Goal: Task Accomplishment & Management: Manage account settings

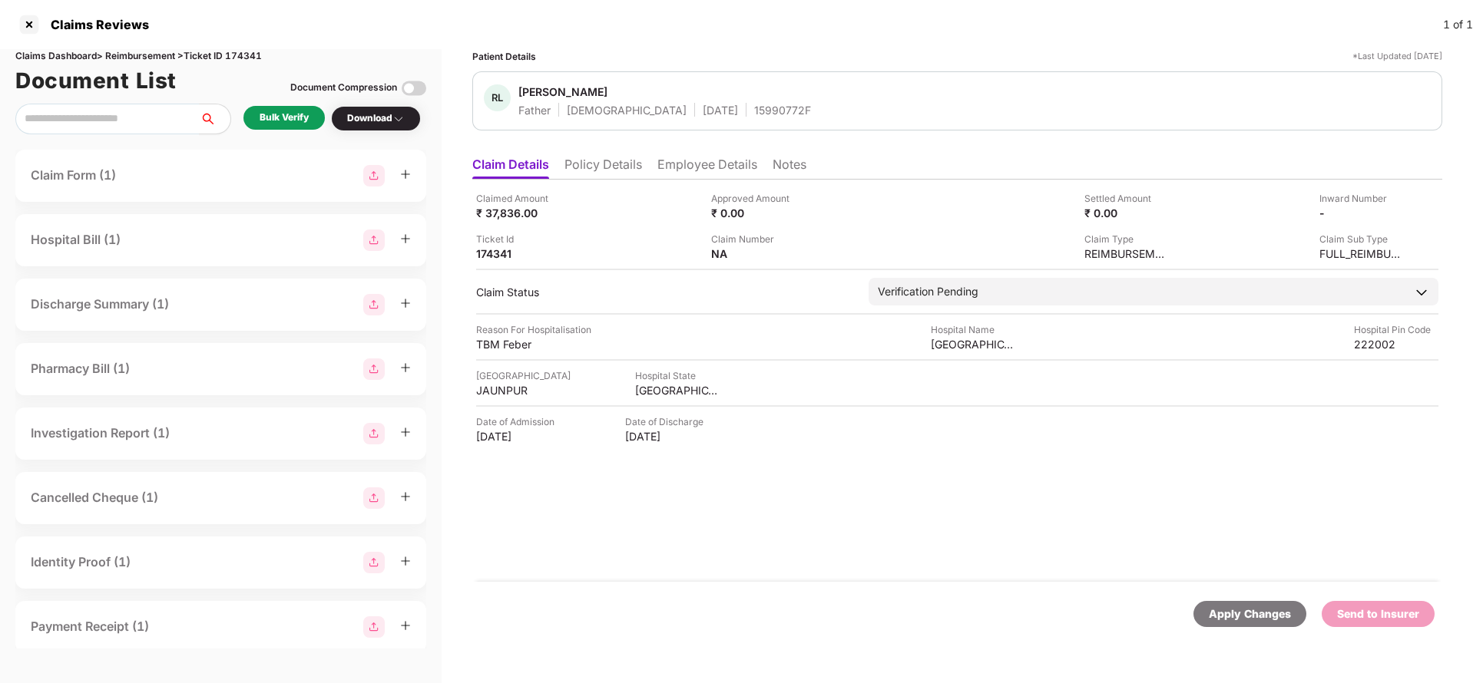
click at [569, 164] on li "Policy Details" at bounding box center [603, 168] width 78 height 22
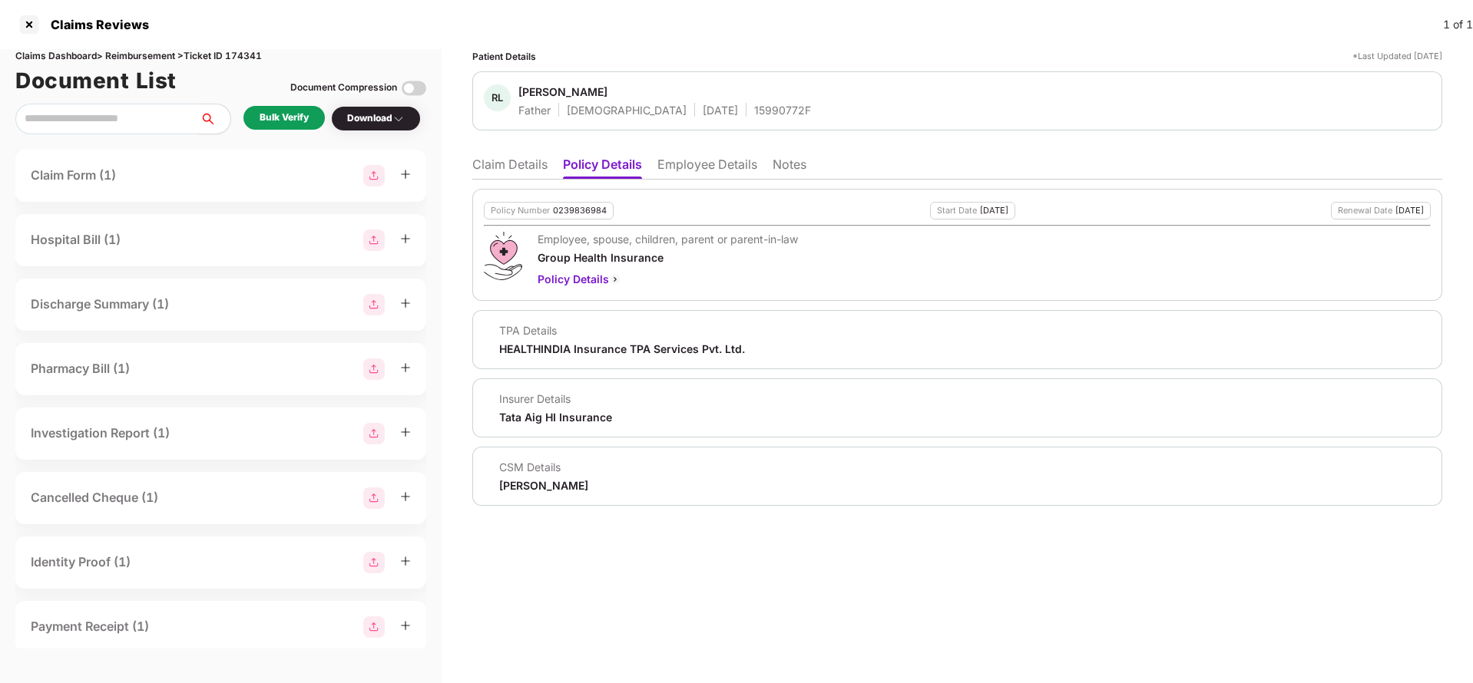
click at [726, 160] on li "Employee Details" at bounding box center [707, 168] width 100 height 22
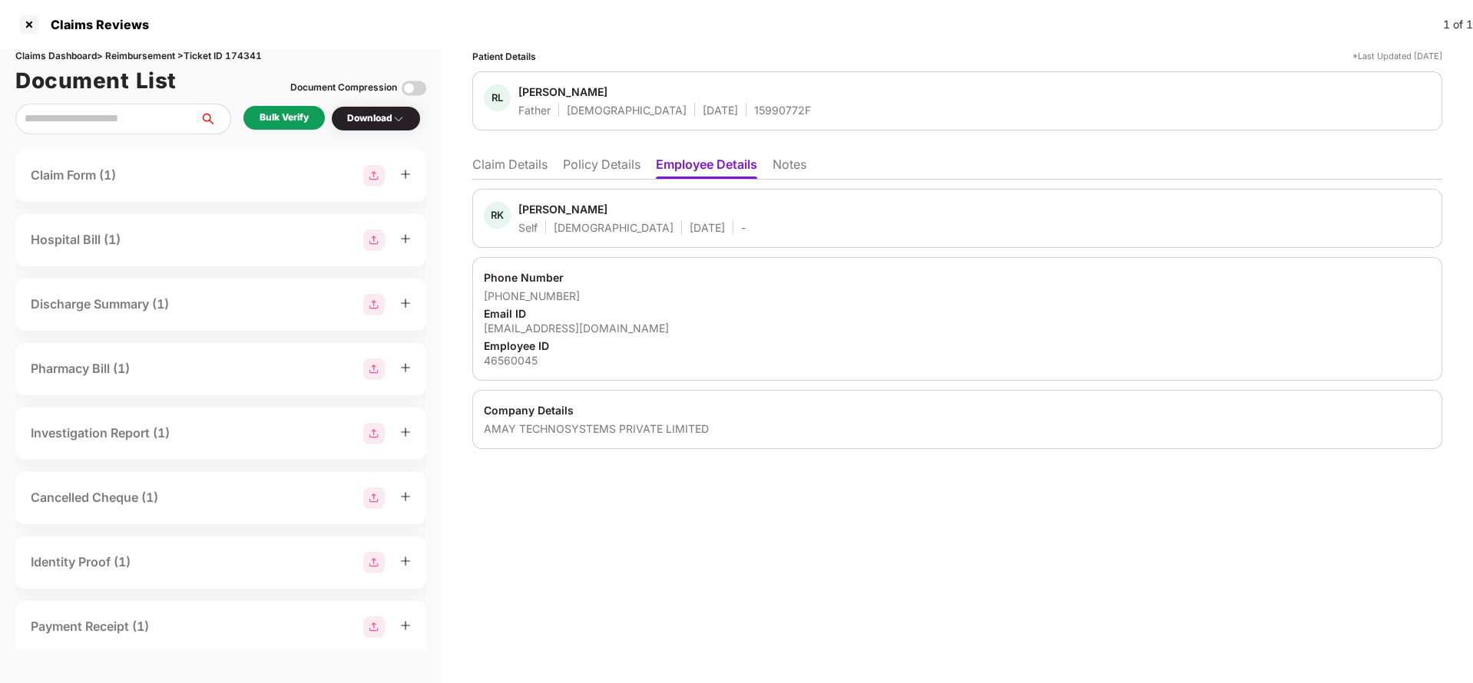
click at [541, 161] on li "Claim Details" at bounding box center [509, 168] width 75 height 22
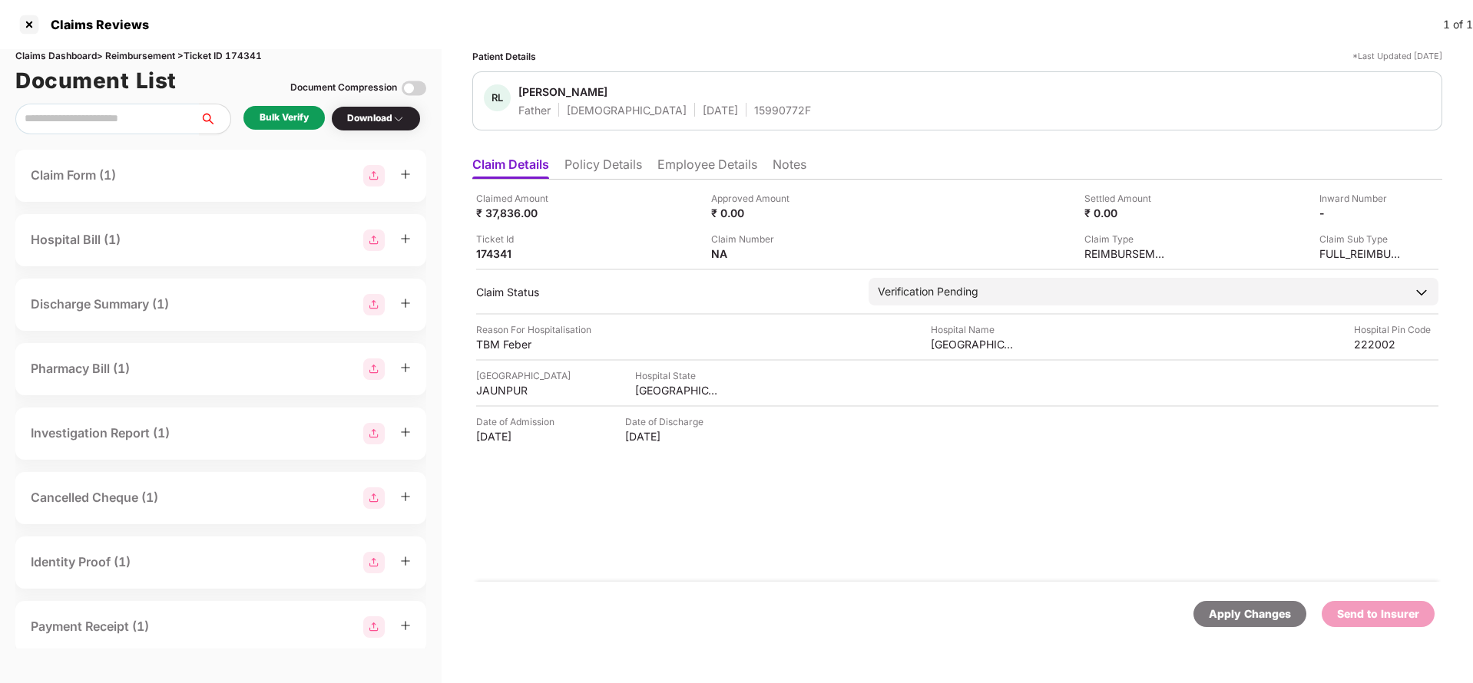
click at [262, 113] on div "Bulk Verify" at bounding box center [284, 118] width 49 height 15
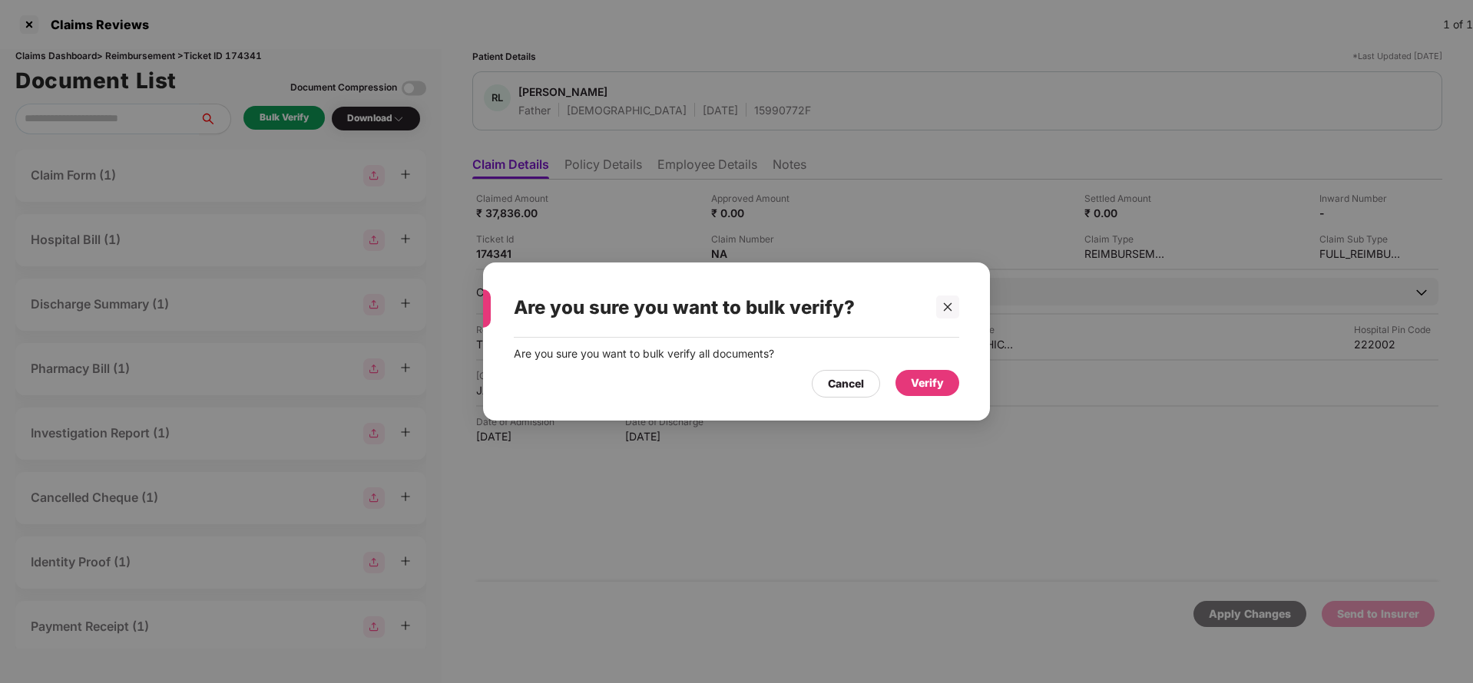
click at [952, 383] on div "Verify" at bounding box center [927, 383] width 64 height 26
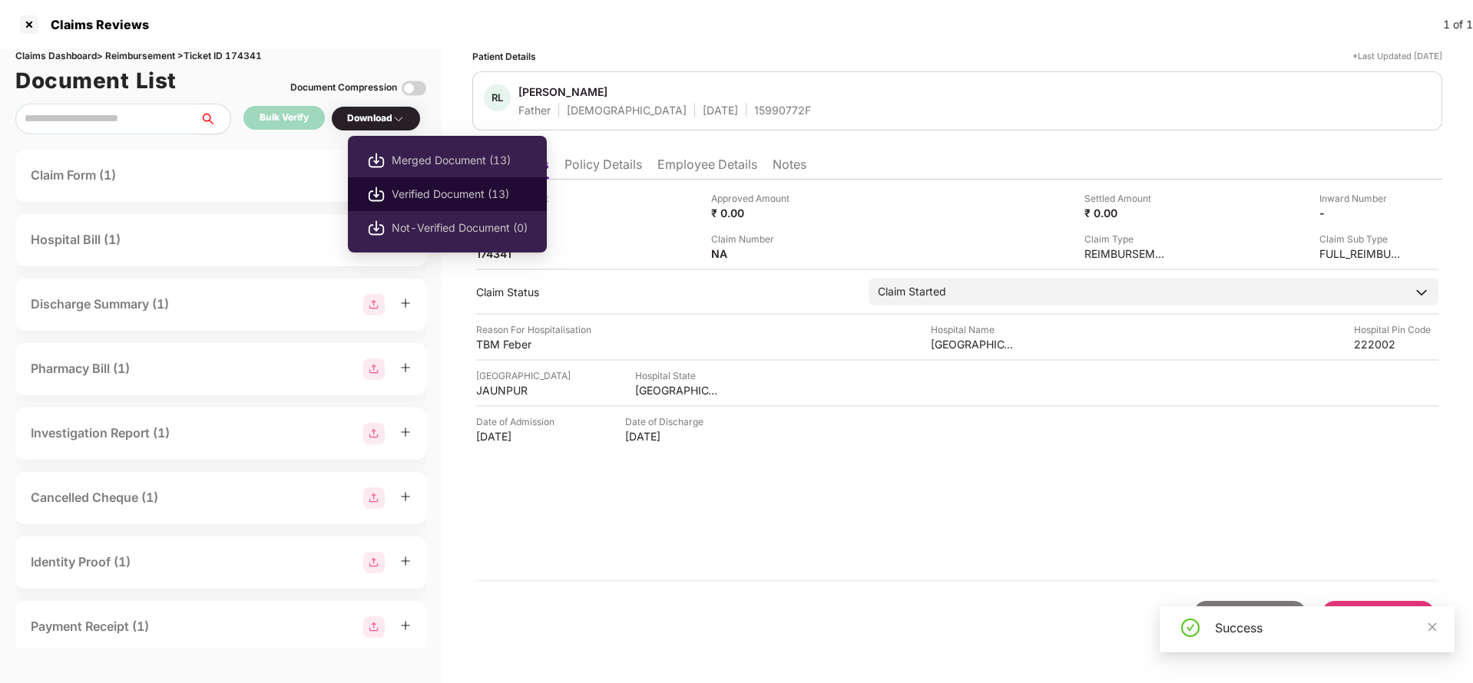
click at [405, 190] on span "Verified Document (13)" at bounding box center [460, 194] width 136 height 17
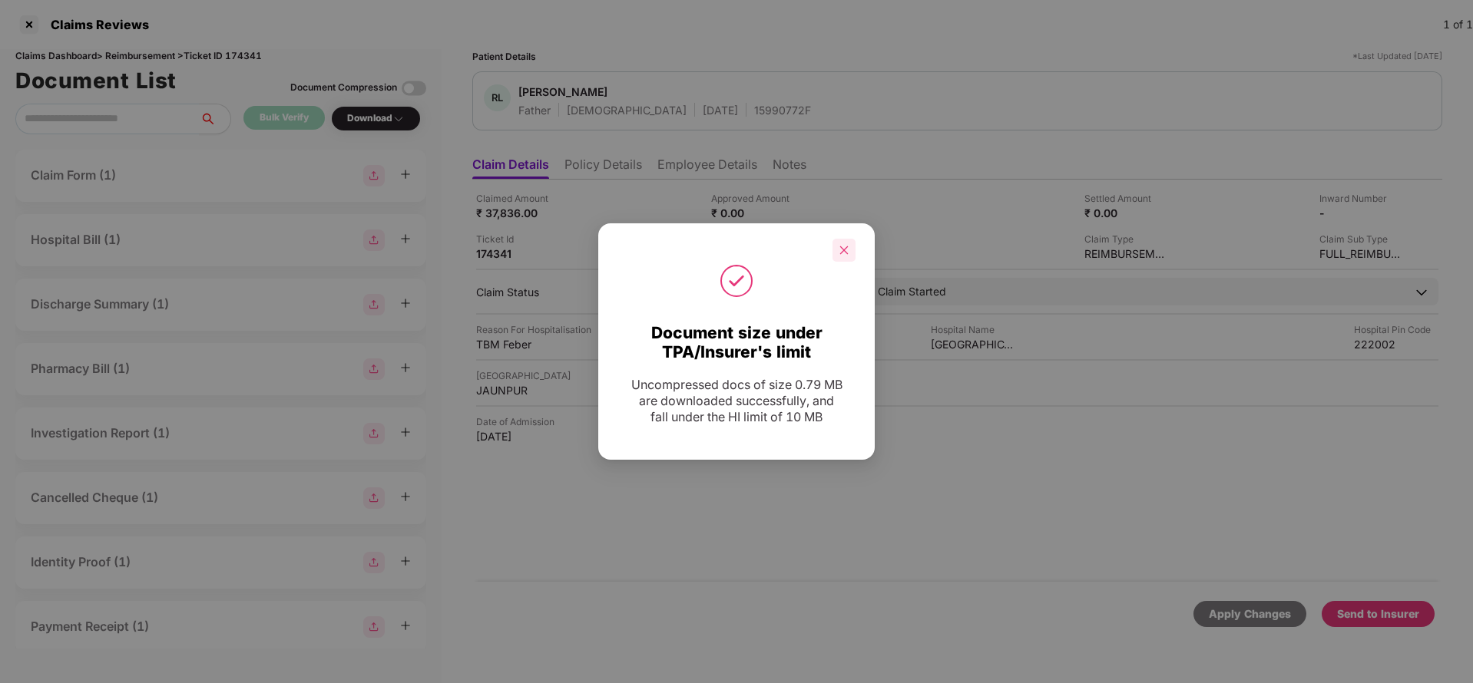
click at [833, 250] on div at bounding box center [843, 250] width 23 height 23
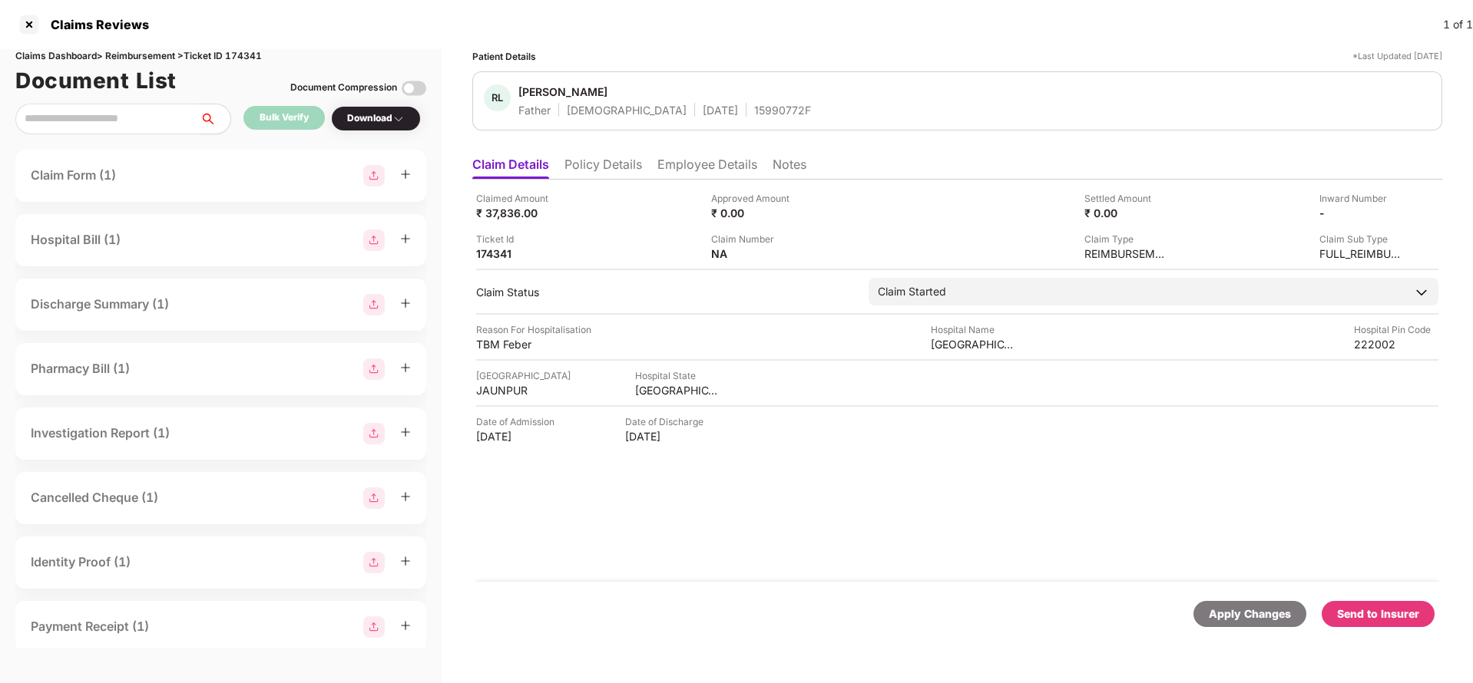
drag, startPoint x: 1391, startPoint y: 611, endPoint x: 1380, endPoint y: 603, distance: 13.8
click at [1391, 611] on div "Send to Insurer" at bounding box center [1378, 614] width 82 height 17
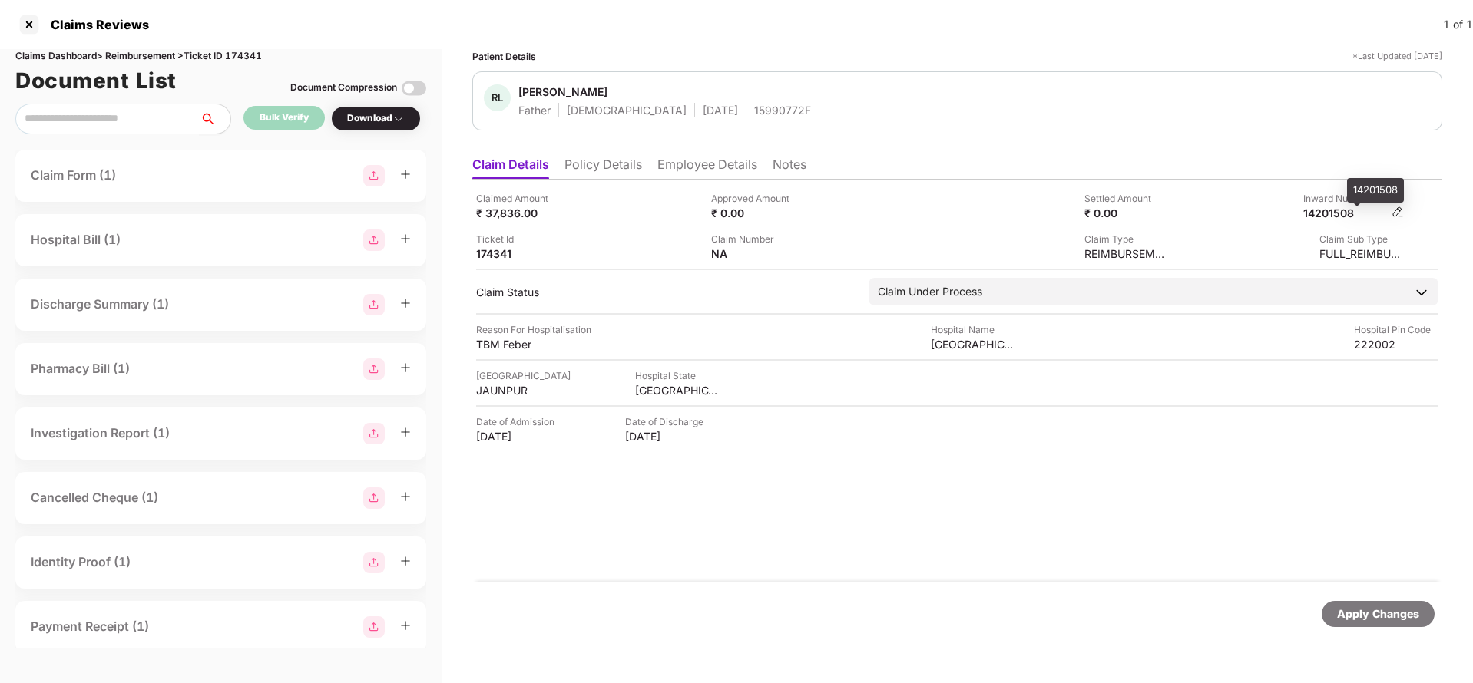
click at [1338, 211] on div "14201508" at bounding box center [1345, 213] width 84 height 15
click at [713, 101] on span "Ram Lakhan" at bounding box center [664, 93] width 293 height 18
click at [754, 108] on div "15990772F" at bounding box center [782, 110] width 57 height 15
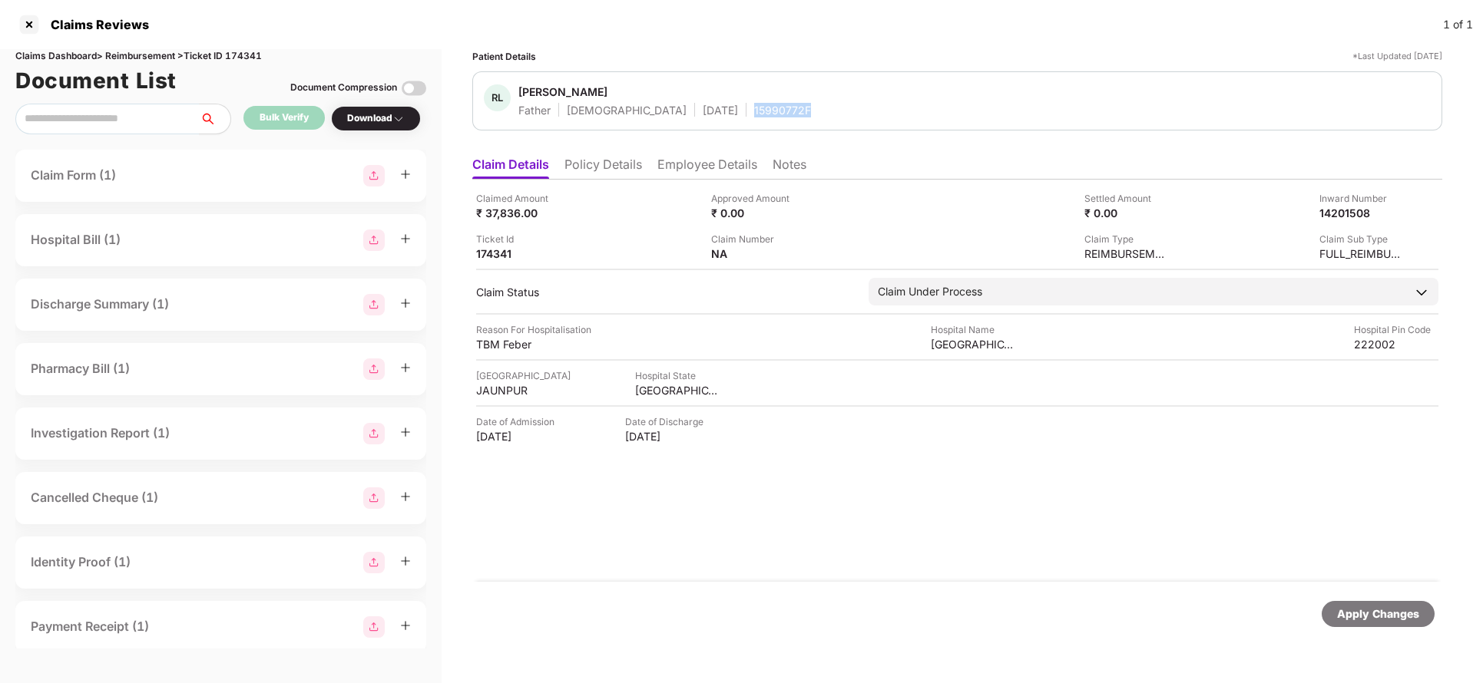
click at [754, 108] on div "15990772F" at bounding box center [782, 110] width 57 height 15
copy div "15990772F"
click at [1348, 611] on div "Apply Changes" at bounding box center [1378, 614] width 82 height 17
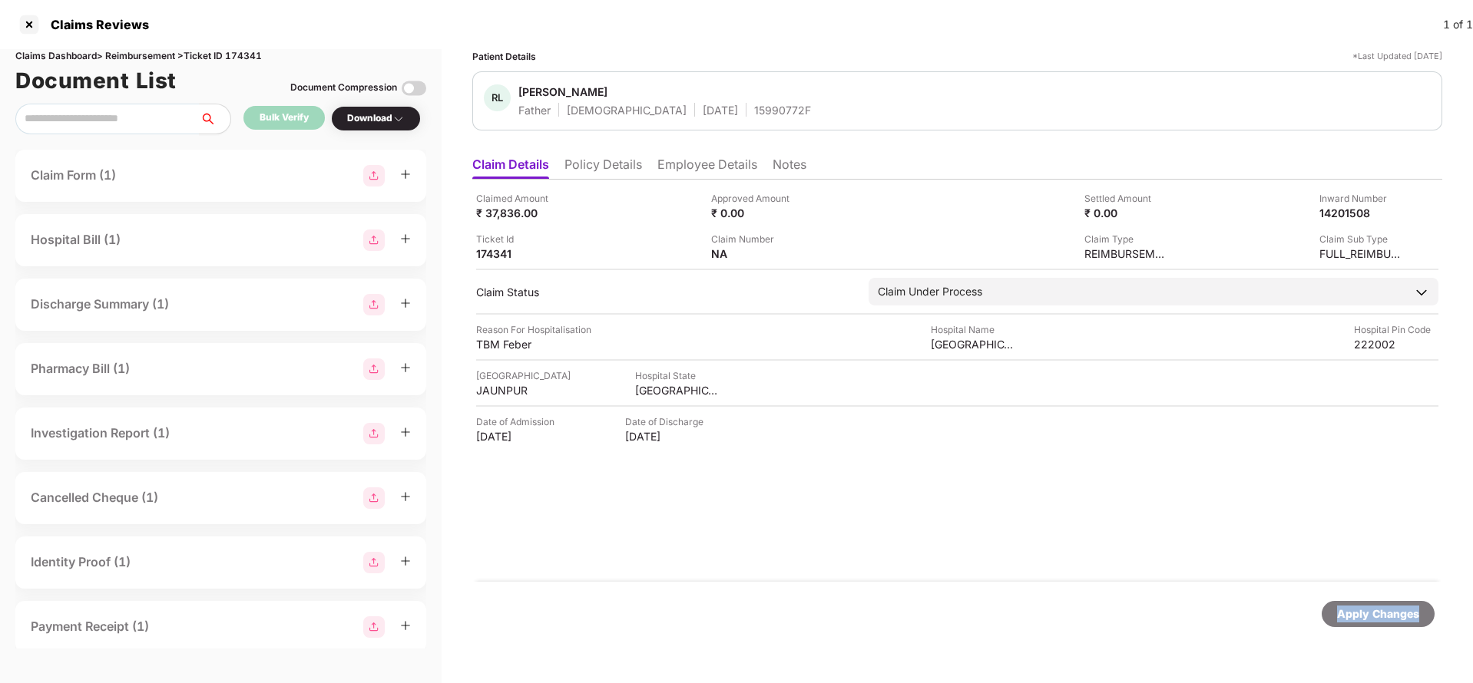
click at [1348, 611] on div "Apply Changes" at bounding box center [1378, 614] width 82 height 17
click at [246, 55] on div "Claims Dashboard > Reimbursement > Ticket ID 174341" at bounding box center [220, 56] width 411 height 15
copy div "174341"
click at [1372, 606] on div "Apply Changes" at bounding box center [1378, 614] width 82 height 17
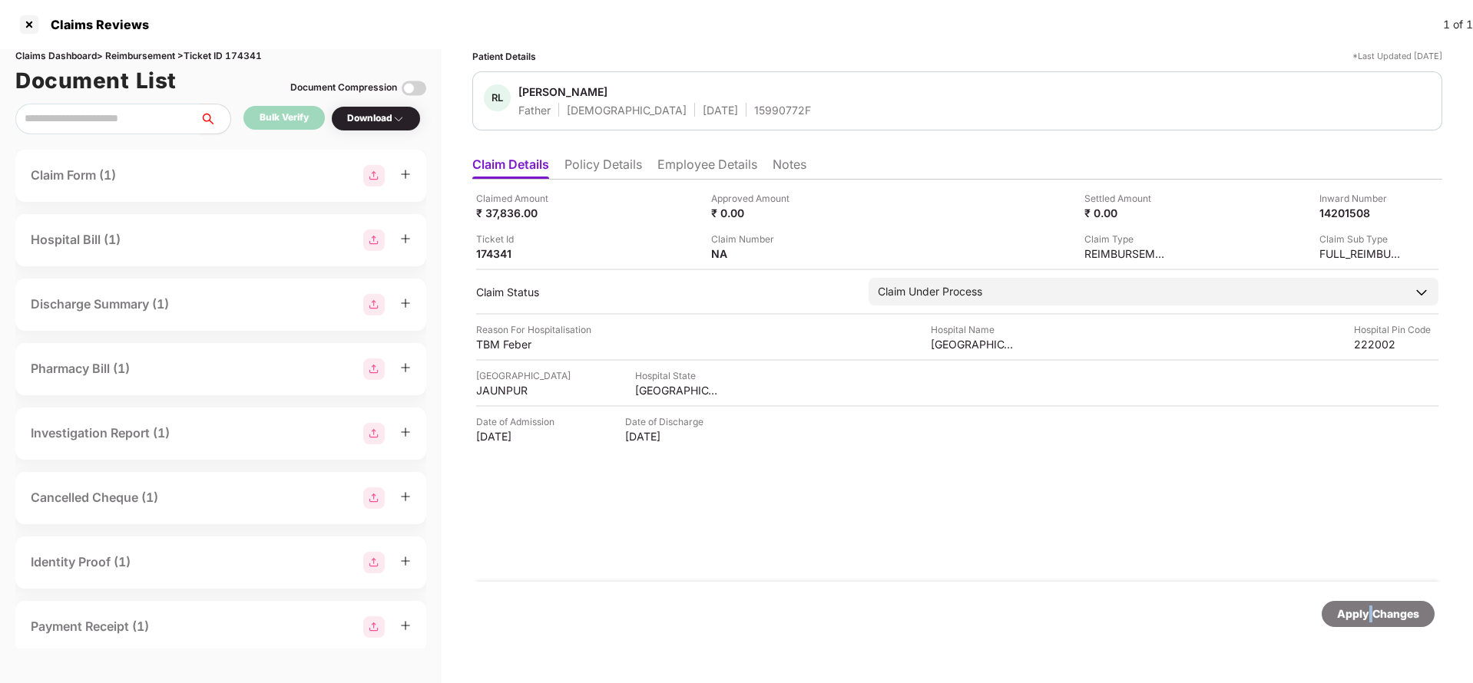
click at [1372, 606] on div "Apply Changes" at bounding box center [1378, 614] width 82 height 17
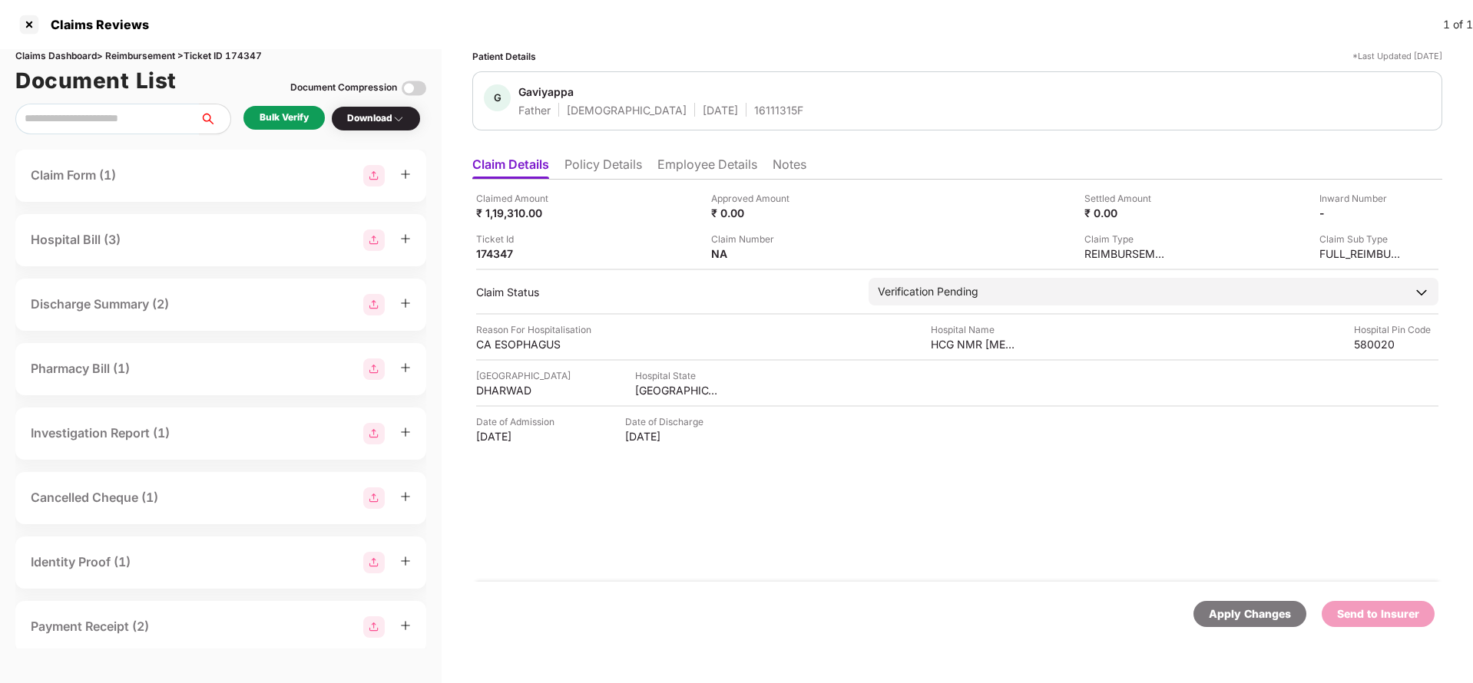
click at [597, 169] on li "Policy Details" at bounding box center [603, 168] width 78 height 22
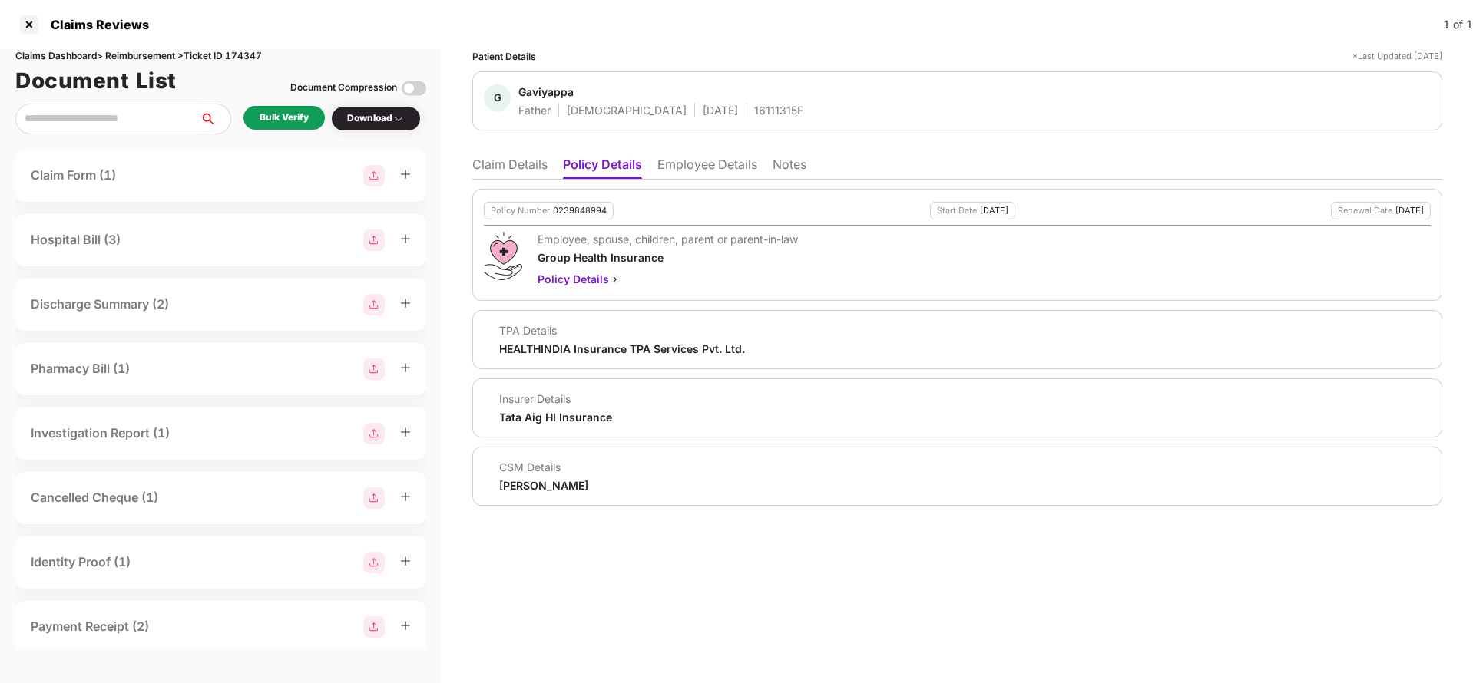
click at [673, 160] on li "Employee Details" at bounding box center [707, 168] width 100 height 22
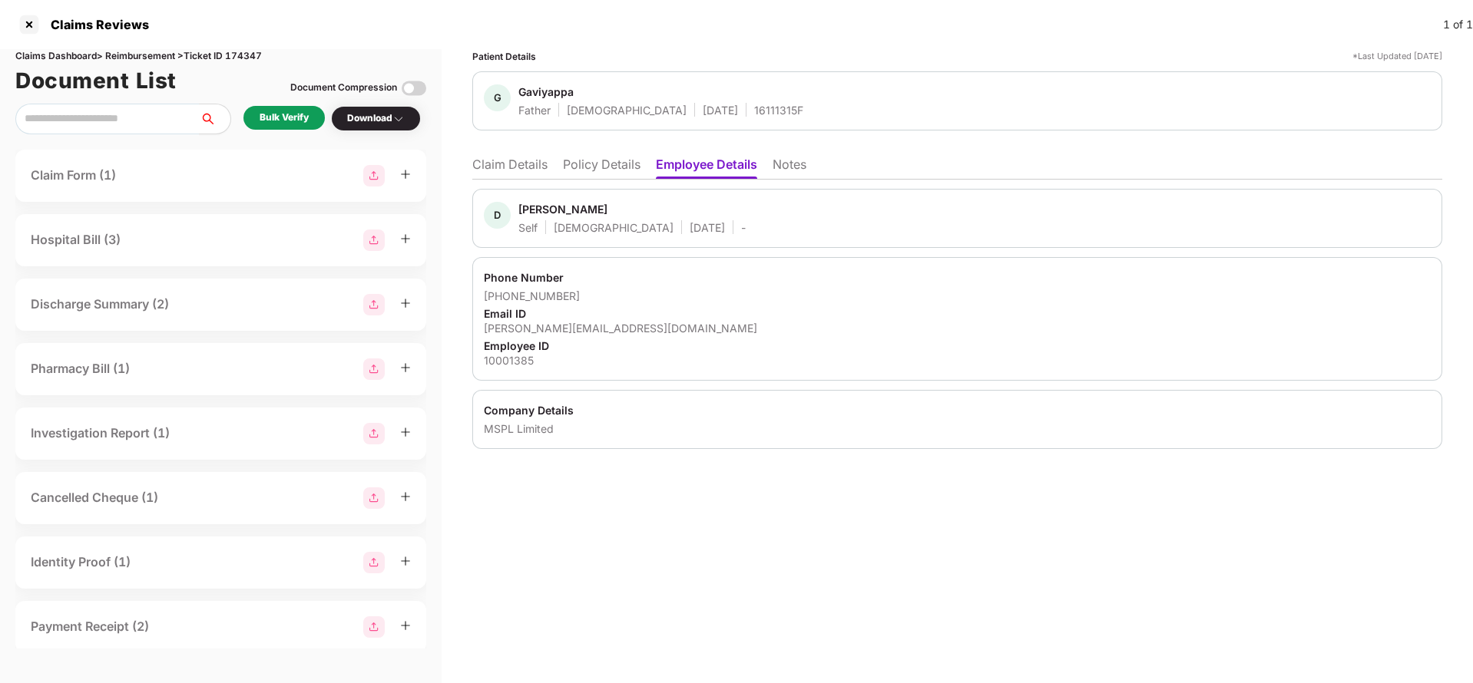
click at [528, 164] on li "Claim Details" at bounding box center [509, 168] width 75 height 22
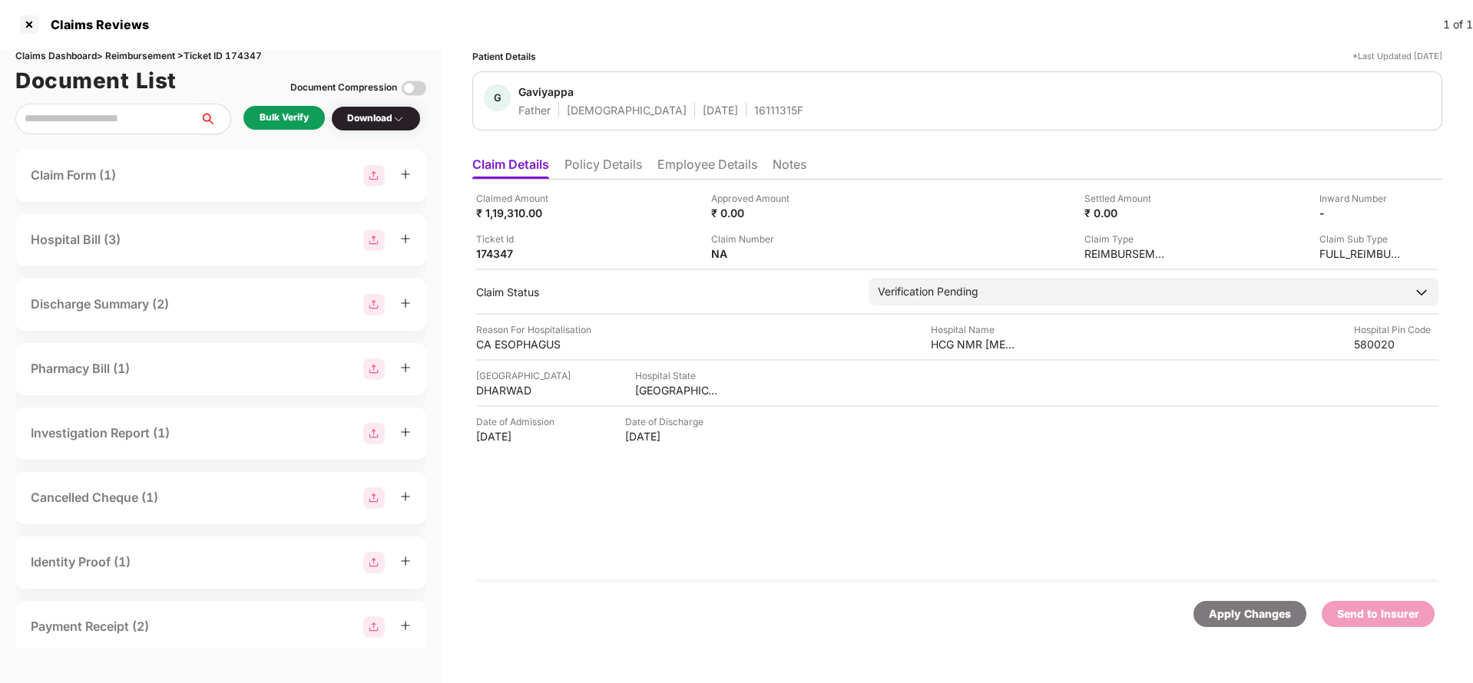
click at [280, 112] on div "Bulk Verify" at bounding box center [284, 118] width 49 height 15
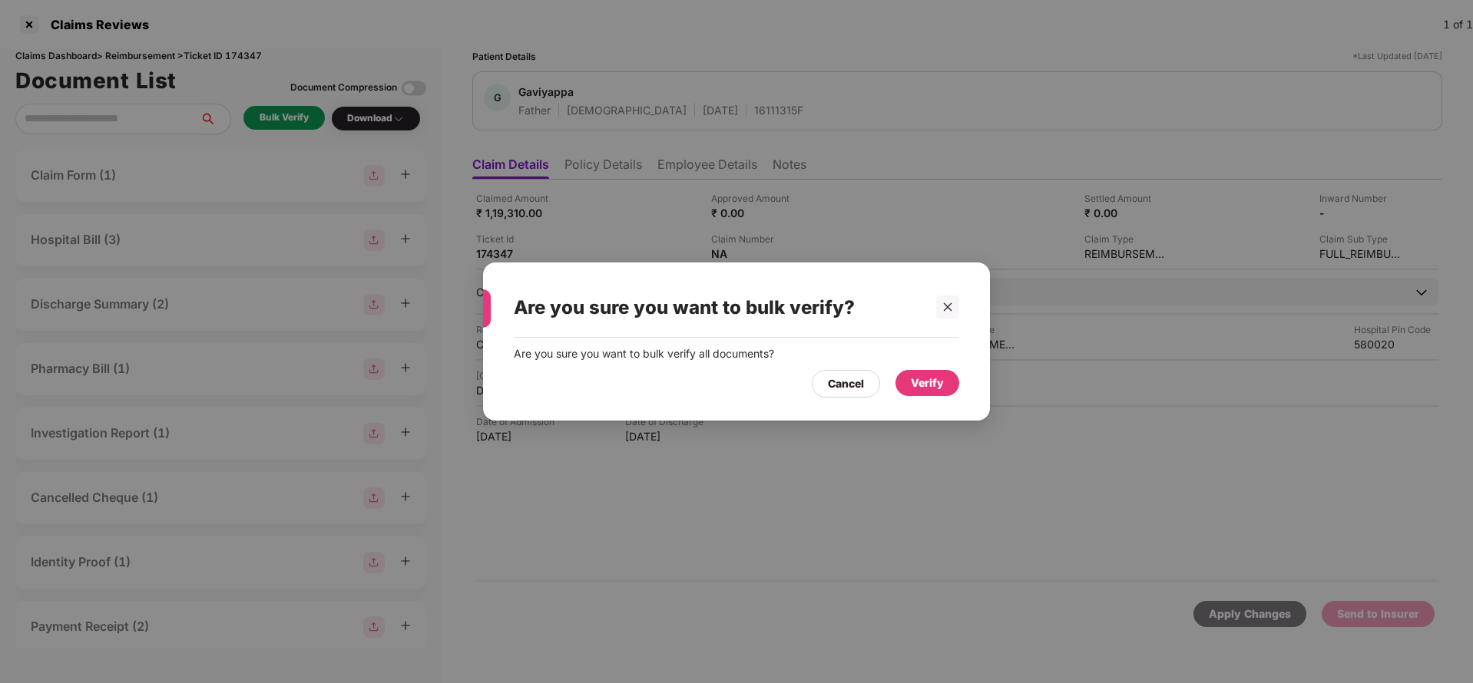
click at [921, 379] on div "Verify" at bounding box center [927, 383] width 33 height 17
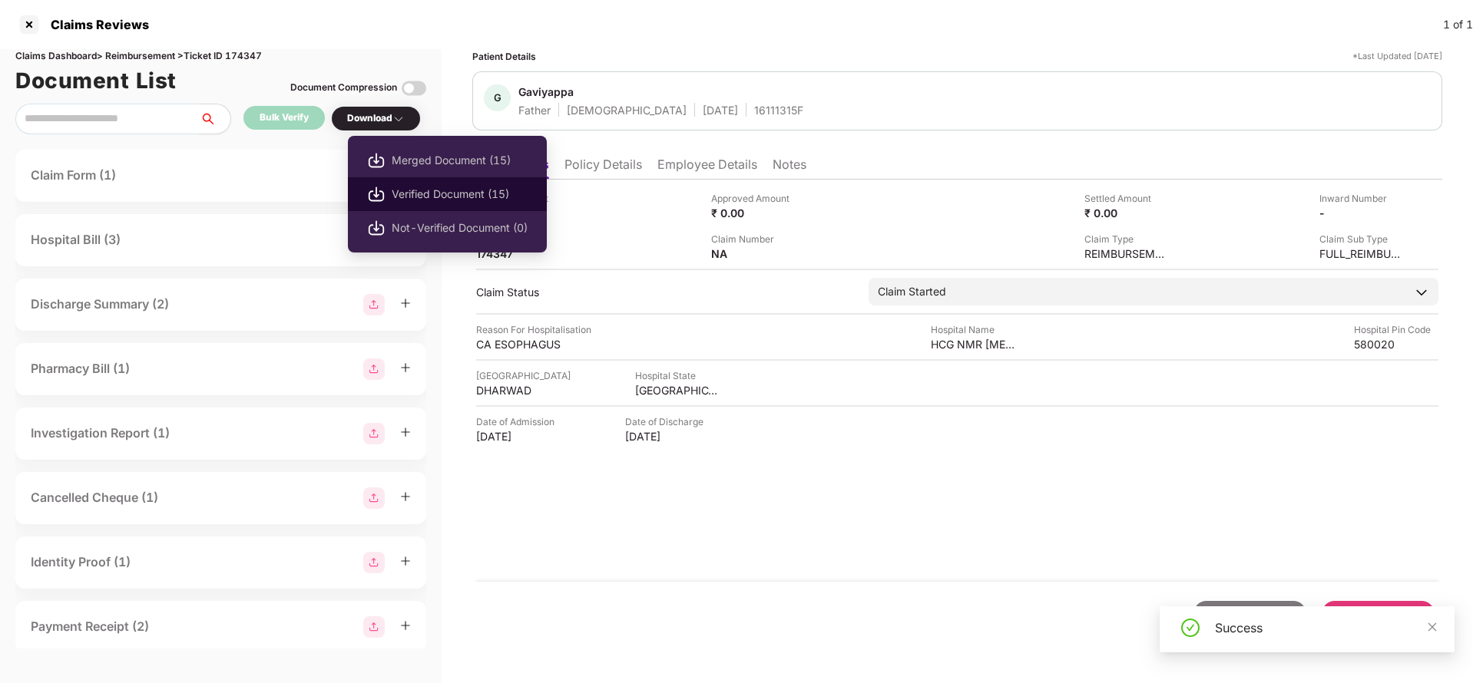
click at [406, 183] on li "Verified Document (15)" at bounding box center [447, 194] width 199 height 34
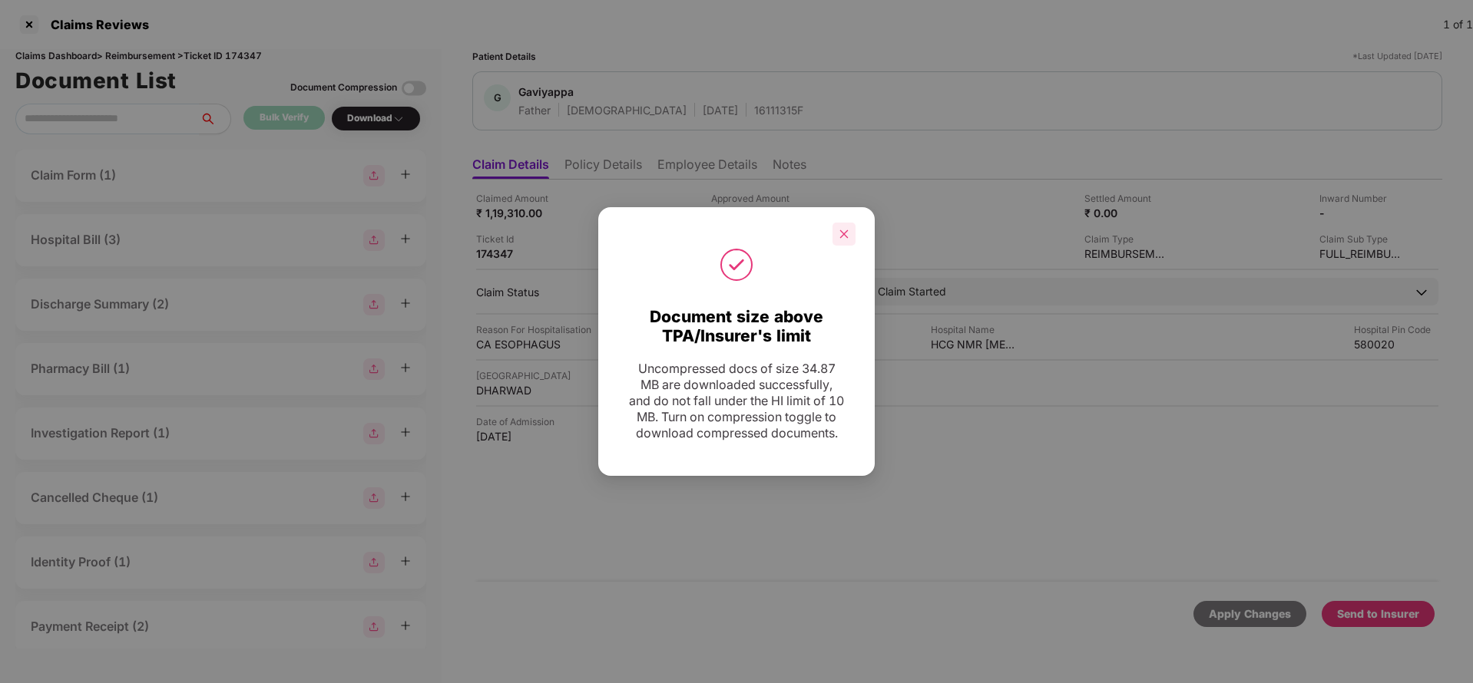
click at [838, 227] on div at bounding box center [843, 234] width 23 height 23
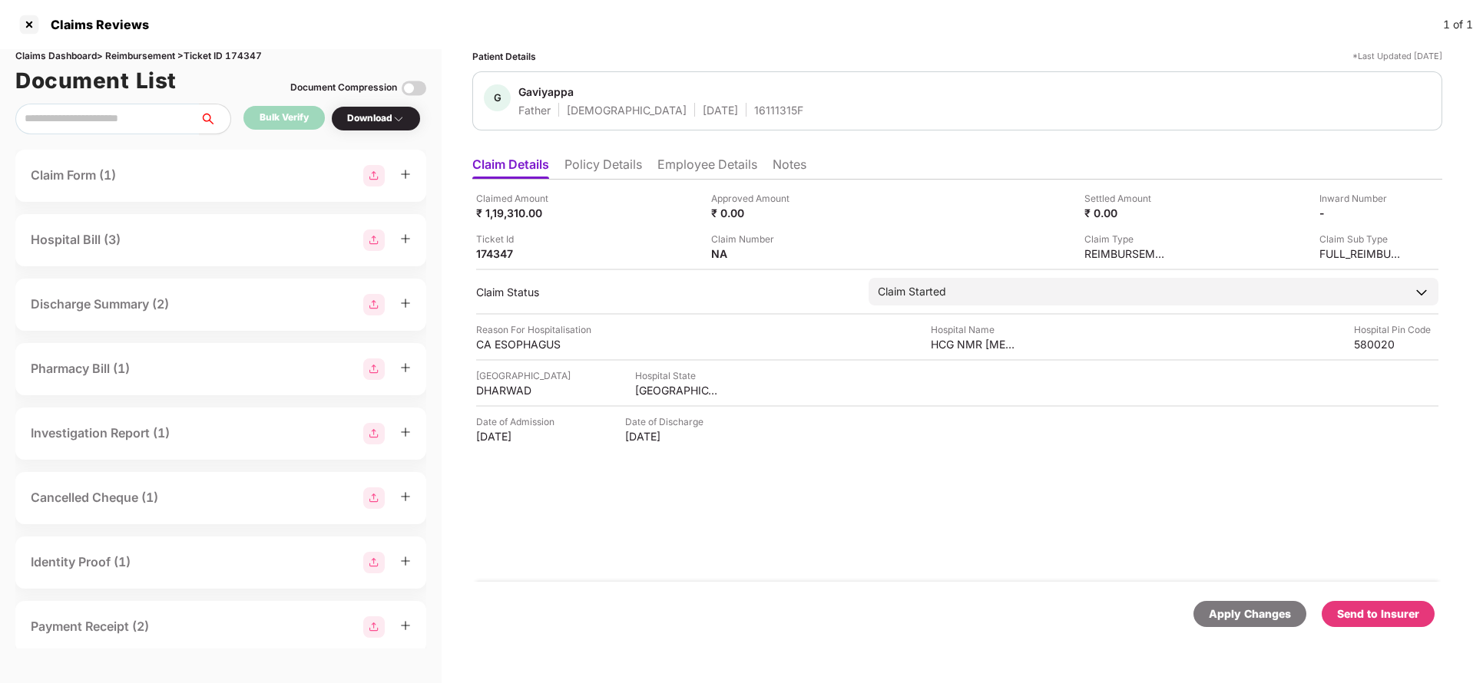
click at [1412, 621] on div "Send to Insurer" at bounding box center [1378, 614] width 82 height 17
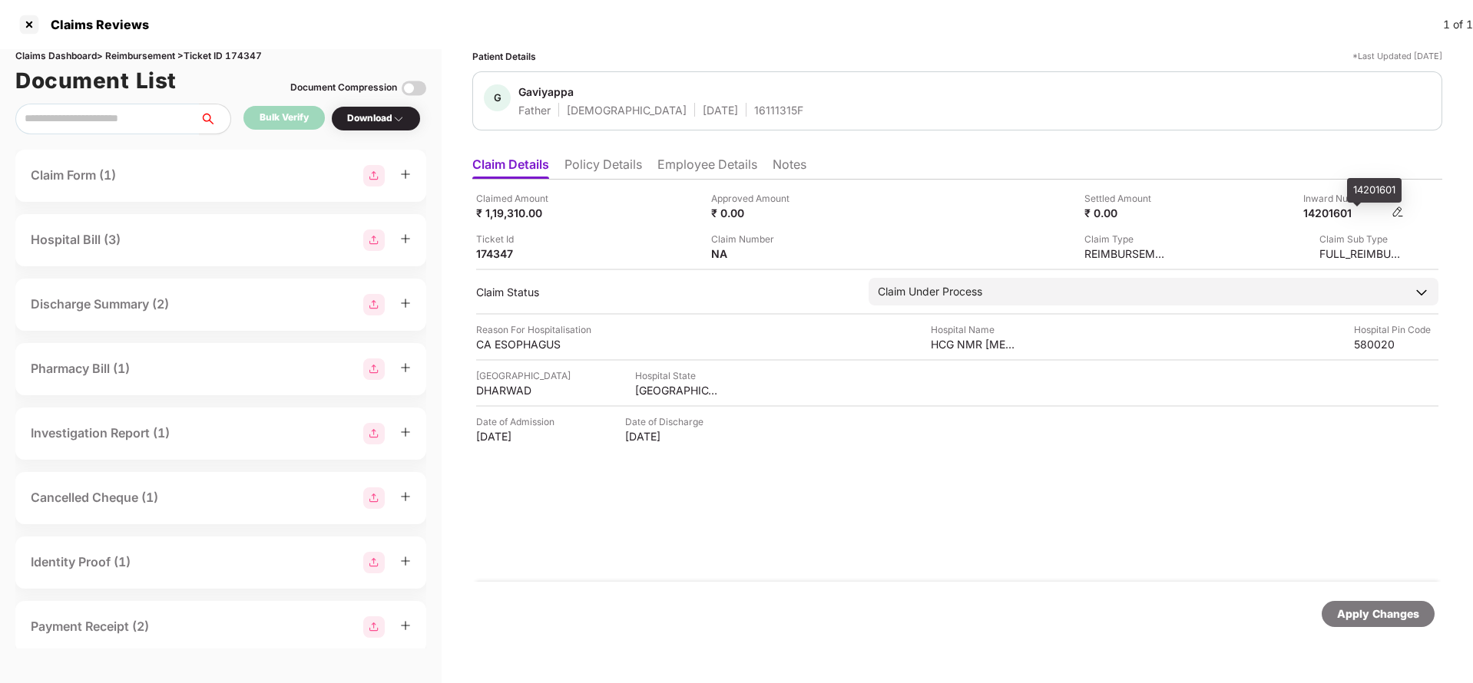
click at [1335, 213] on div "14201601" at bounding box center [1345, 213] width 84 height 15
copy div "14201601"
click at [754, 110] on div "16111315F" at bounding box center [778, 110] width 49 height 15
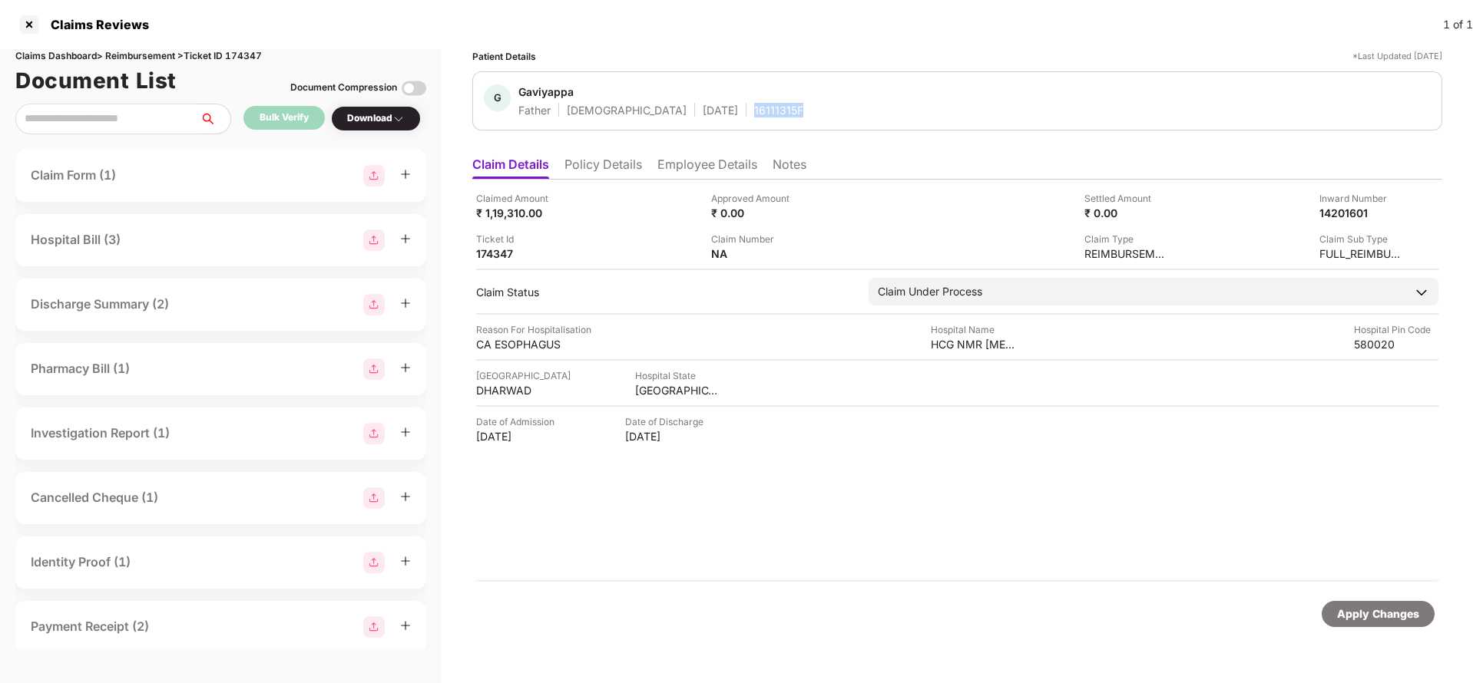
click at [754, 110] on div "16111315F" at bounding box center [778, 110] width 49 height 15
copy div "16111315F"
click at [1352, 615] on div "Apply Changes" at bounding box center [1378, 614] width 82 height 17
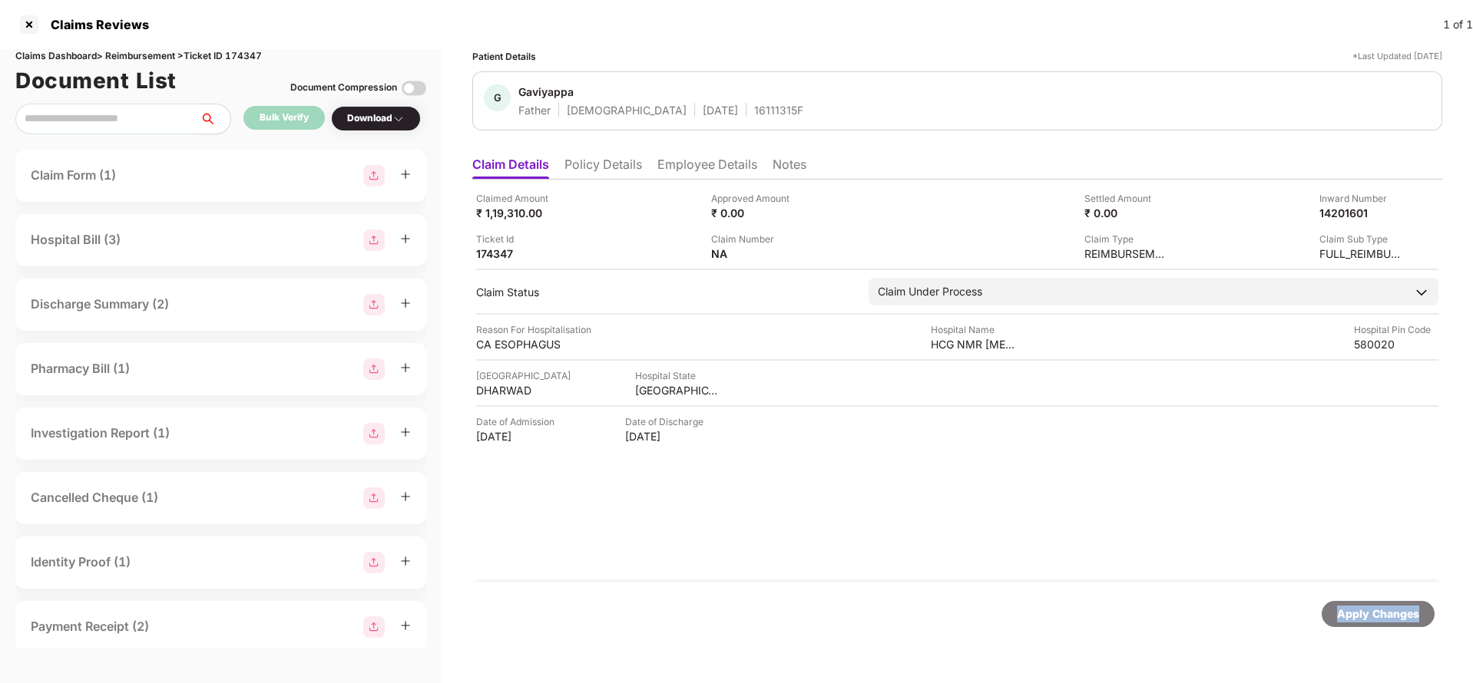
click at [1352, 615] on div "Apply Changes" at bounding box center [1378, 614] width 82 height 17
click at [247, 58] on div "Claims Dashboard > Reimbursement > Ticket ID 174347" at bounding box center [220, 56] width 411 height 15
copy div "174347"
click at [1365, 614] on div "Apply Changes" at bounding box center [1378, 614] width 82 height 17
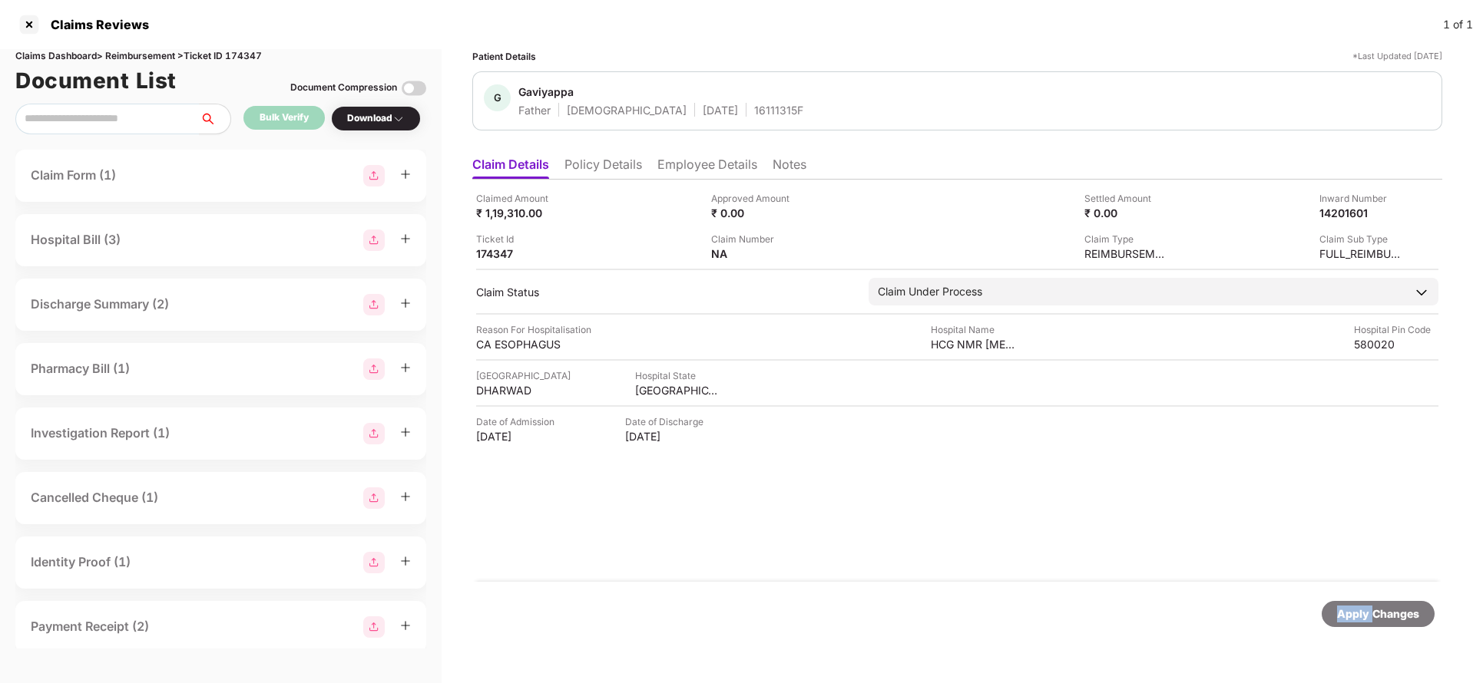
click at [1365, 614] on div "Apply Changes" at bounding box center [1378, 614] width 82 height 17
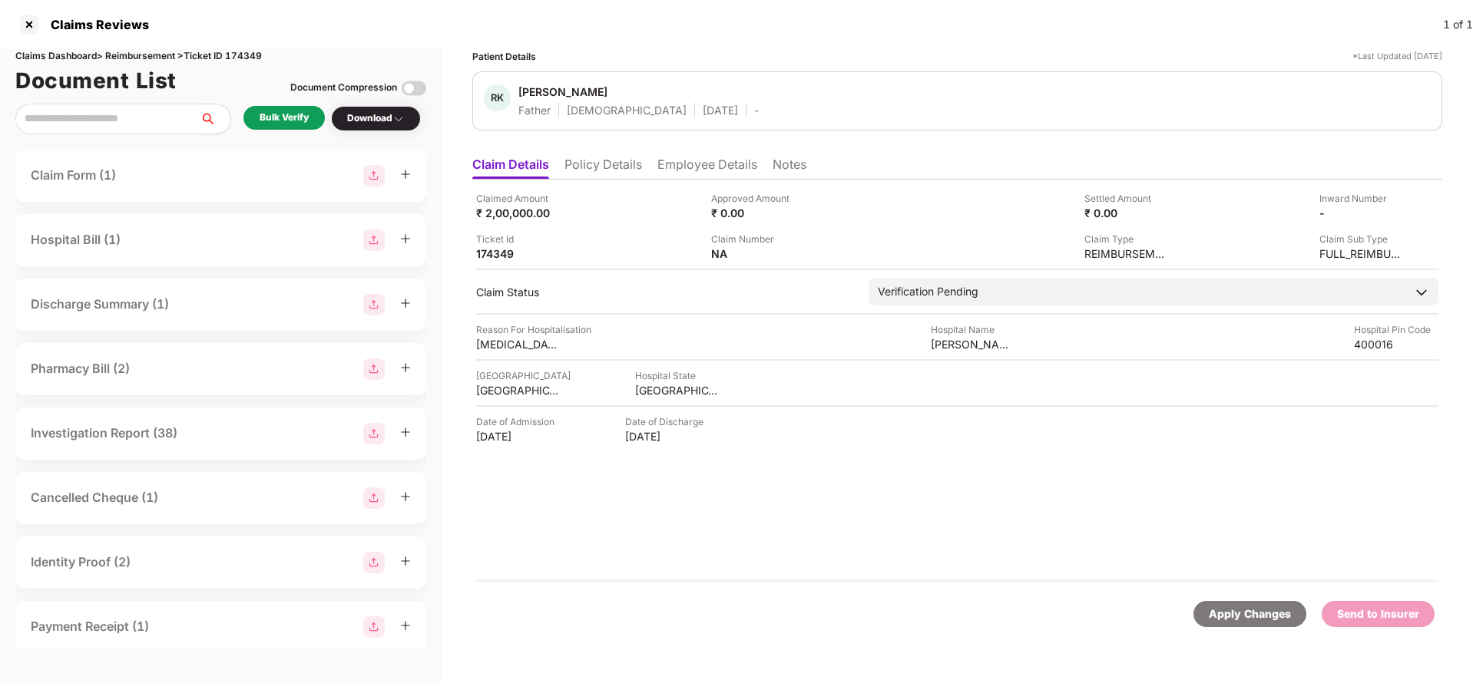
click at [612, 160] on li "Policy Details" at bounding box center [603, 168] width 78 height 22
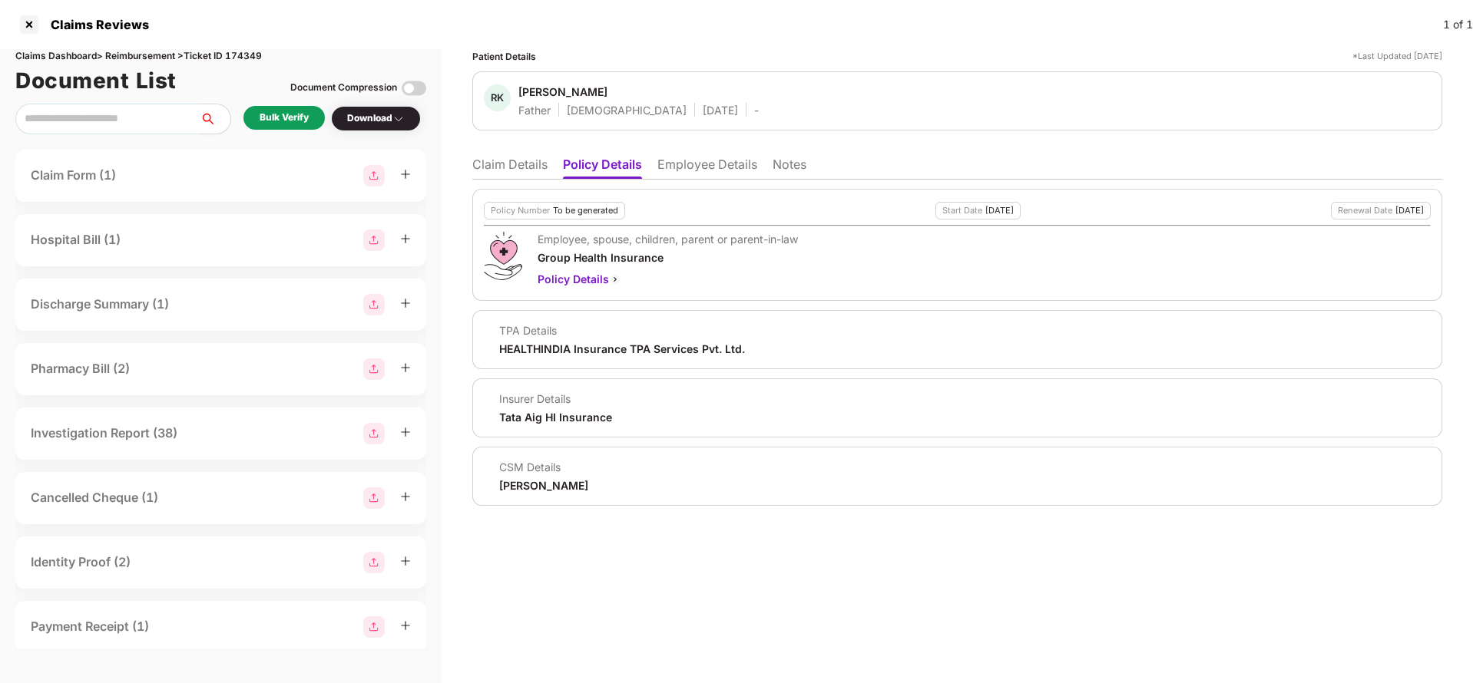
click at [687, 174] on li "Employee Details" at bounding box center [707, 168] width 100 height 22
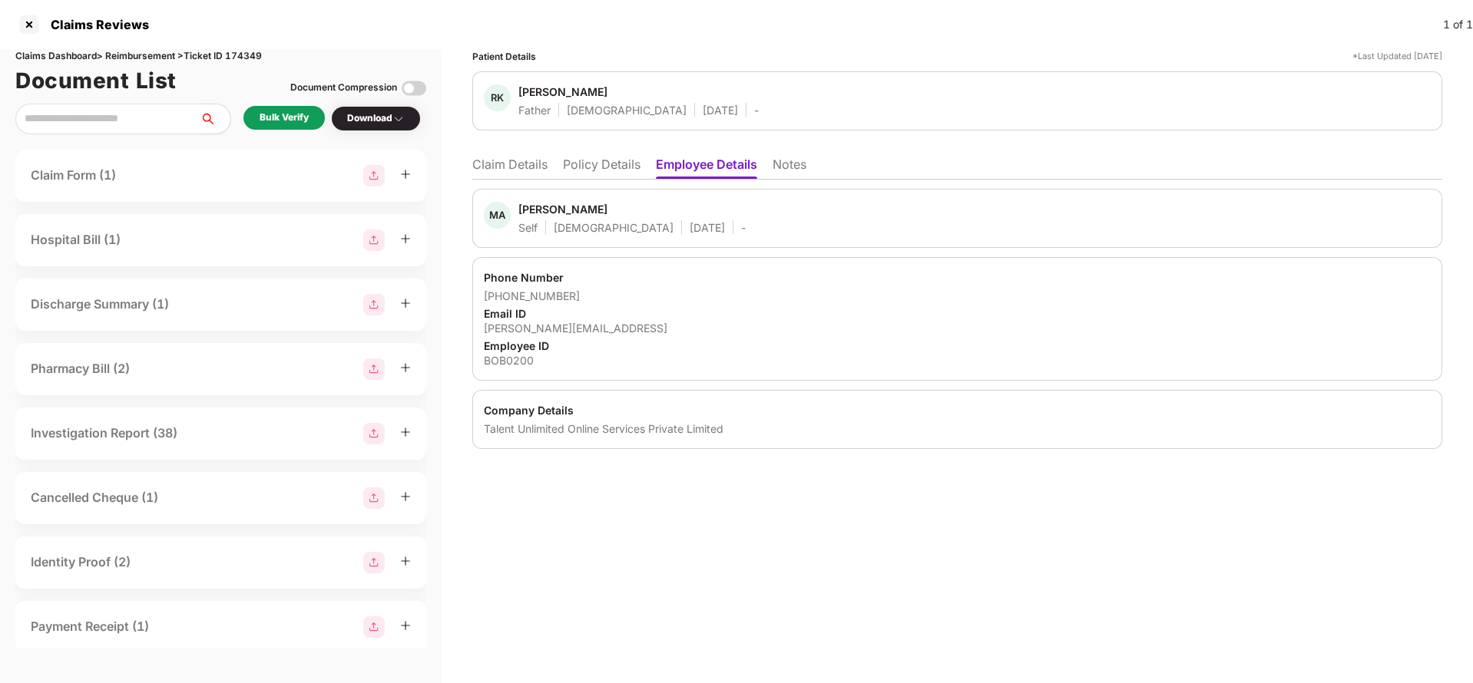
click at [518, 166] on li "Claim Details" at bounding box center [509, 168] width 75 height 22
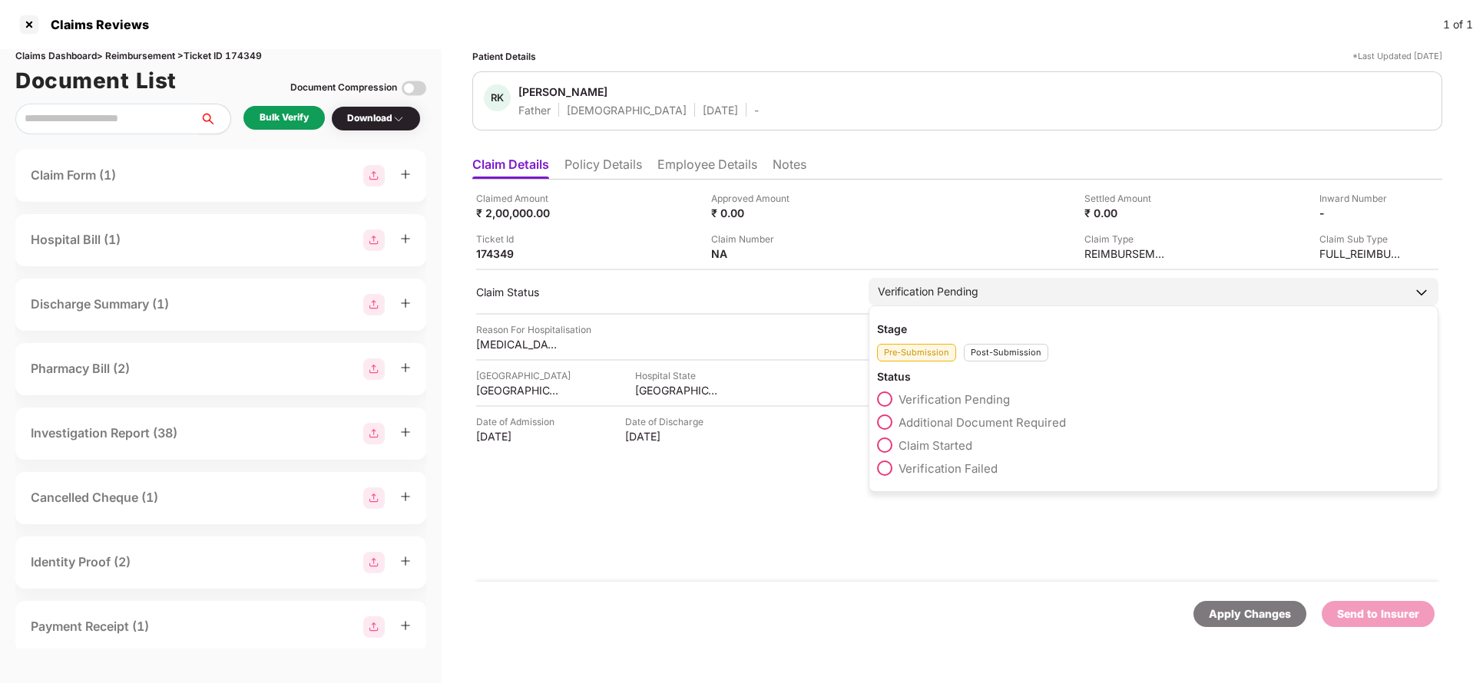
click at [927, 444] on span "Claim Started" at bounding box center [935, 445] width 74 height 15
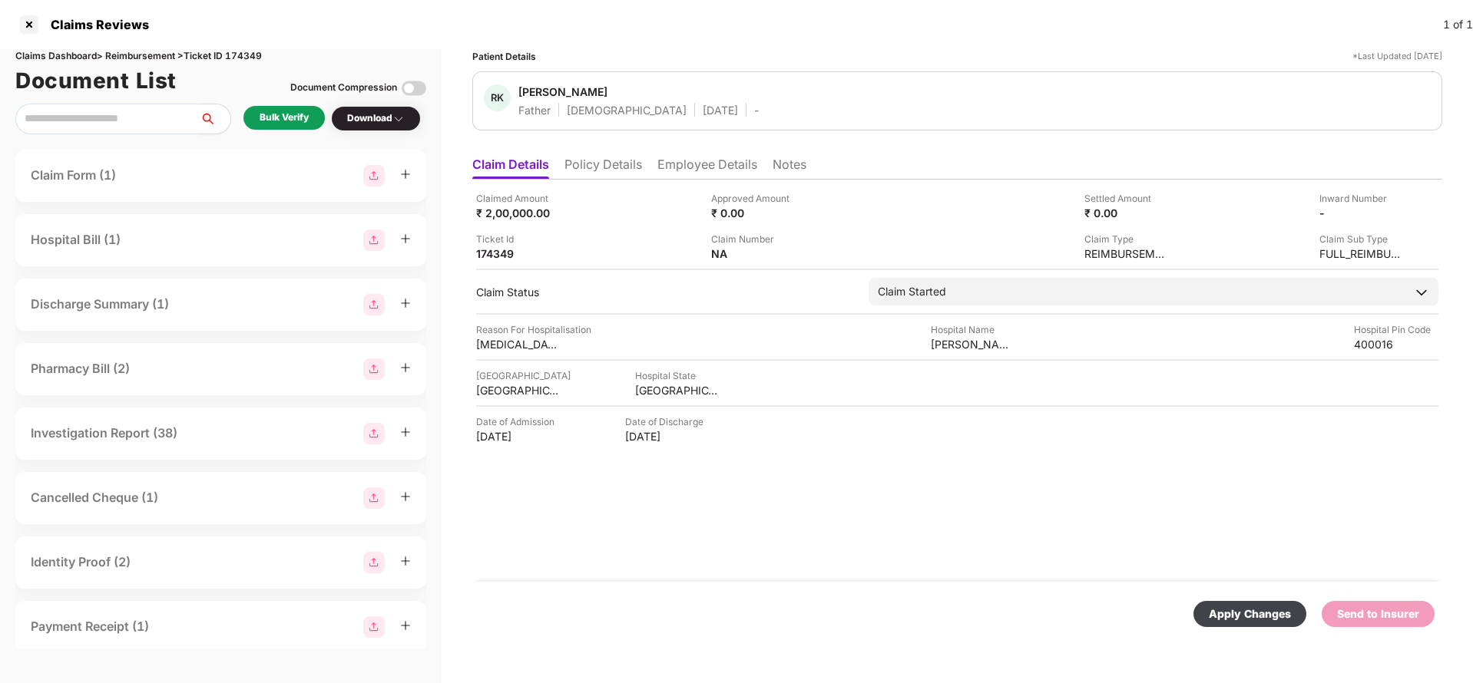
click at [1213, 604] on div "Apply Changes" at bounding box center [1249, 614] width 113 height 26
click at [721, 166] on li "Employee Details" at bounding box center [707, 168] width 100 height 22
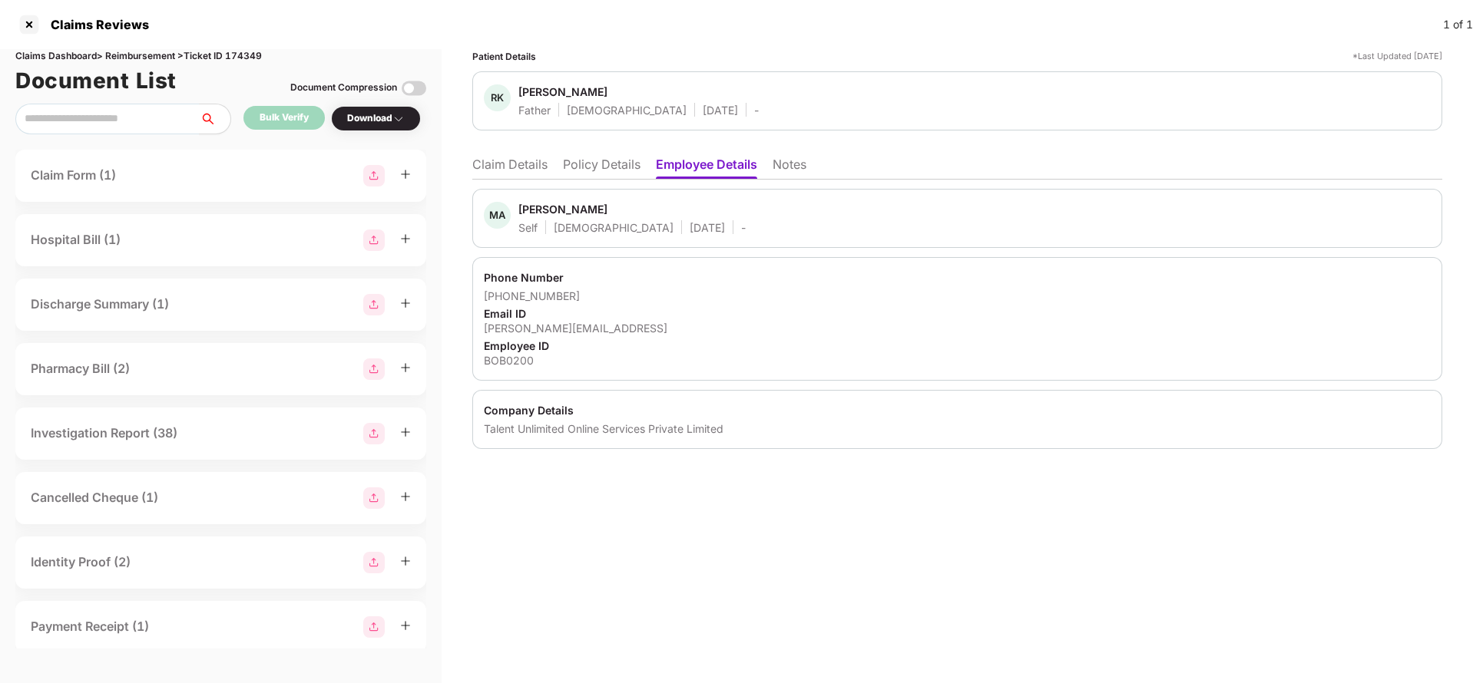
click at [630, 167] on li "Policy Details" at bounding box center [602, 168] width 78 height 22
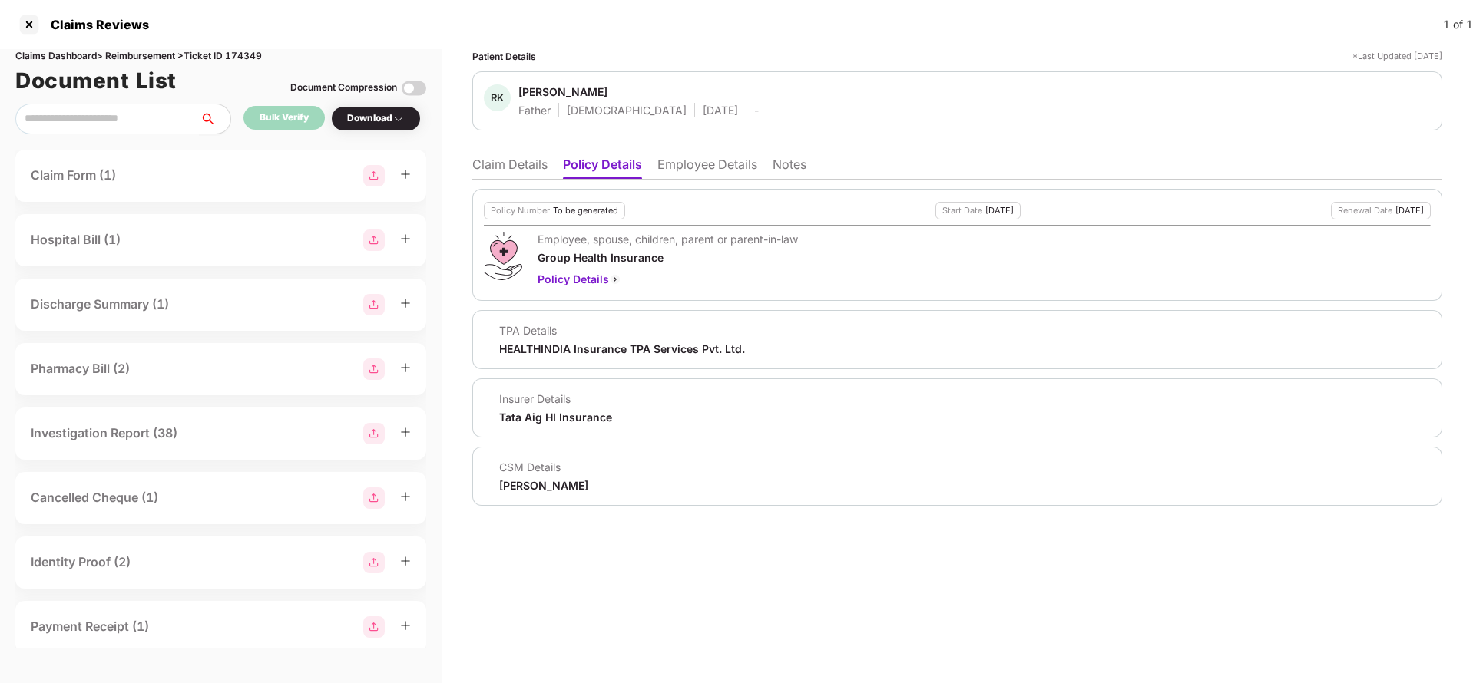
click at [511, 167] on li "Claim Details" at bounding box center [509, 168] width 75 height 22
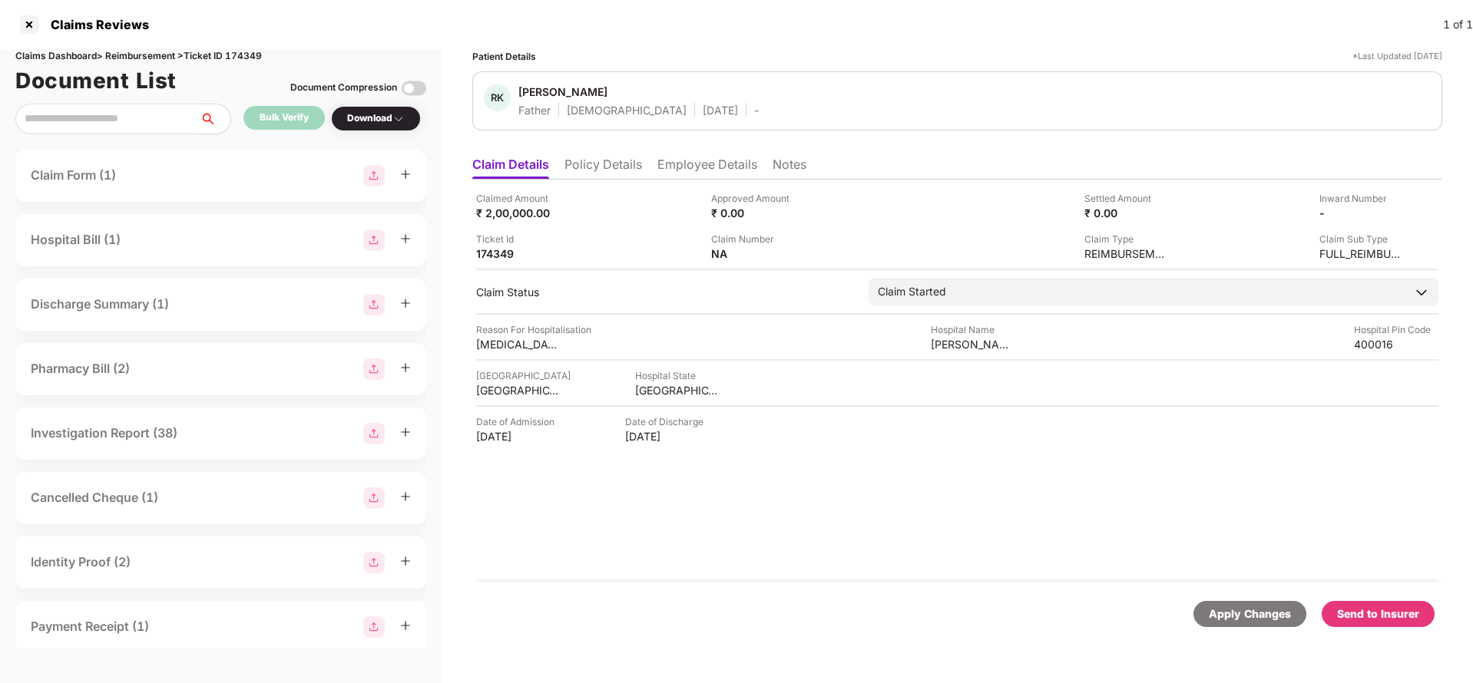
click at [691, 167] on li "Employee Details" at bounding box center [707, 168] width 100 height 22
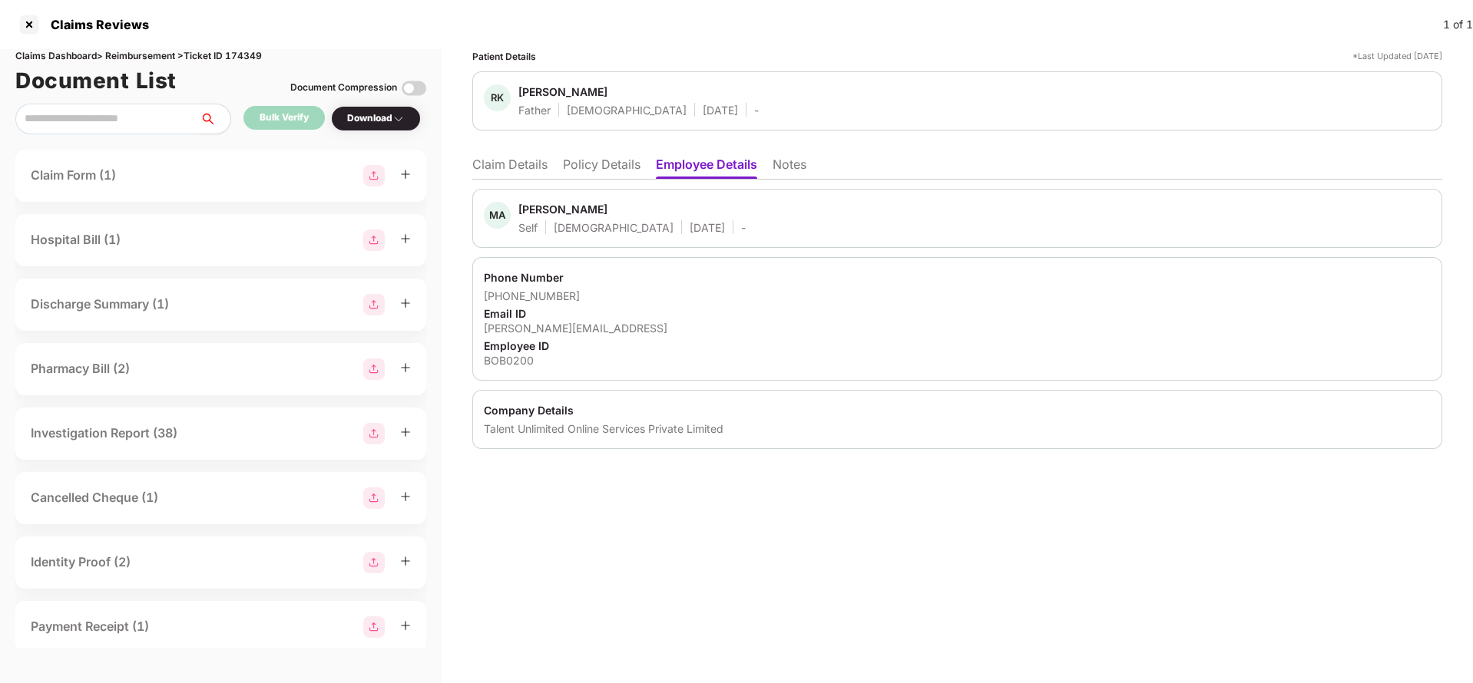
click at [611, 167] on li "Policy Details" at bounding box center [602, 168] width 78 height 22
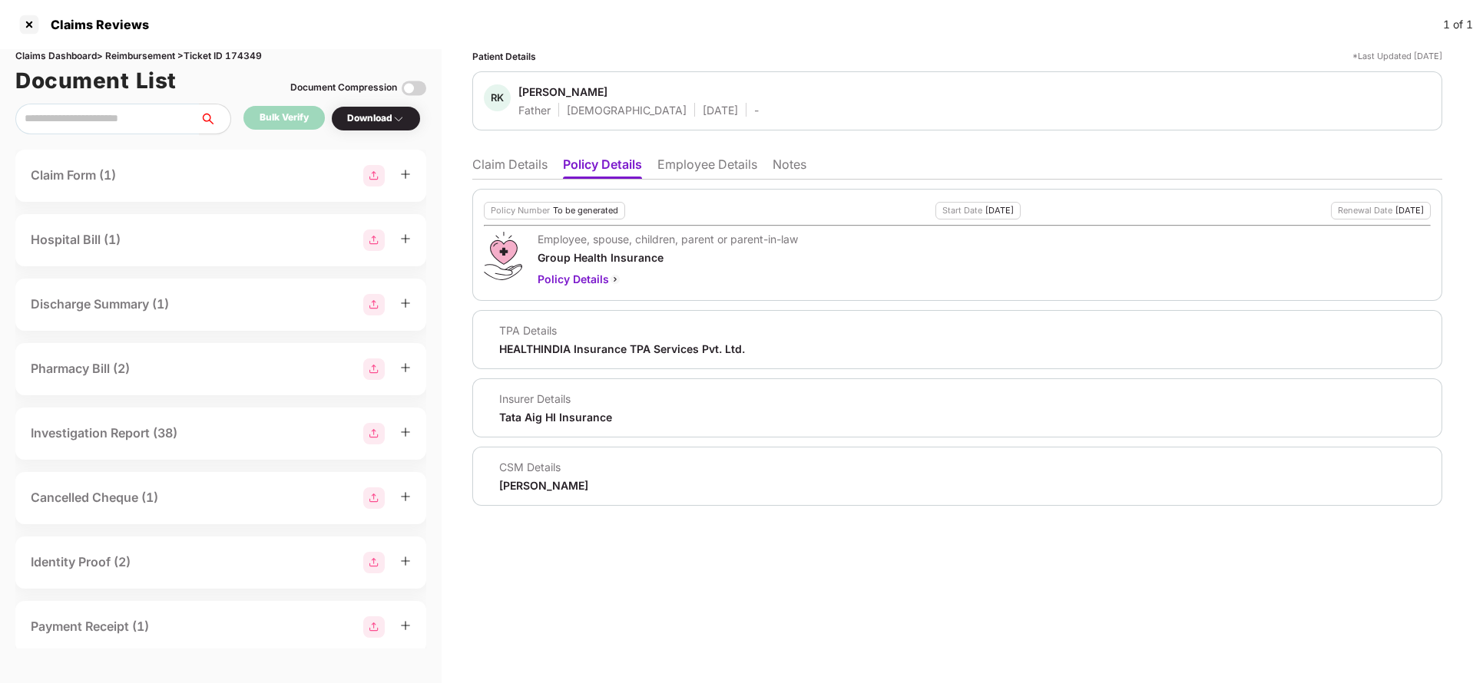
click at [516, 157] on li "Claim Details" at bounding box center [509, 168] width 75 height 22
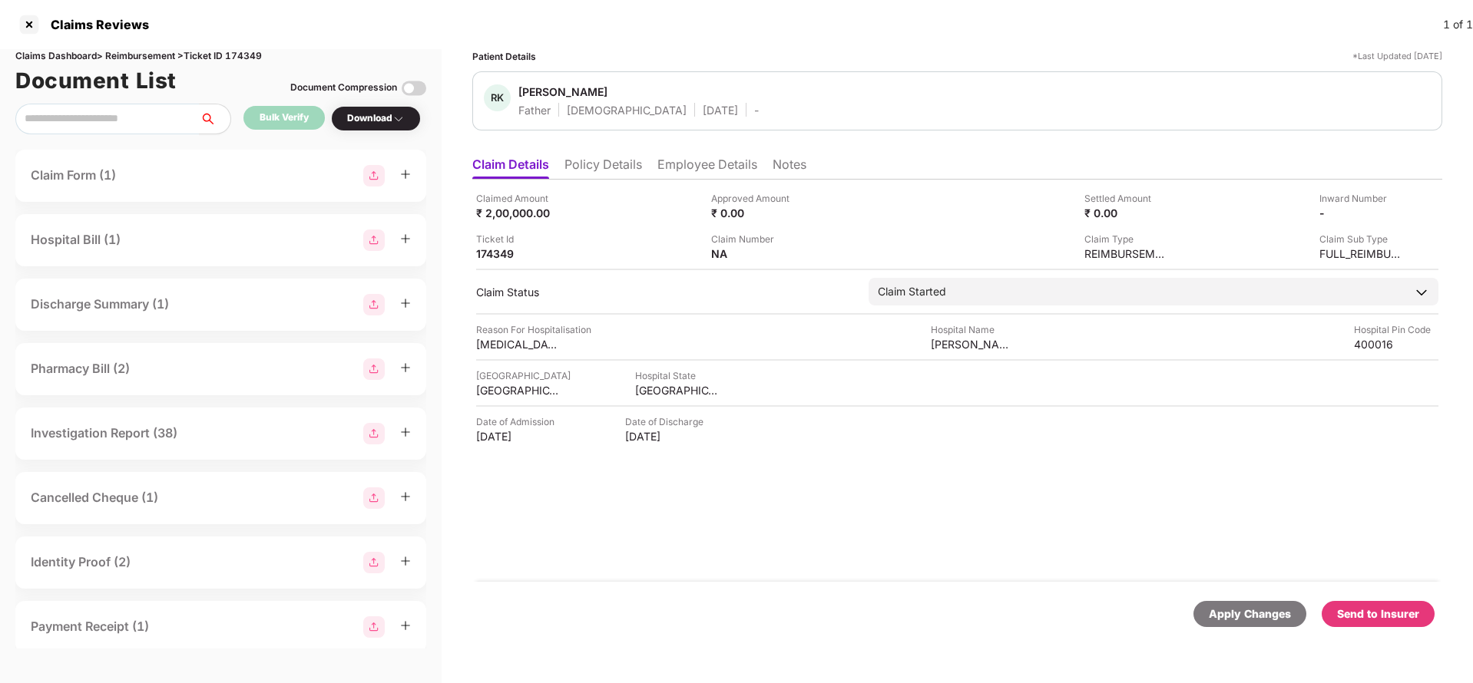
click at [1250, 616] on div "Apply Changes" at bounding box center [1250, 614] width 82 height 17
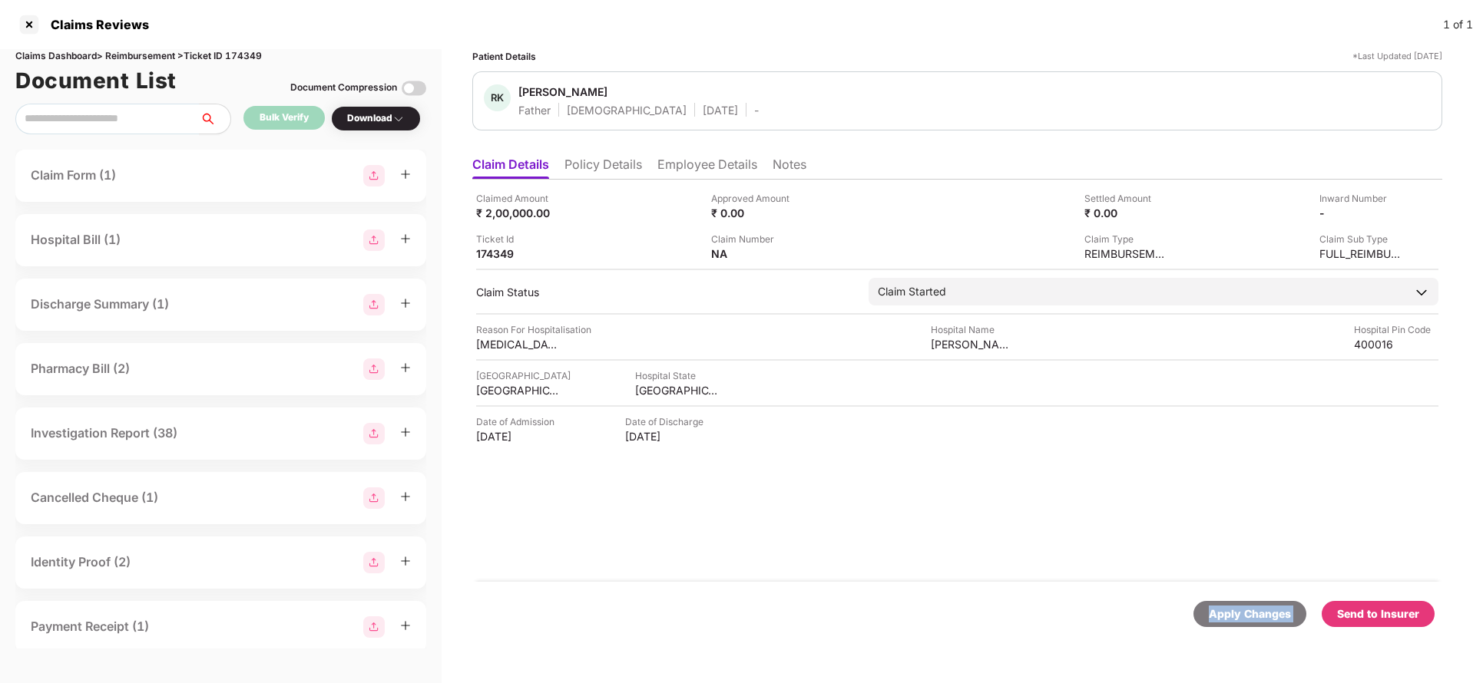
click at [1250, 616] on div "Apply Changes" at bounding box center [1250, 614] width 82 height 17
click at [260, 58] on div "Claims Dashboard > Reimbursement > Ticket ID 174349" at bounding box center [220, 56] width 411 height 15
copy div "174349"
click at [1262, 607] on div "Apply Changes" at bounding box center [1250, 614] width 82 height 17
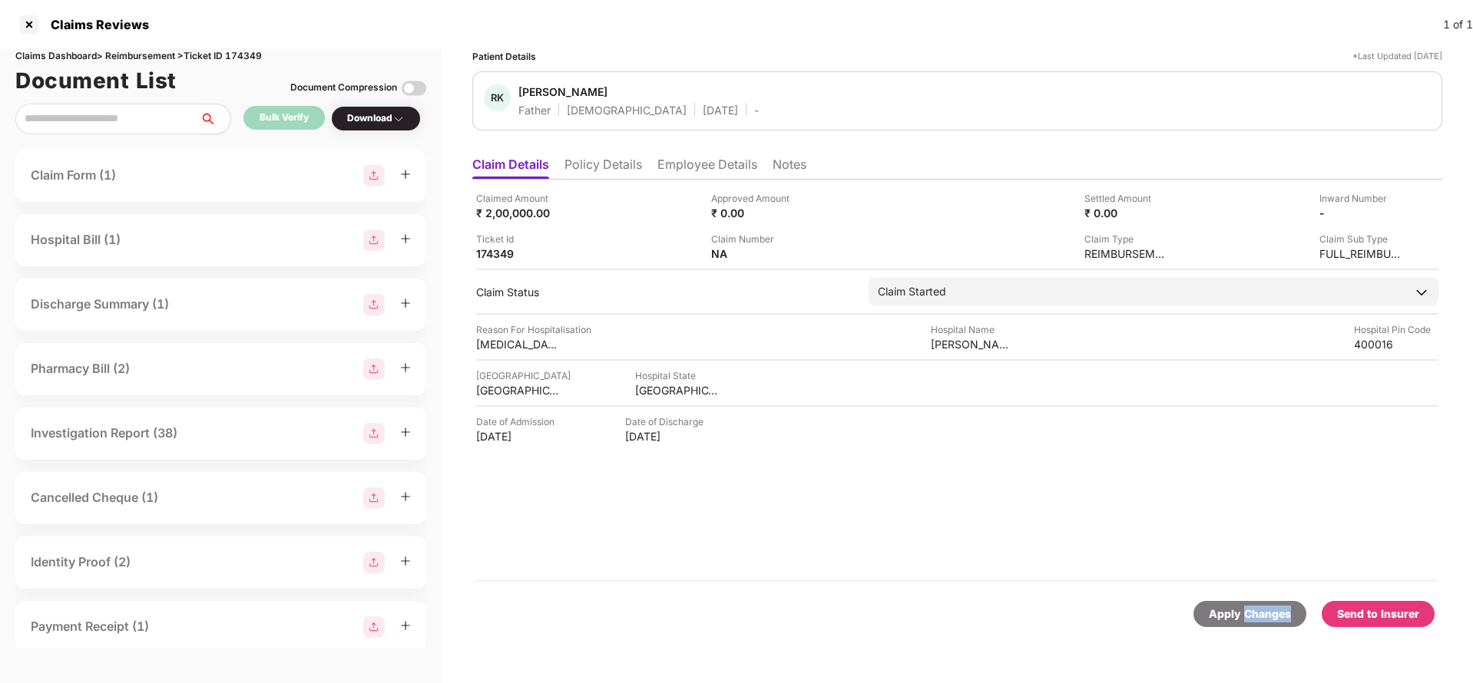
click at [1262, 607] on div "Apply Changes" at bounding box center [1250, 614] width 82 height 17
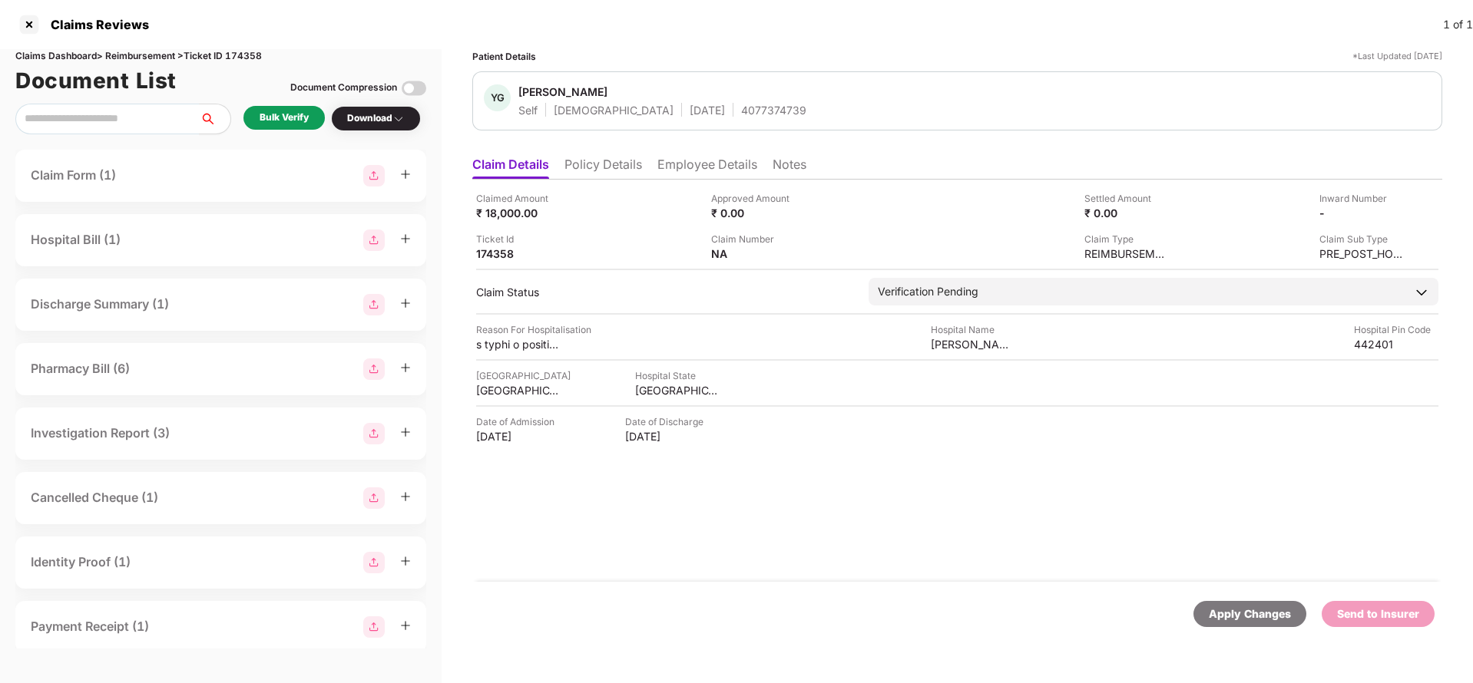
click at [595, 153] on ul "Claim Details Policy Details Employee Details Notes" at bounding box center [957, 164] width 970 height 31
click at [594, 185] on div "Claimed Amount ₹ 18,000.00 Approved Amount ₹ 0.00 Settled Amount ₹ 0.00 Inward …" at bounding box center [957, 381] width 970 height 402
click at [610, 163] on li "Policy Details" at bounding box center [603, 168] width 78 height 22
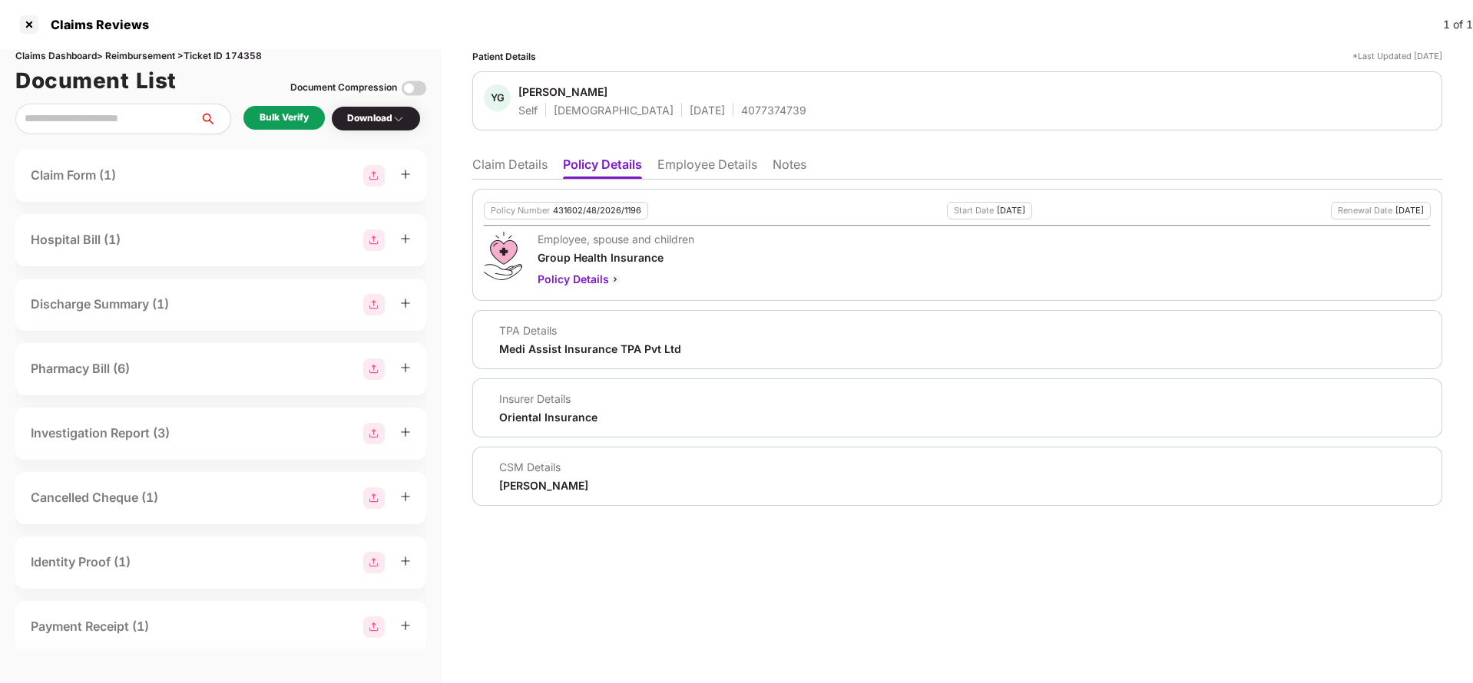
click at [699, 164] on li "Employee Details" at bounding box center [707, 168] width 100 height 22
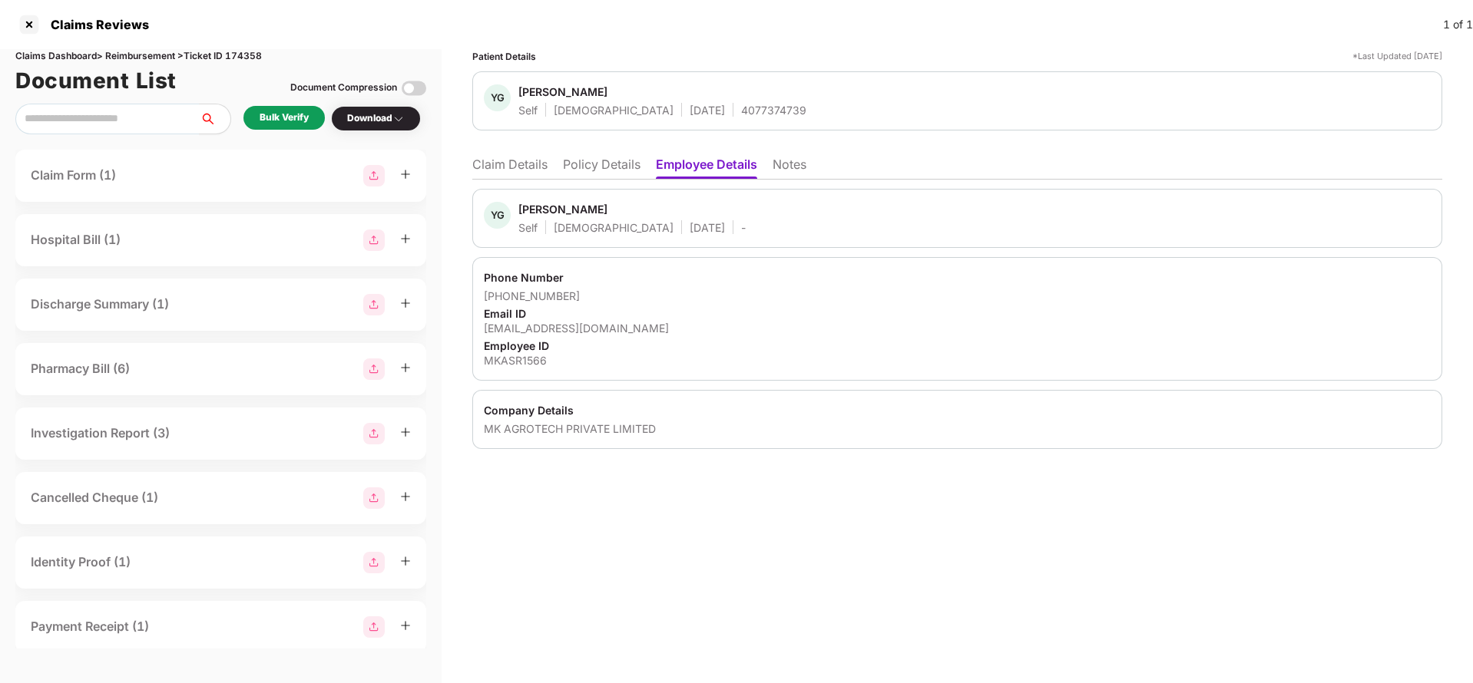
click at [504, 165] on li "Claim Details" at bounding box center [509, 168] width 75 height 22
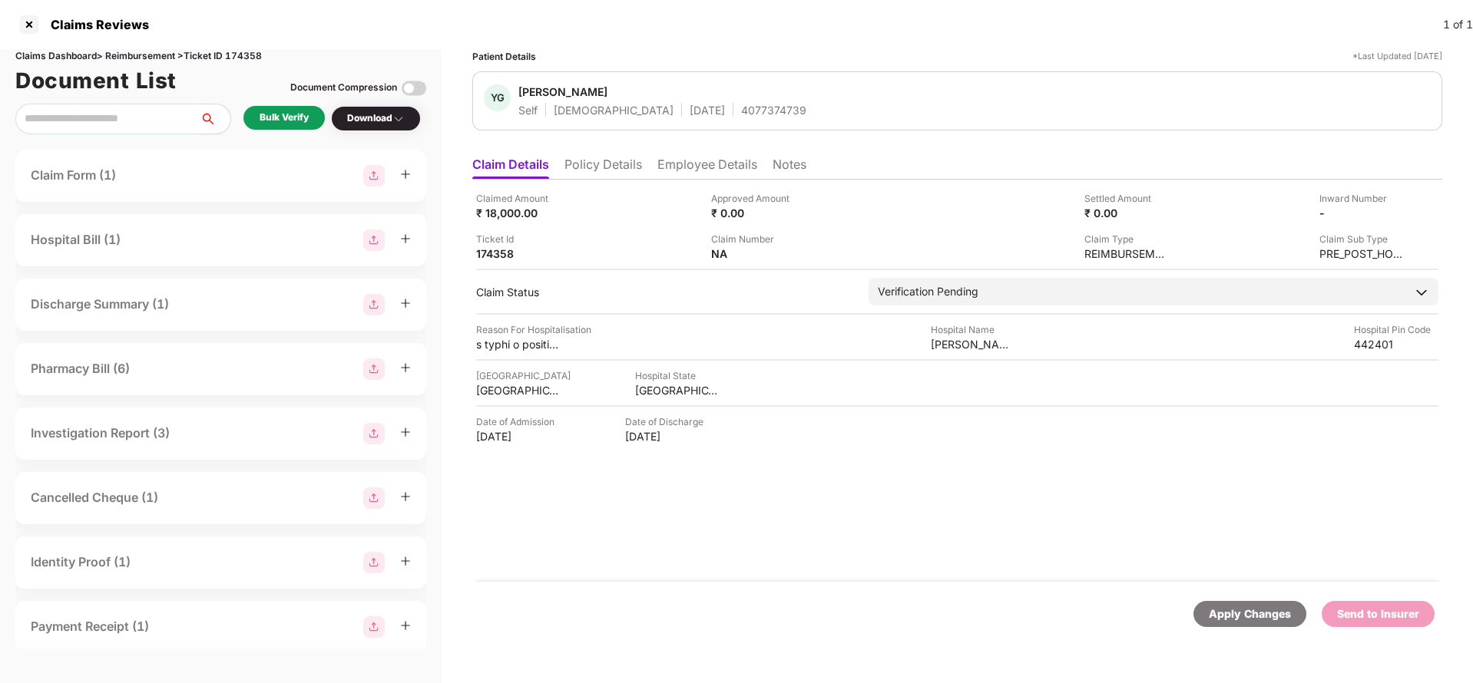
click at [283, 128] on div "Bulk Verify" at bounding box center [283, 118] width 81 height 24
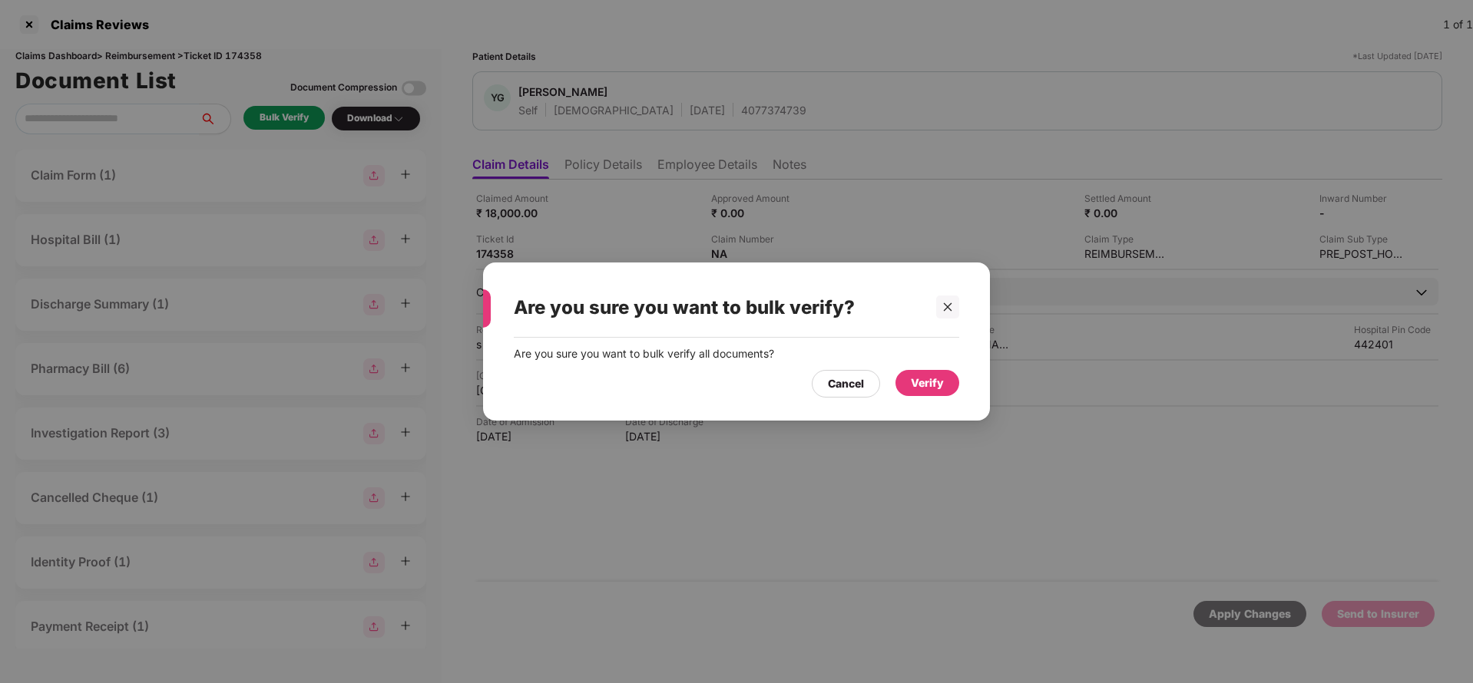
click at [928, 381] on div "Verify" at bounding box center [927, 383] width 33 height 17
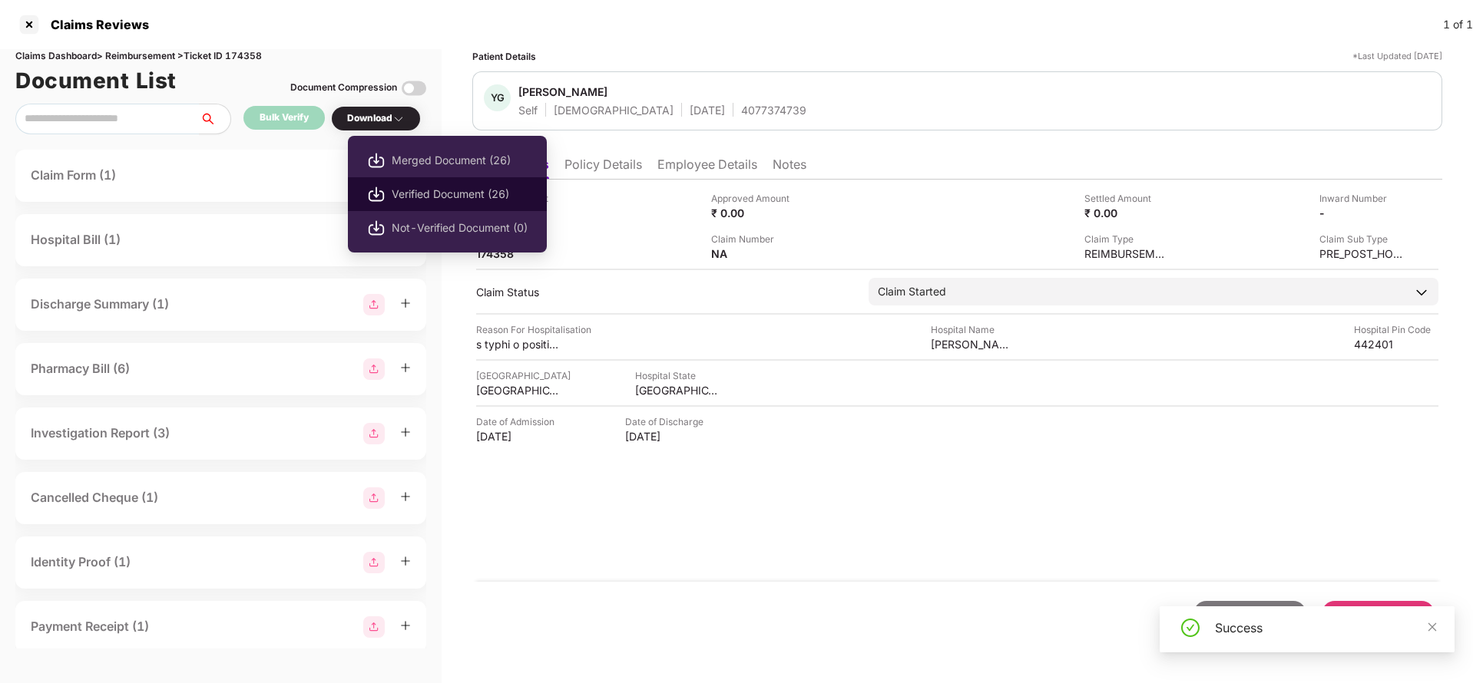
click at [410, 206] on li "Verified Document (26)" at bounding box center [447, 194] width 199 height 34
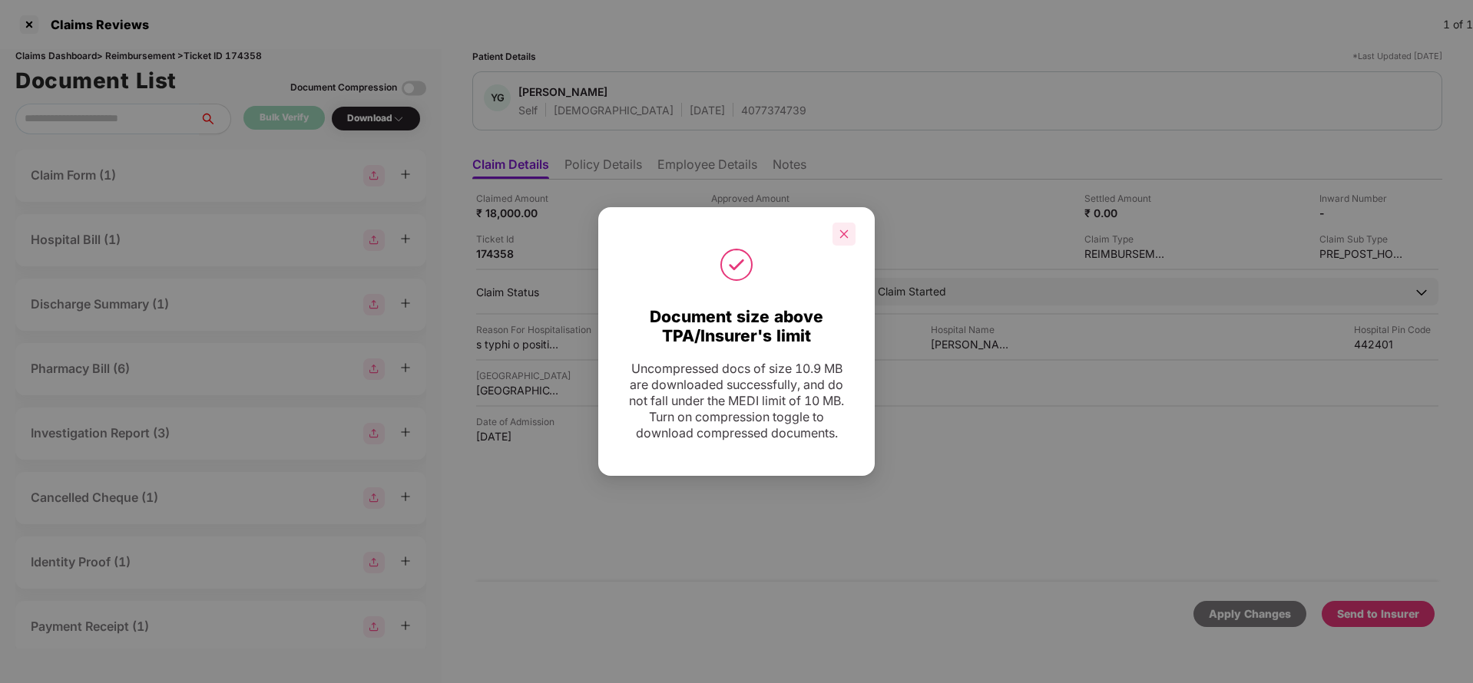
click at [851, 237] on div at bounding box center [843, 234] width 23 height 23
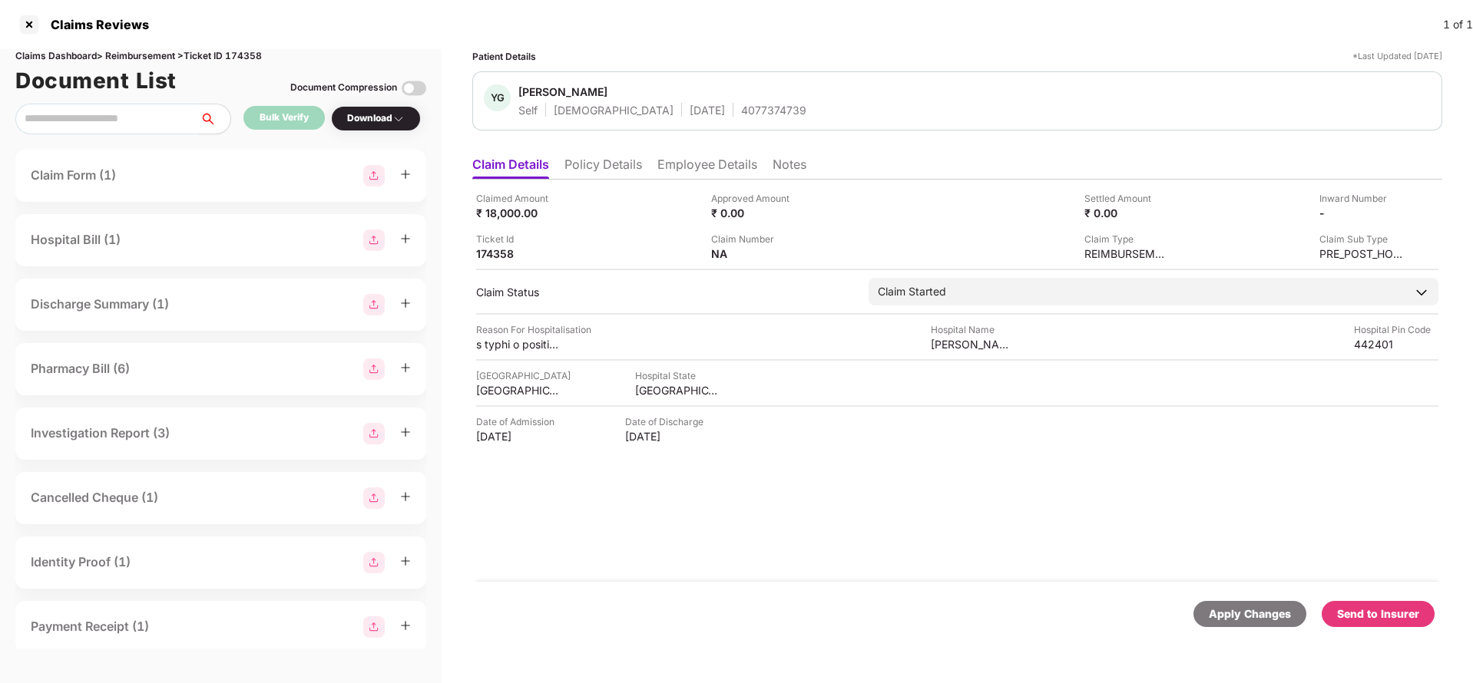
click at [1405, 608] on div "Send to Insurer" at bounding box center [1378, 614] width 82 height 17
click at [1398, 611] on div "Send to Insurer" at bounding box center [1378, 614] width 82 height 17
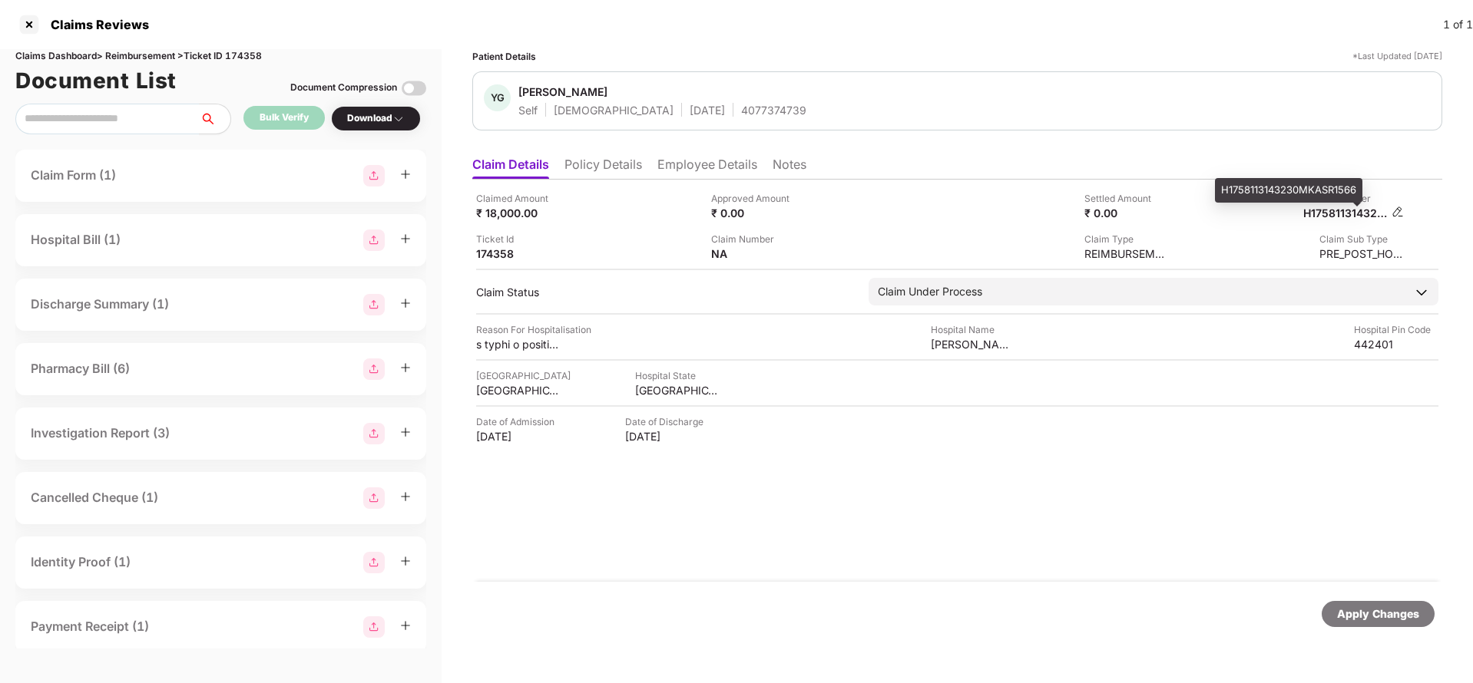
click at [1322, 210] on div "H1758113143230MKASR1566" at bounding box center [1345, 213] width 84 height 15
copy div "H1758113143230MKASR1566"
click at [741, 117] on div "4077374739" at bounding box center [773, 110] width 65 height 15
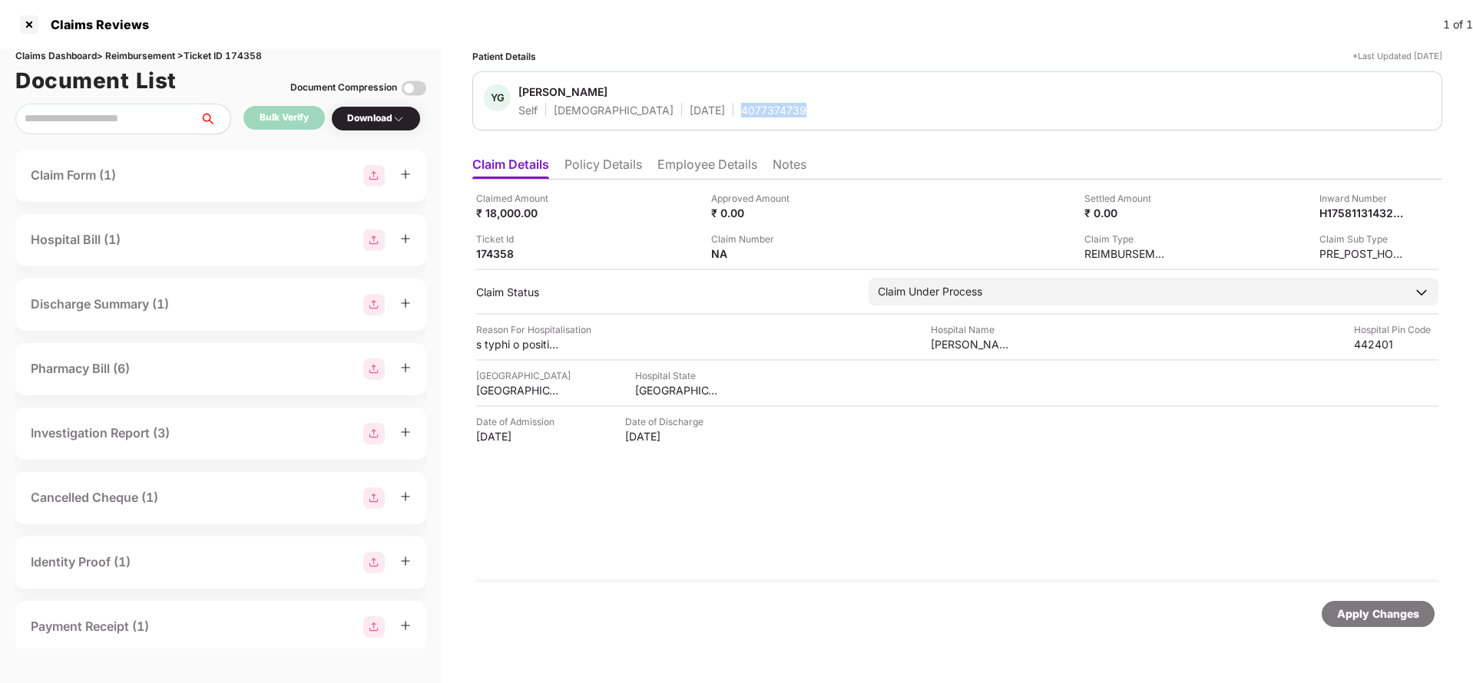
click at [741, 117] on div "4077374739" at bounding box center [773, 110] width 65 height 15
copy div "4077374739"
click at [1394, 619] on div "Apply Changes" at bounding box center [1378, 614] width 82 height 17
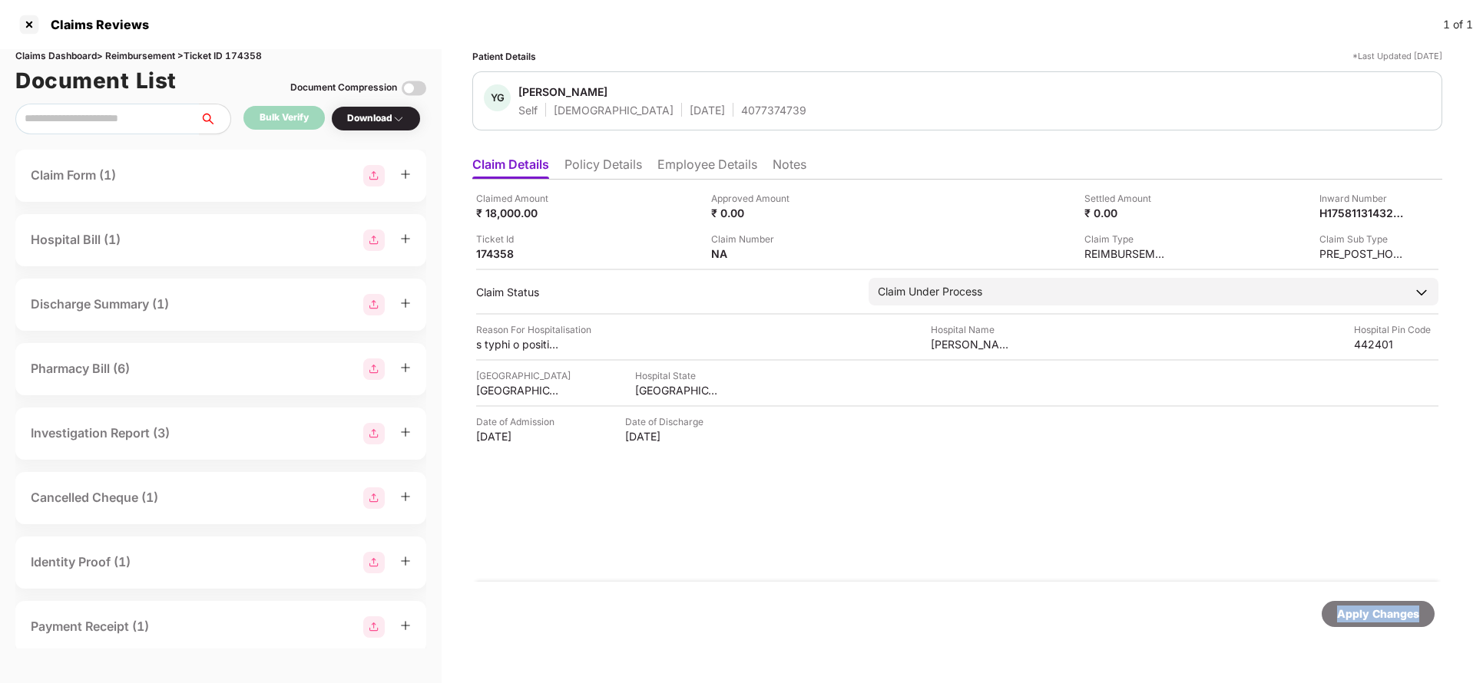
click at [1394, 619] on div "Apply Changes" at bounding box center [1378, 614] width 82 height 17
click at [253, 57] on div "Claims Dashboard > Reimbursement > Ticket ID 174358" at bounding box center [220, 56] width 411 height 15
copy div "174358"
click at [1358, 606] on div "Apply Changes" at bounding box center [1378, 614] width 82 height 17
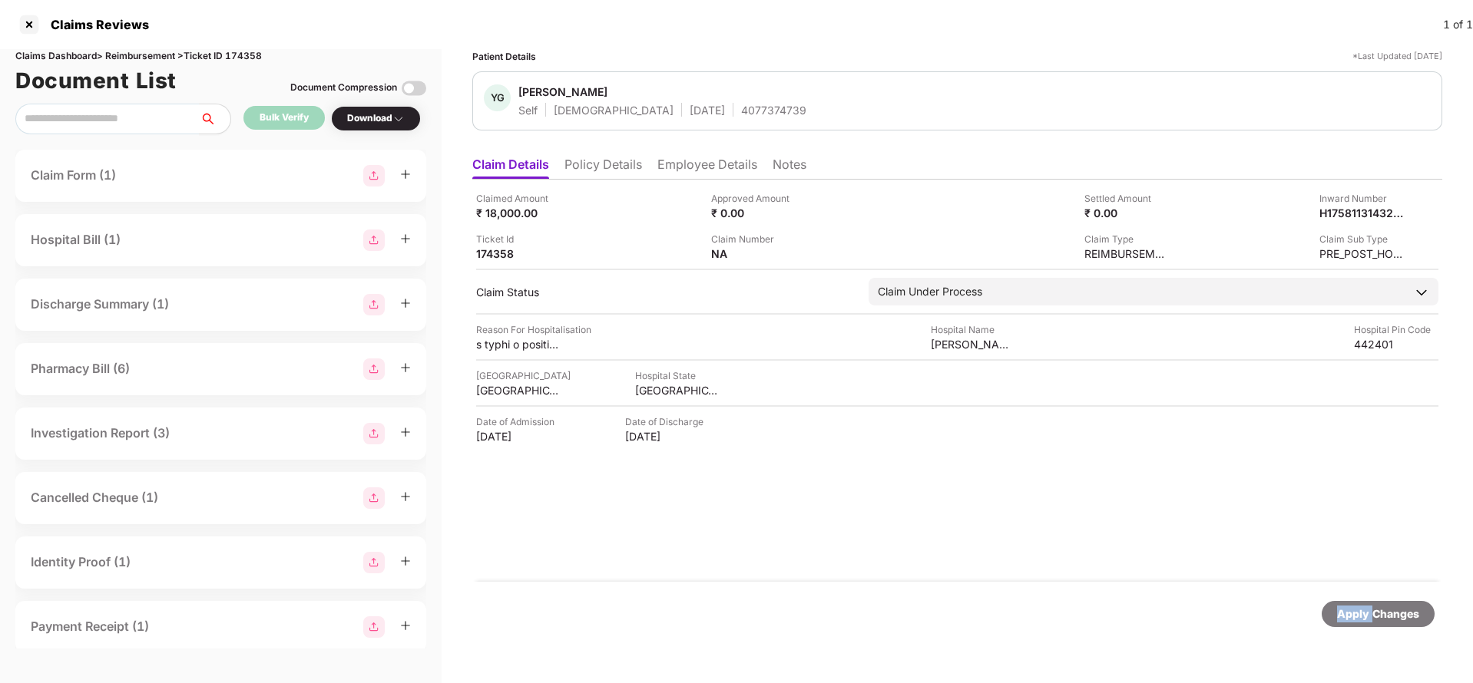
click at [1358, 606] on div "Apply Changes" at bounding box center [1378, 614] width 82 height 17
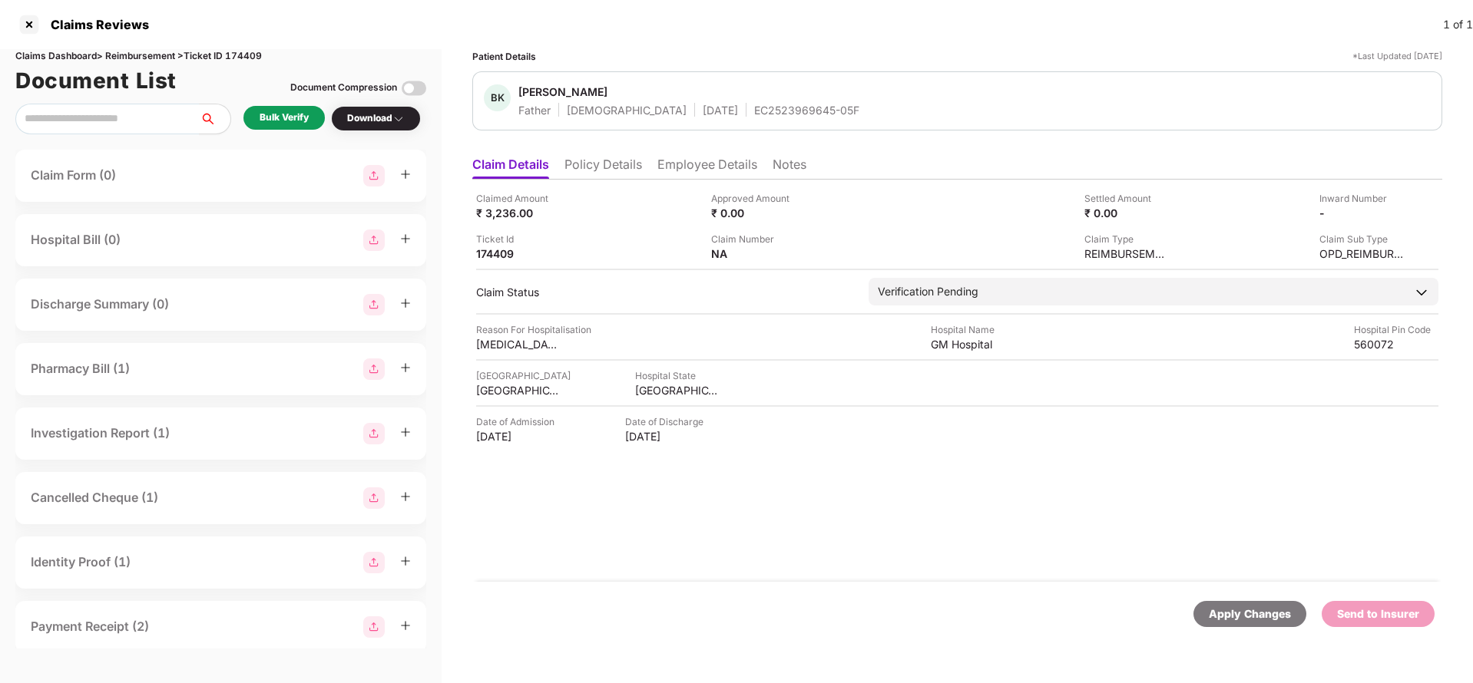
click at [602, 163] on li "Policy Details" at bounding box center [603, 168] width 78 height 22
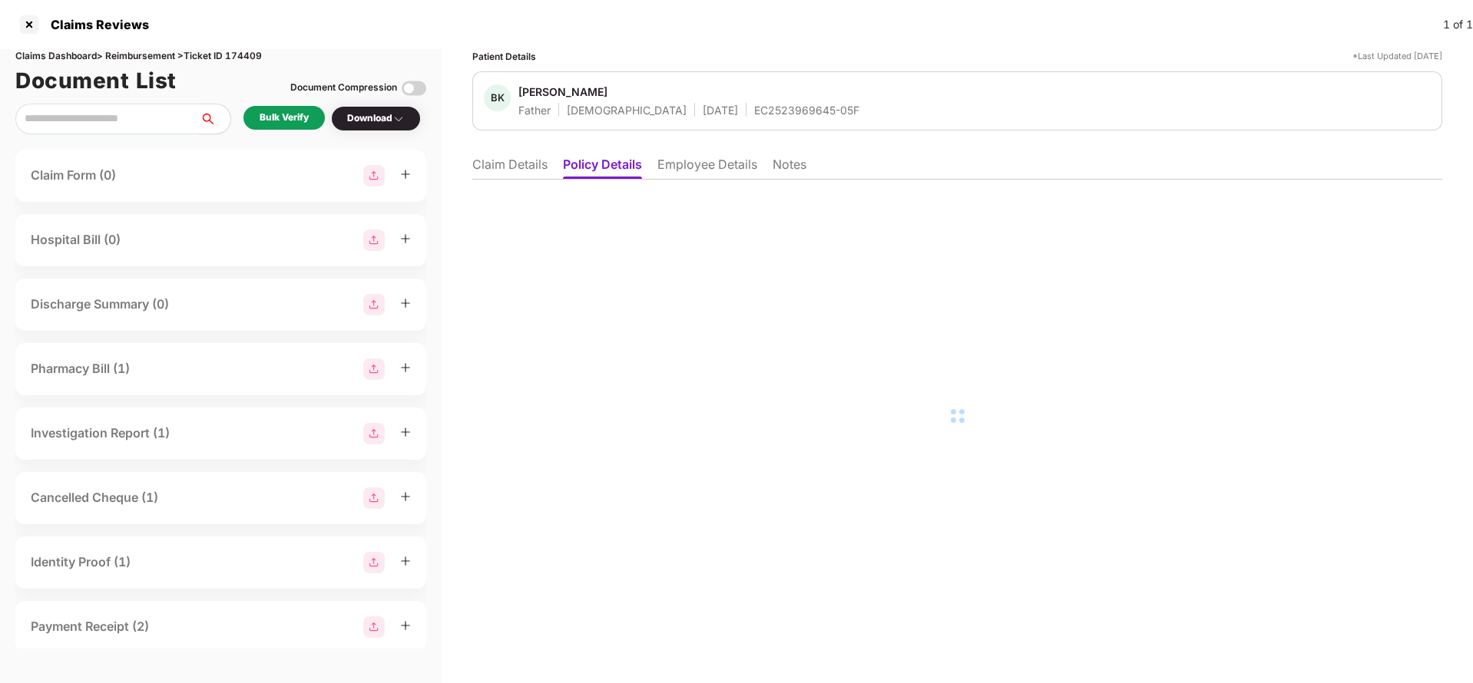
click at [682, 164] on li "Employee Details" at bounding box center [707, 168] width 100 height 22
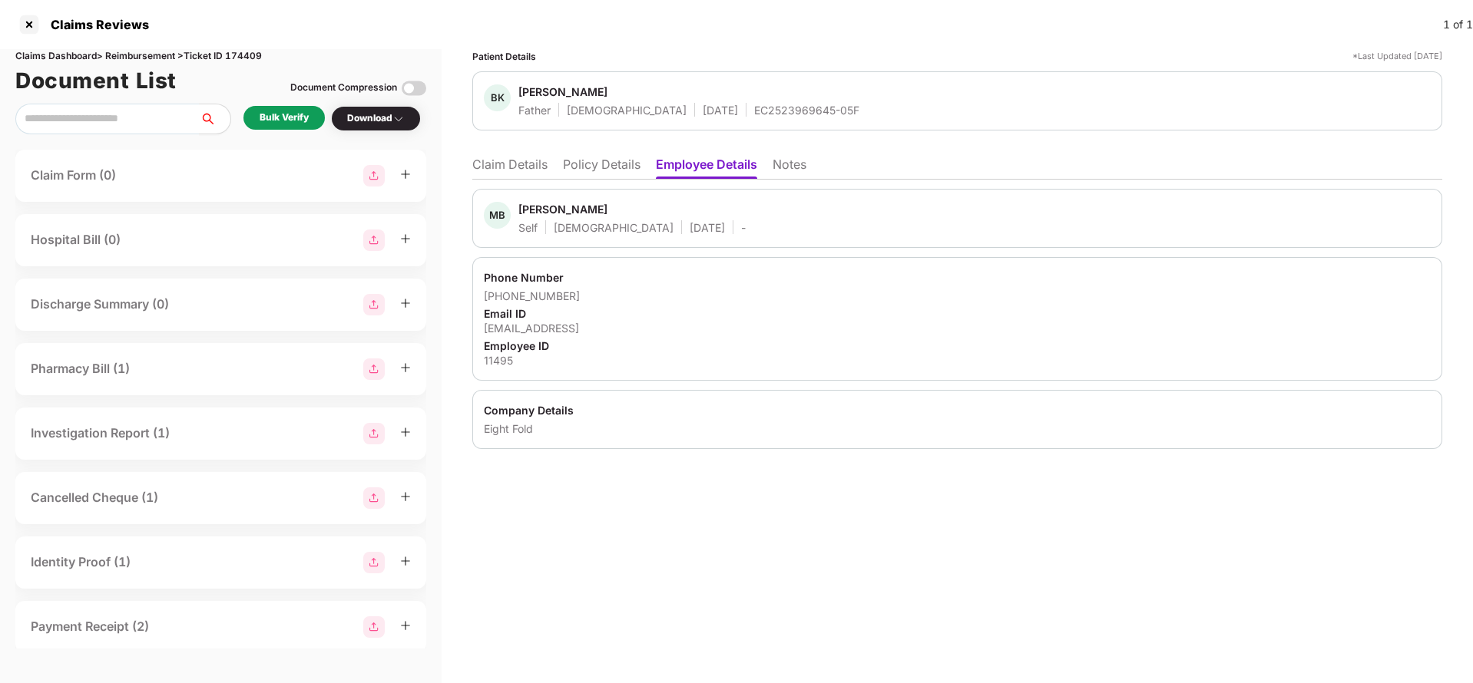
click at [490, 160] on li "Claim Details" at bounding box center [509, 168] width 75 height 22
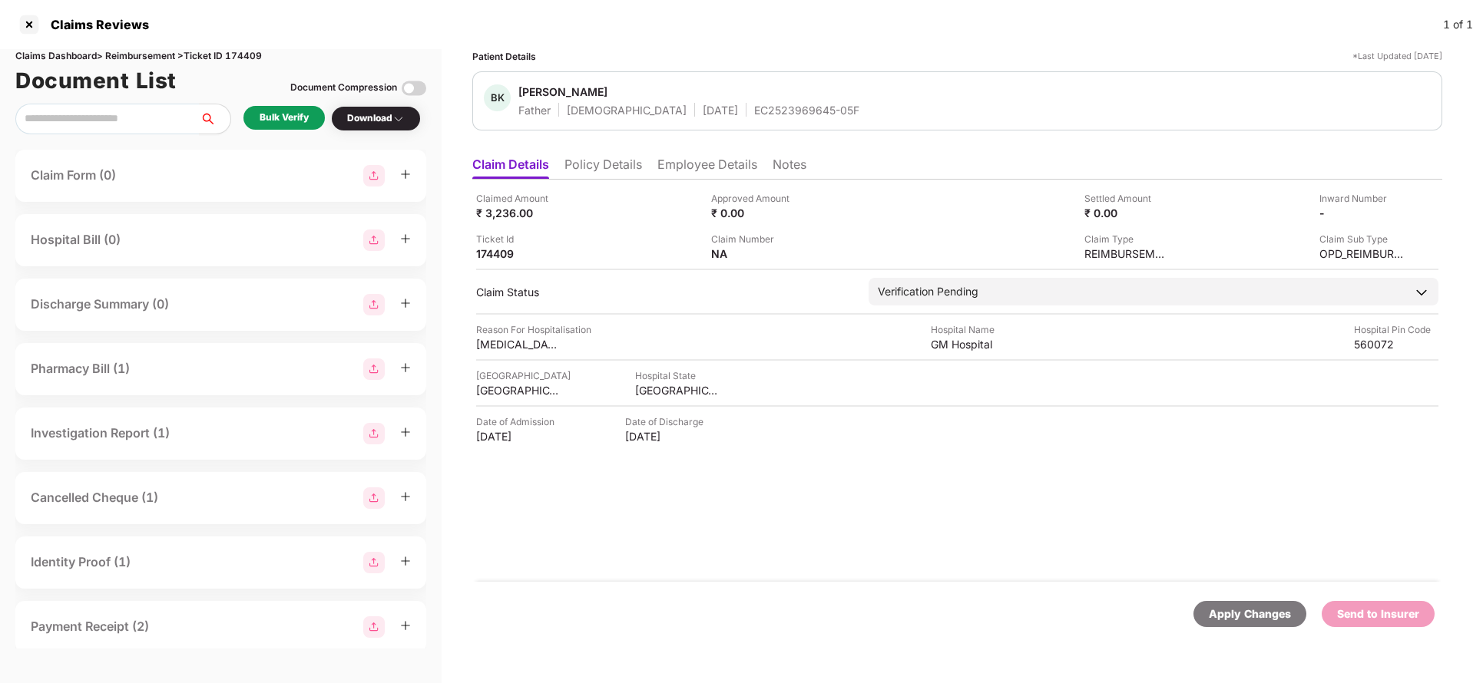
click at [1248, 620] on div "Apply Changes" at bounding box center [1250, 614] width 82 height 17
click at [618, 171] on li "Policy Details" at bounding box center [603, 168] width 78 height 22
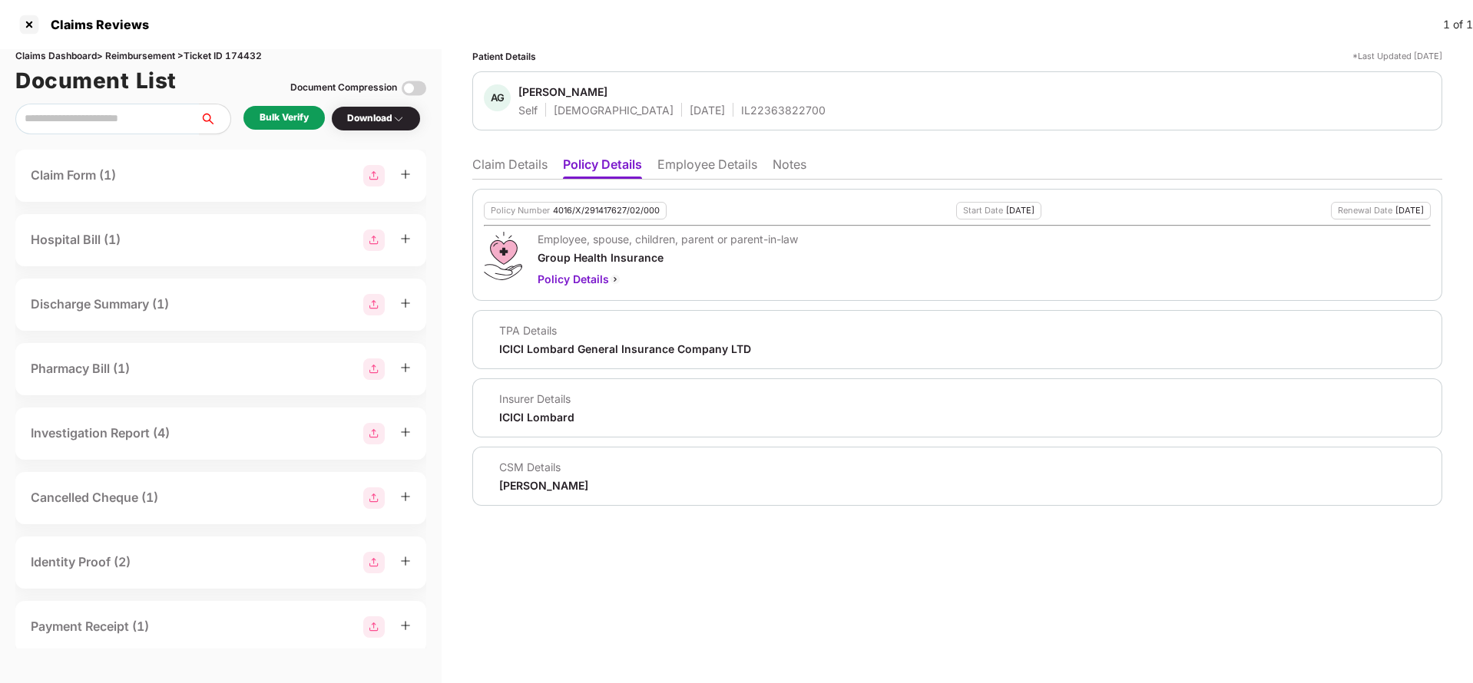
click at [585, 209] on div "4016/X/291417627/02/000" at bounding box center [606, 211] width 107 height 10
copy div "4016/X/291417627/02/000"
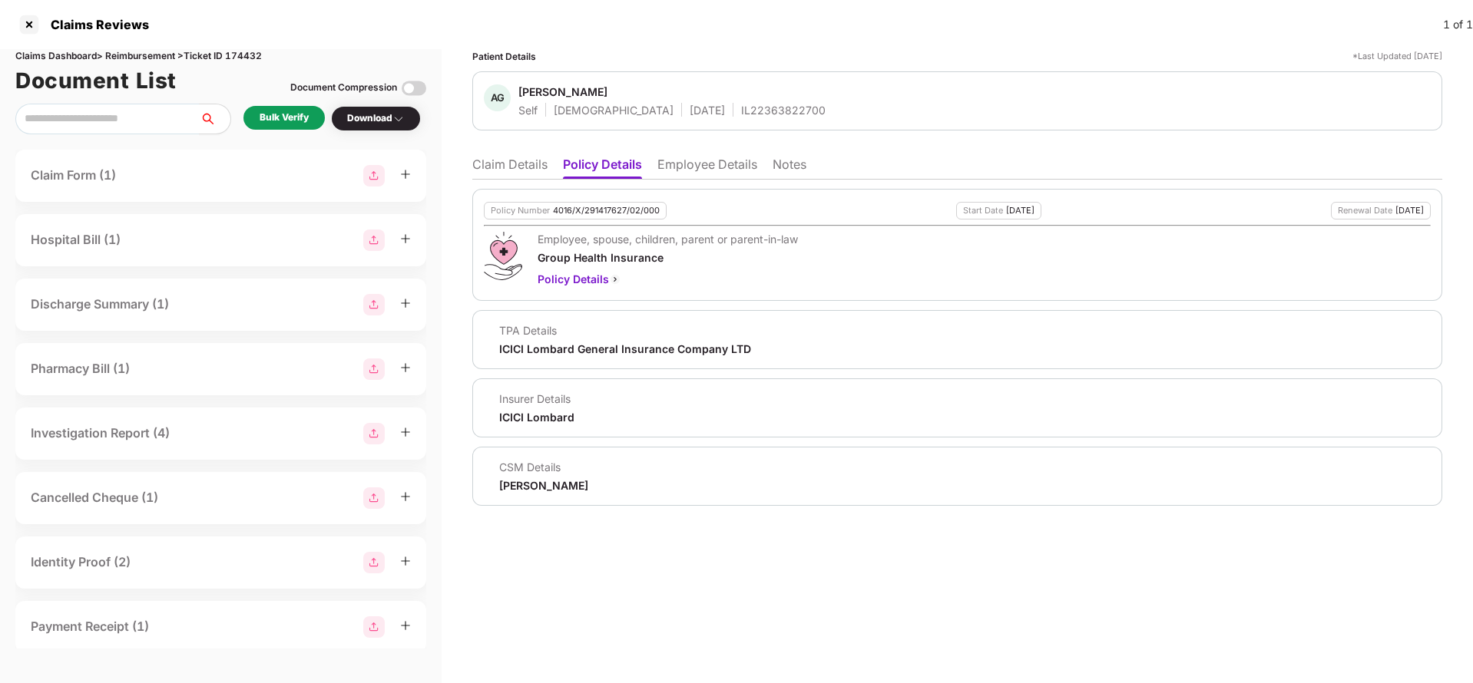
click at [741, 115] on div "IL22363822700" at bounding box center [783, 110] width 84 height 15
copy div "IL22363822700"
click at [723, 165] on li "Employee Details" at bounding box center [707, 168] width 100 height 22
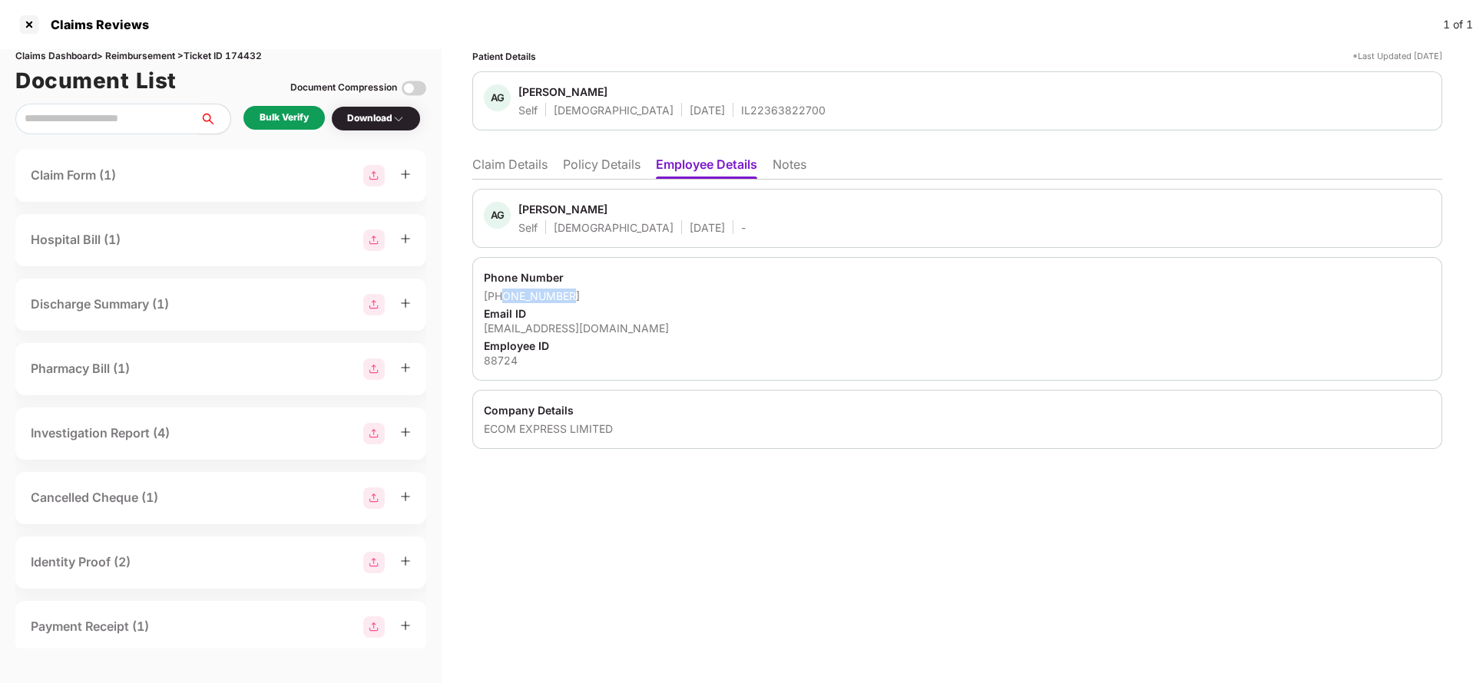
drag, startPoint x: 505, startPoint y: 295, endPoint x: 650, endPoint y: 295, distance: 145.1
click at [650, 295] on div "[PHONE_NUMBER]" at bounding box center [957, 296] width 947 height 15
copy div "9971275756"
click at [554, 324] on div "[EMAIL_ADDRESS][DOMAIN_NAME]" at bounding box center [957, 328] width 947 height 15
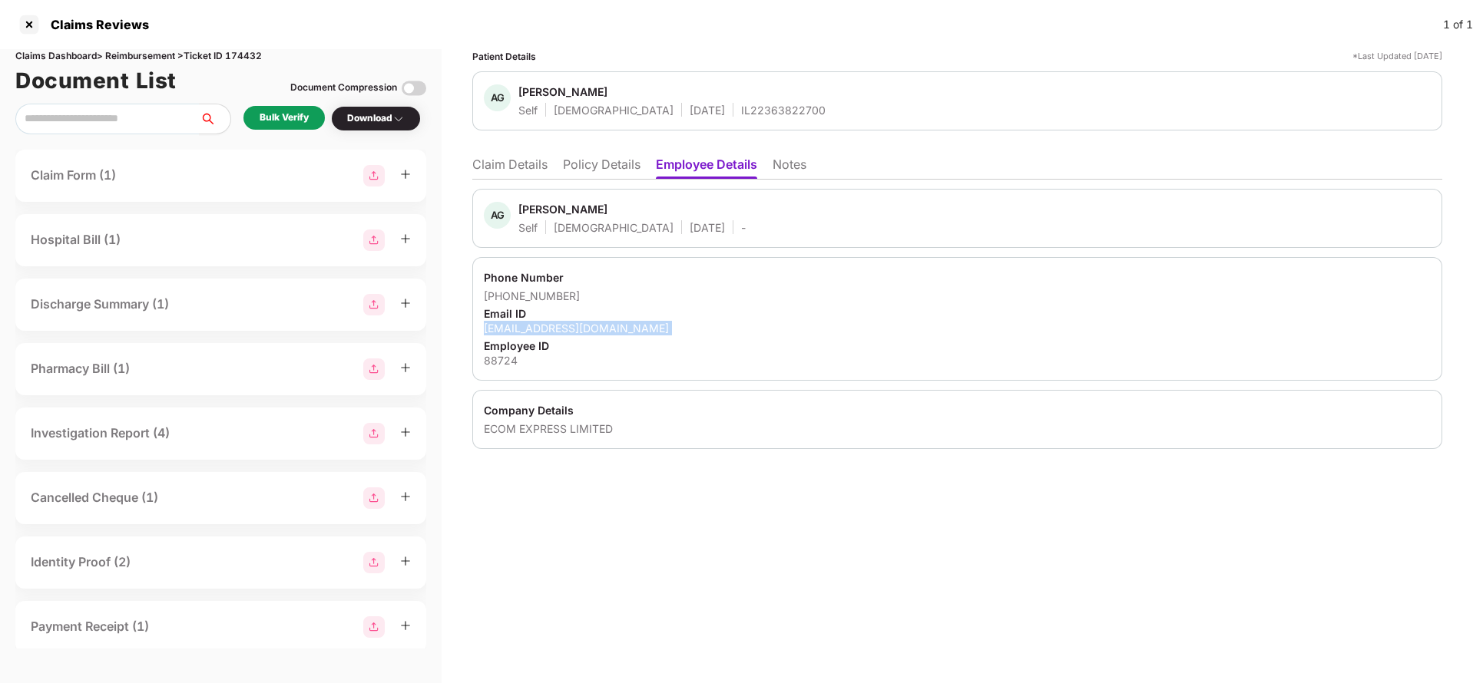
click at [554, 324] on div "[EMAIL_ADDRESS][DOMAIN_NAME]" at bounding box center [957, 328] width 947 height 15
click at [554, 324] on div "atul.g@ecomexpress.in" at bounding box center [957, 328] width 947 height 15
copy div "atul.g@ecomexpress.in"
click at [519, 174] on li "Claim Details" at bounding box center [509, 168] width 75 height 22
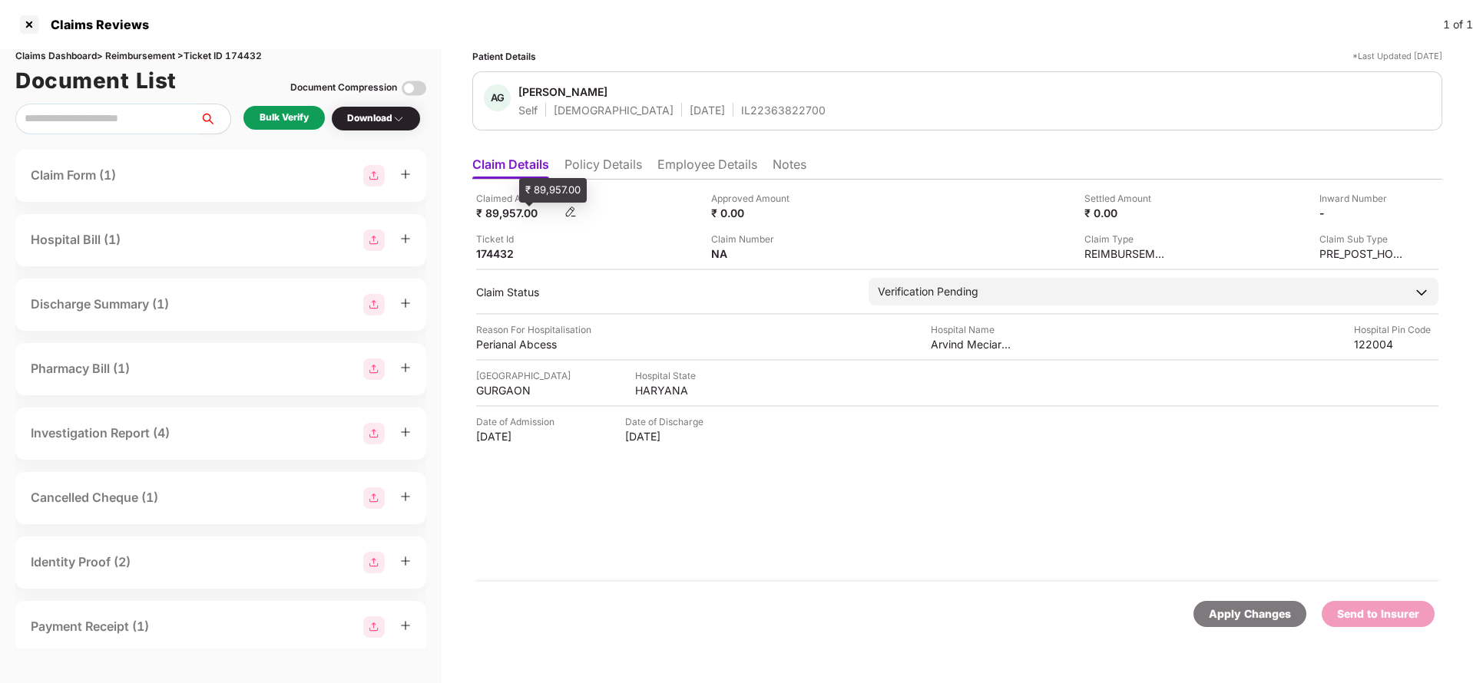
click at [507, 216] on div "₹ 89,957.00" at bounding box center [518, 213] width 84 height 15
copy div "89,957"
click at [987, 347] on div "Arvind Meciare Private Limited" at bounding box center [973, 344] width 84 height 15
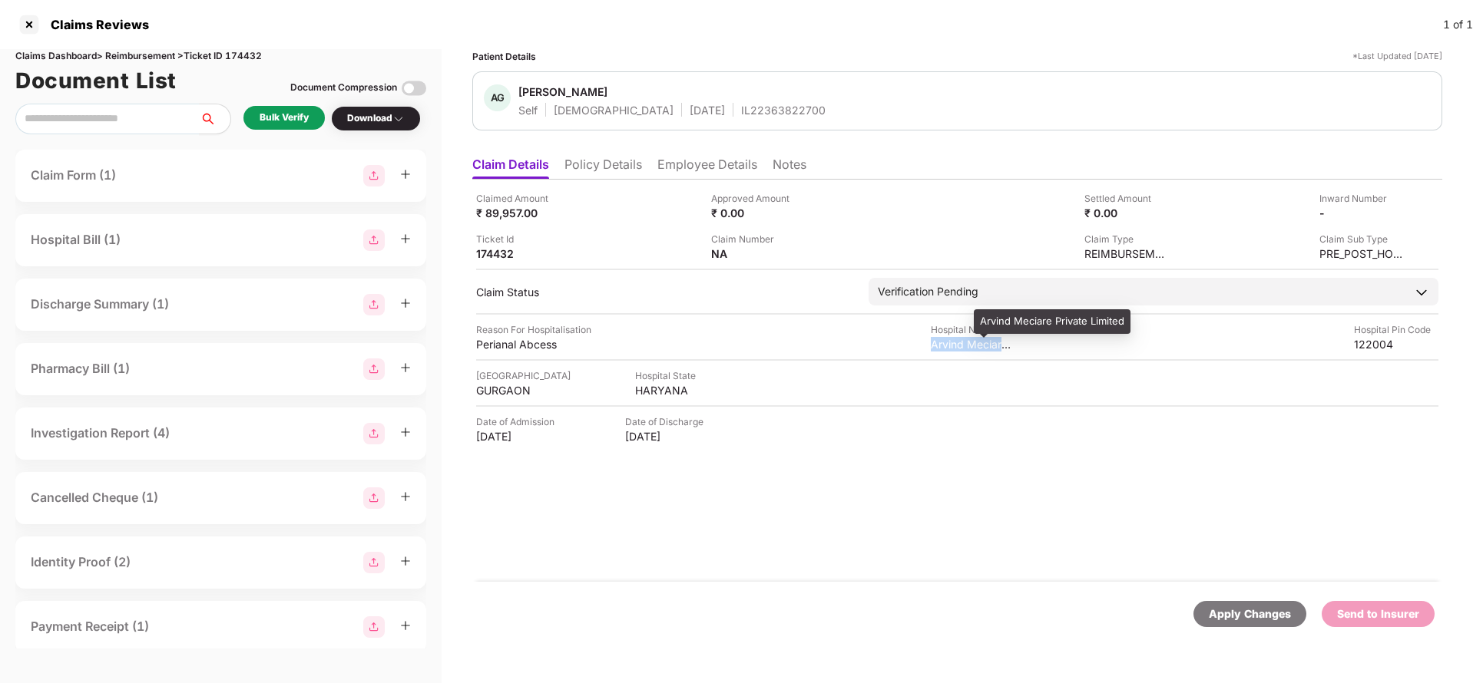
click at [987, 347] on div "Arvind Meciare Private Limited" at bounding box center [973, 344] width 84 height 15
copy div "Arvind Meciare Private Limited"
click at [323, 116] on div "Bulk Verify" at bounding box center [283, 118] width 81 height 24
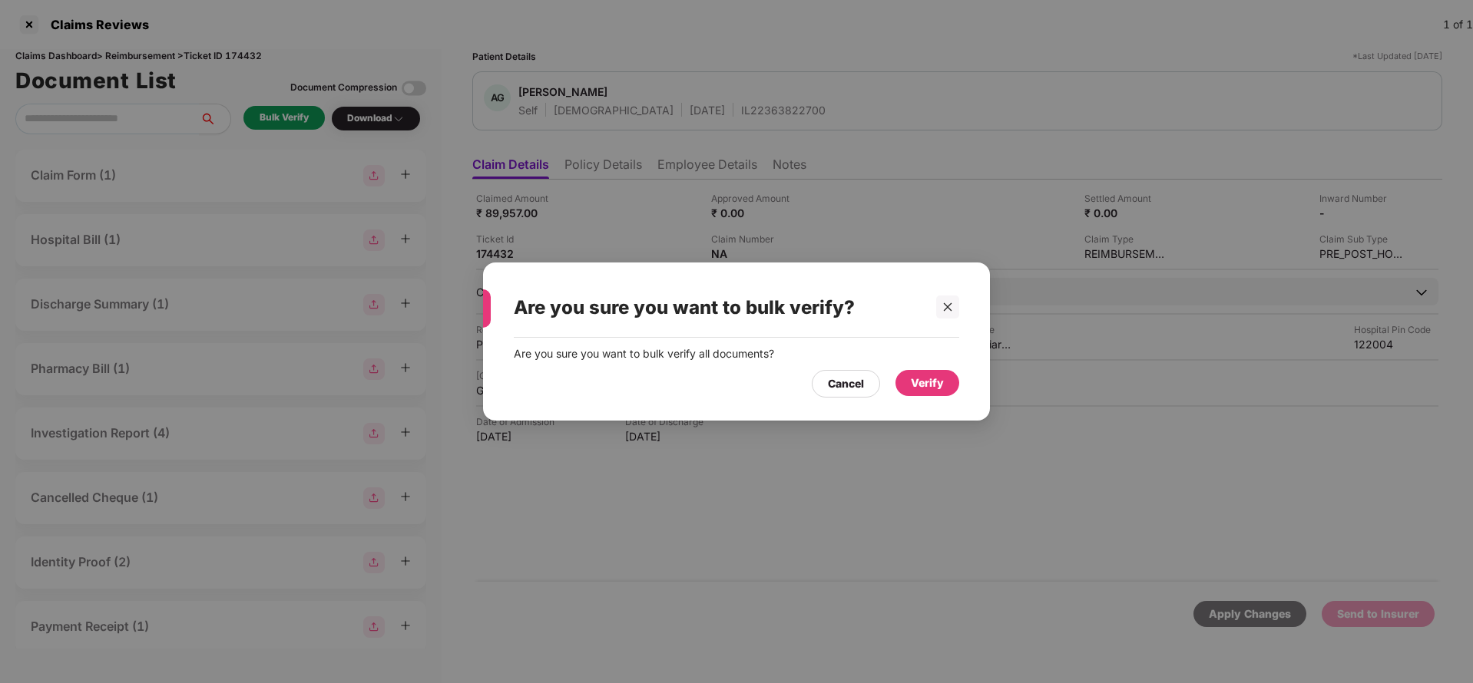
click at [936, 378] on div "Verify" at bounding box center [927, 383] width 33 height 17
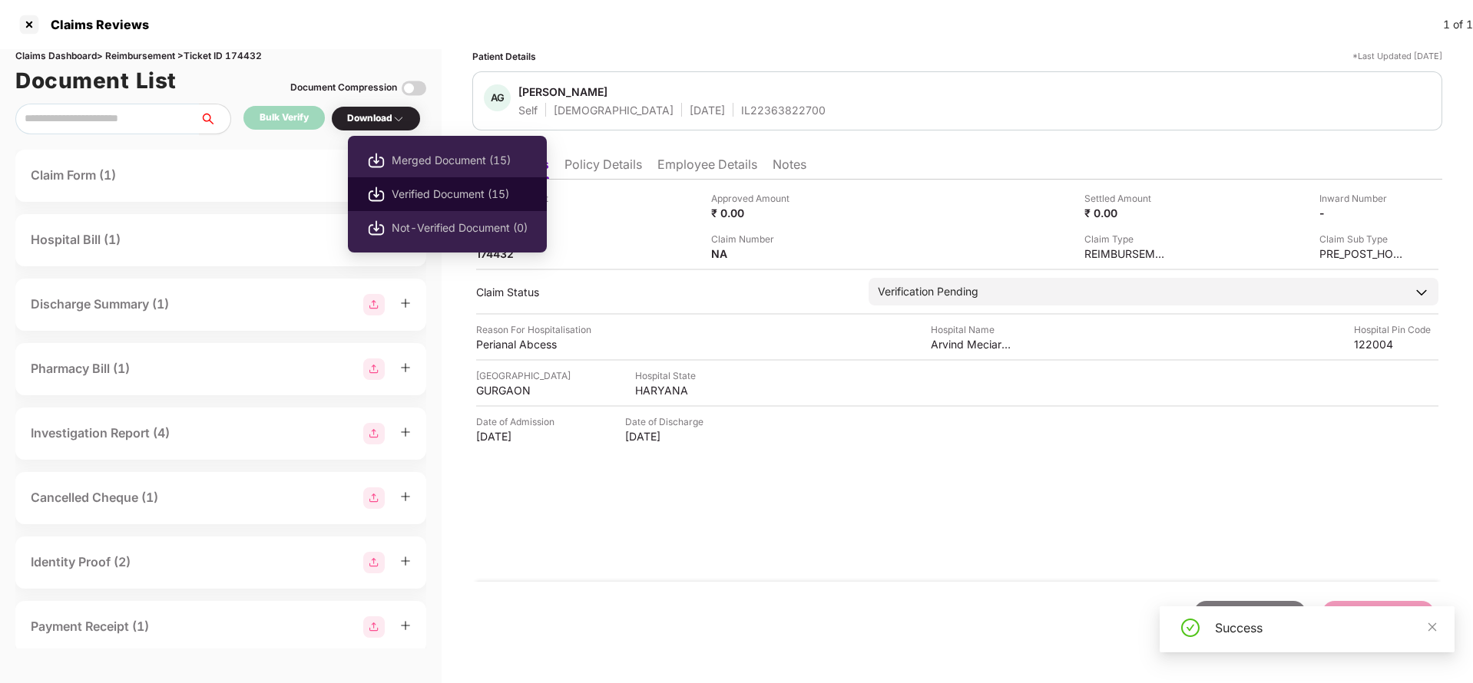
click at [414, 188] on span "Verified Document (15)" at bounding box center [460, 194] width 136 height 17
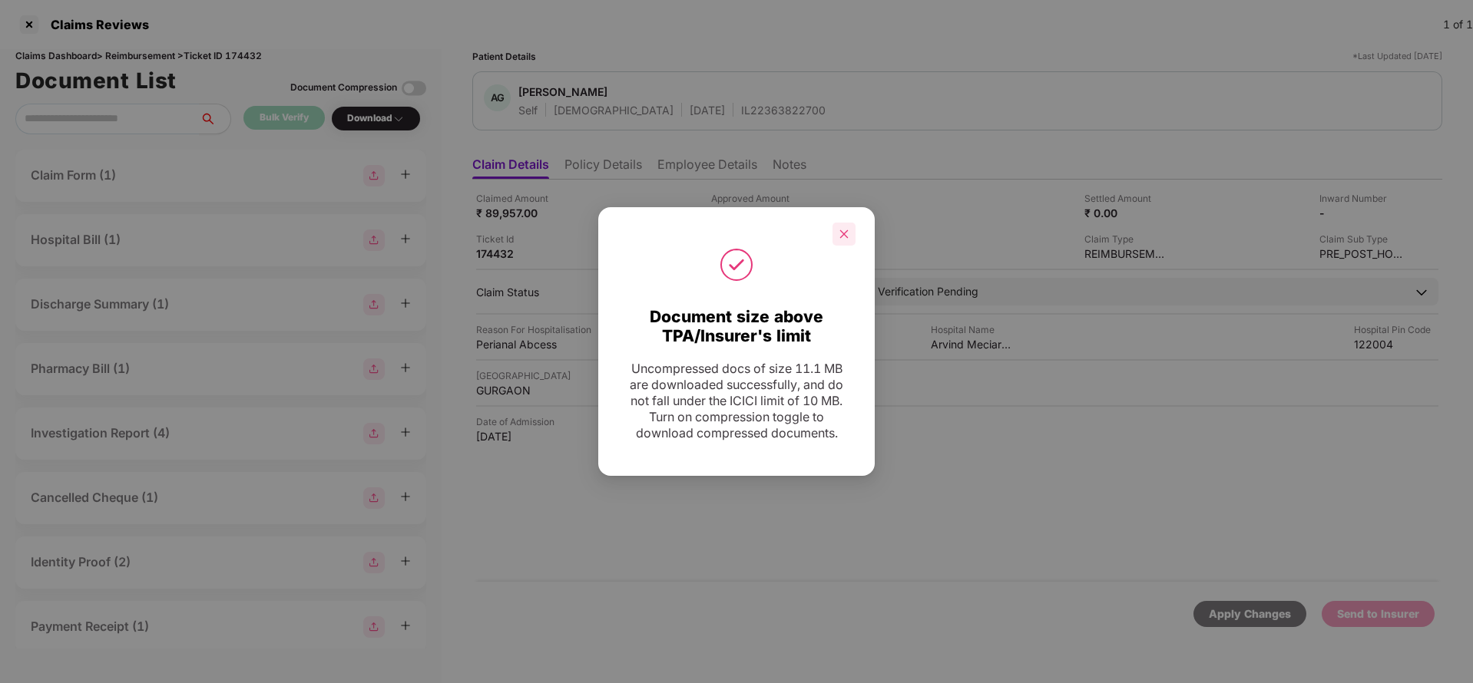
click at [839, 234] on icon "close" at bounding box center [844, 234] width 11 height 11
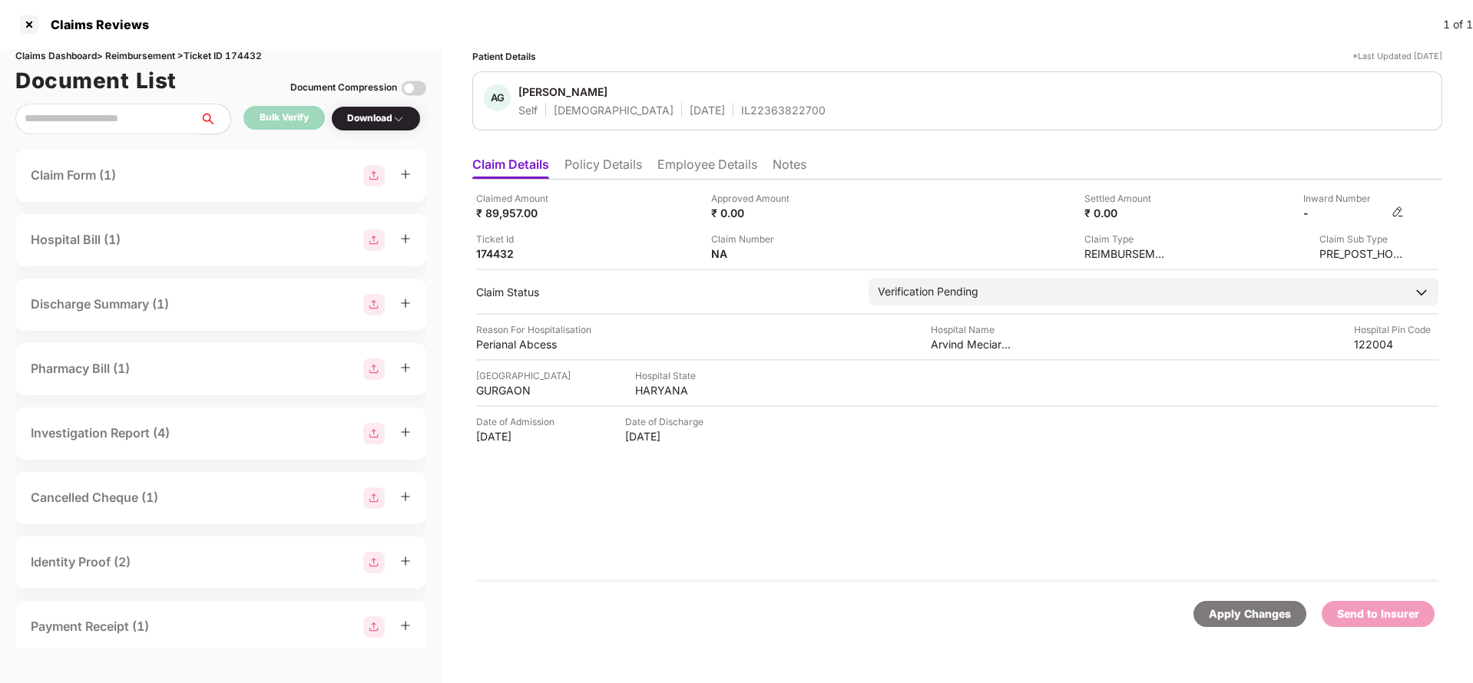
click at [1397, 210] on img at bounding box center [1397, 212] width 12 height 12
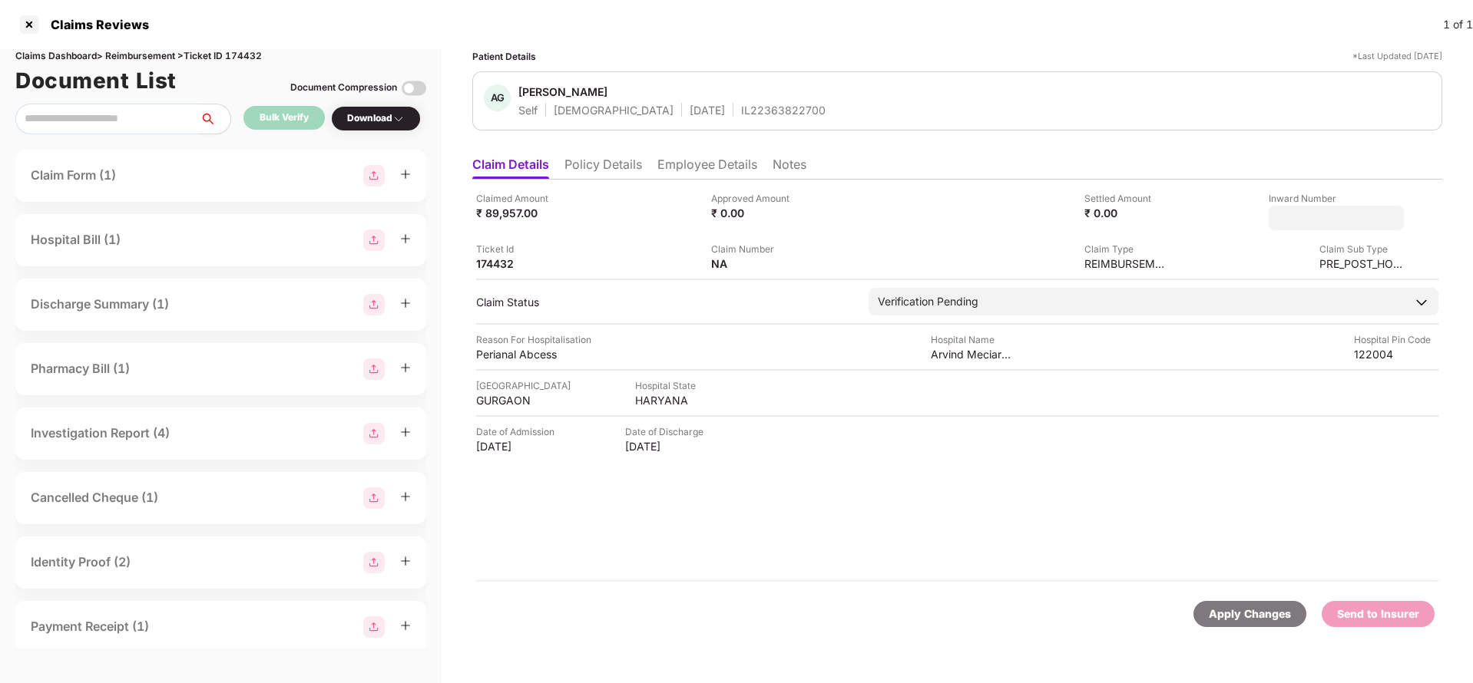
type input "**********"
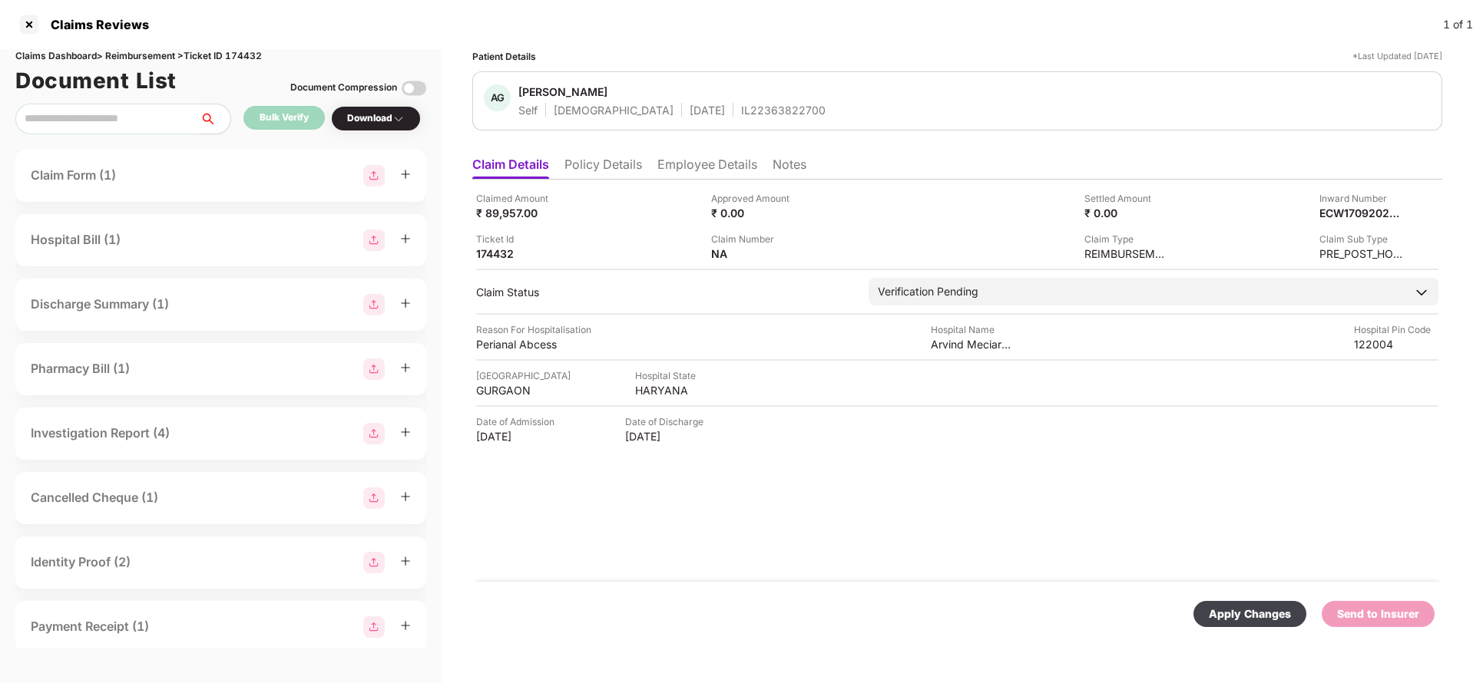
click at [1041, 280] on div "Claimed Amount ₹ 89,957.00 Approved Amount ₹ 0.00 Settled Amount ₹ 0.00 Inward …" at bounding box center [957, 381] width 970 height 402
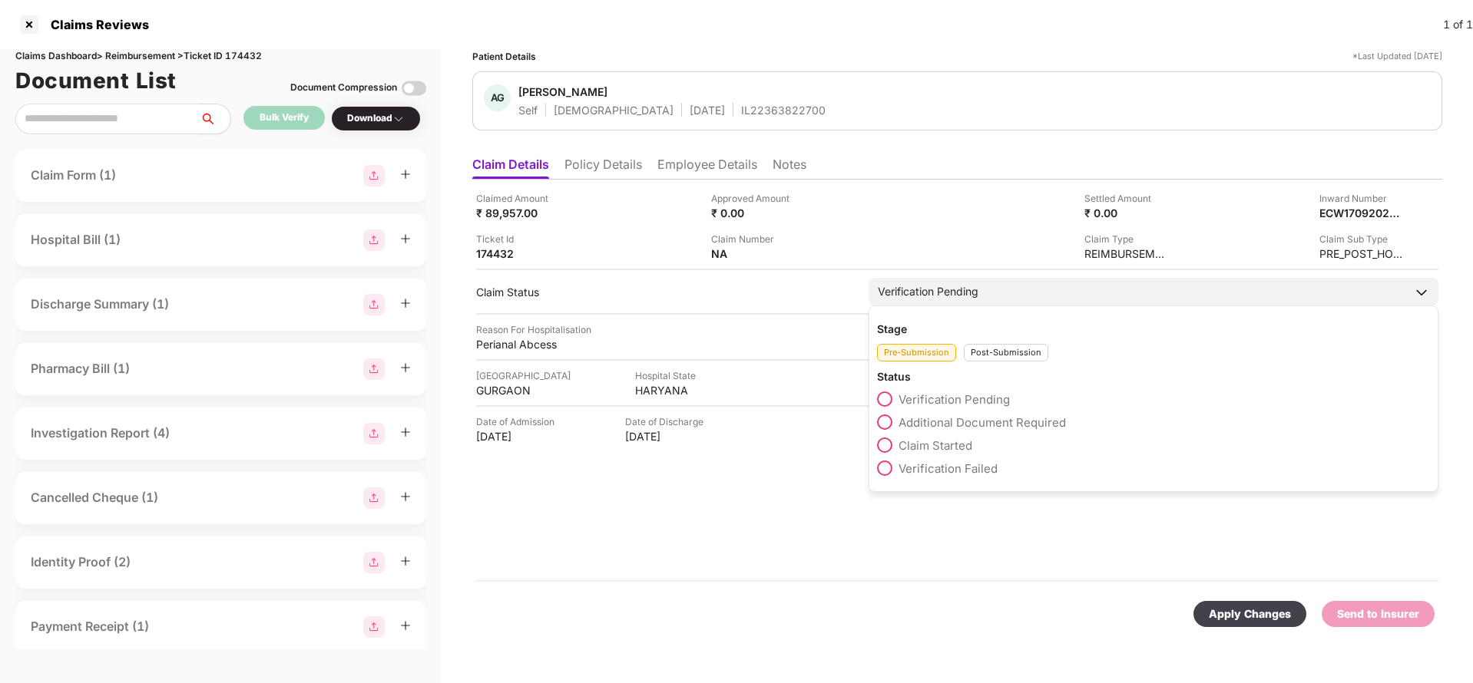
click at [1008, 356] on div "Post-Submission" at bounding box center [1006, 353] width 84 height 18
click at [975, 427] on span "Claim Under Process" at bounding box center [956, 422] width 116 height 15
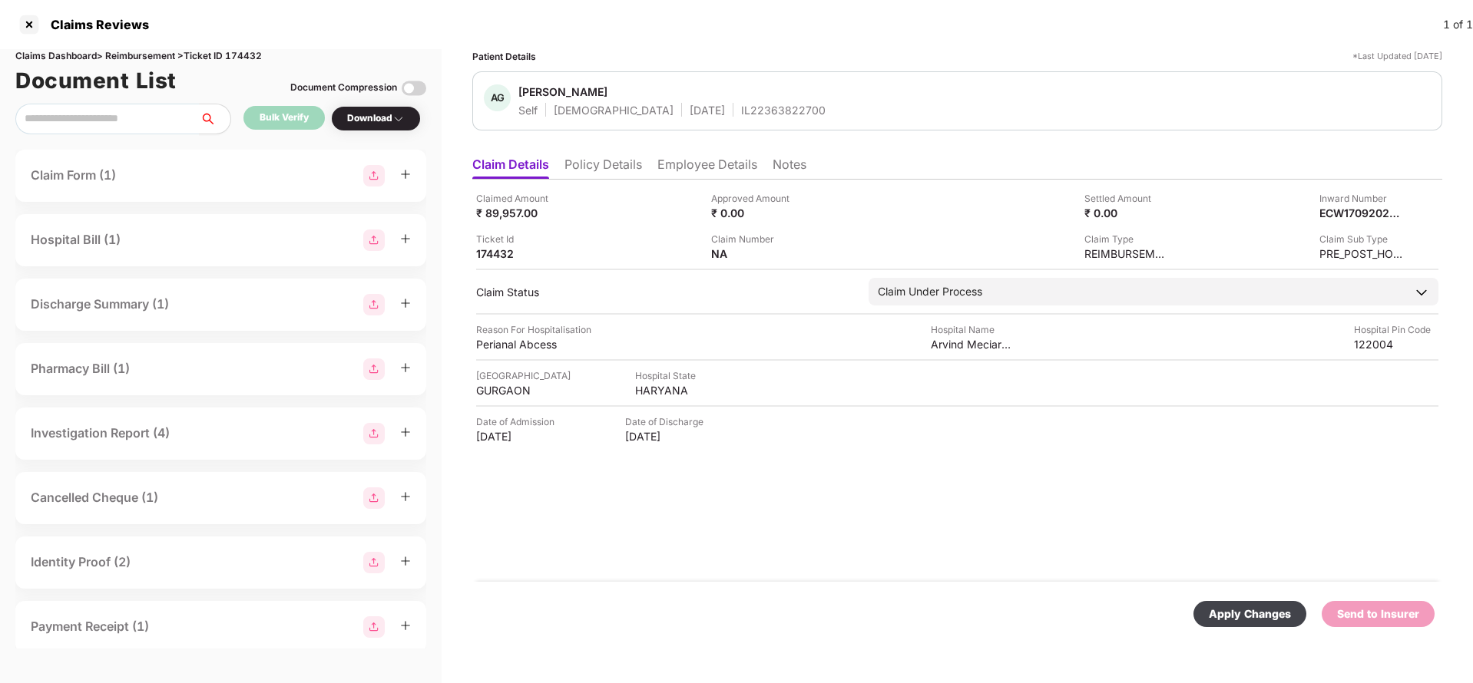
click at [1243, 616] on div "Apply Changes" at bounding box center [1250, 614] width 82 height 17
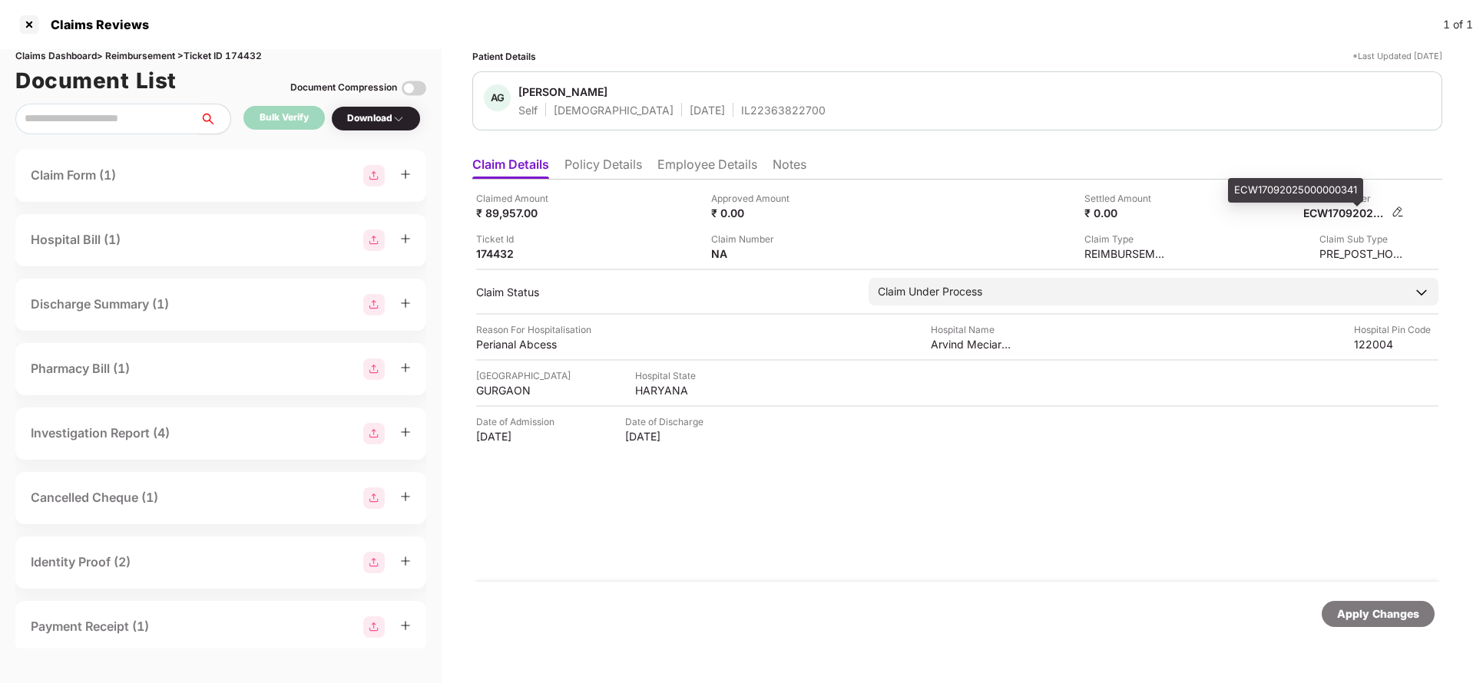
click at [1348, 213] on div "ECW17092025000000341" at bounding box center [1345, 213] width 84 height 15
copy div "ECW17092025000000341"
click at [741, 107] on div "IL22363822700" at bounding box center [783, 110] width 84 height 15
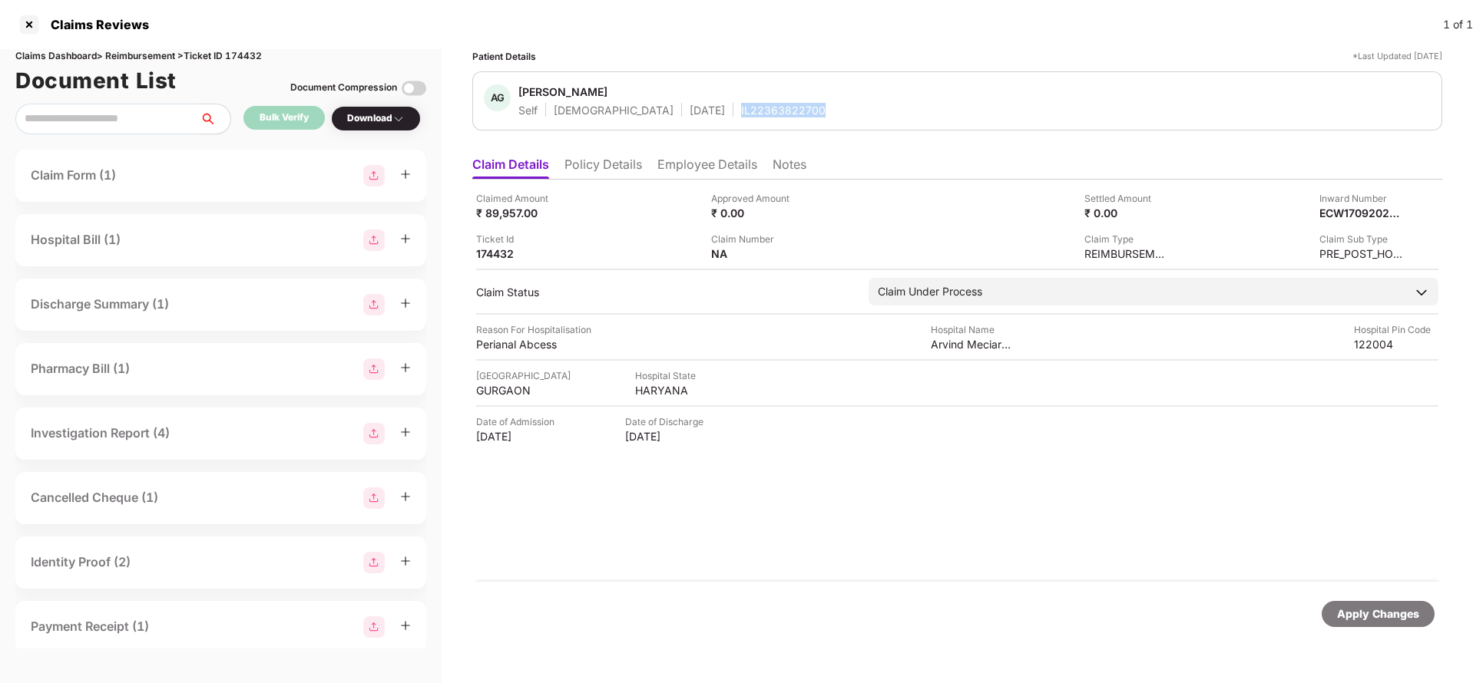
click at [741, 107] on div "IL22363822700" at bounding box center [783, 110] width 84 height 15
copy div "IL22363822700"
click at [1356, 615] on div "Apply Changes" at bounding box center [1378, 614] width 82 height 17
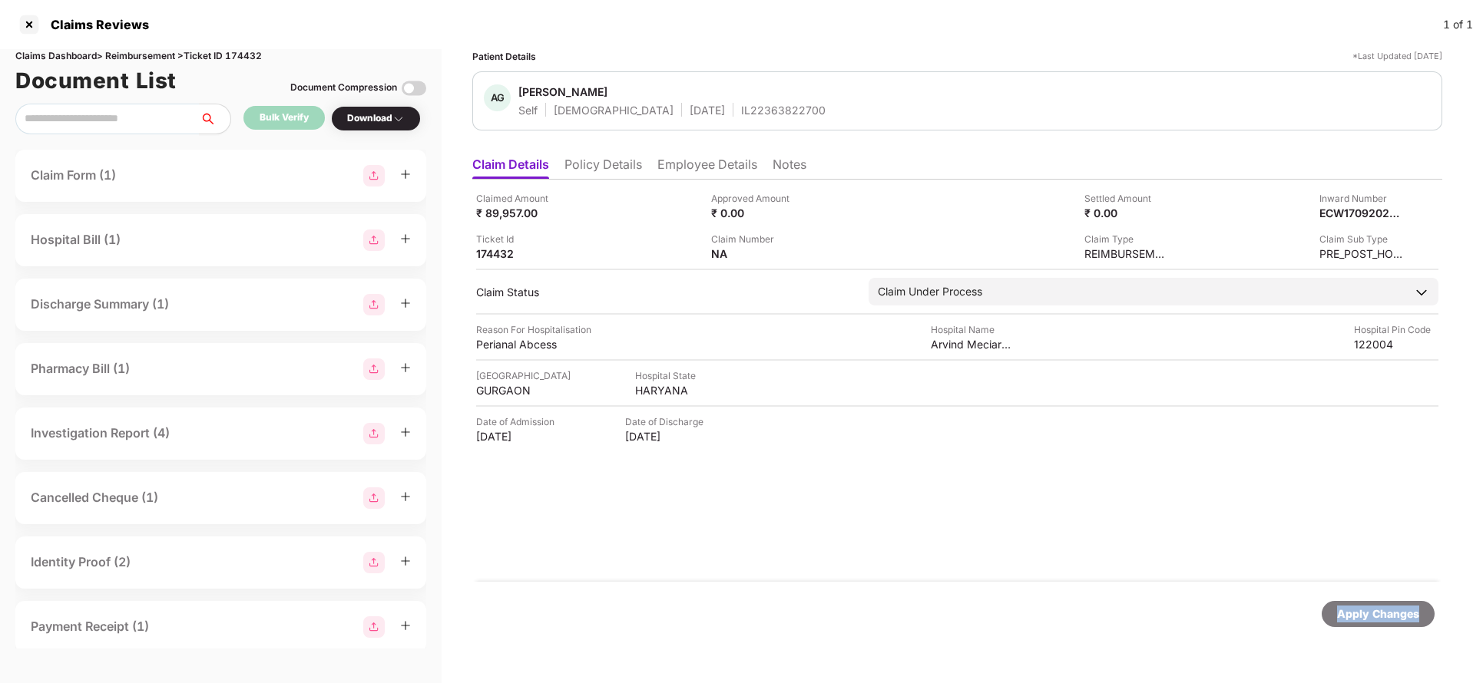
click at [1356, 615] on div "Apply Changes" at bounding box center [1378, 614] width 82 height 17
click at [247, 61] on div "Claims Dashboard > Reimbursement > Ticket ID 174432" at bounding box center [220, 56] width 411 height 15
click at [1391, 617] on div "Apply Changes" at bounding box center [1378, 614] width 82 height 17
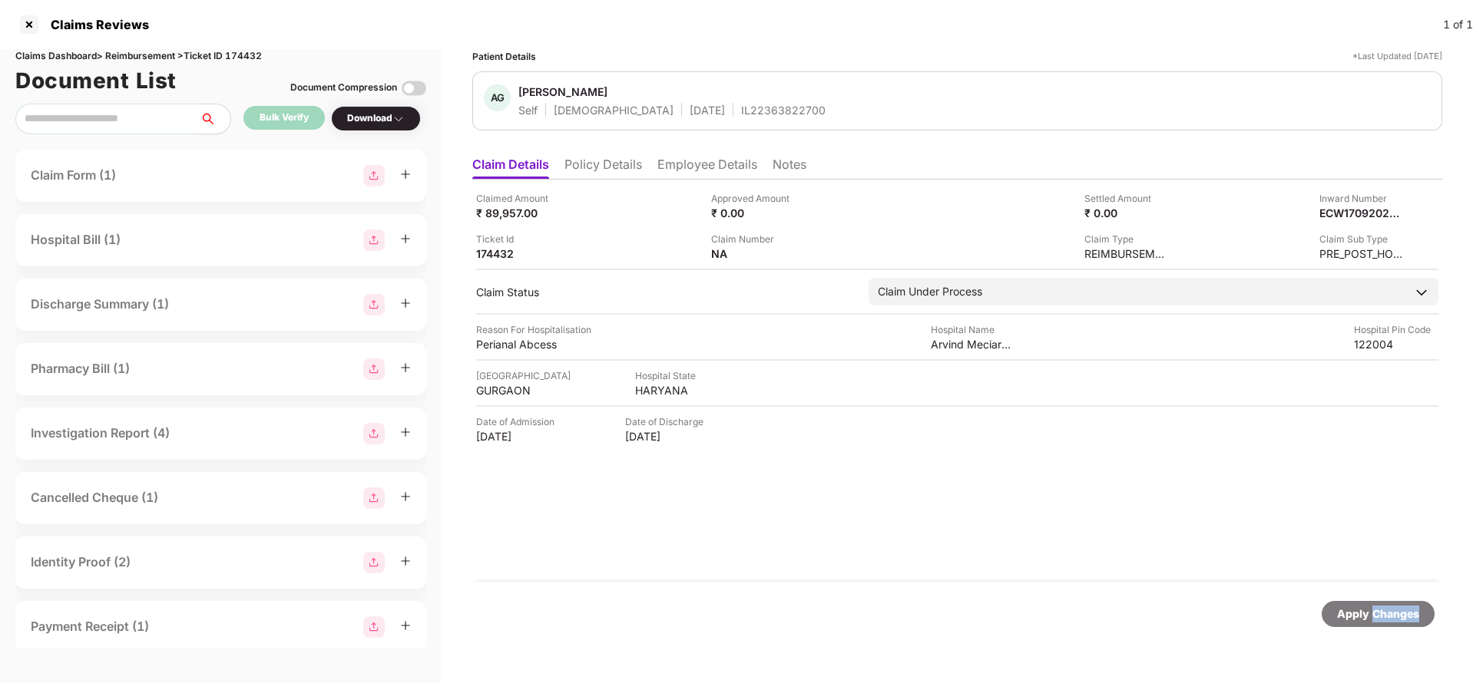
click at [1391, 617] on div "Apply Changes" at bounding box center [1378, 614] width 82 height 17
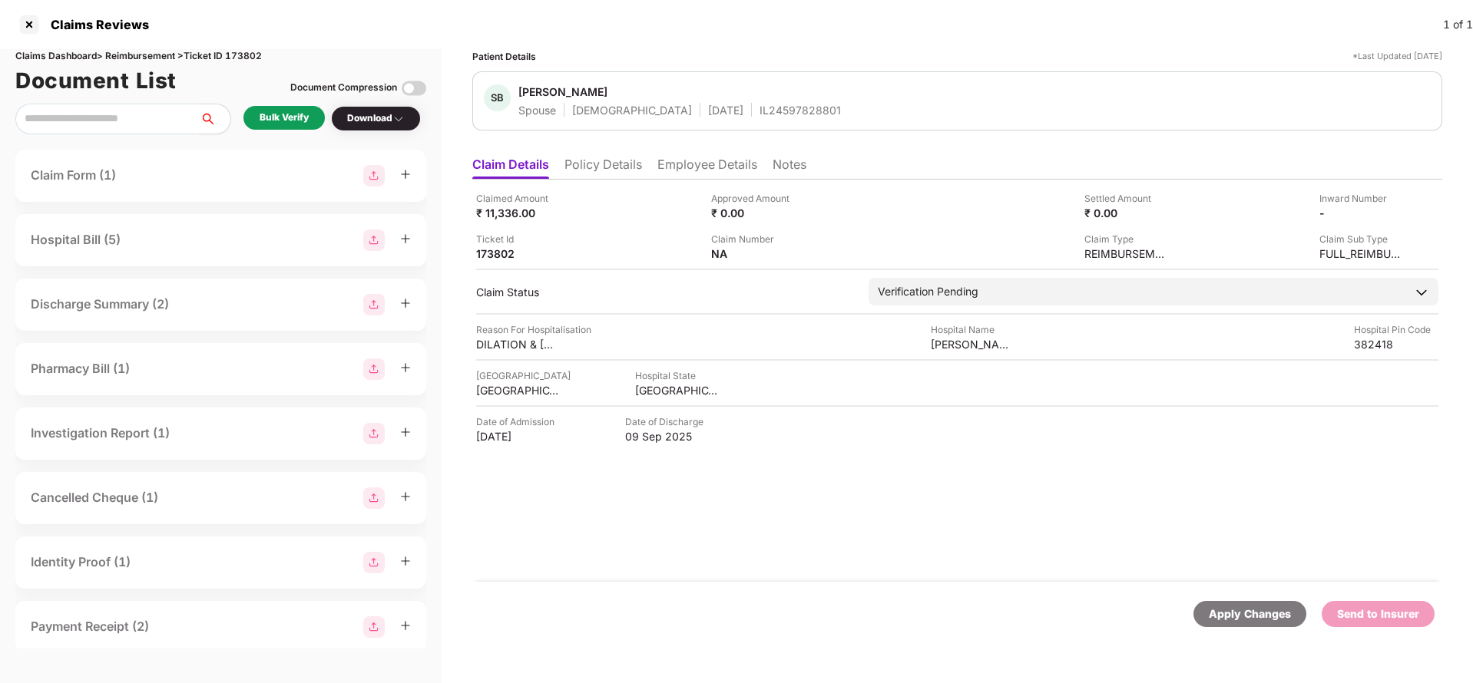
click at [599, 164] on li "Policy Details" at bounding box center [603, 168] width 78 height 22
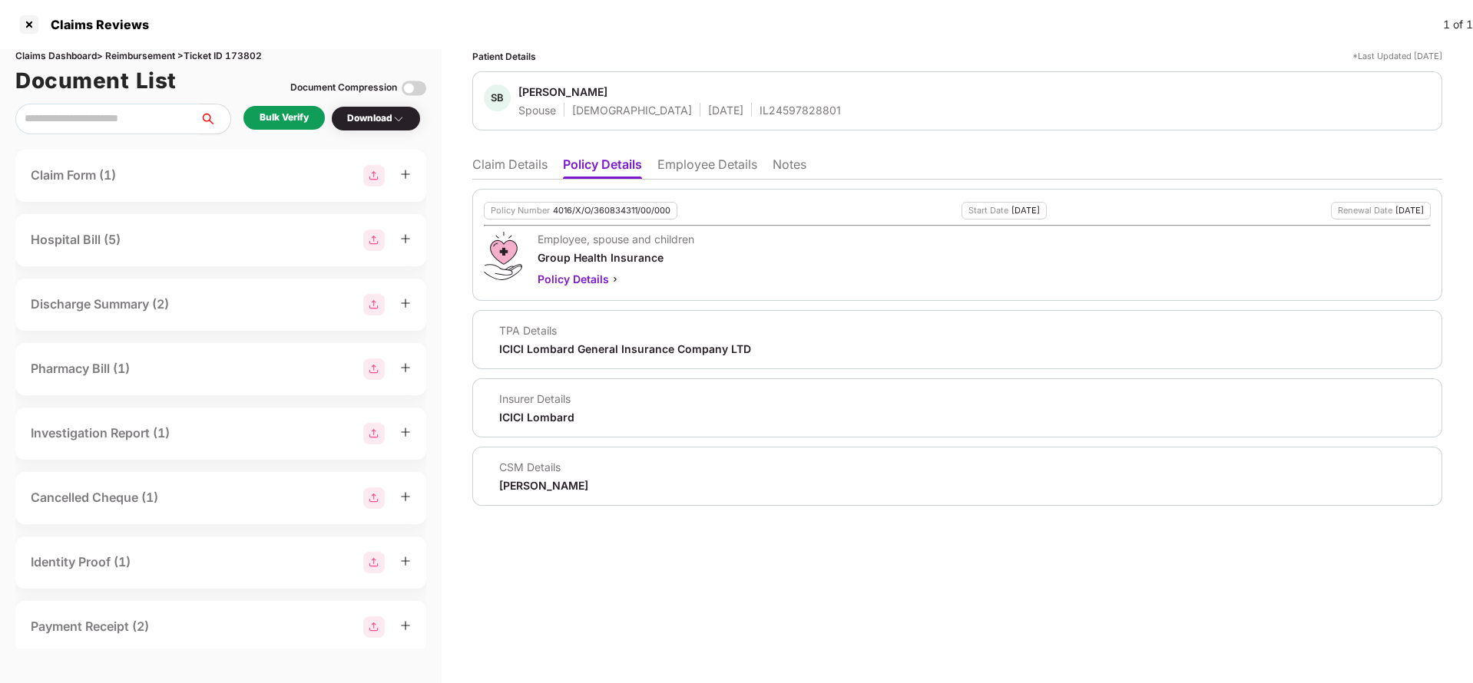
click at [593, 214] on div "4016/X/O/360834311/00/000" at bounding box center [611, 211] width 117 height 10
copy div "4016/X/O/360834311/00/000"
click at [733, 101] on span "[PERSON_NAME]" at bounding box center [679, 93] width 323 height 18
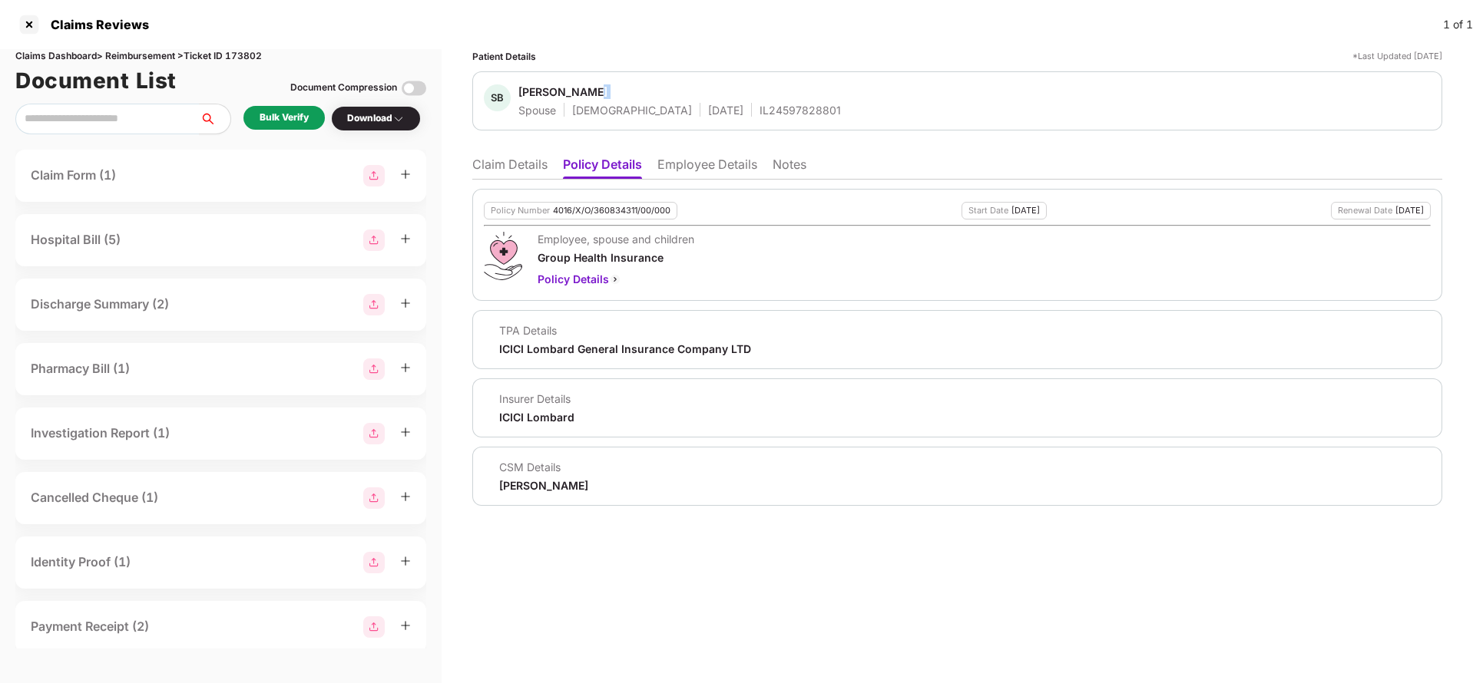
click at [733, 101] on span "[PERSON_NAME]" at bounding box center [679, 93] width 323 height 18
click at [759, 114] on div "IL24597828801" at bounding box center [799, 110] width 81 height 15
copy div "IL24597828801"
click at [701, 183] on div "Policy Number 4016/X/O/360834311/00/000 Start Date 18 Sep 2024 Renewal Date 17 …" at bounding box center [957, 343] width 970 height 326
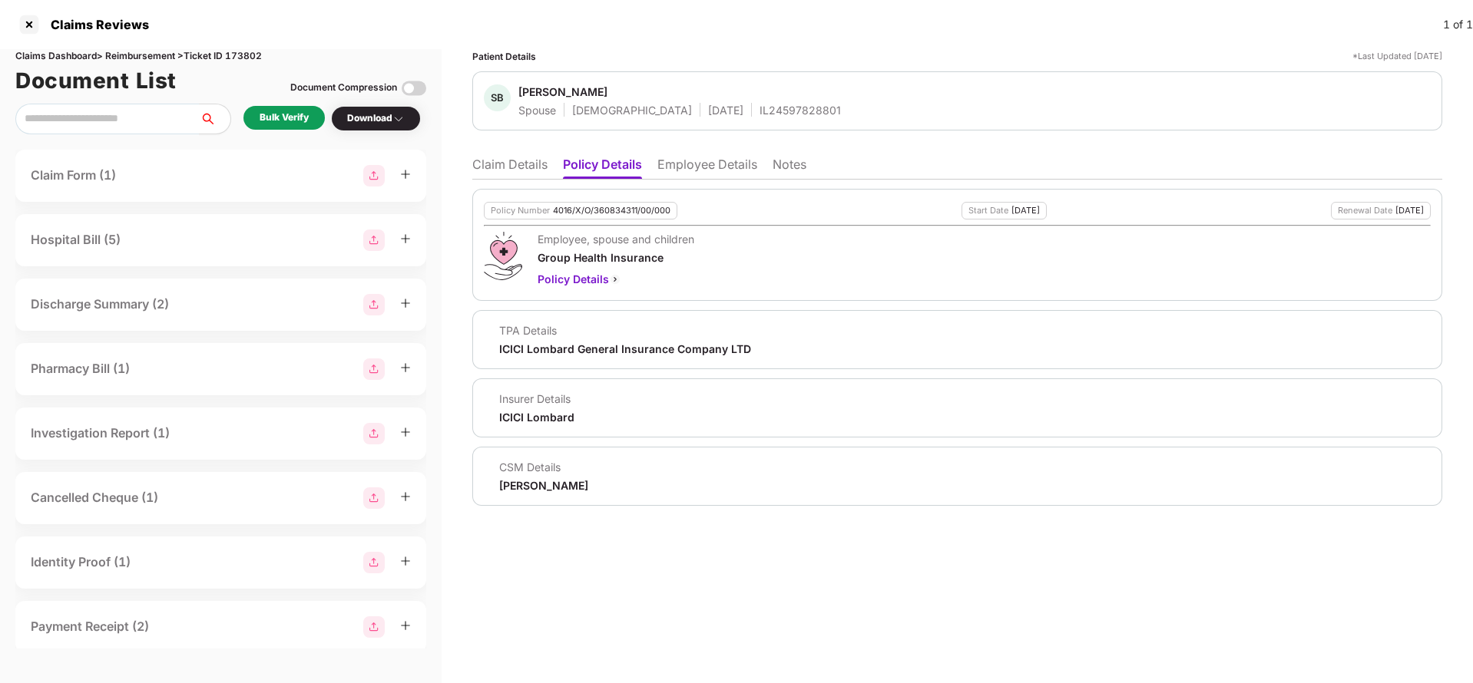
click at [703, 161] on li "Employee Details" at bounding box center [707, 168] width 100 height 22
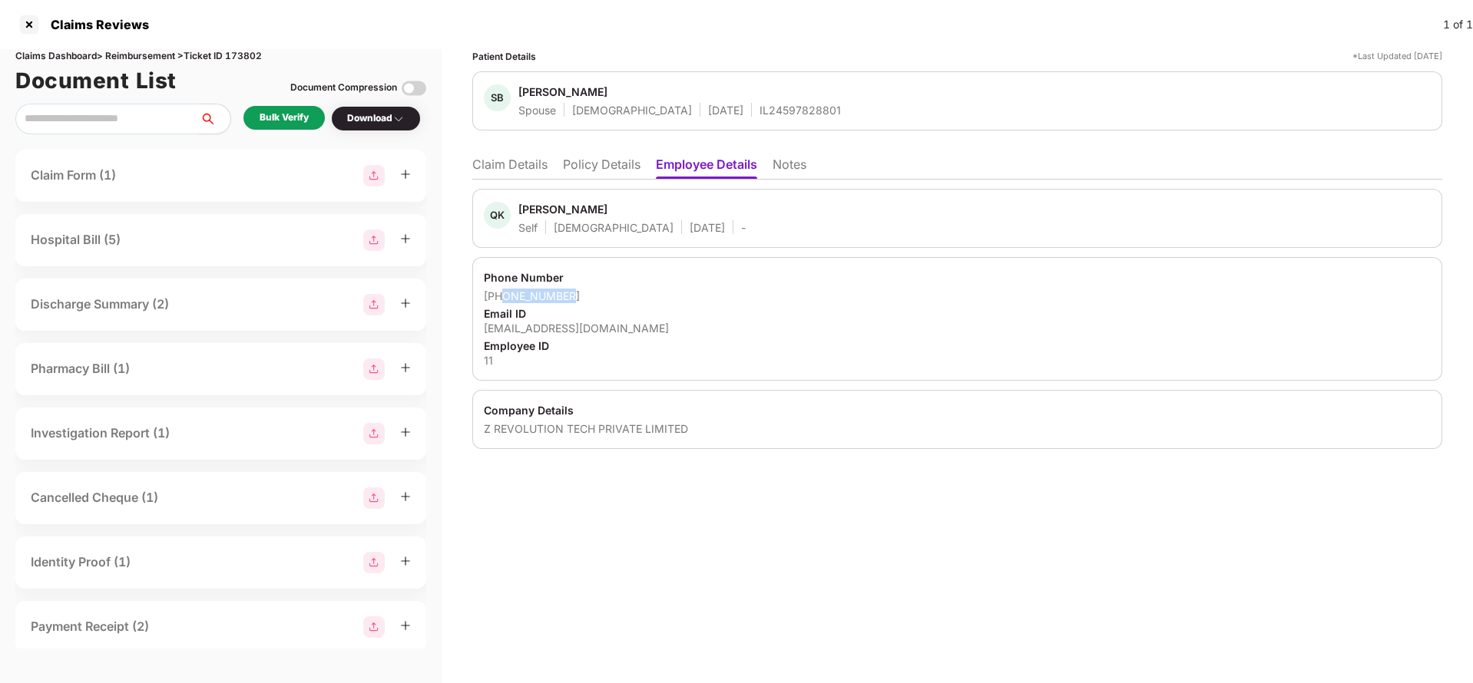
drag, startPoint x: 502, startPoint y: 293, endPoint x: 623, endPoint y: 293, distance: 120.6
click at [623, 293] on div "+917984255985" at bounding box center [957, 296] width 947 height 15
copy div "7984255985"
click at [551, 331] on div "qayyumkhan535300@gmail.com" at bounding box center [957, 328] width 947 height 15
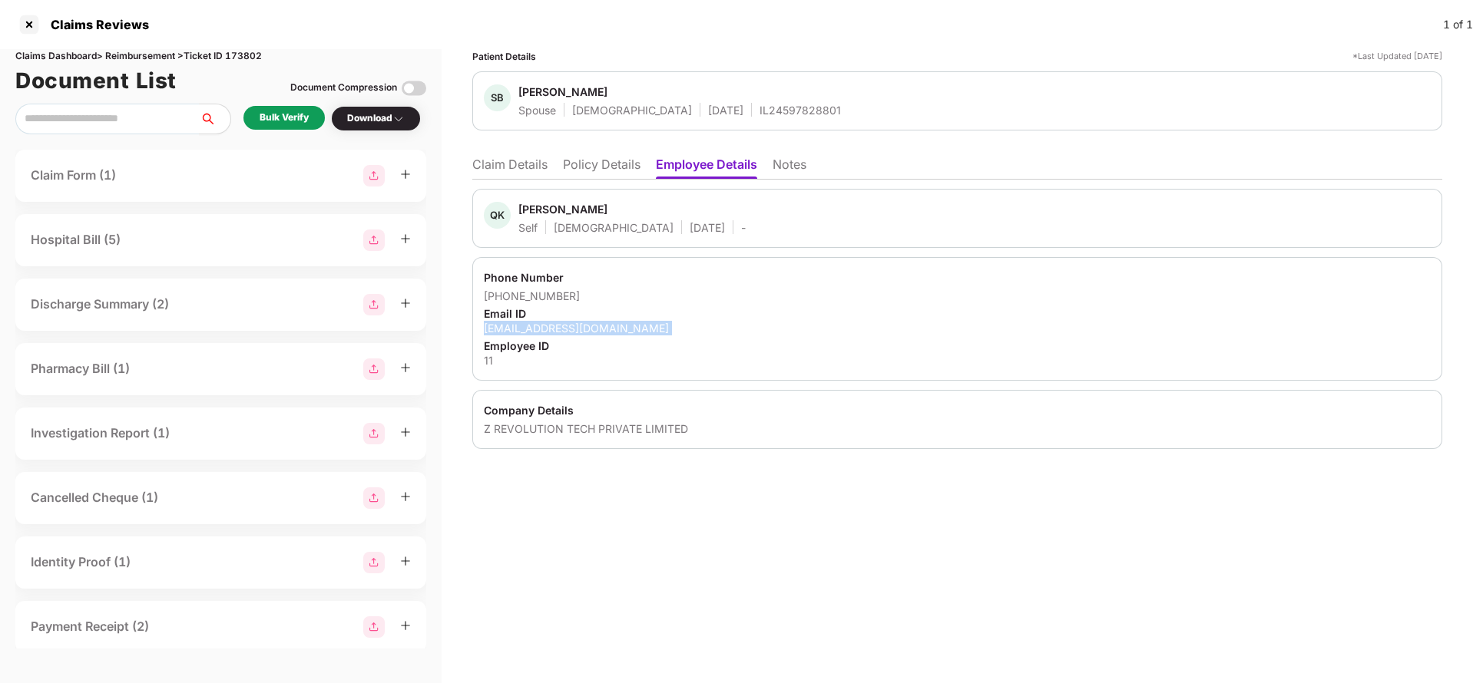
click at [551, 331] on div "qayyumkhan535300@gmail.com" at bounding box center [957, 328] width 947 height 15
copy div "qayyumkhan535300@gmail.com"
click at [511, 170] on li "Claim Details" at bounding box center [509, 168] width 75 height 22
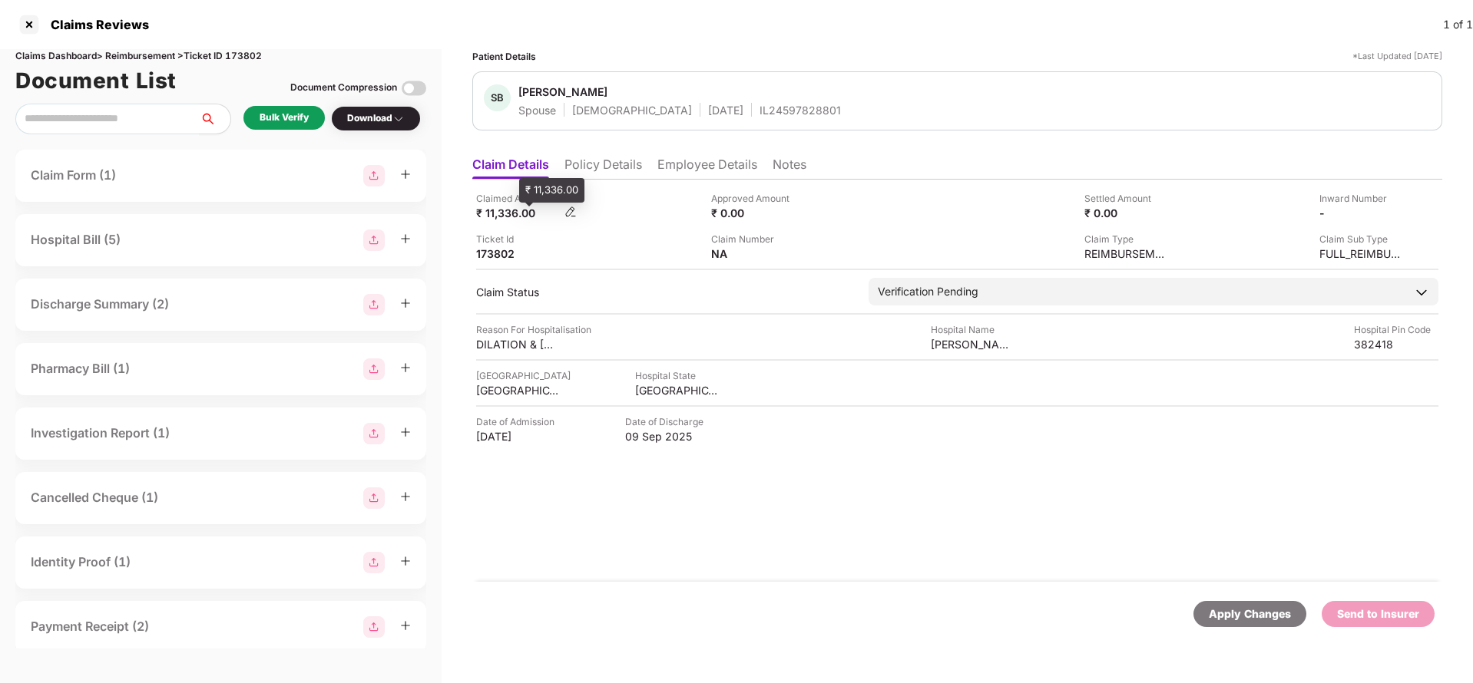
click at [510, 207] on div "₹ 11,336.00" at bounding box center [518, 213] width 84 height 15
copy div "11,336"
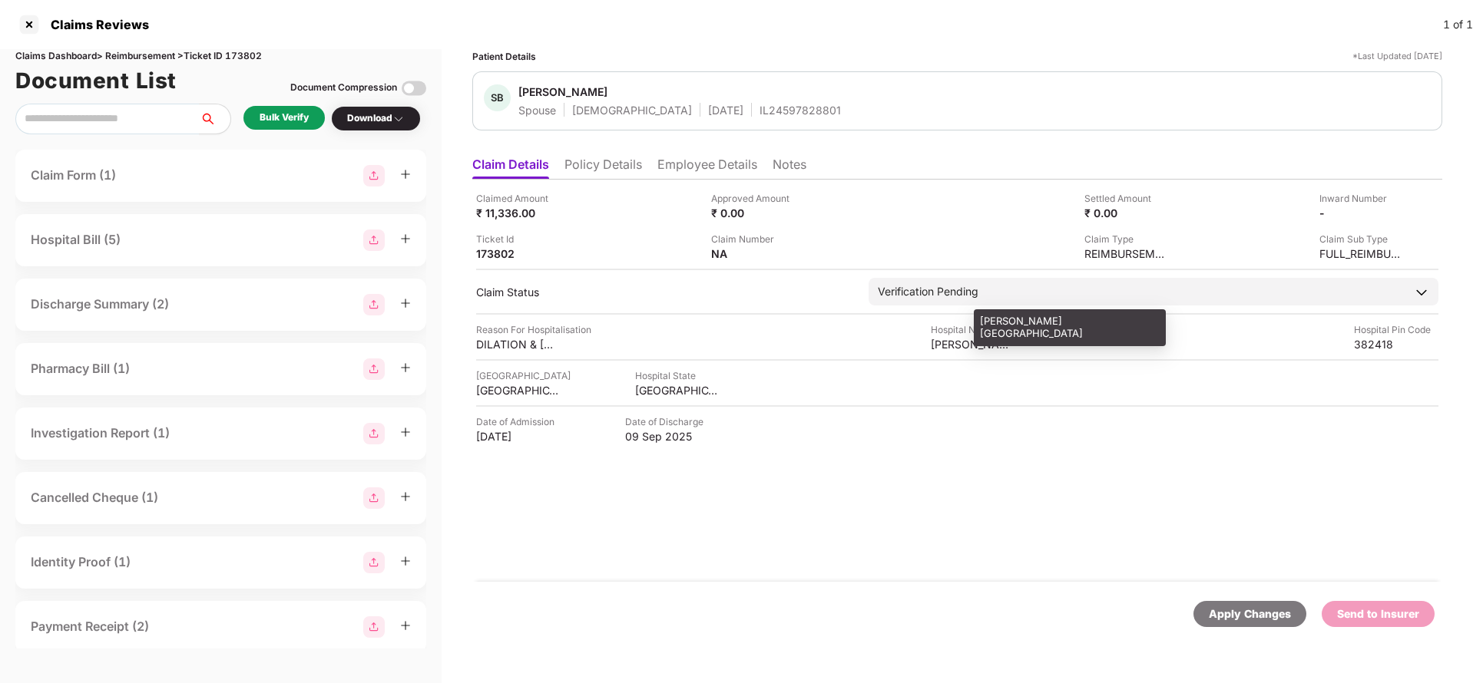
click at [976, 347] on div "REKHA GYNAEC HOSPITAL" at bounding box center [973, 344] width 84 height 15
copy div "REKHA GYNAEC HOSPITAL"
click at [288, 114] on div "Bulk Verify" at bounding box center [284, 118] width 49 height 15
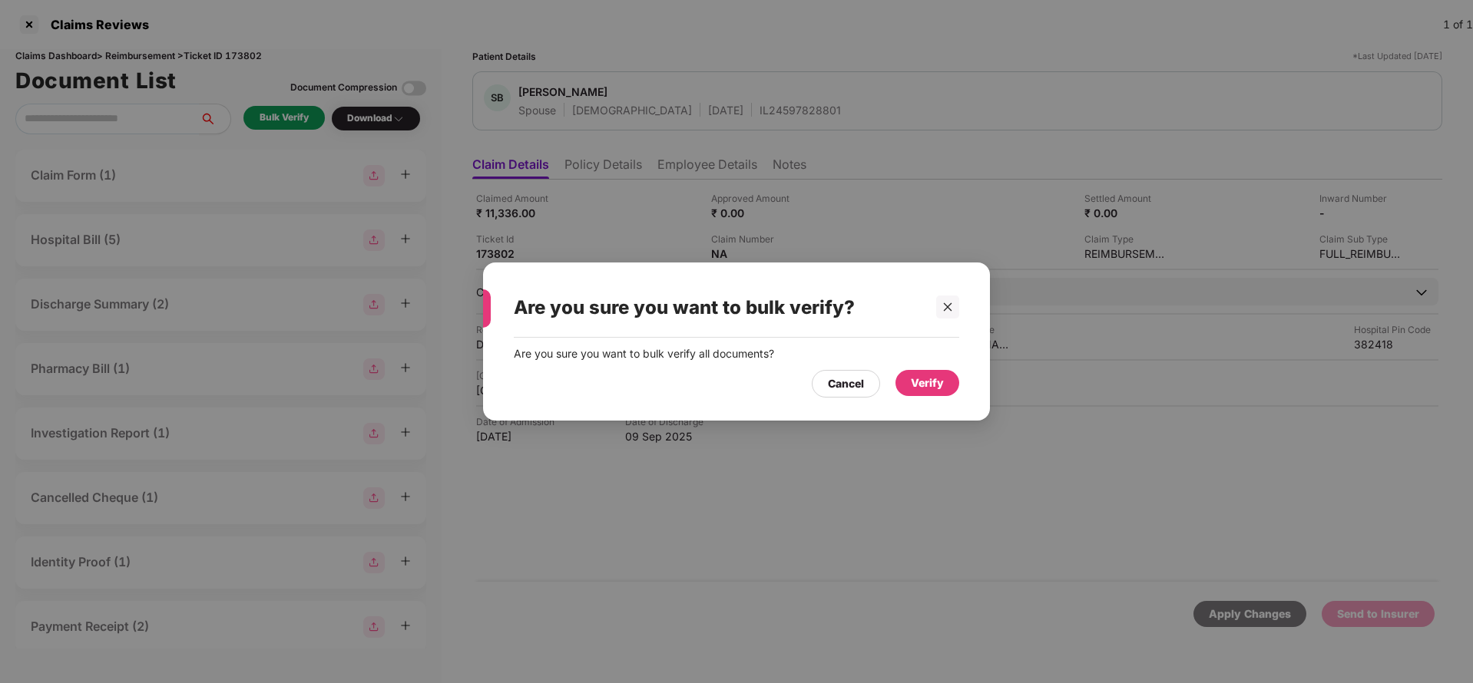
click at [927, 384] on div "Verify" at bounding box center [927, 383] width 33 height 17
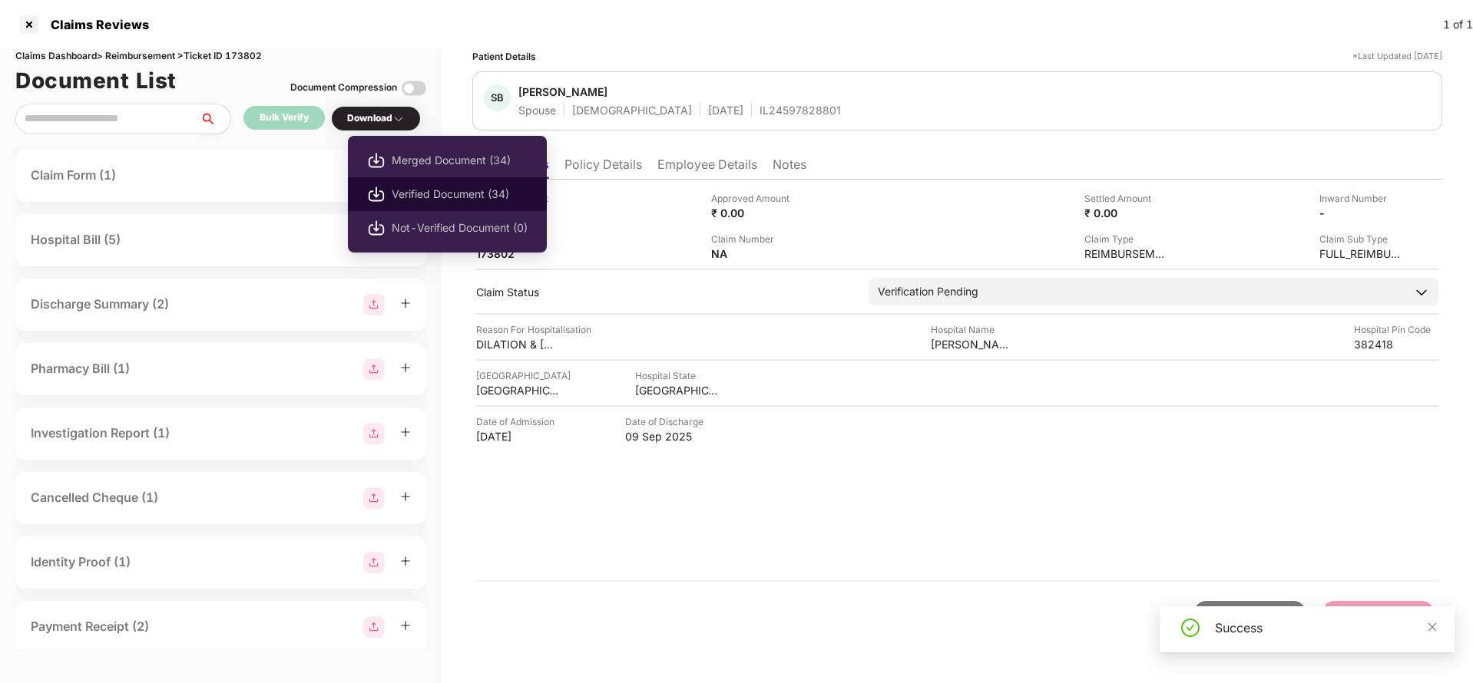
click at [430, 191] on span "Verified Document (34)" at bounding box center [460, 194] width 136 height 17
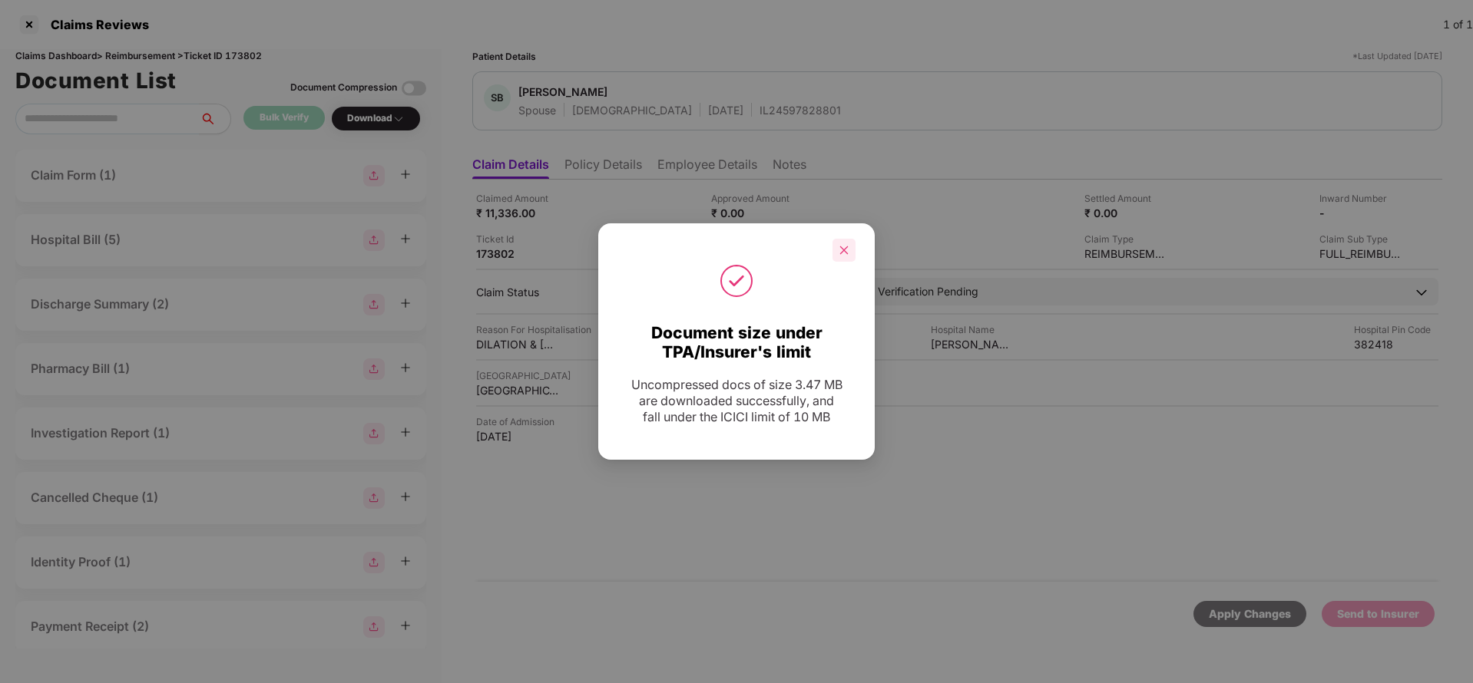
click at [833, 259] on div at bounding box center [843, 250] width 23 height 23
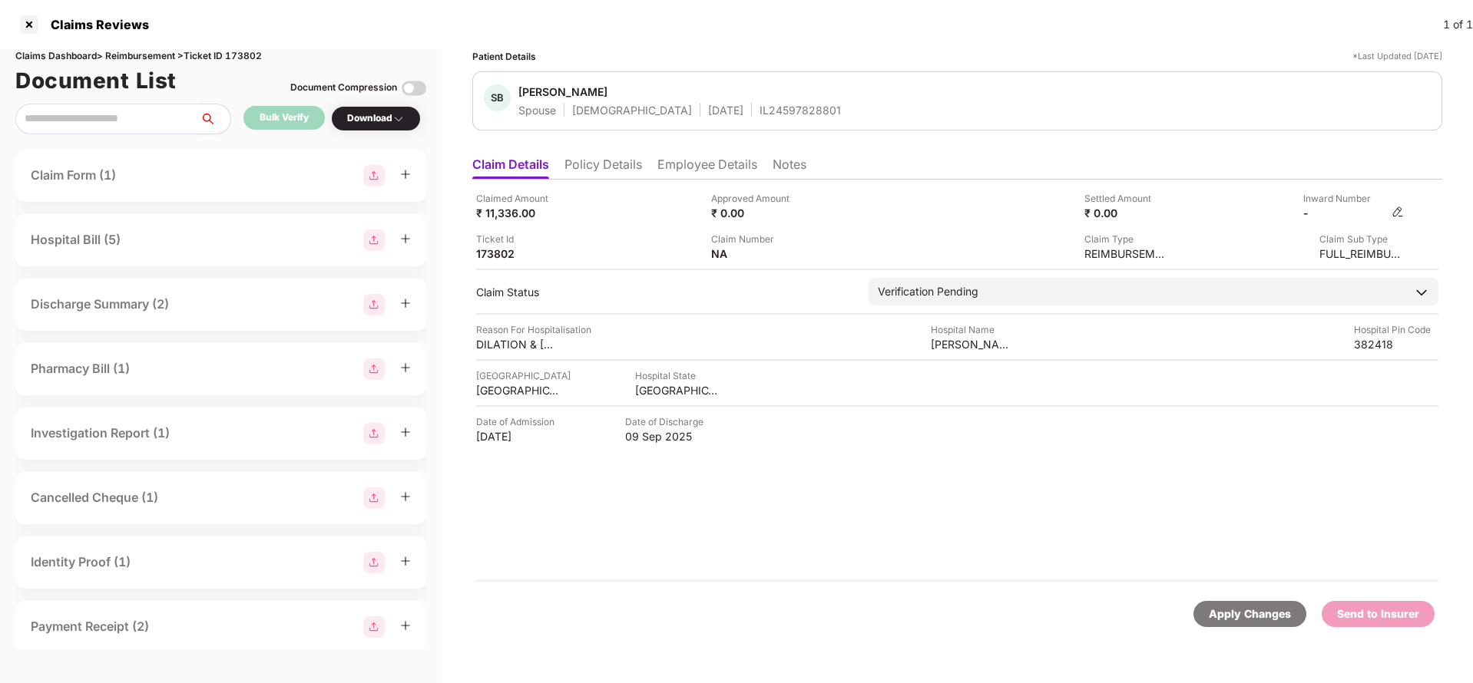
click at [1404, 216] on img at bounding box center [1397, 212] width 12 height 12
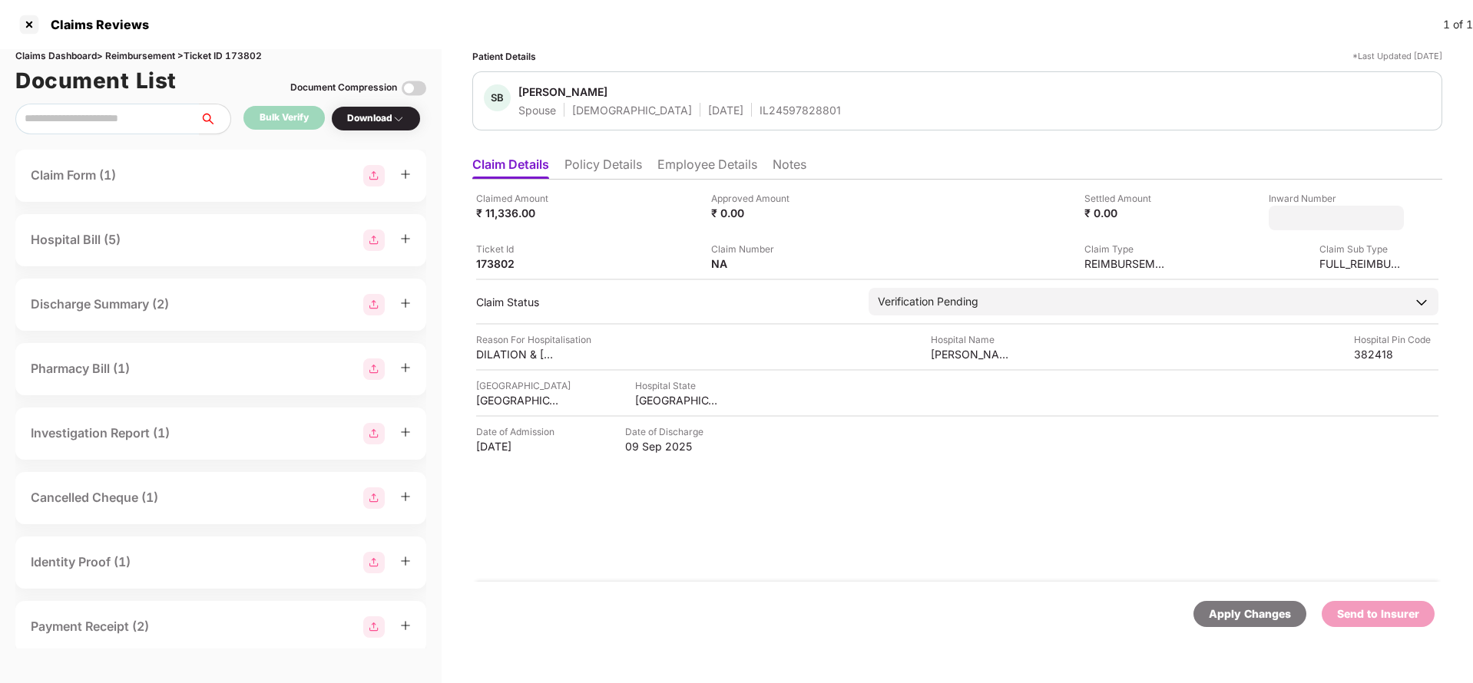
type input "**********"
click at [1062, 282] on div "**********" at bounding box center [957, 381] width 970 height 402
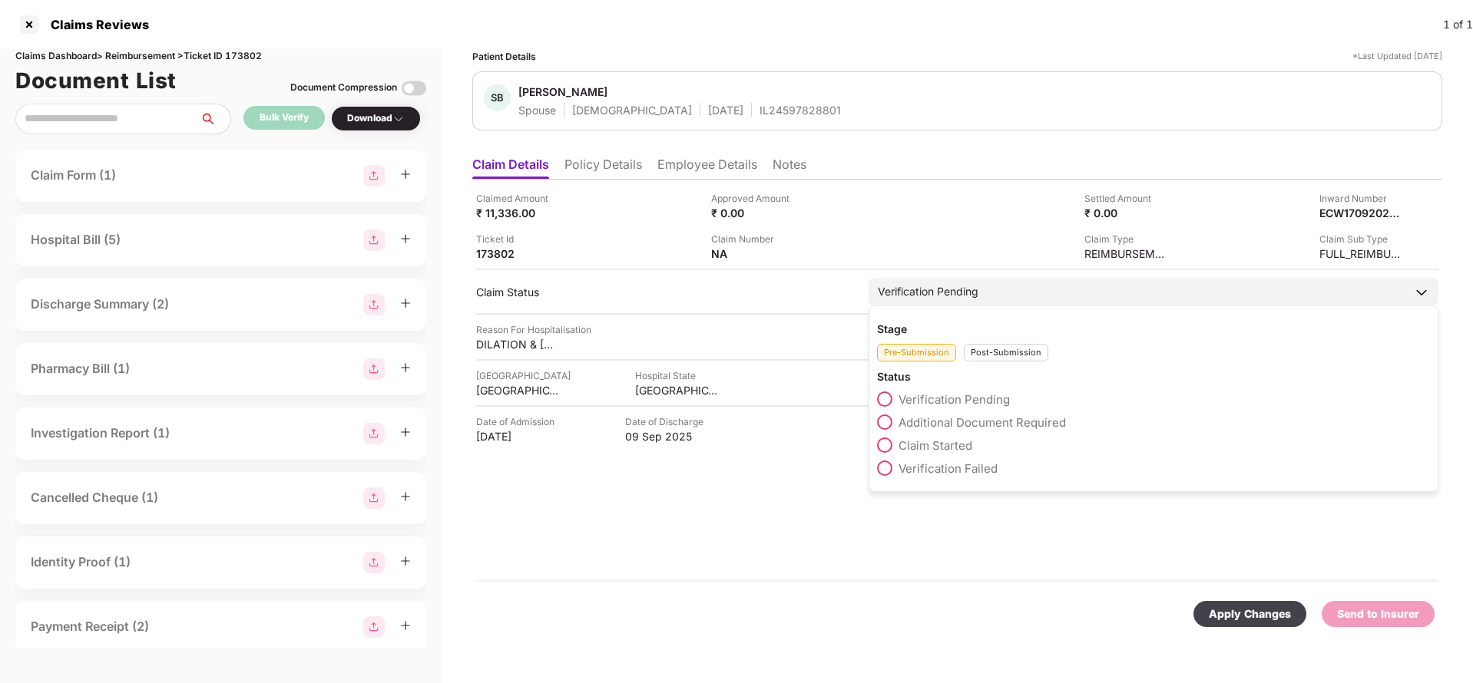
click at [1022, 342] on div "Pre-Submission Post-Submission" at bounding box center [1153, 348] width 553 height 25
click at [1018, 342] on div "Pre-Submission Post-Submission" at bounding box center [1153, 348] width 553 height 25
click at [1018, 349] on div "Post-Submission" at bounding box center [1006, 353] width 84 height 18
click at [939, 413] on div "Claim Approved" at bounding box center [1153, 403] width 553 height 23
click at [950, 418] on span "Claim Under Process" at bounding box center [956, 422] width 116 height 15
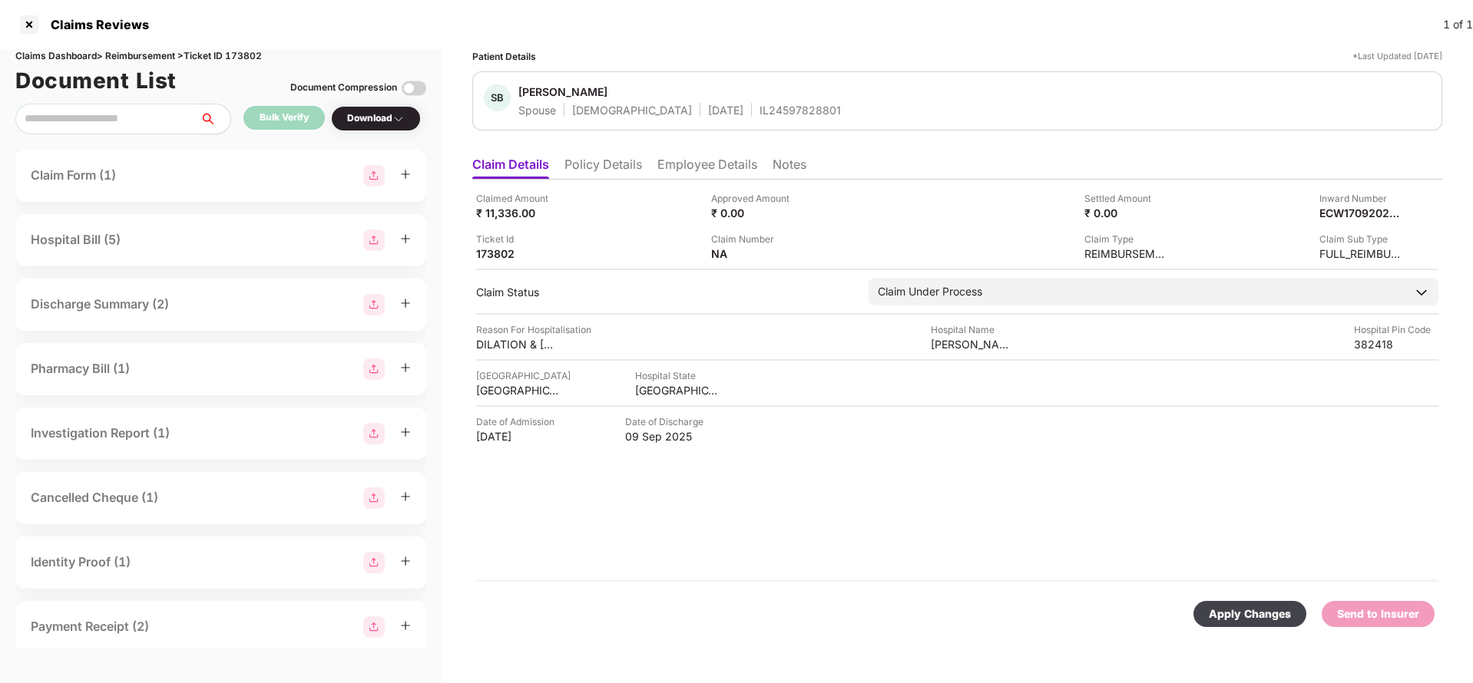
click at [1256, 609] on div "Apply Changes" at bounding box center [1250, 614] width 82 height 17
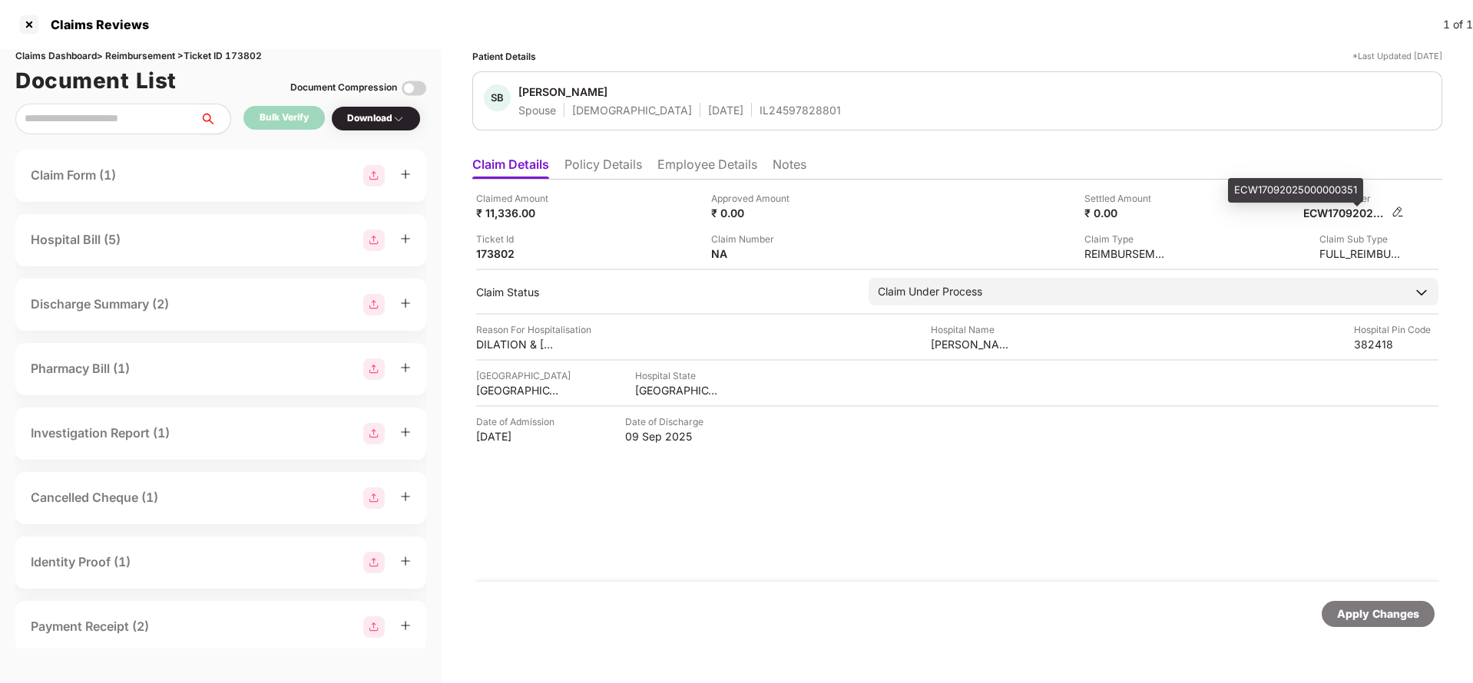
click at [1363, 219] on div "ECW17092025000000351" at bounding box center [1345, 213] width 84 height 15
copy div "ECW17092025000000351"
click at [759, 111] on div "IL24597828801" at bounding box center [799, 110] width 81 height 15
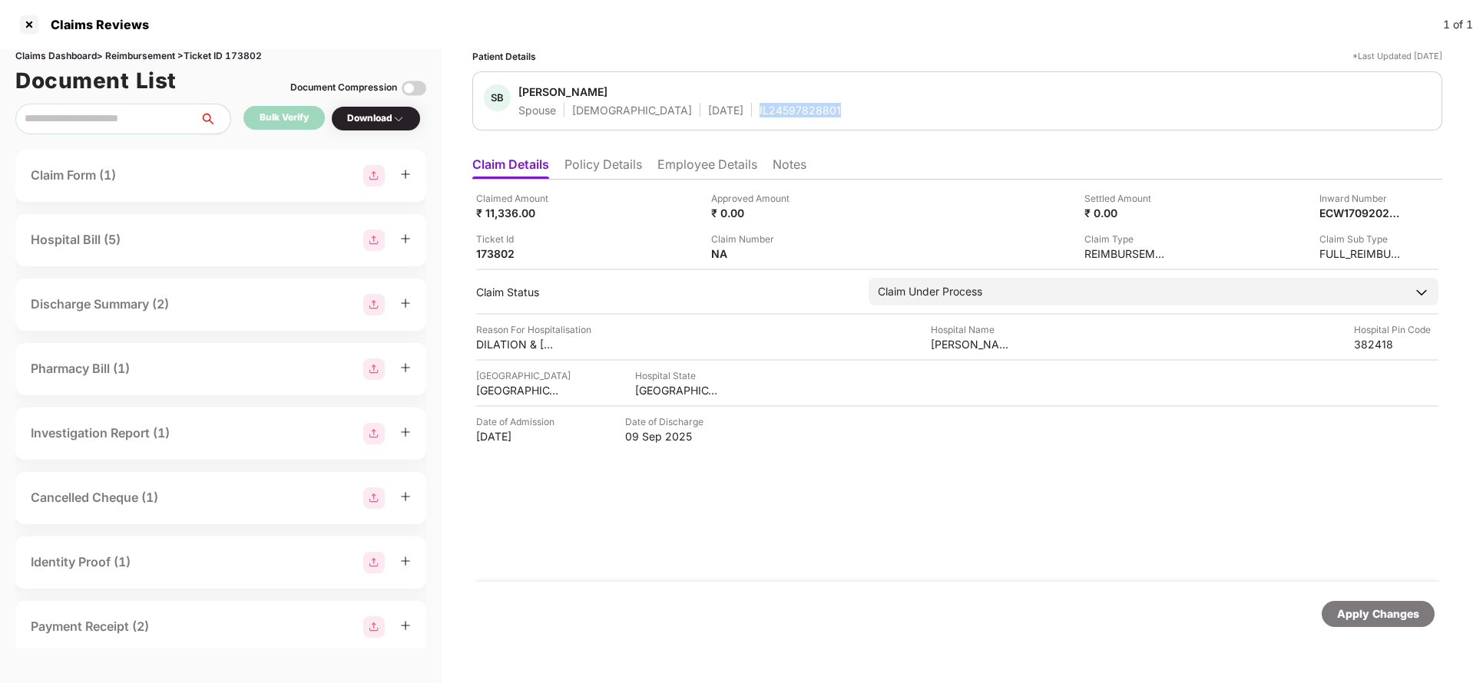
click at [759, 111] on div "IL24597828801" at bounding box center [799, 110] width 81 height 15
copy div "IL24597828801"
click at [1370, 604] on div "Apply Changes" at bounding box center [1378, 614] width 113 height 26
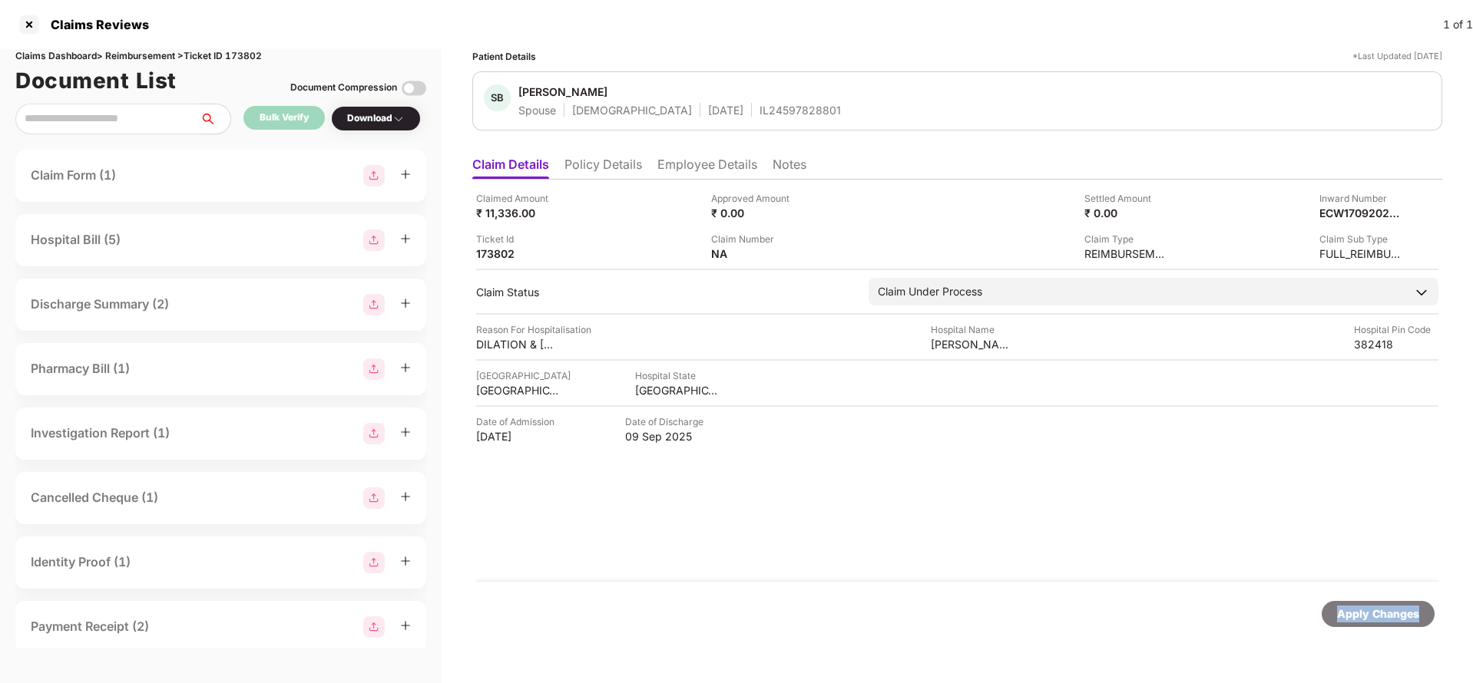
click at [1370, 604] on div "Apply Changes" at bounding box center [1378, 614] width 113 height 26
click at [242, 53] on div "Claims Dashboard > Reimbursement > Ticket ID 173802" at bounding box center [220, 56] width 411 height 15
copy div "173802"
click at [1384, 617] on div "Apply Changes" at bounding box center [1378, 614] width 82 height 17
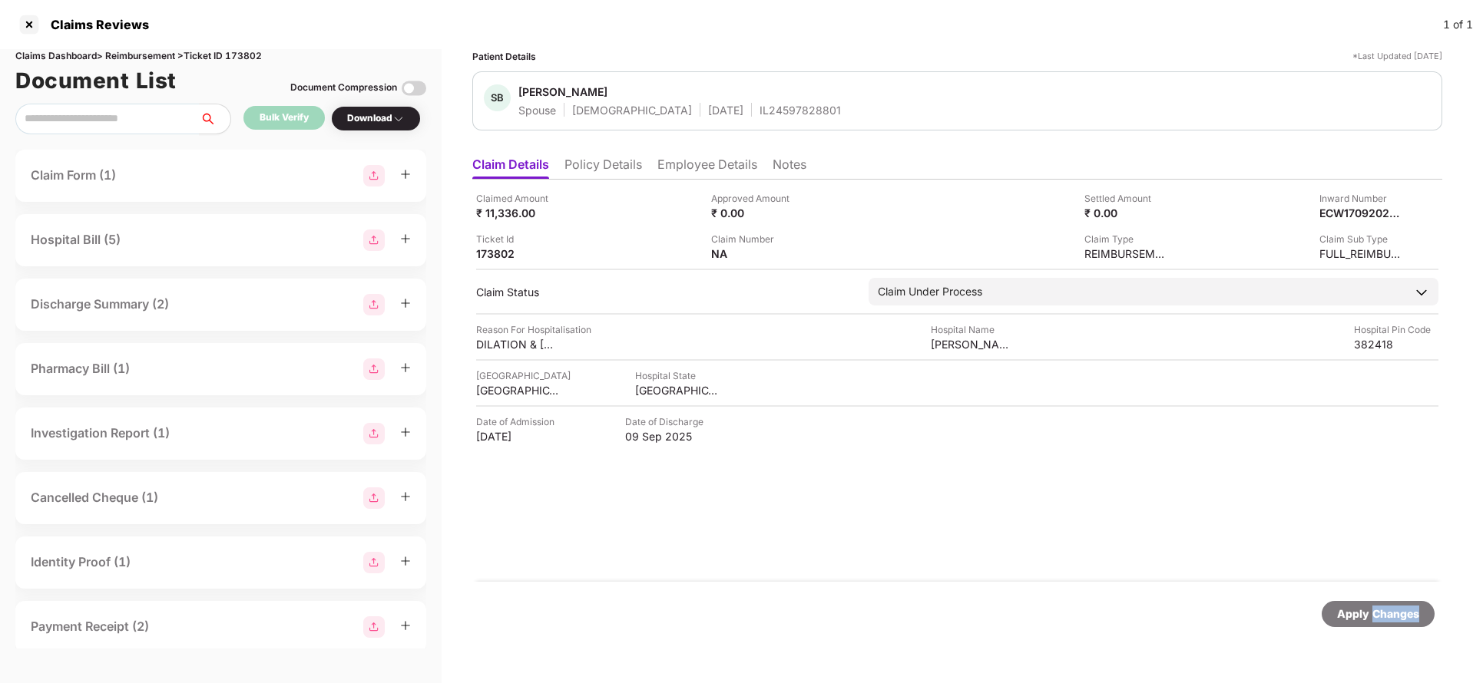
click at [1384, 617] on div "Apply Changes" at bounding box center [1378, 614] width 82 height 17
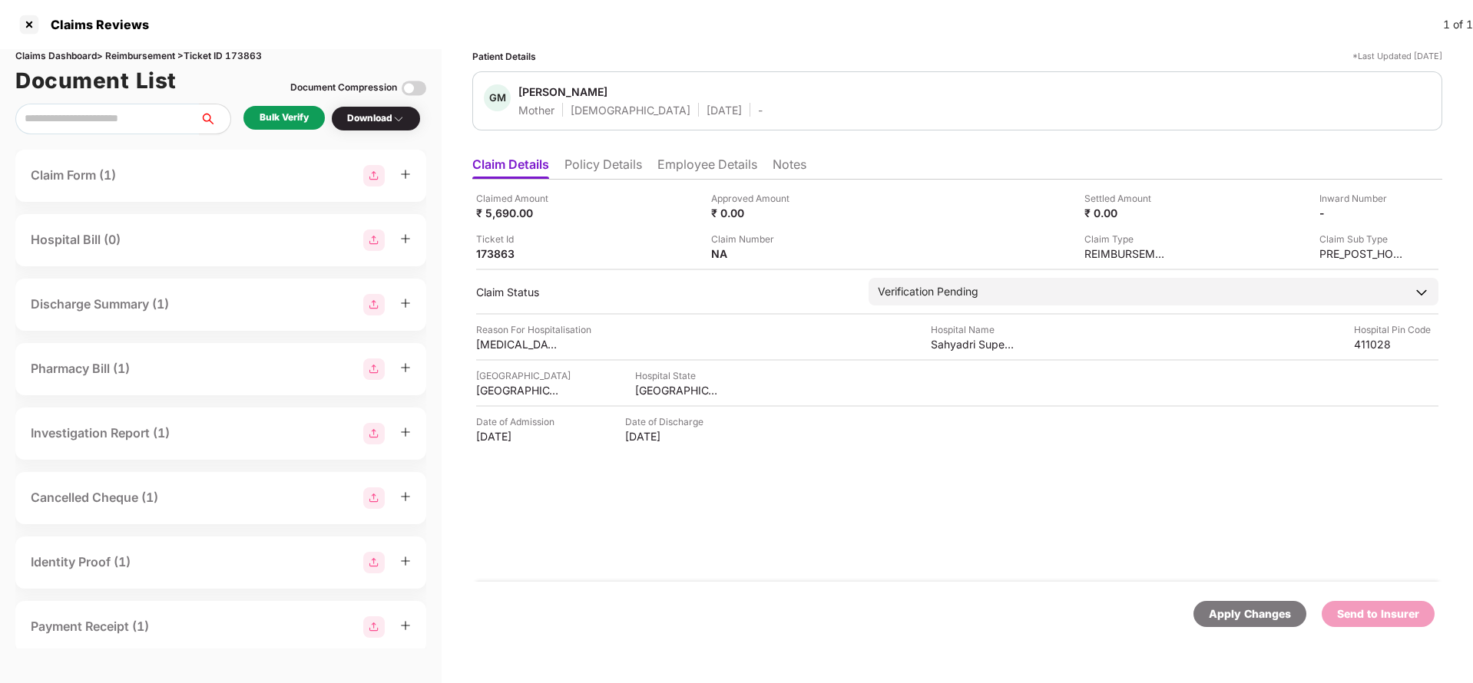
click at [588, 154] on ul "Claim Details Policy Details Employee Details Notes" at bounding box center [957, 164] width 970 height 31
click at [599, 170] on li "Policy Details" at bounding box center [603, 168] width 78 height 22
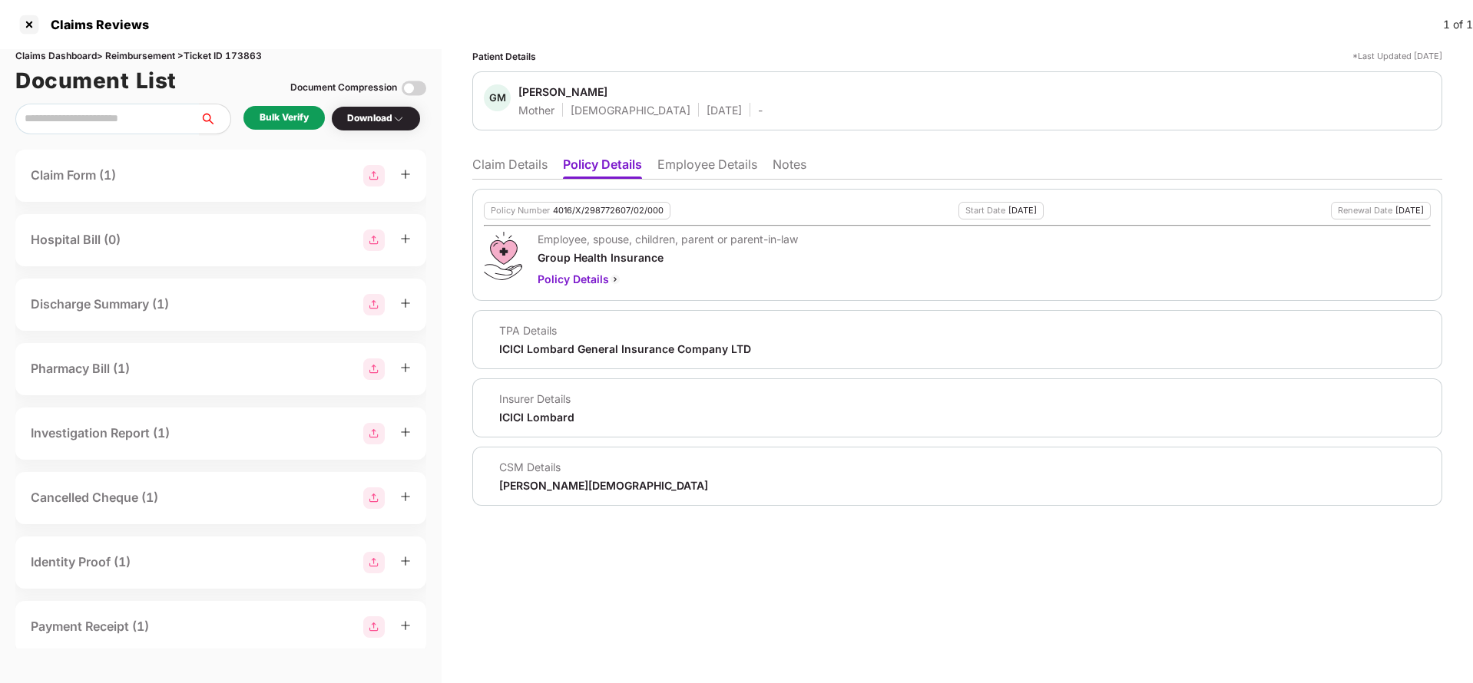
click at [708, 155] on ul "Claim Details Policy Details Employee Details Notes" at bounding box center [957, 164] width 970 height 31
click at [708, 157] on li "Employee Details" at bounding box center [707, 168] width 100 height 22
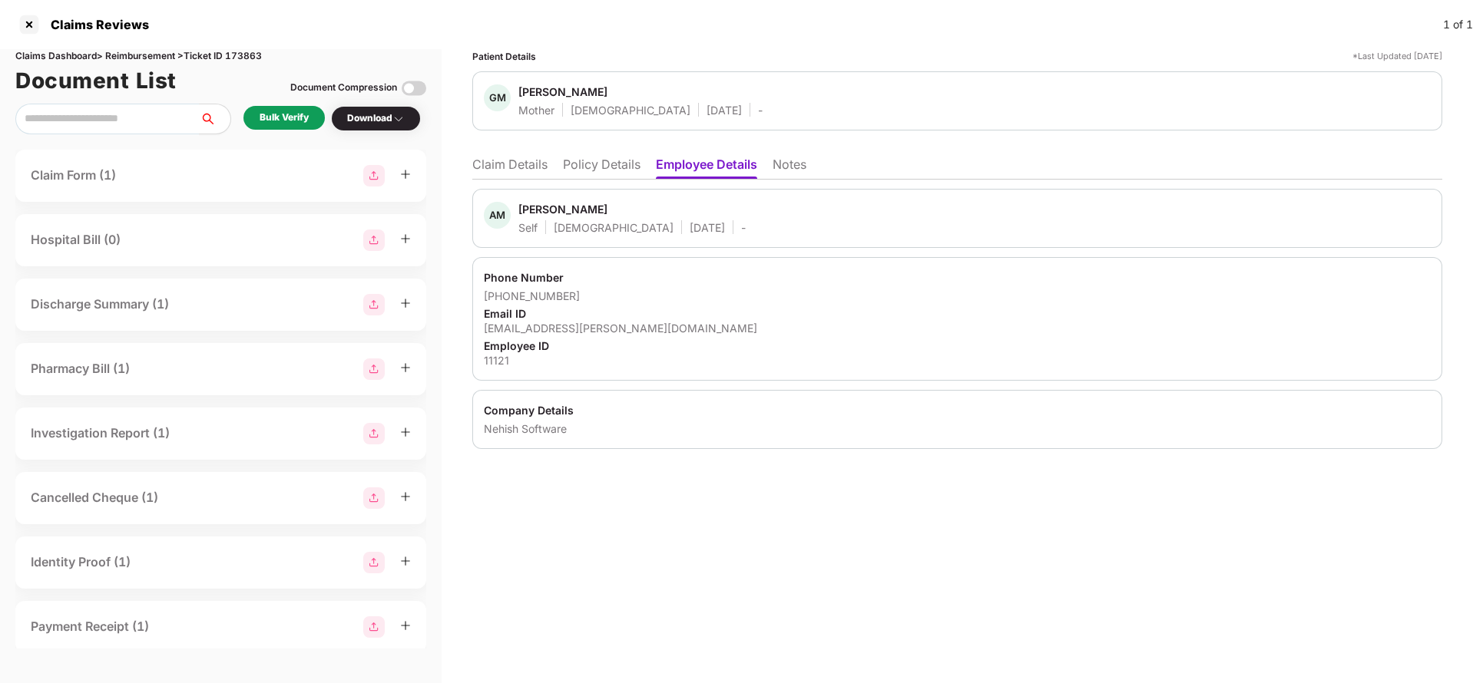
click at [527, 161] on li "Claim Details" at bounding box center [509, 168] width 75 height 22
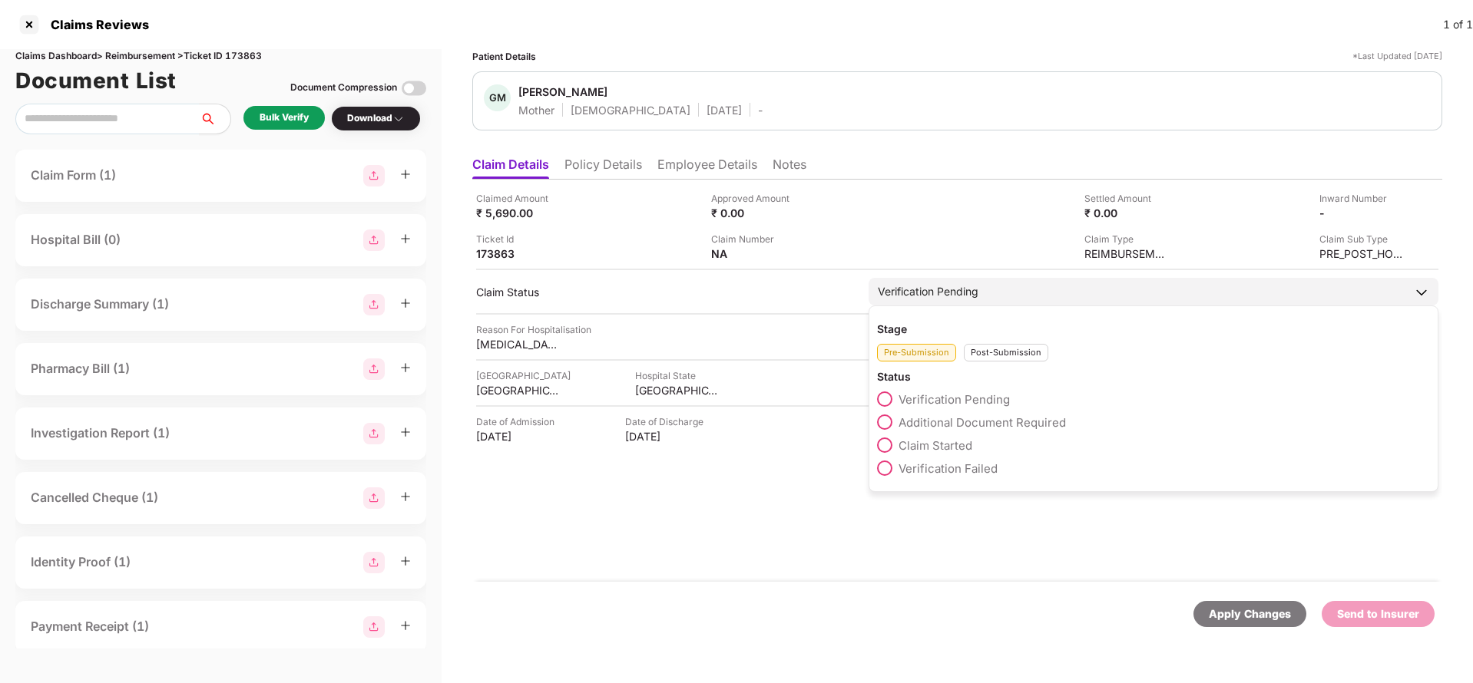
click at [940, 446] on span "Claim Started" at bounding box center [935, 445] width 74 height 15
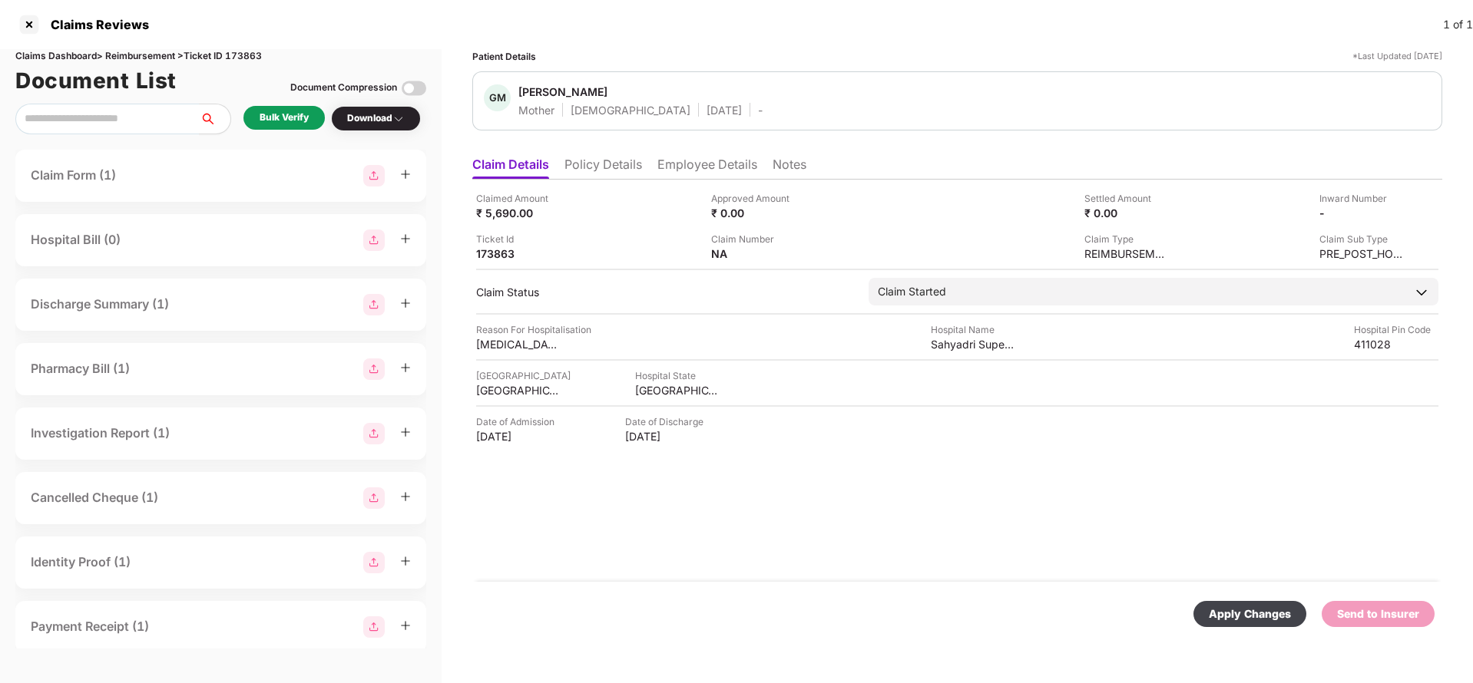
click at [1273, 620] on div "Apply Changes" at bounding box center [1250, 614] width 82 height 17
click at [586, 173] on li "Policy Details" at bounding box center [603, 168] width 78 height 22
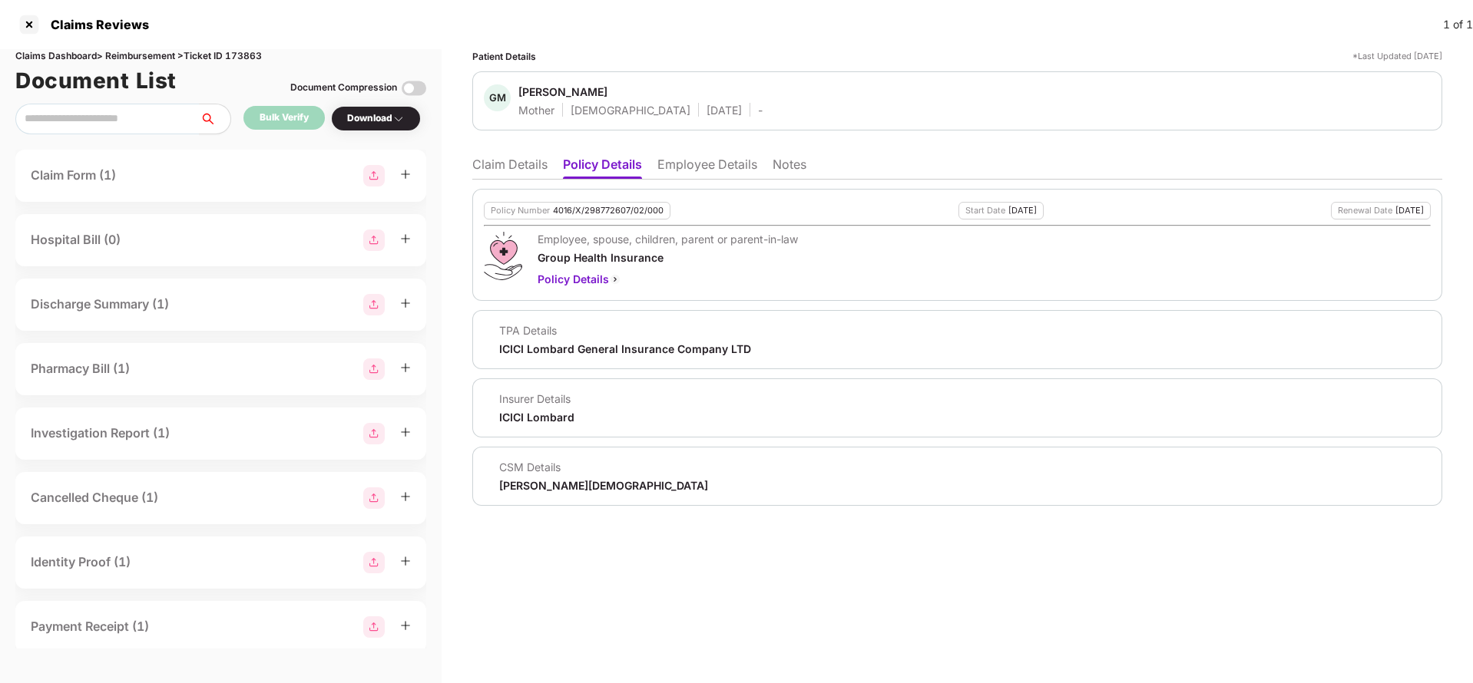
click at [532, 172] on li "Claim Details" at bounding box center [509, 168] width 75 height 22
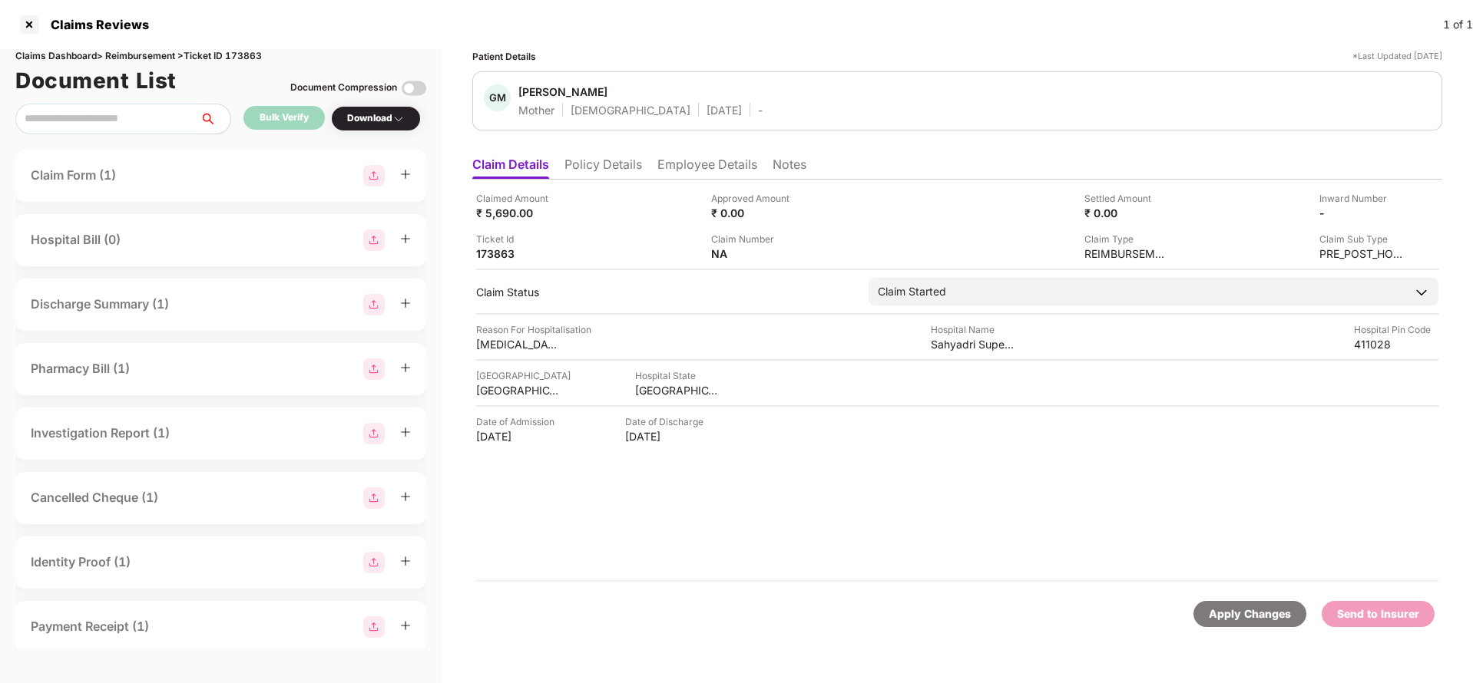
click at [584, 164] on li "Policy Details" at bounding box center [603, 168] width 78 height 22
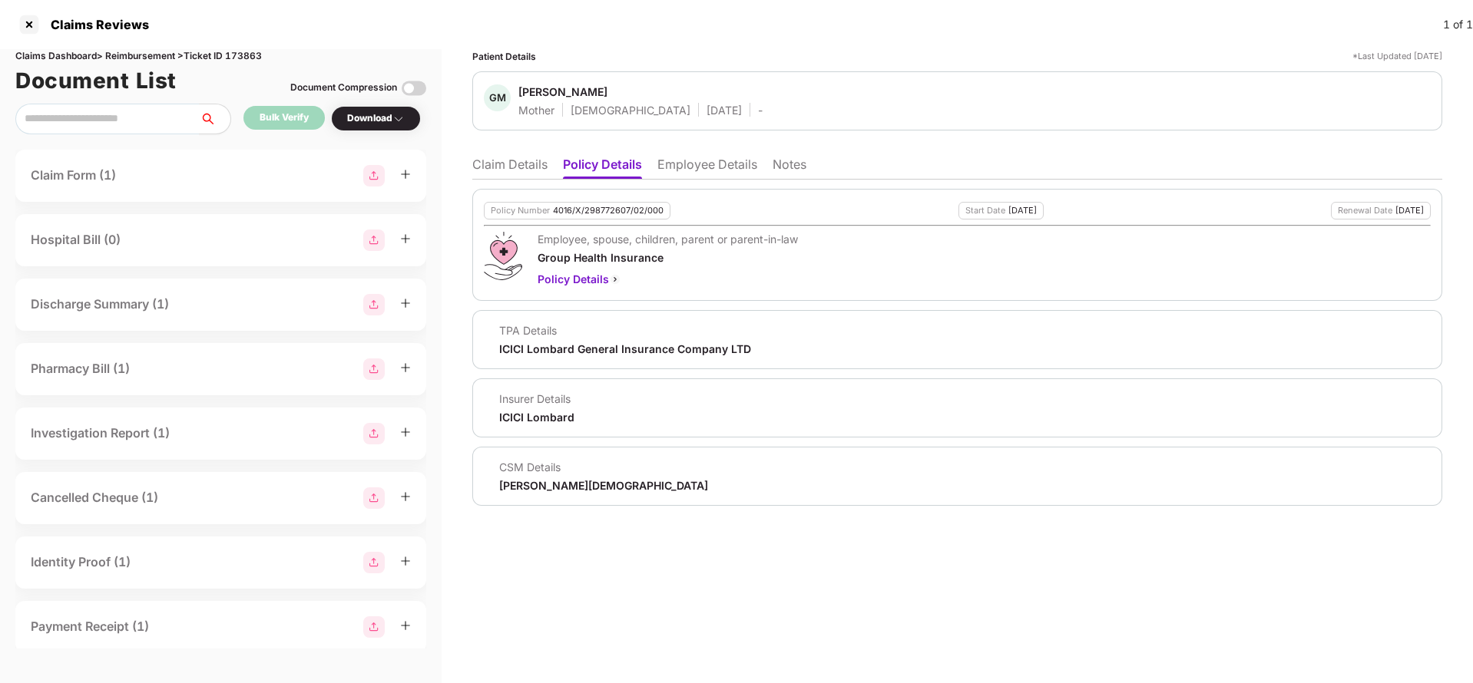
click at [567, 351] on div "ICICI Lombard General Insurance Company LTD" at bounding box center [625, 349] width 252 height 15
copy div "ICICI Lombard General Insurance Company LTD"
click at [732, 177] on li "Employee Details" at bounding box center [707, 168] width 100 height 22
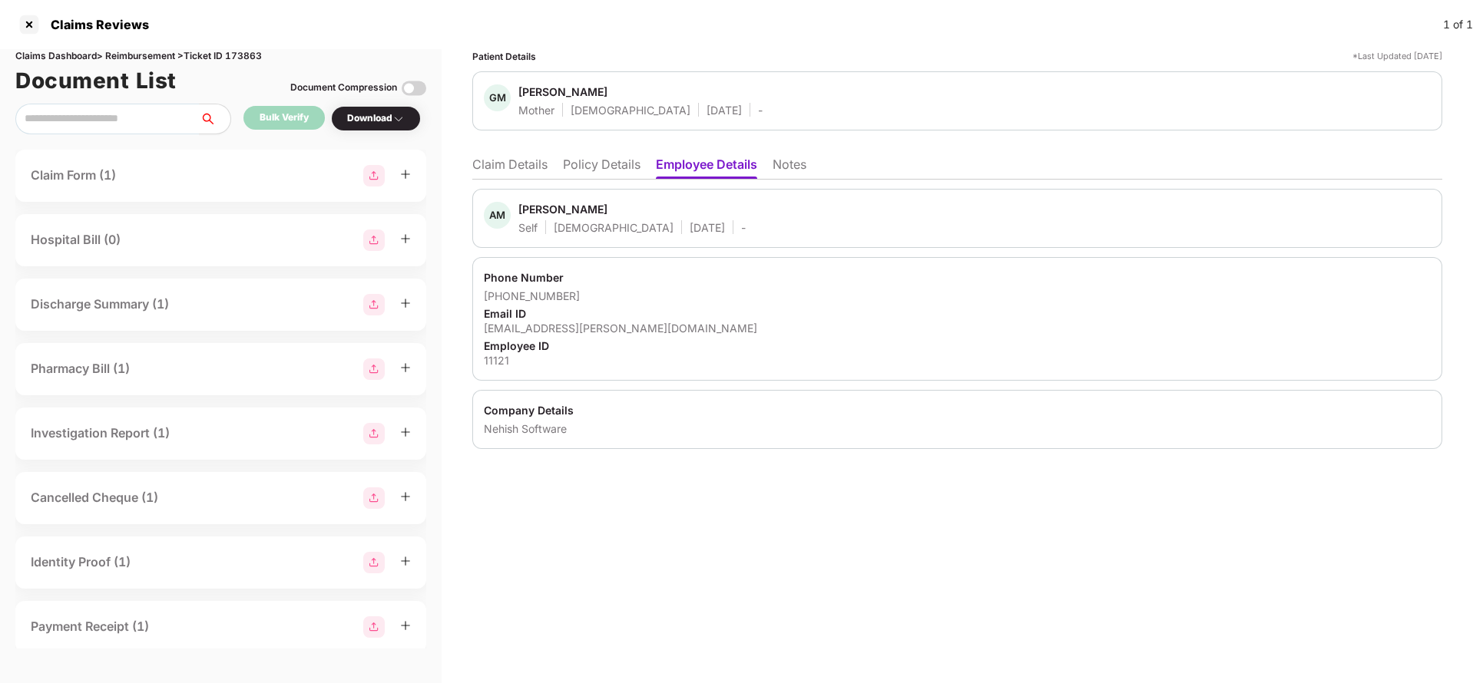
click at [497, 171] on li "Claim Details" at bounding box center [509, 168] width 75 height 22
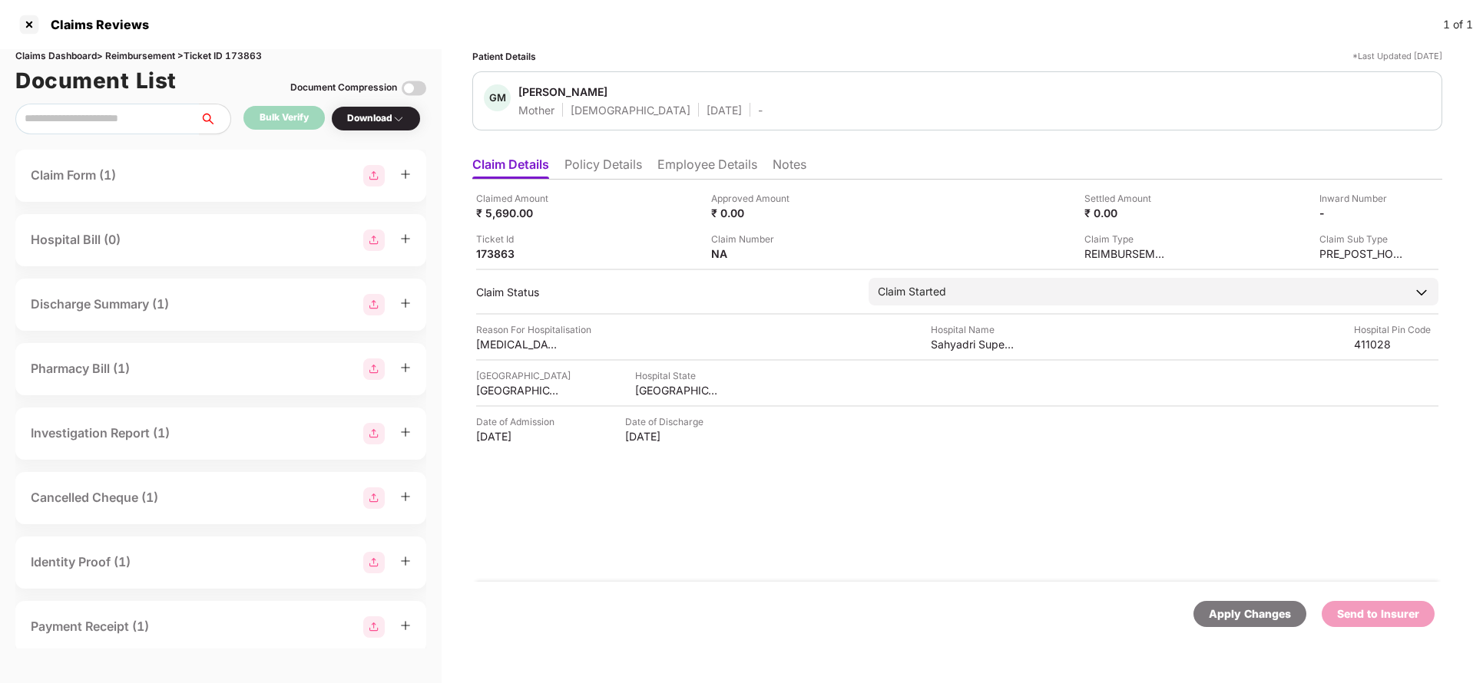
click at [1248, 629] on div "Apply Changes Send to Insurer" at bounding box center [957, 614] width 970 height 65
click at [1248, 618] on div "Apply Changes" at bounding box center [1250, 614] width 82 height 17
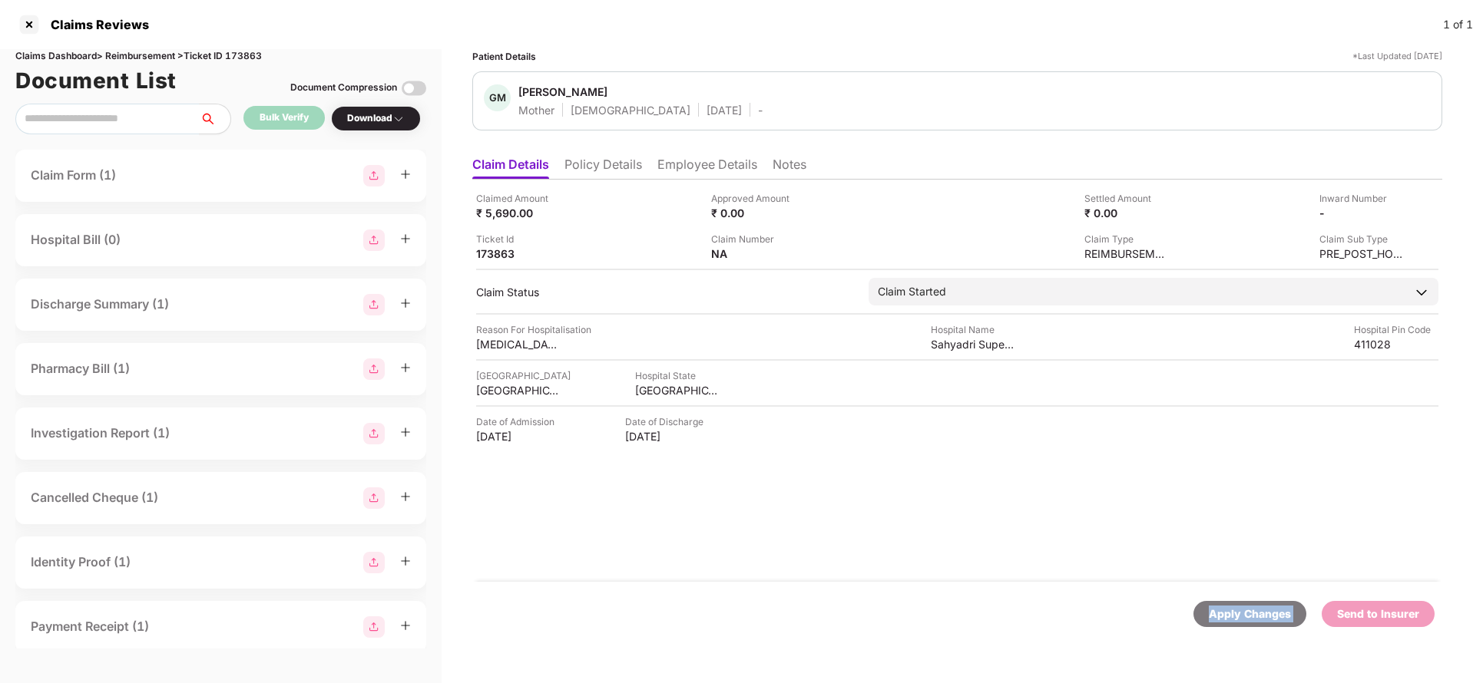
click at [1248, 618] on div "Apply Changes" at bounding box center [1250, 614] width 82 height 17
click at [253, 61] on div "Claims Dashboard > Reimbursement > Ticket ID 173863" at bounding box center [220, 56] width 411 height 15
copy div "173863"
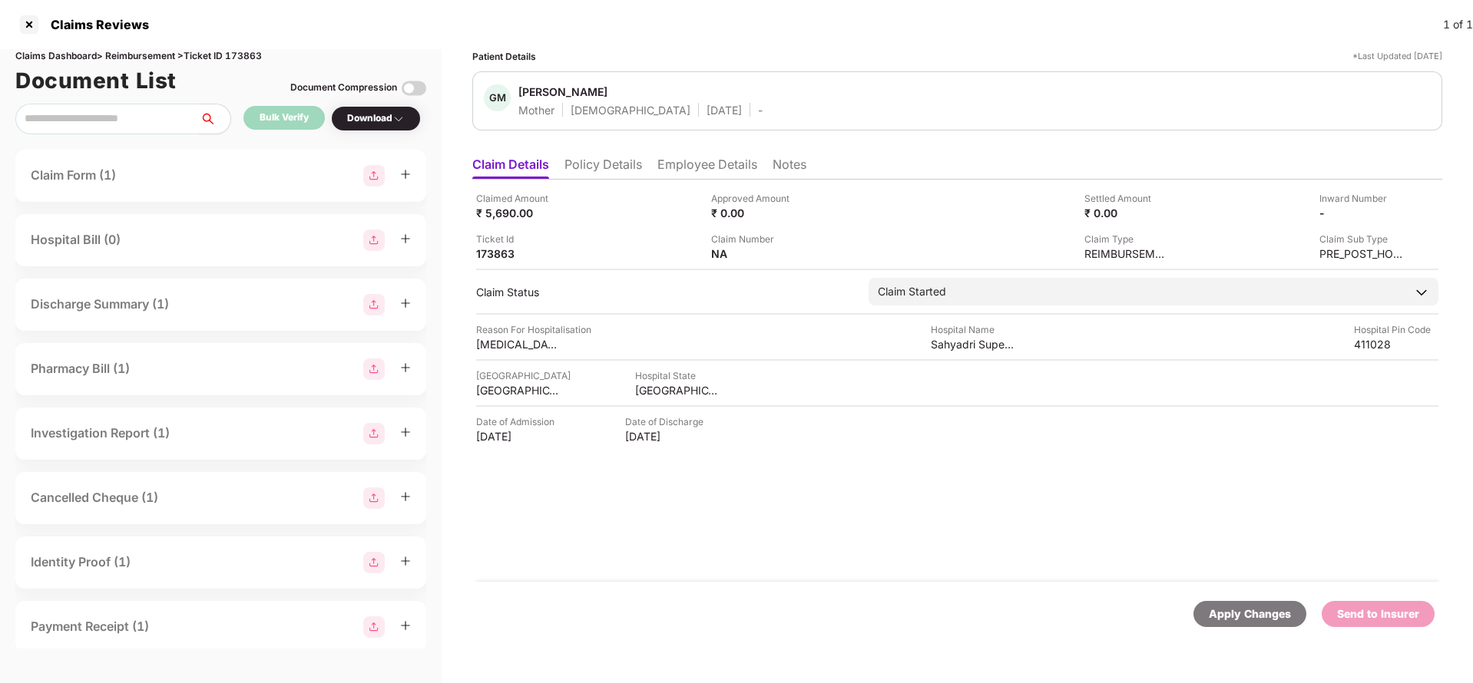
click at [1236, 612] on div "Apply Changes" at bounding box center [1250, 614] width 82 height 17
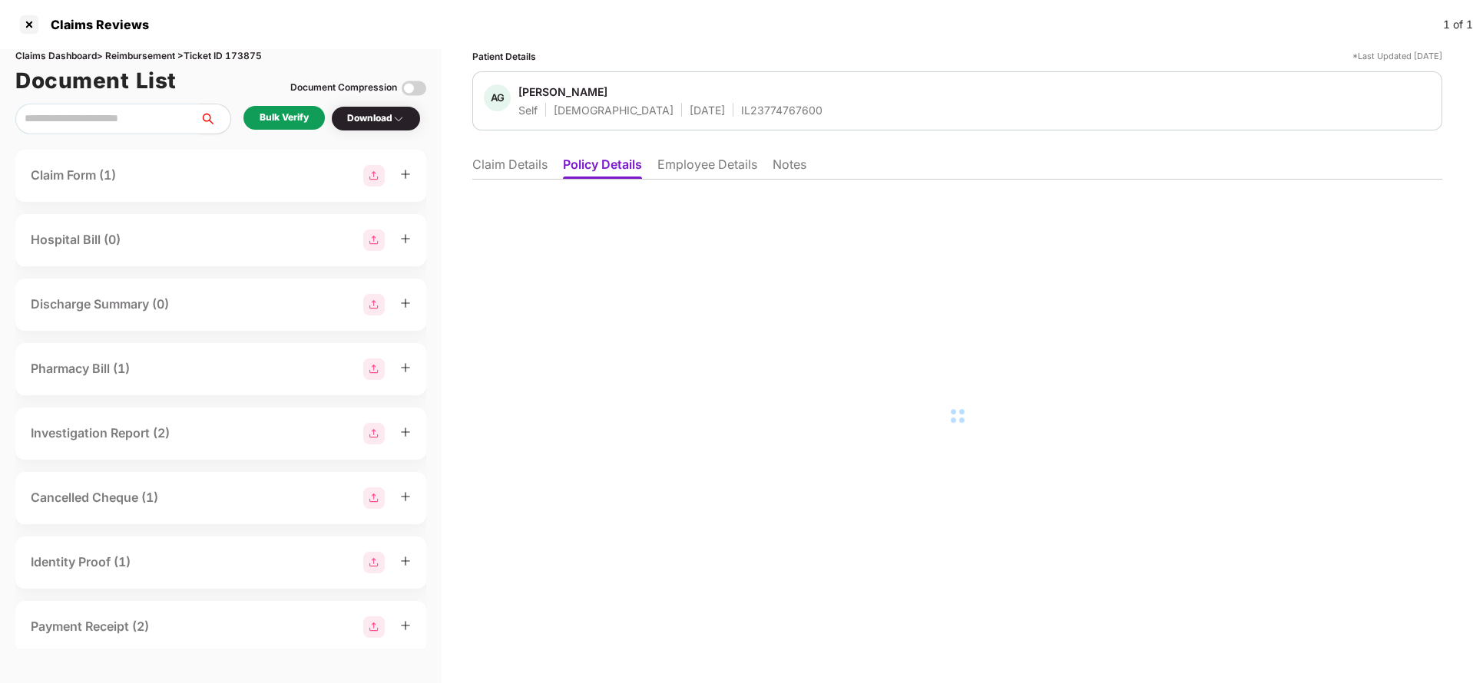
click at [679, 170] on li "Employee Details" at bounding box center [707, 168] width 100 height 22
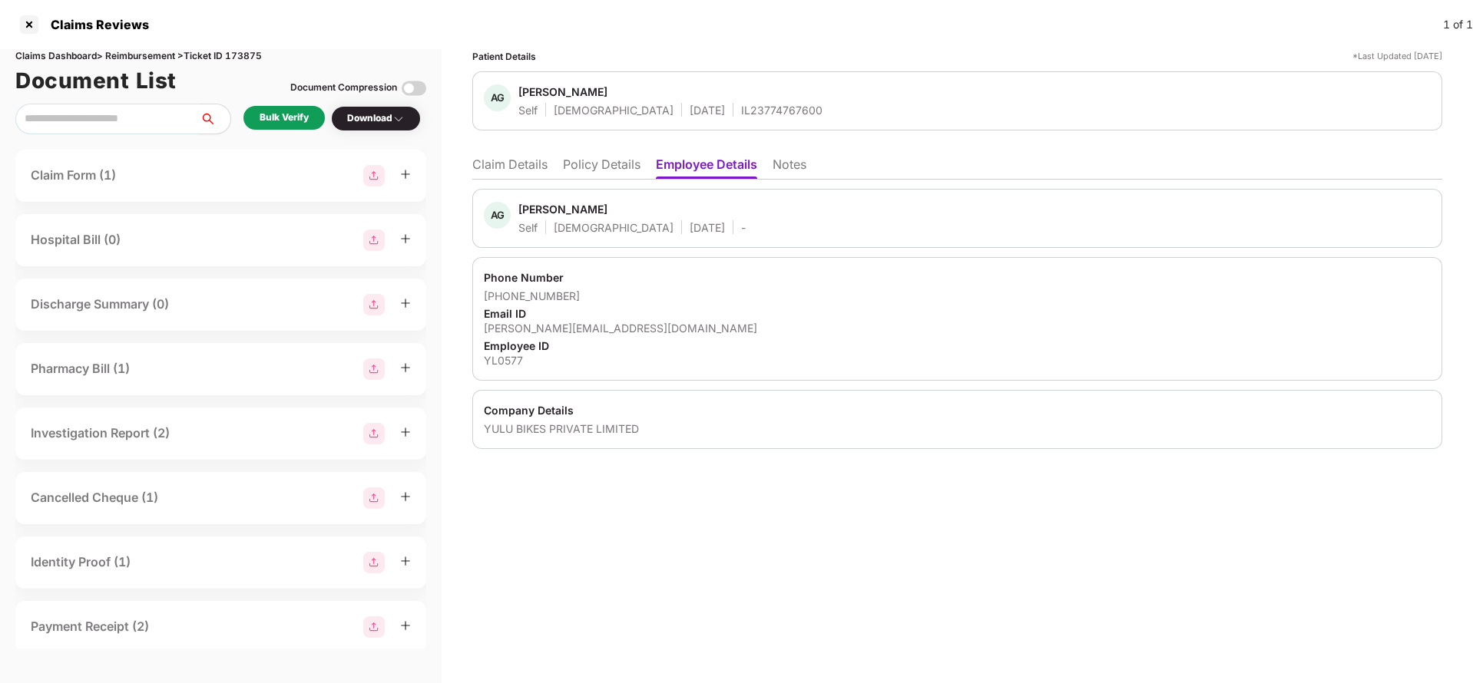
click at [551, 173] on ul "Claim Details Policy Details Employee Details Notes" at bounding box center [957, 164] width 970 height 31
click at [485, 164] on li "Claim Details" at bounding box center [509, 168] width 75 height 22
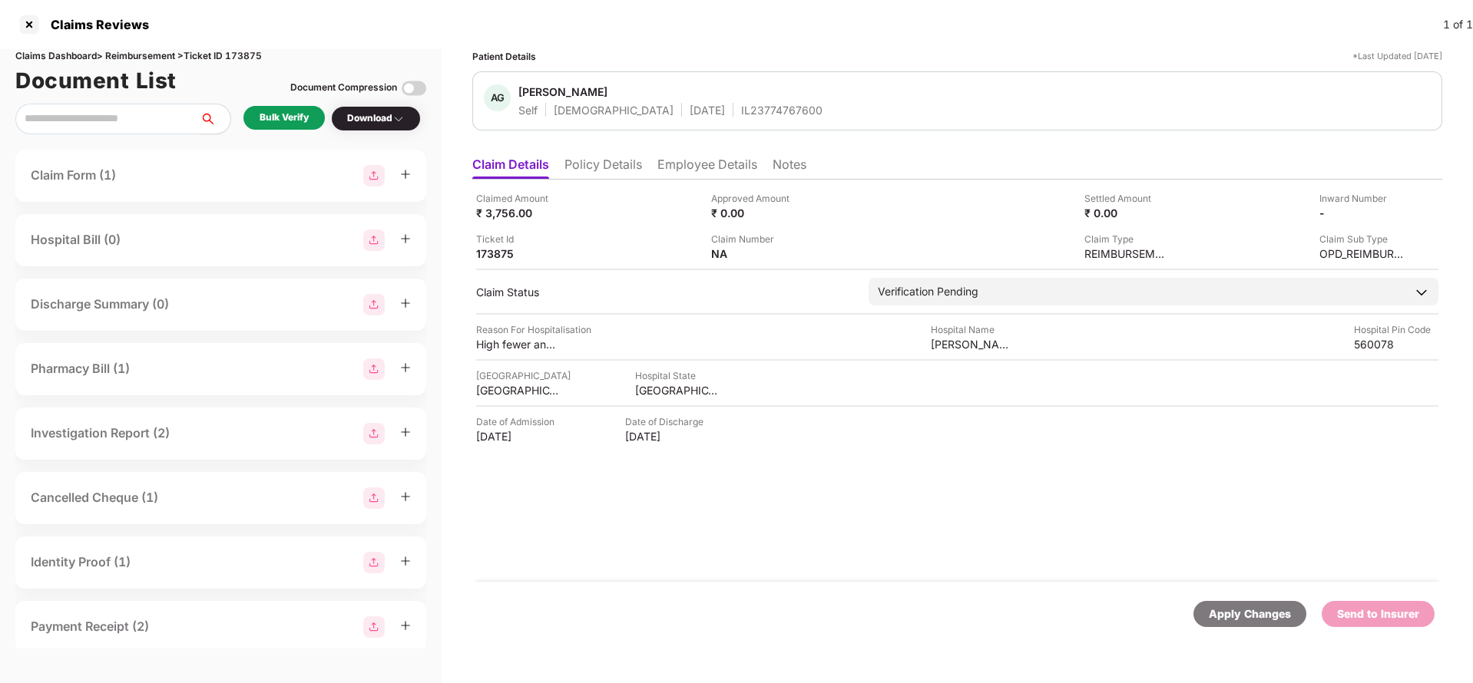
click at [741, 108] on div "IL23774767600" at bounding box center [781, 110] width 81 height 15
copy div "IL23774767600"
click at [698, 172] on li "Employee Details" at bounding box center [707, 168] width 100 height 22
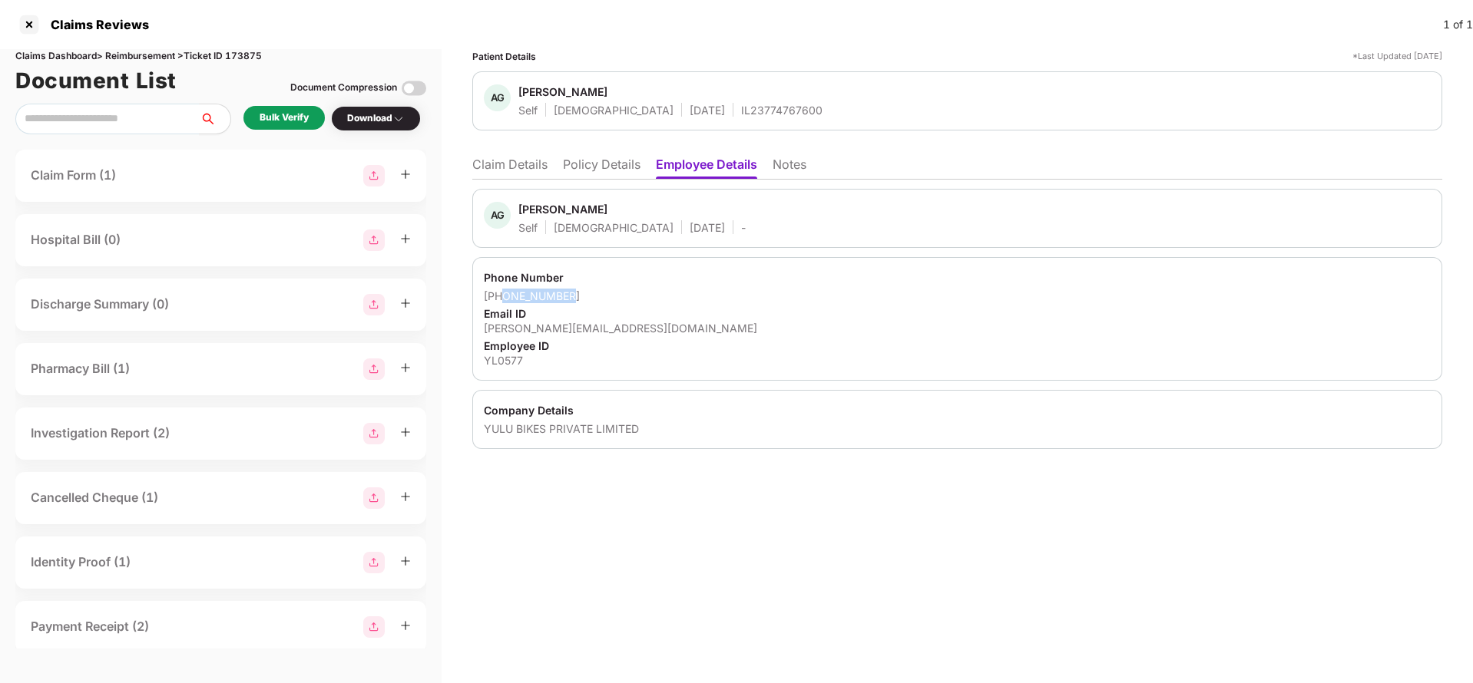
drag, startPoint x: 505, startPoint y: 299, endPoint x: 704, endPoint y: 293, distance: 199.0
click at [704, 293] on div "[PHONE_NUMBER]" at bounding box center [957, 296] width 947 height 15
copy div "6361988626"
click at [493, 165] on li "Claim Details" at bounding box center [509, 168] width 75 height 22
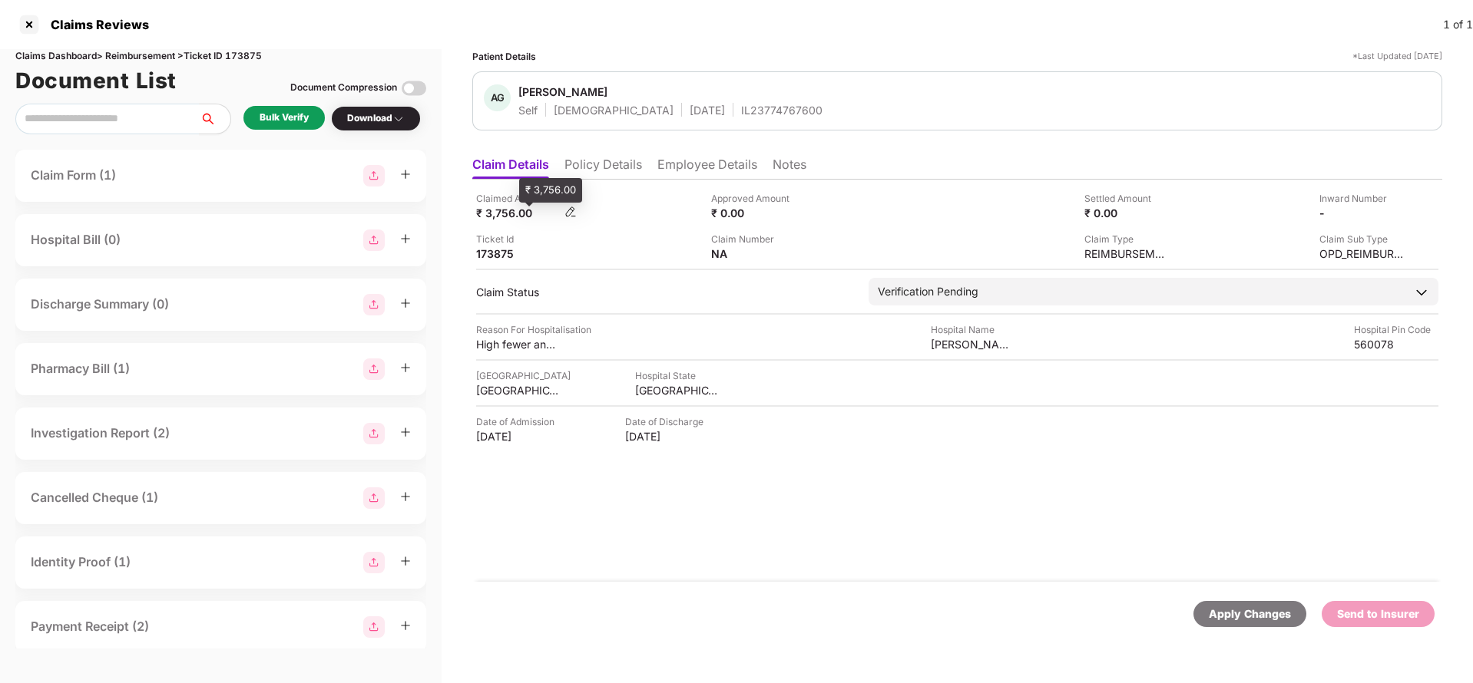
click at [499, 217] on div "₹ 3,756.00" at bounding box center [518, 213] width 84 height 15
copy div "3,756"
click at [971, 340] on div "[PERSON_NAME] Clinic" at bounding box center [973, 344] width 84 height 15
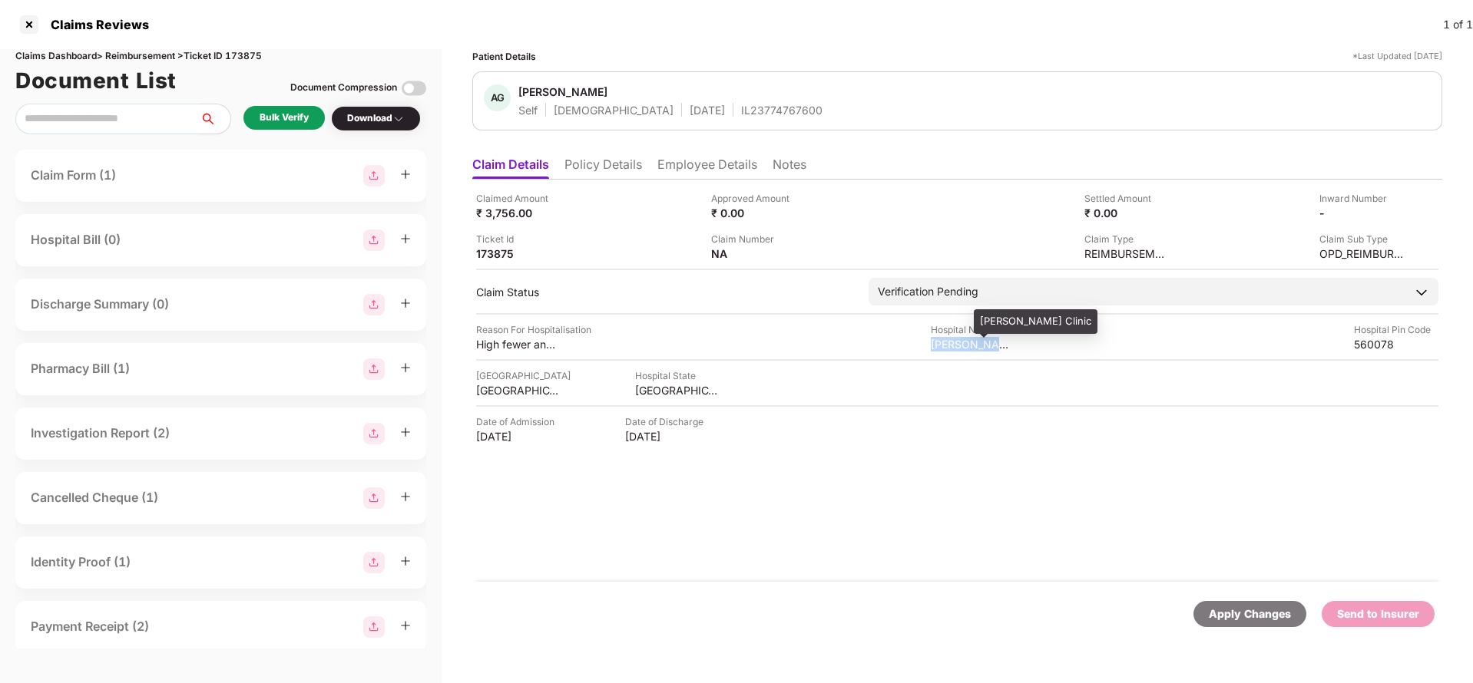
click at [971, 340] on div "[PERSON_NAME] Clinic" at bounding box center [973, 344] width 84 height 15
copy div "[PERSON_NAME] Clinic"
click at [308, 112] on div "Bulk Verify" at bounding box center [284, 118] width 49 height 15
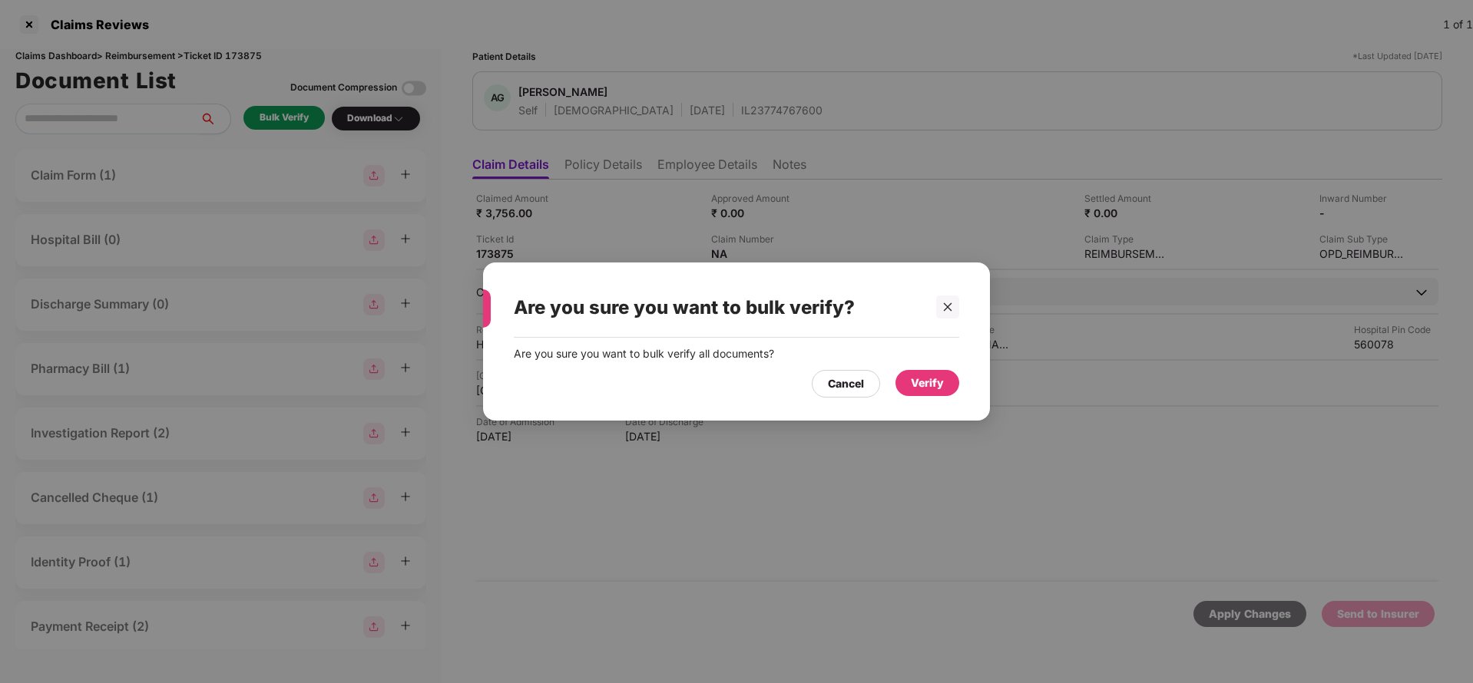
click at [941, 376] on div "Verify" at bounding box center [927, 383] width 33 height 17
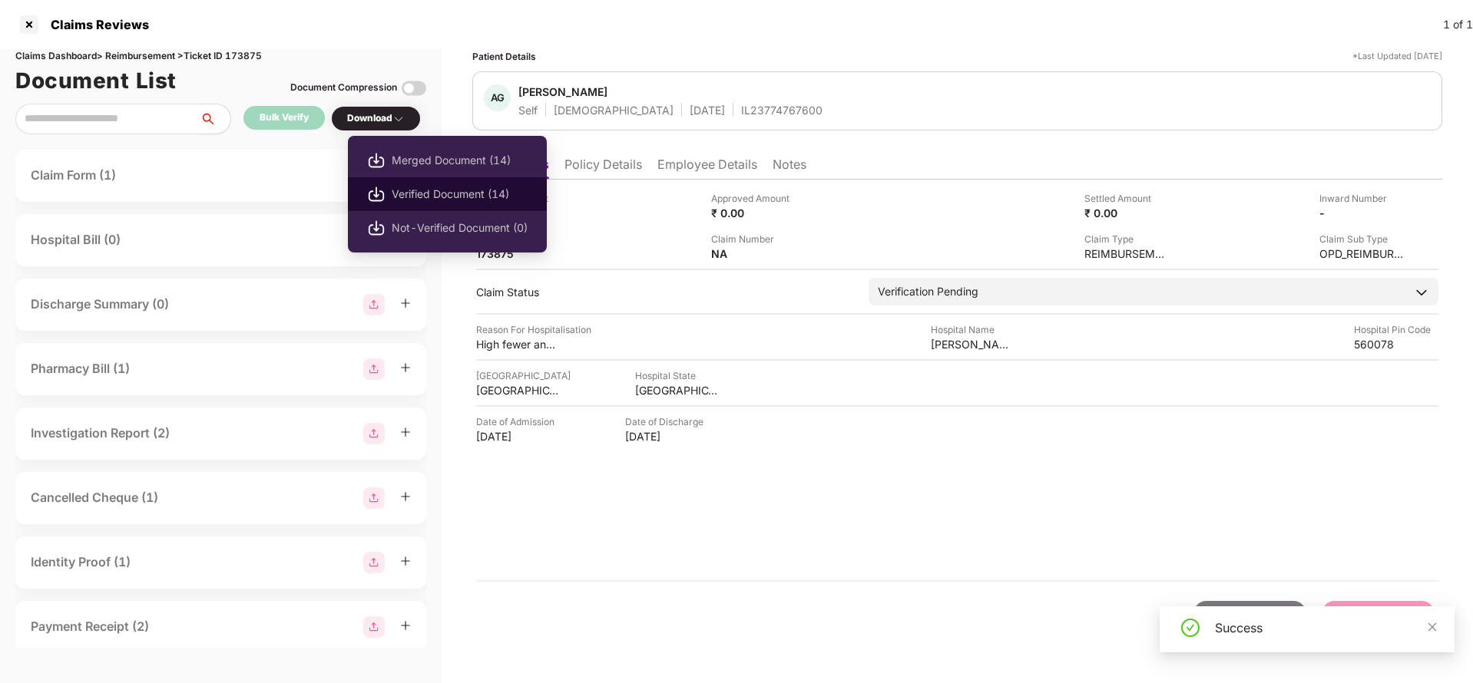
click at [403, 182] on li "Verified Document (14)" at bounding box center [447, 194] width 199 height 34
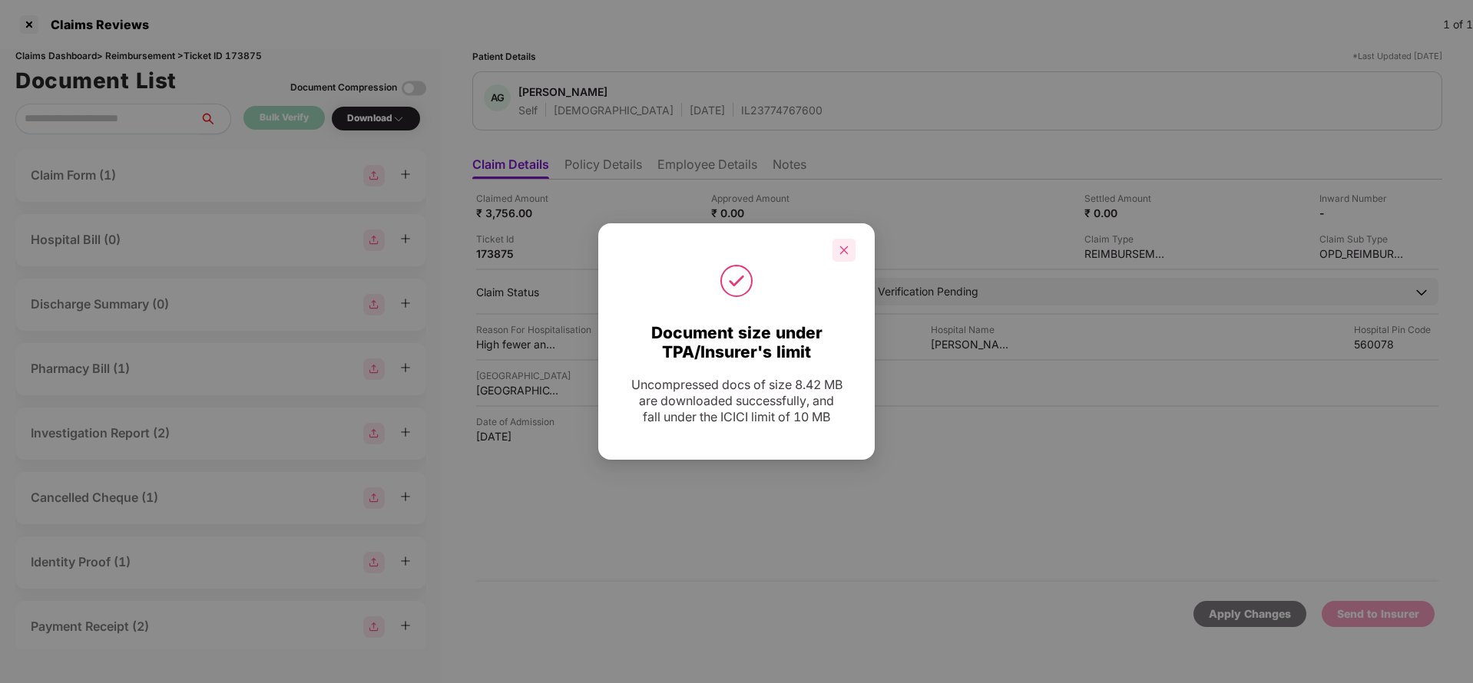
click at [836, 256] on div at bounding box center [843, 250] width 23 height 23
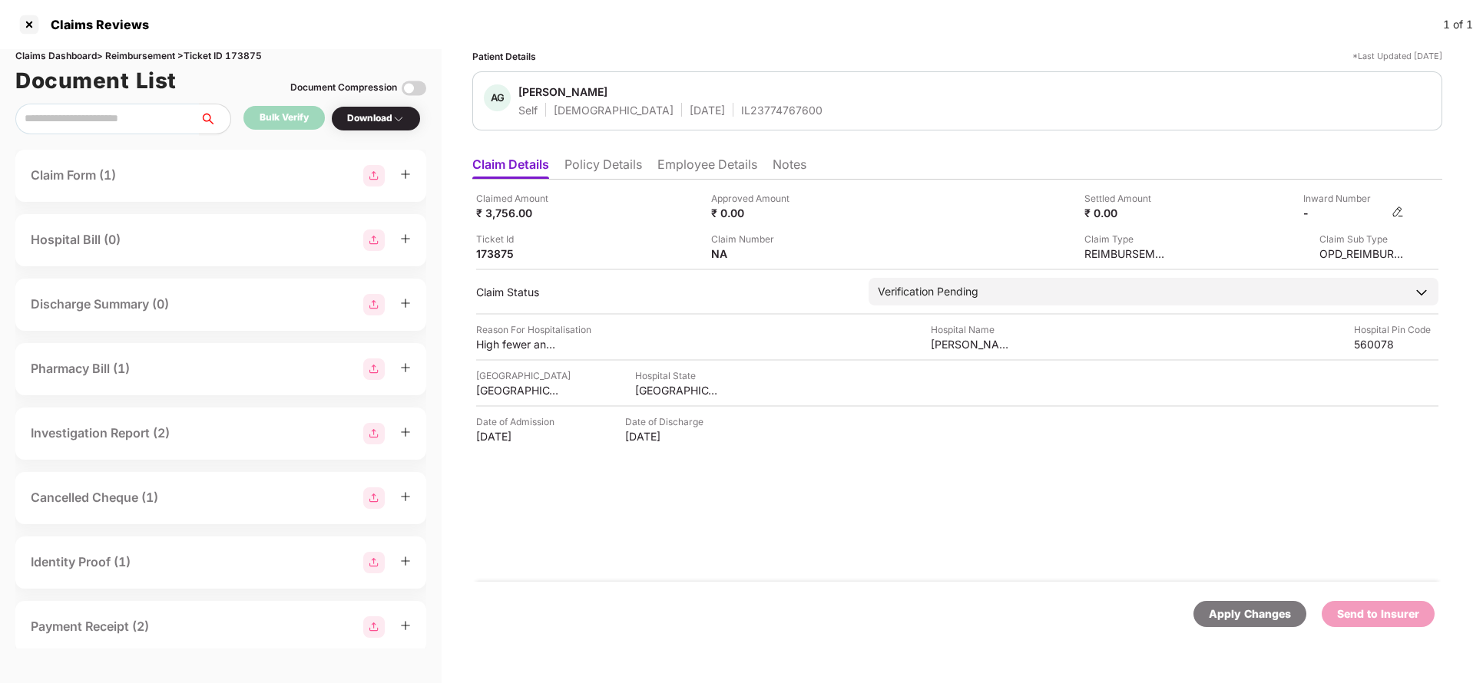
click at [1399, 212] on img at bounding box center [1397, 212] width 12 height 12
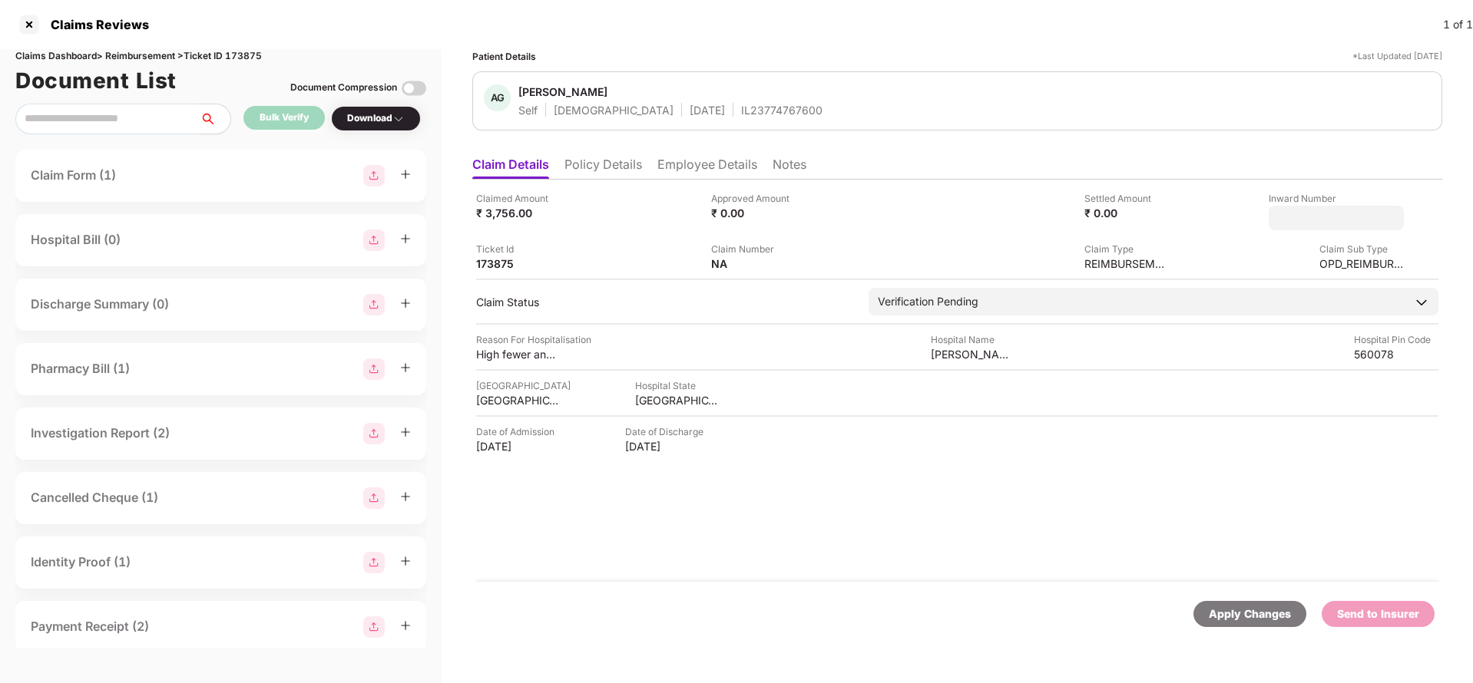
type input "**********"
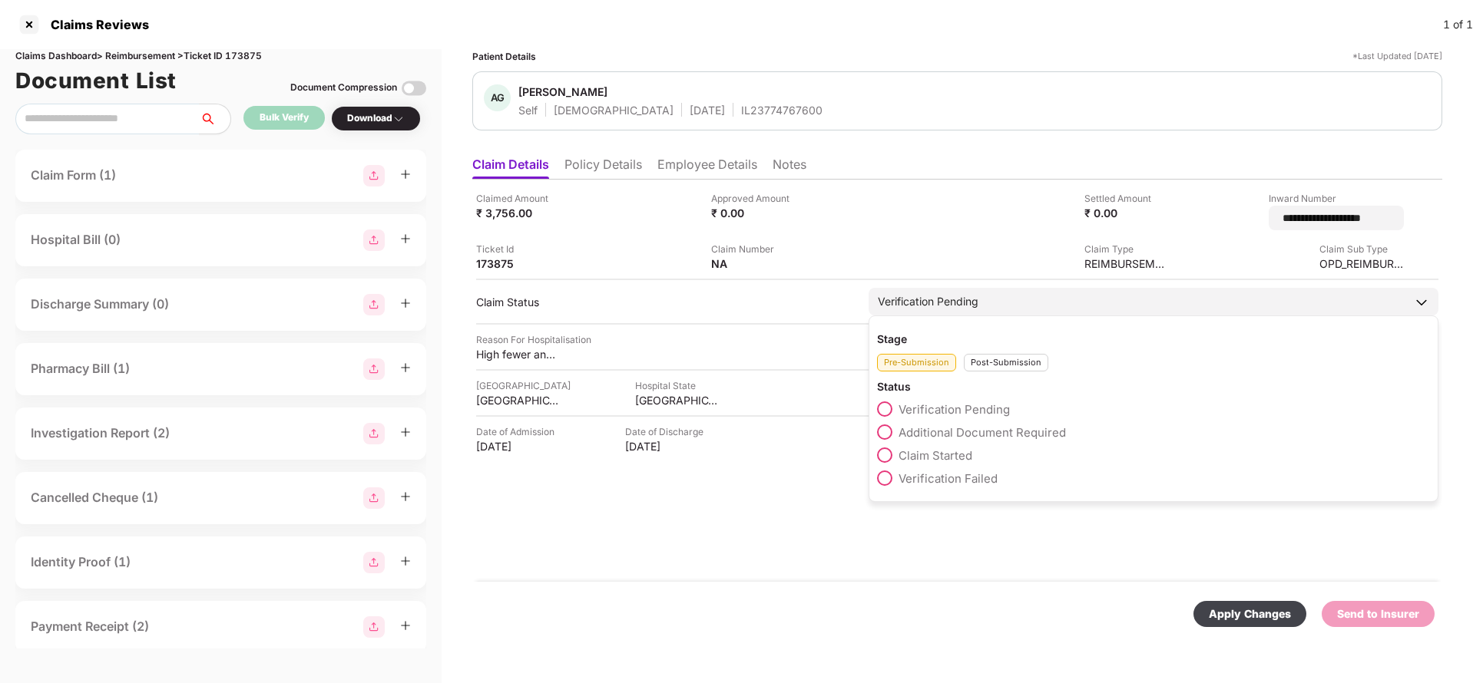
click at [1002, 309] on div "Verification Pending Stage Pre-Submission Post-Submission Status Verification P…" at bounding box center [1154, 302] width 570 height 28
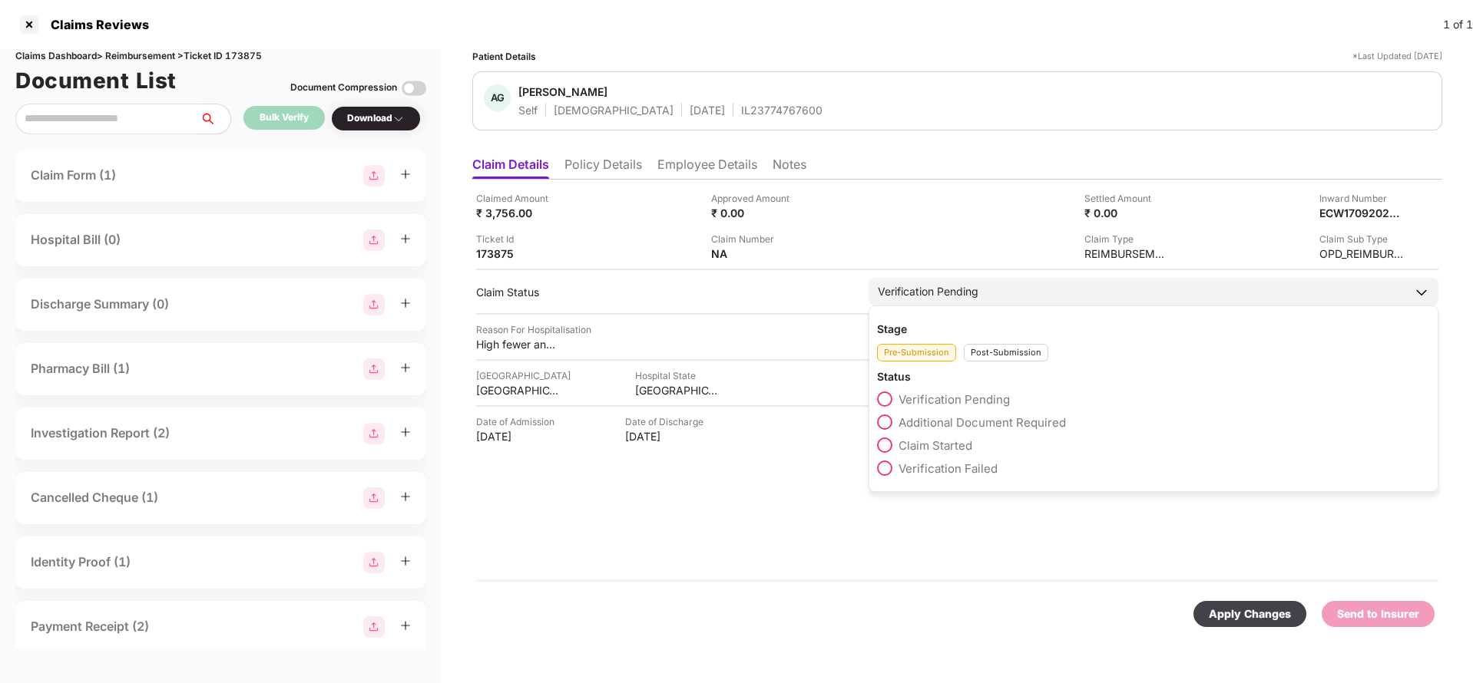
click at [1016, 347] on div "Post-Submission" at bounding box center [1006, 353] width 84 height 18
click at [965, 424] on span "Claim Under Process" at bounding box center [956, 422] width 116 height 15
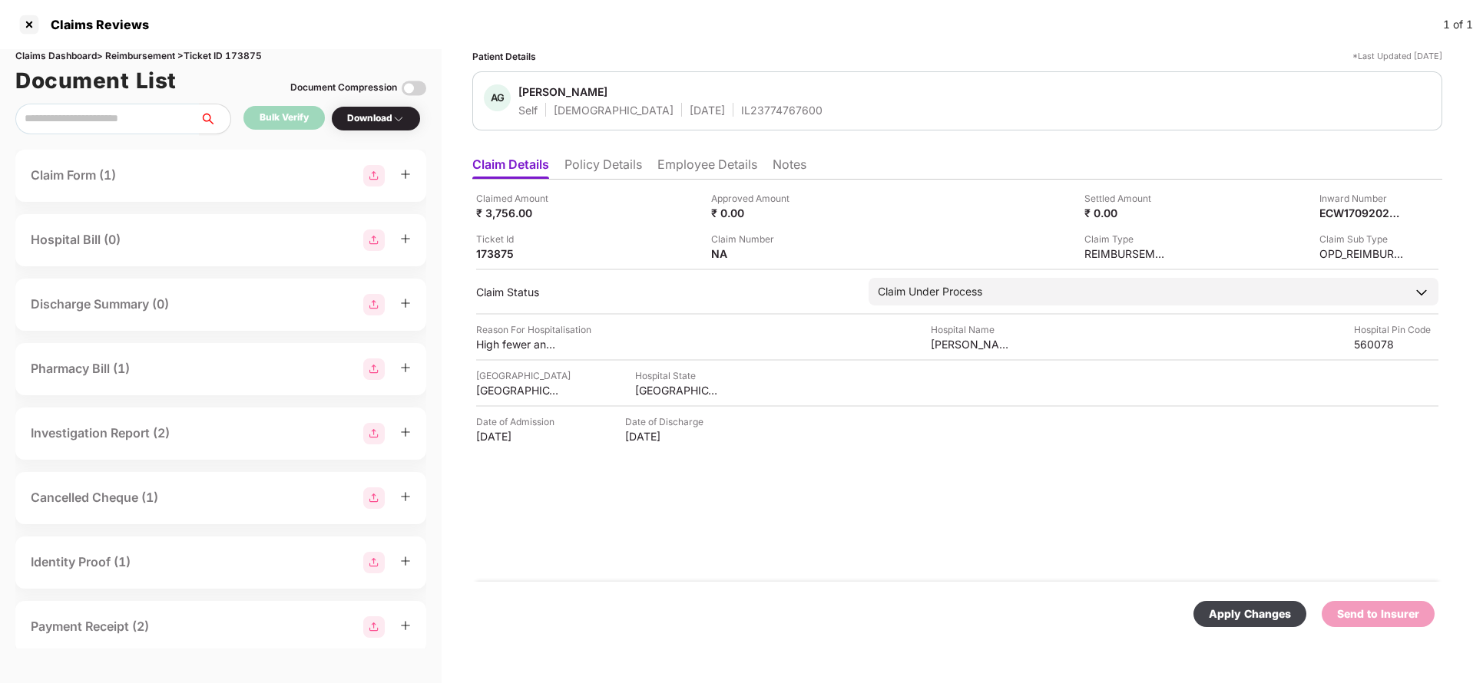
click at [1240, 602] on div "Apply Changes" at bounding box center [1249, 614] width 113 height 26
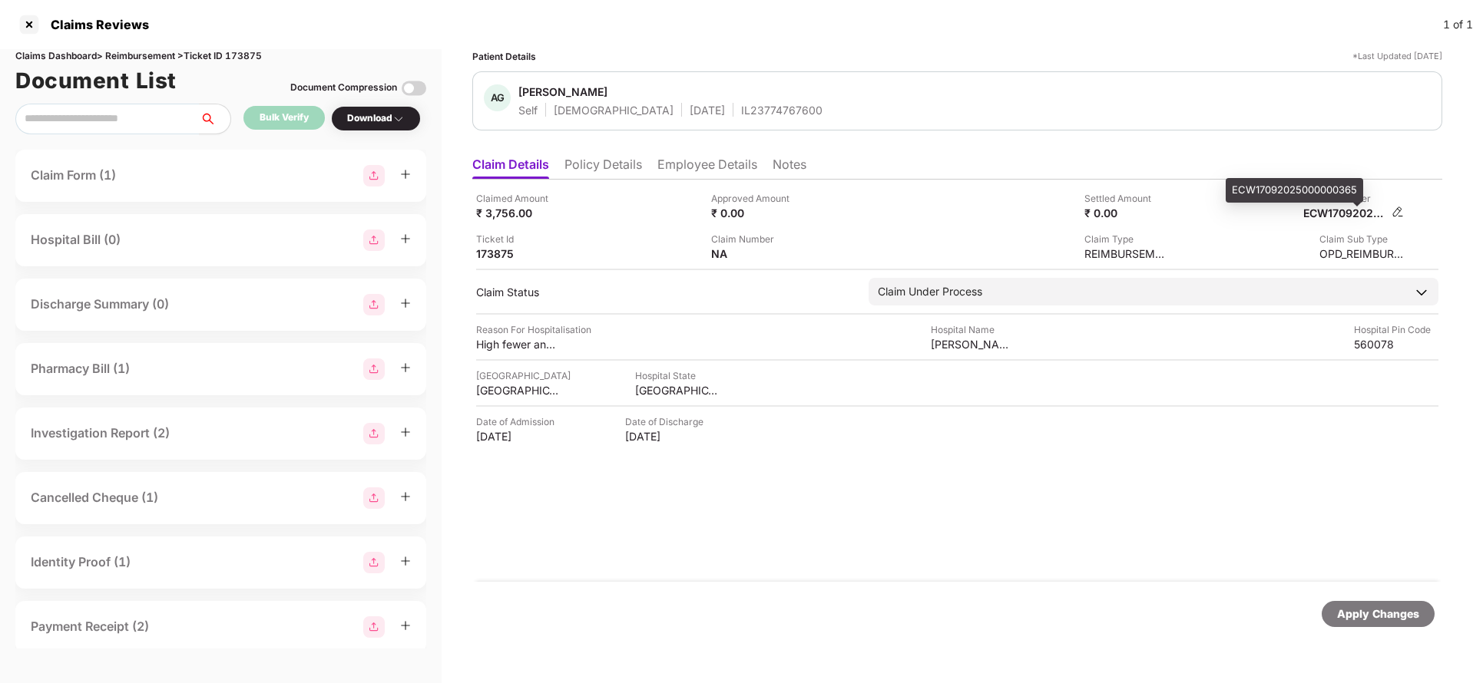
click at [1352, 209] on div "ECW17092025000000365" at bounding box center [1345, 213] width 84 height 15
copy div "ECW17092025000000365"
click at [741, 105] on div "IL23774767600" at bounding box center [781, 110] width 81 height 15
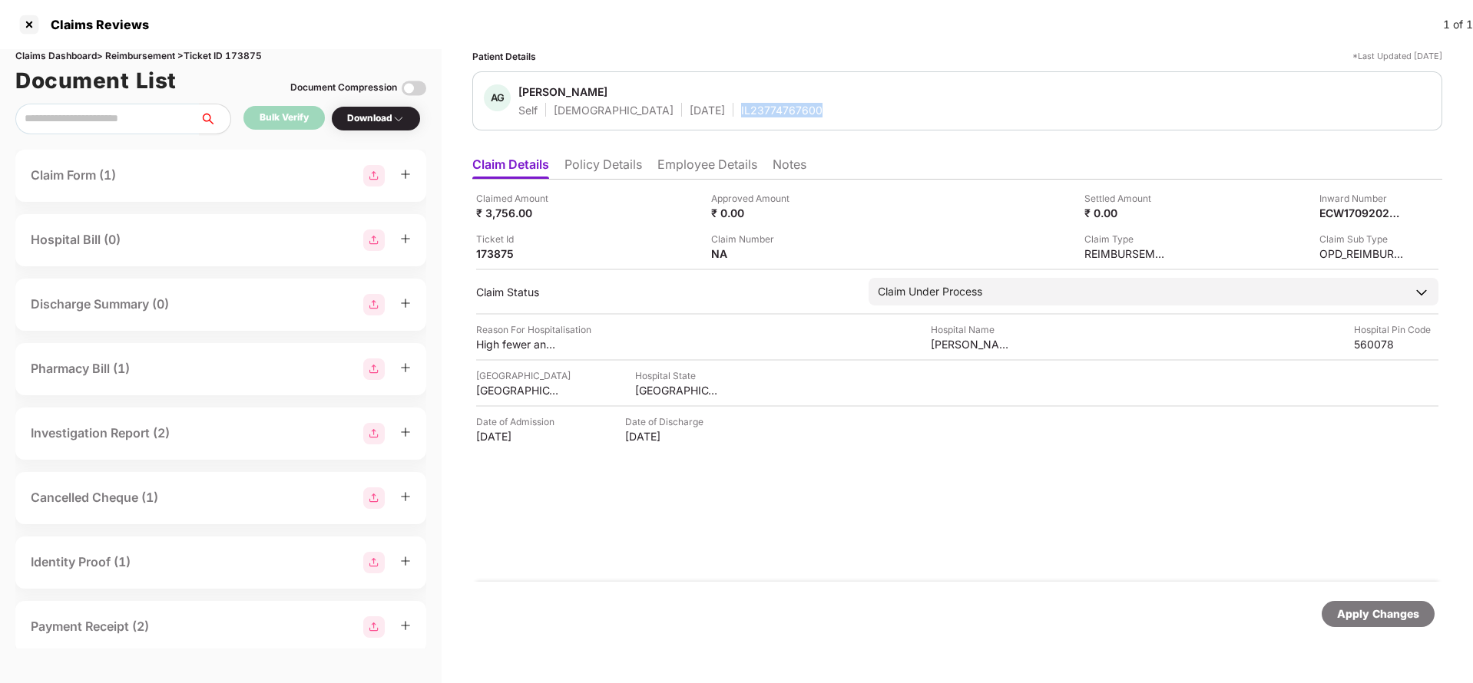
click at [741, 105] on div "IL23774767600" at bounding box center [781, 110] width 81 height 15
copy div "IL23774767600"
click at [1365, 620] on div "Apply Changes" at bounding box center [1378, 614] width 82 height 17
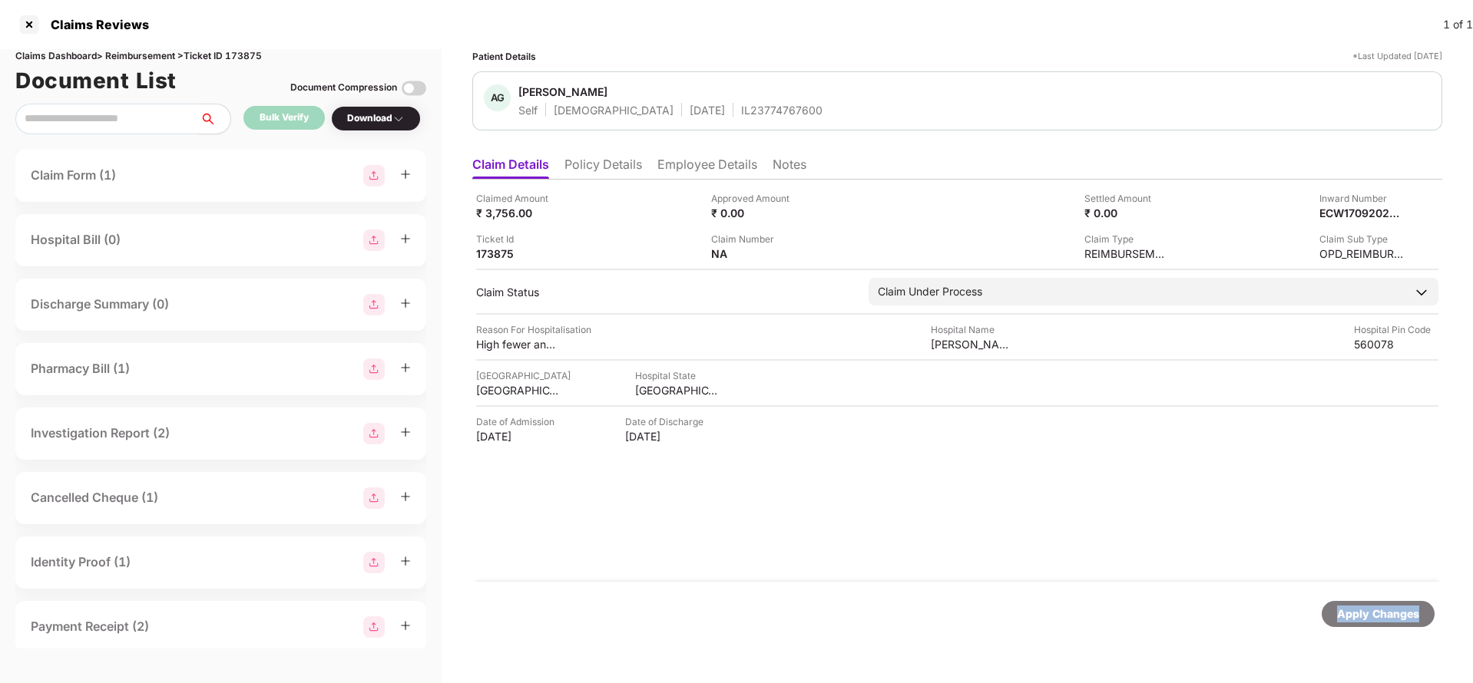
click at [1365, 620] on div "Apply Changes" at bounding box center [1378, 614] width 82 height 17
click at [236, 55] on div "Claims Dashboard > Reimbursement > Ticket ID 173875" at bounding box center [220, 56] width 411 height 15
copy div "173875"
click at [1366, 610] on div "Apply Changes" at bounding box center [1378, 614] width 82 height 17
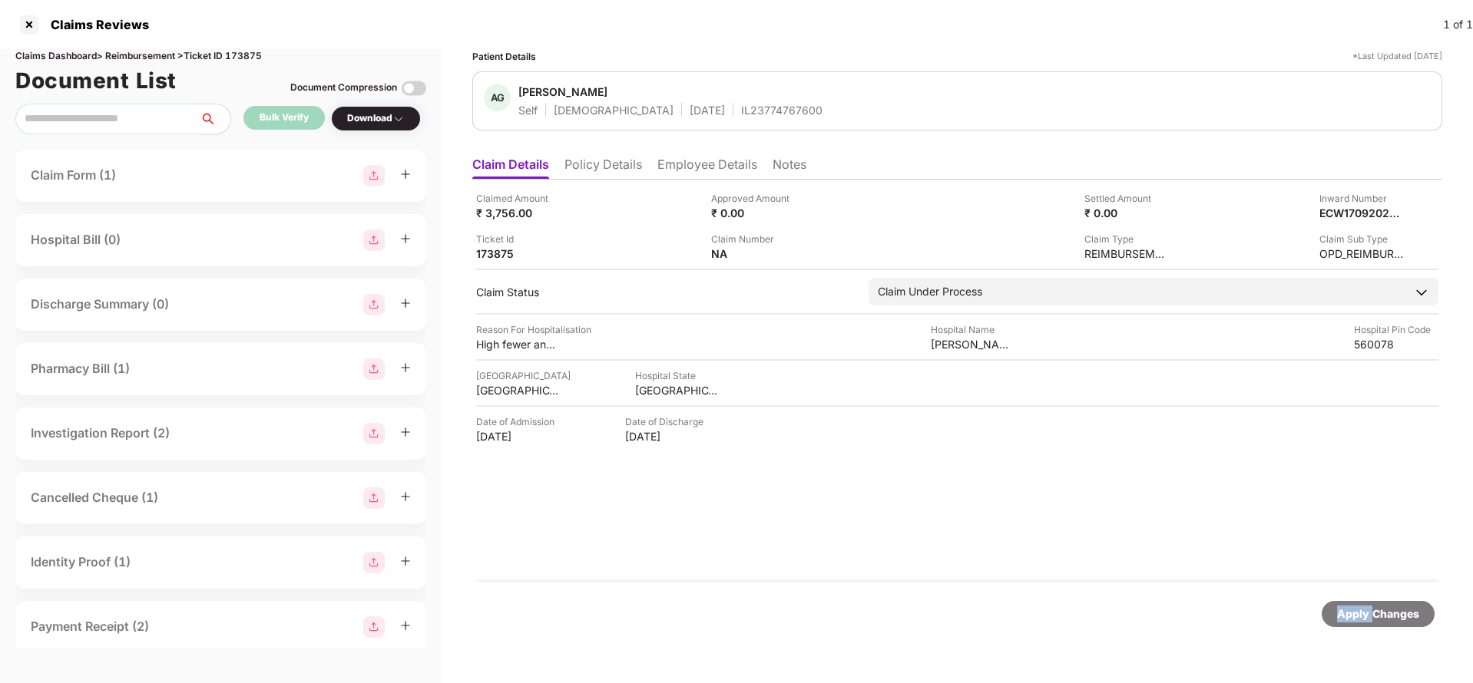
click at [1366, 610] on div "Apply Changes" at bounding box center [1378, 614] width 82 height 17
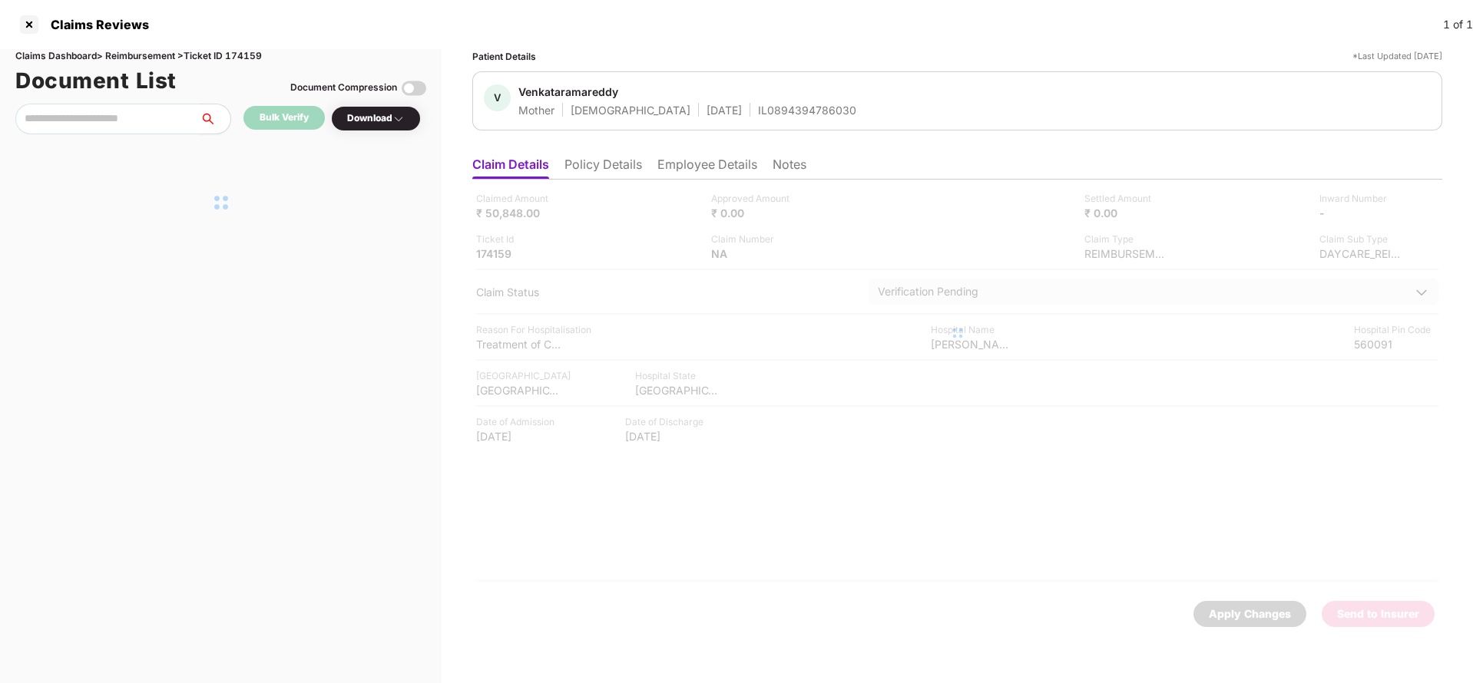
click at [586, 174] on li "Policy Details" at bounding box center [603, 168] width 78 height 22
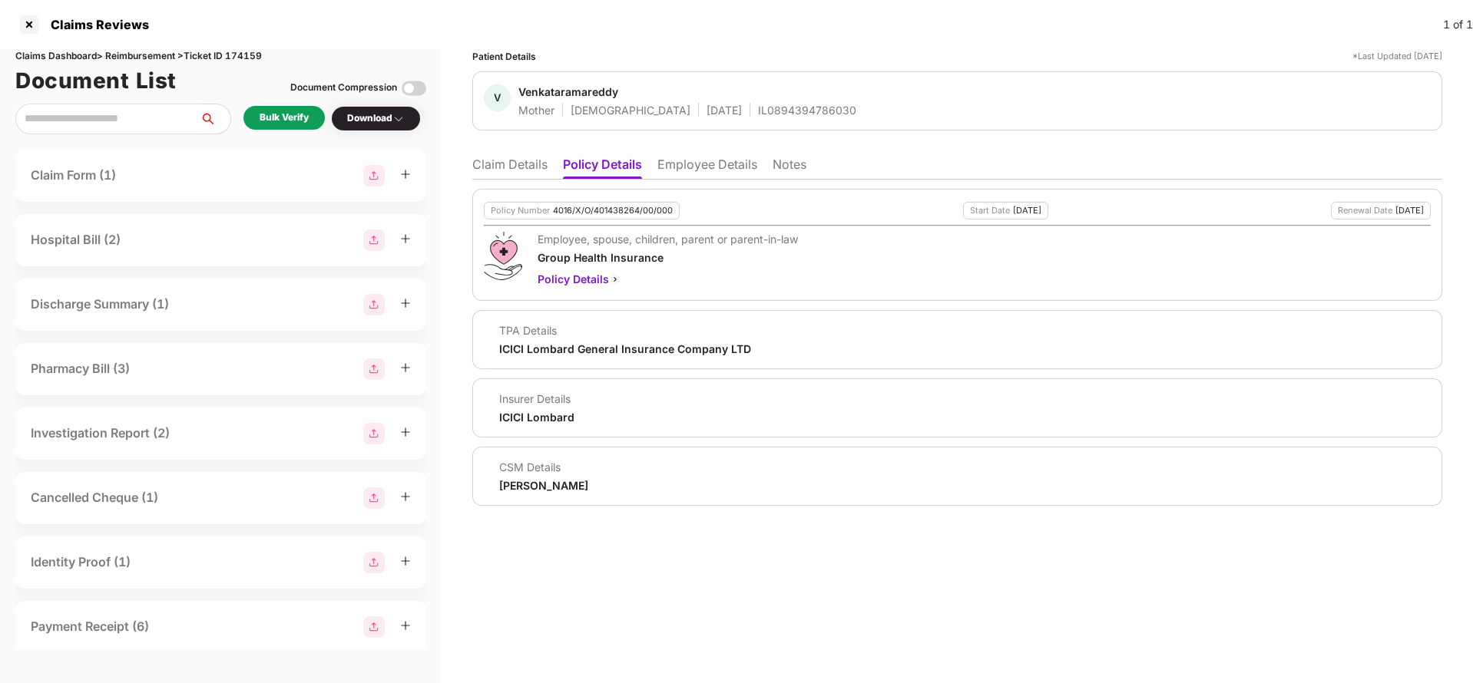
click at [614, 210] on div "4016/X/O/401438264/00/000" at bounding box center [613, 211] width 120 height 10
copy div "4016/X/O/401438264/00/000"
click at [516, 167] on li "Claim Details" at bounding box center [509, 168] width 75 height 22
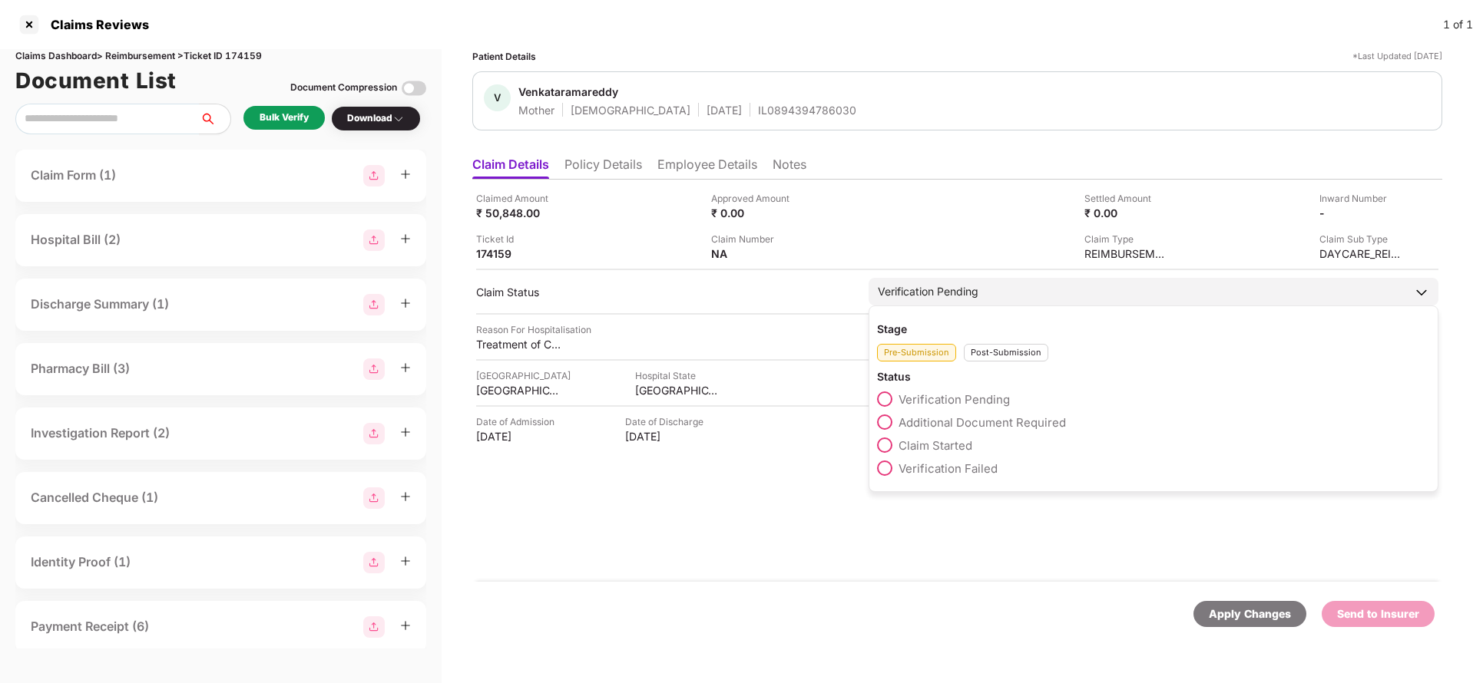
click at [950, 446] on span "Claim Started" at bounding box center [935, 445] width 74 height 15
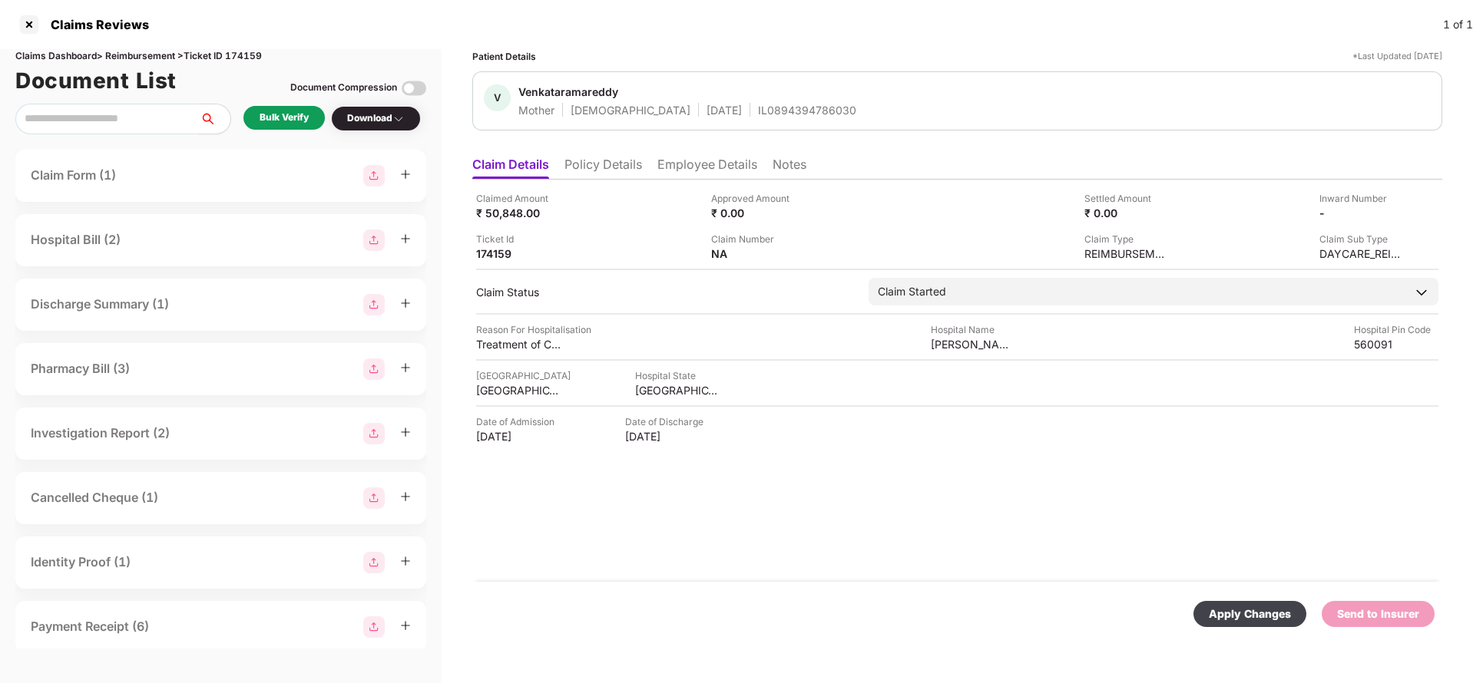
click at [1248, 604] on div "Apply Changes" at bounding box center [1249, 614] width 113 height 26
click at [604, 174] on li "Policy Details" at bounding box center [603, 168] width 78 height 22
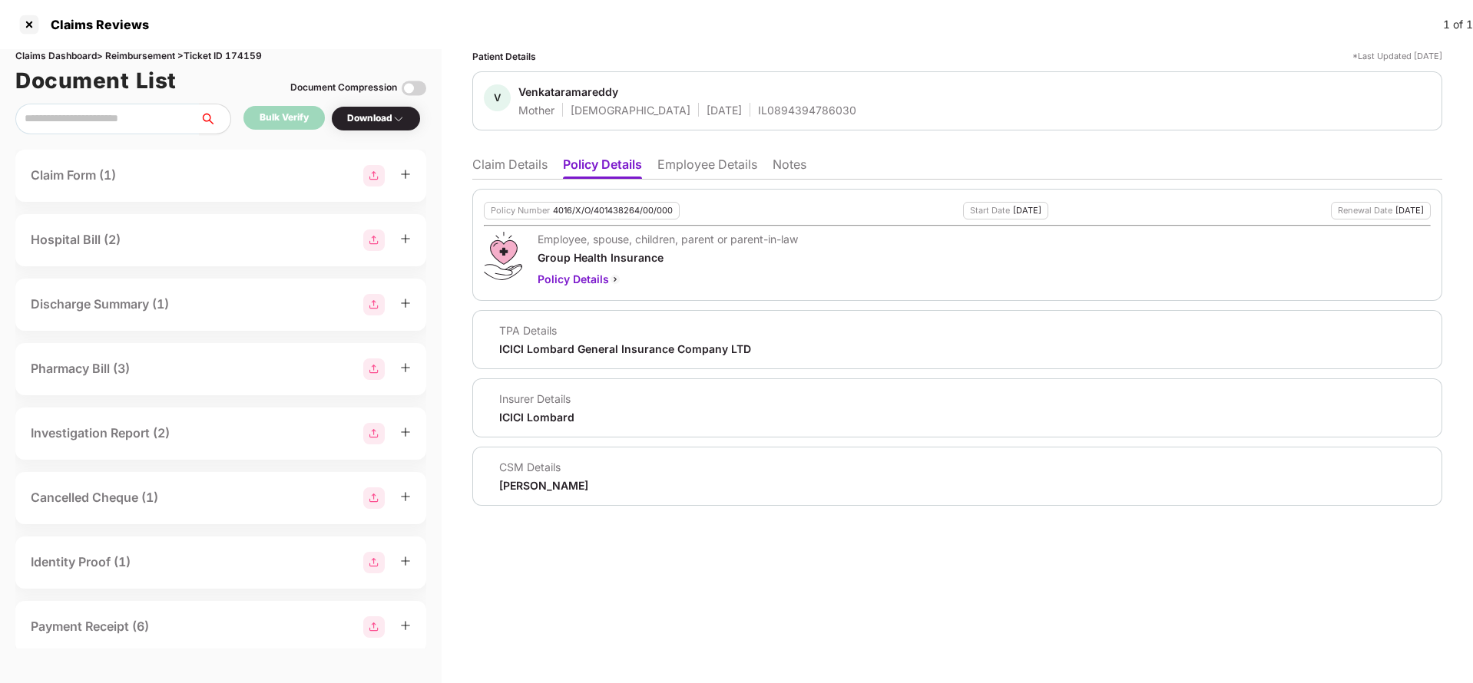
click at [618, 216] on div "Policy Number 4016/X/O/401438264/00/000" at bounding box center [582, 211] width 196 height 18
copy div "4016/X/O/401438264/00/000"
click at [543, 145] on div "Patient Details *Last Updated 17 Sep 2025 V Venkataramareddy Mother Female 01 J…" at bounding box center [957, 277] width 970 height 457
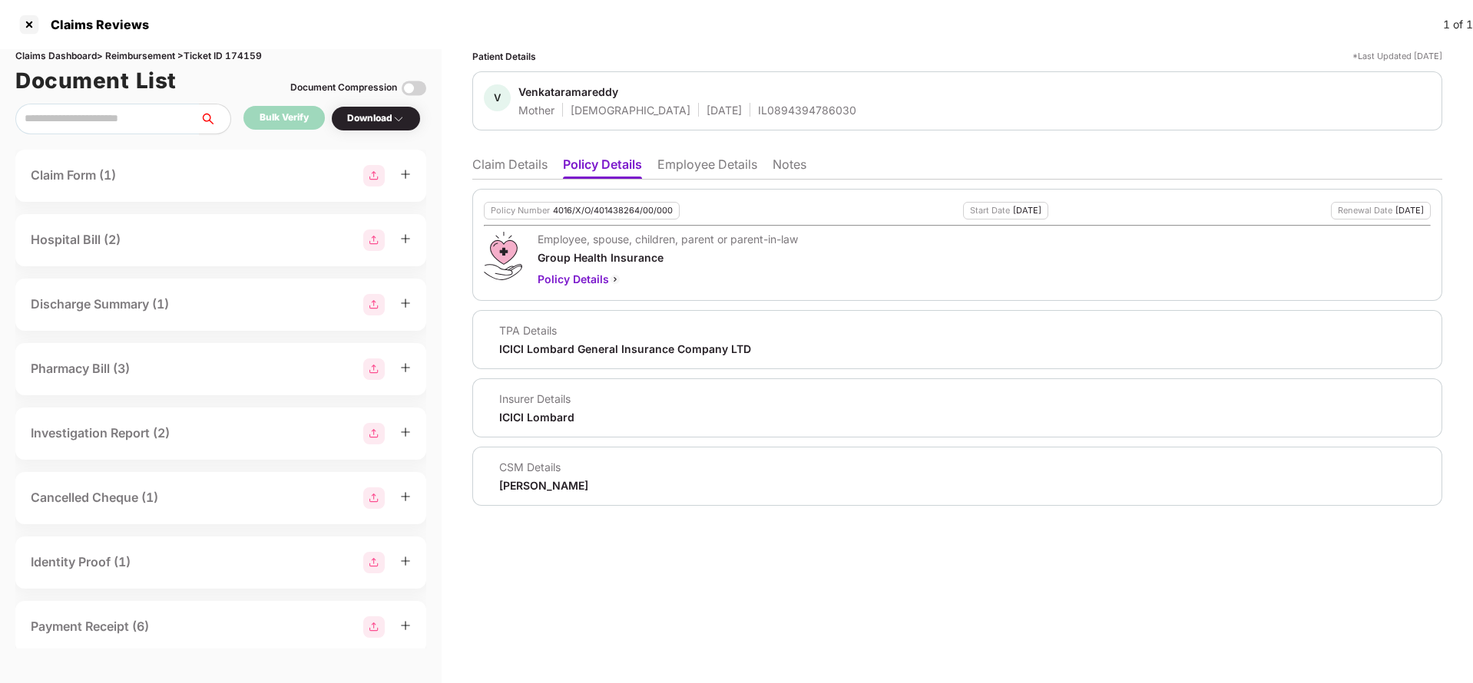
click at [526, 162] on li "Claim Details" at bounding box center [509, 168] width 75 height 22
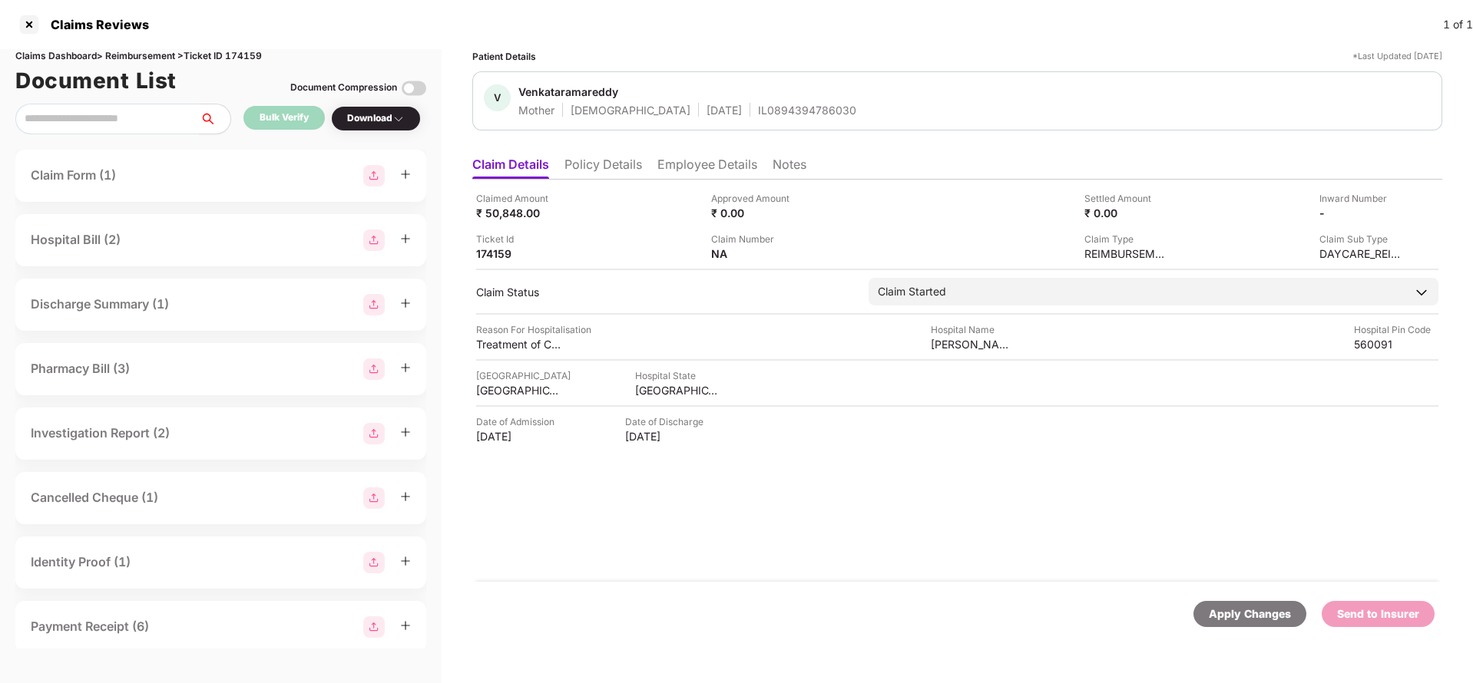
click at [1235, 623] on div "Apply Changes" at bounding box center [1249, 614] width 113 height 26
click at [706, 176] on li "Employee Details" at bounding box center [707, 168] width 100 height 22
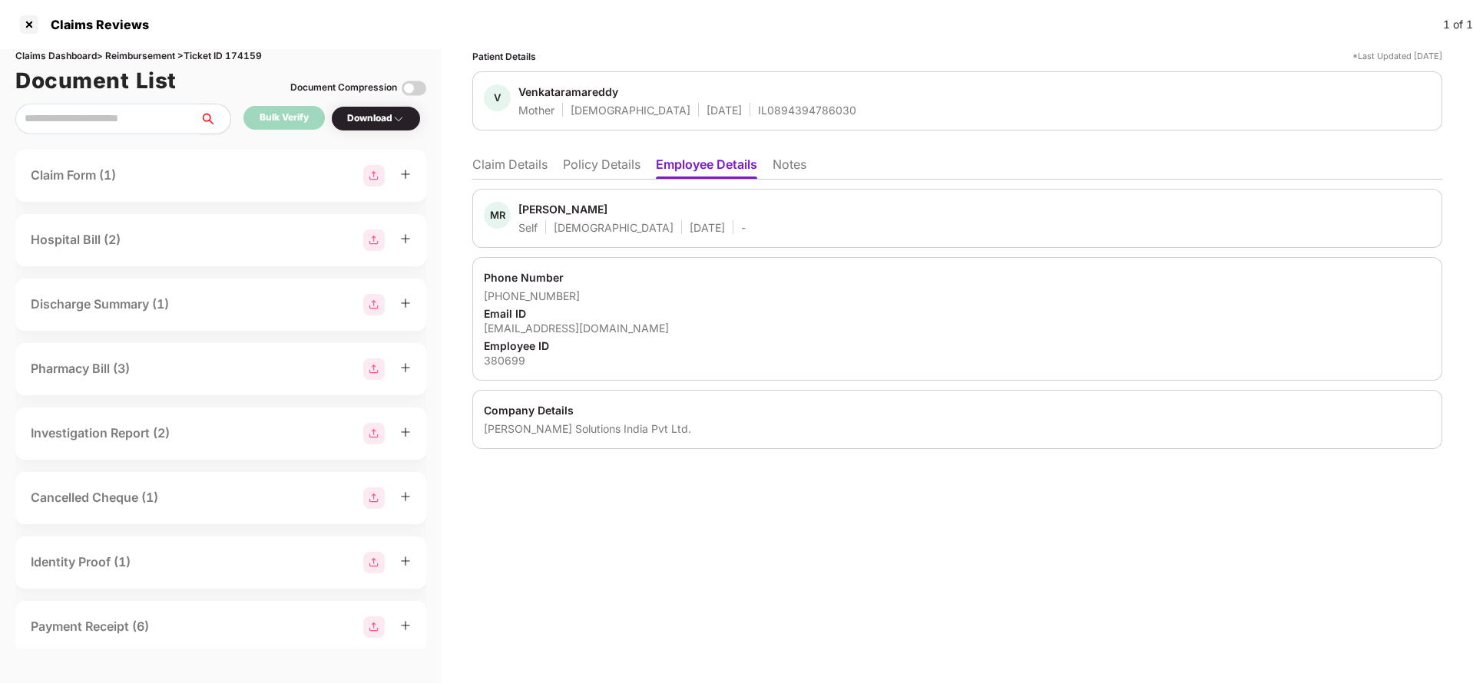
click at [503, 154] on ul "Claim Details Policy Details Employee Details Notes" at bounding box center [957, 164] width 970 height 31
click at [510, 162] on li "Claim Details" at bounding box center [509, 168] width 75 height 22
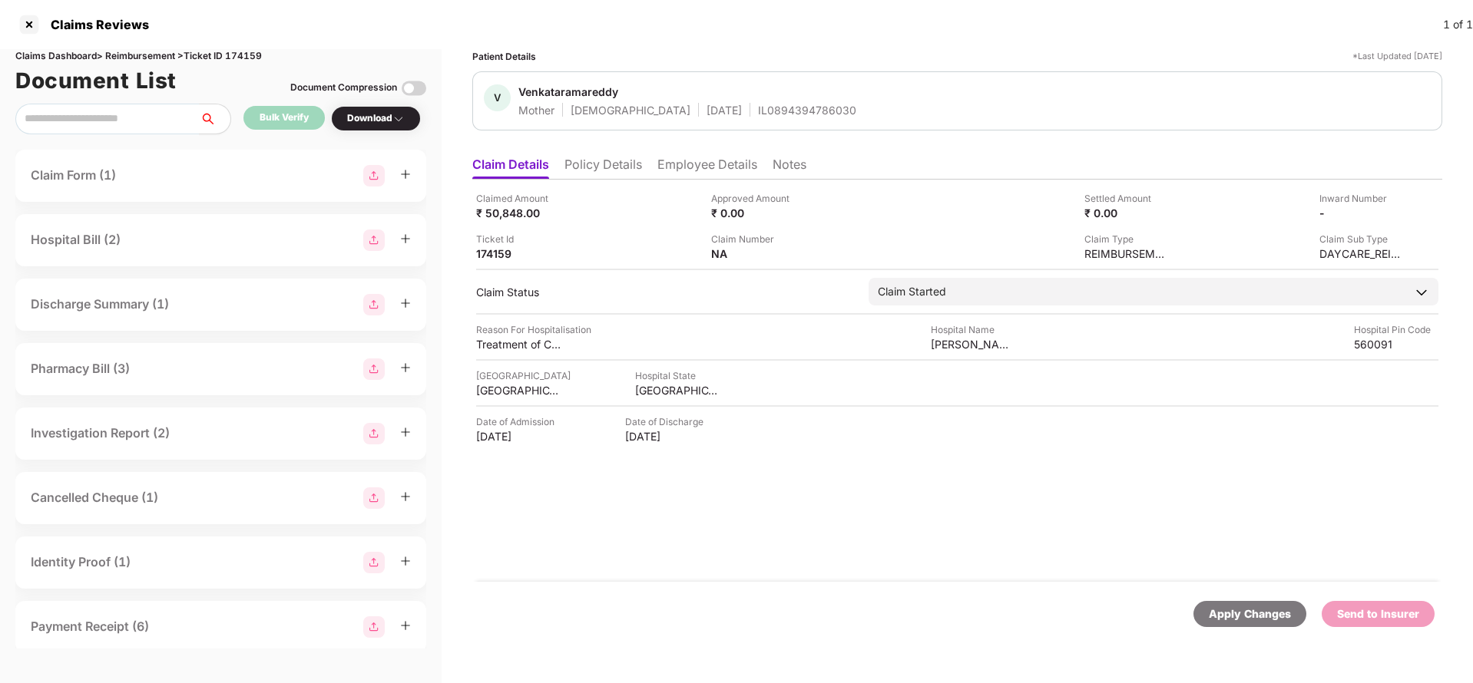
click at [1261, 615] on div "Apply Changes" at bounding box center [1250, 614] width 82 height 17
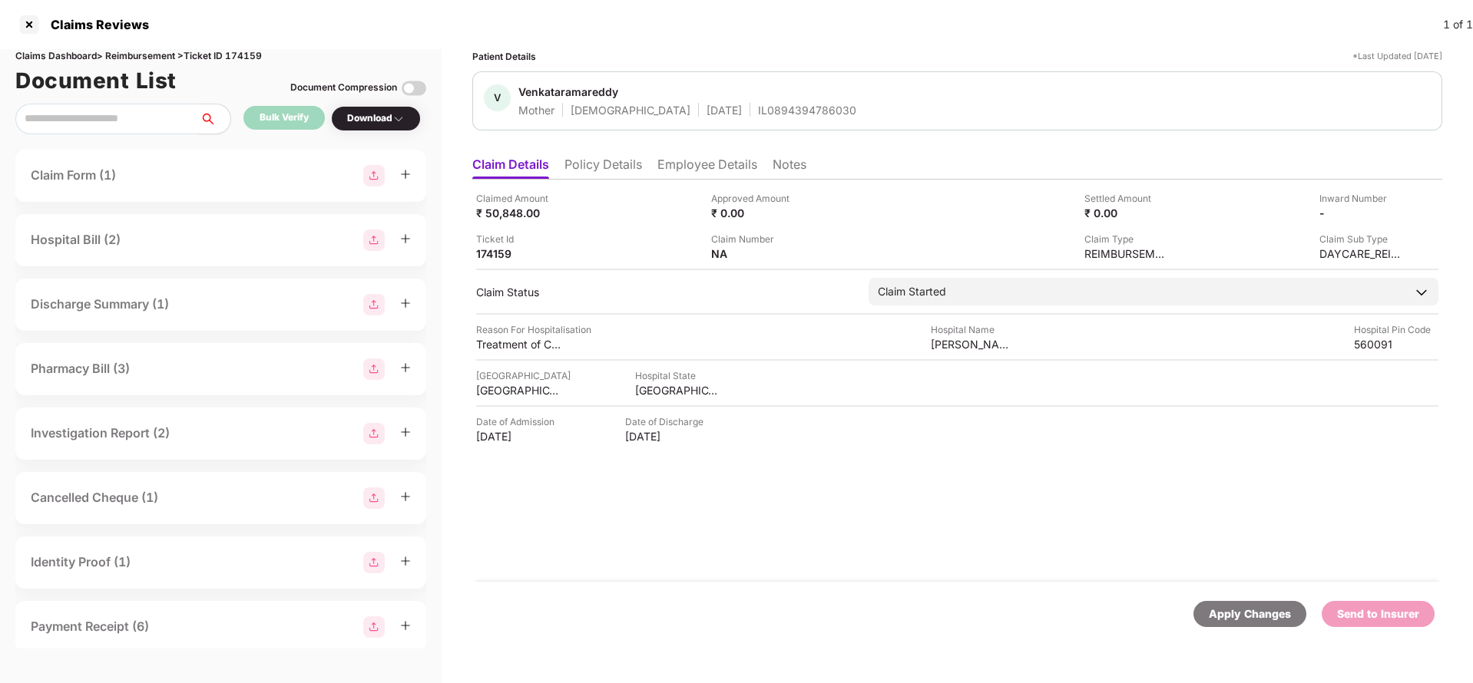
click at [246, 51] on div "Claims Dashboard > Reimbursement > Ticket ID 174159" at bounding box center [220, 56] width 411 height 15
copy div "174159"
click at [1261, 619] on div "Apply Changes" at bounding box center [1250, 614] width 82 height 17
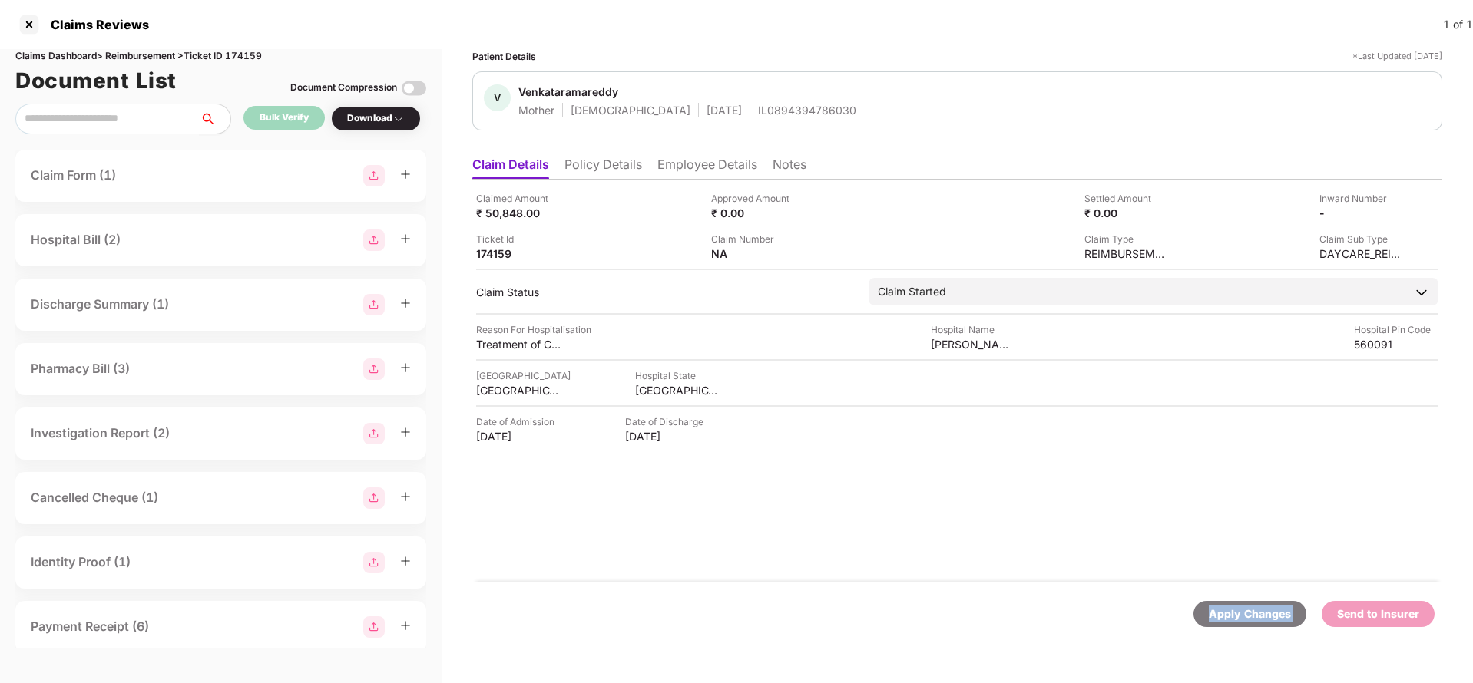
click at [1261, 619] on div "Apply Changes" at bounding box center [1250, 614] width 82 height 17
click at [616, 181] on div "Claimed Amount ₹ 9,370.00 Approved Amount ₹ 0.00 Settled Amount ₹ 0.00 Inward N…" at bounding box center [957, 381] width 970 height 402
click at [617, 174] on li "Policy Details" at bounding box center [603, 168] width 78 height 22
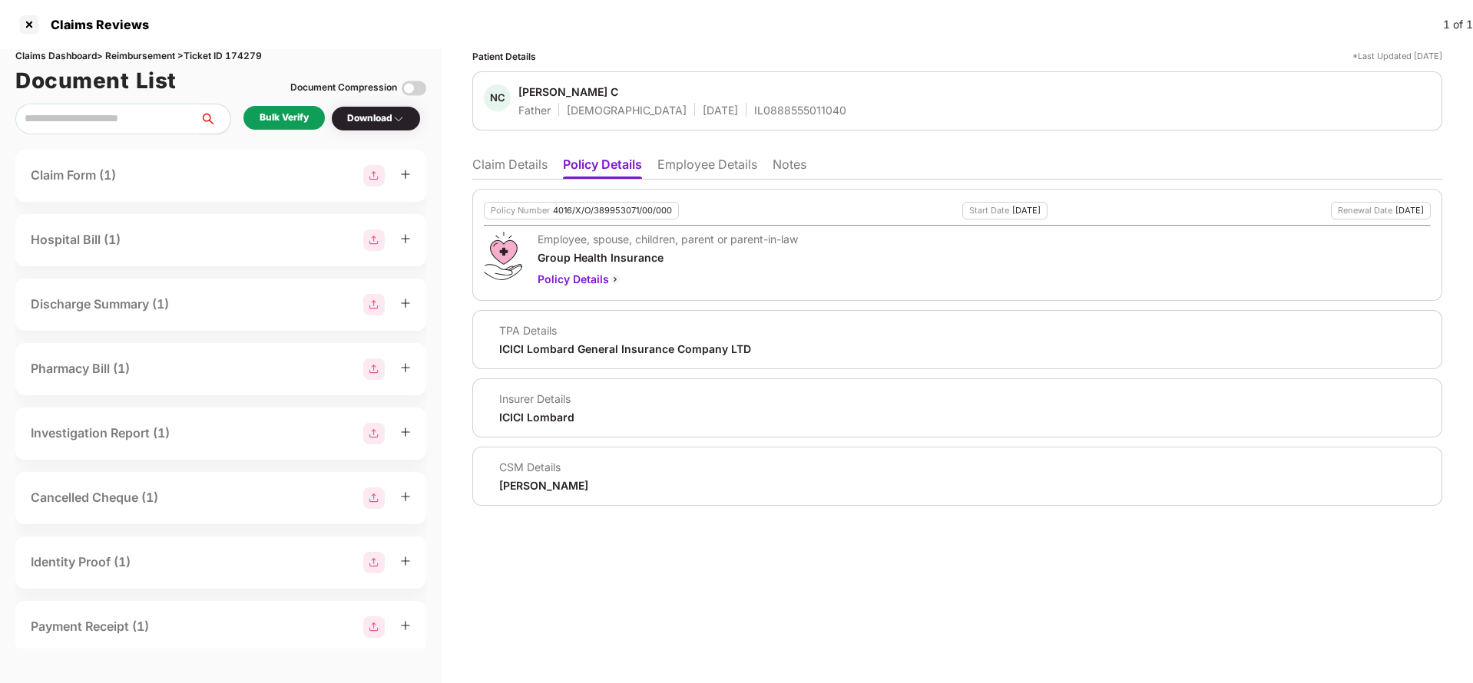
click at [637, 213] on div "4016/X/O/389953071/00/000" at bounding box center [612, 211] width 119 height 10
copy div "4016/X/O/389953071/00/000"
click at [754, 113] on div "IL0888555011040" at bounding box center [800, 110] width 92 height 15
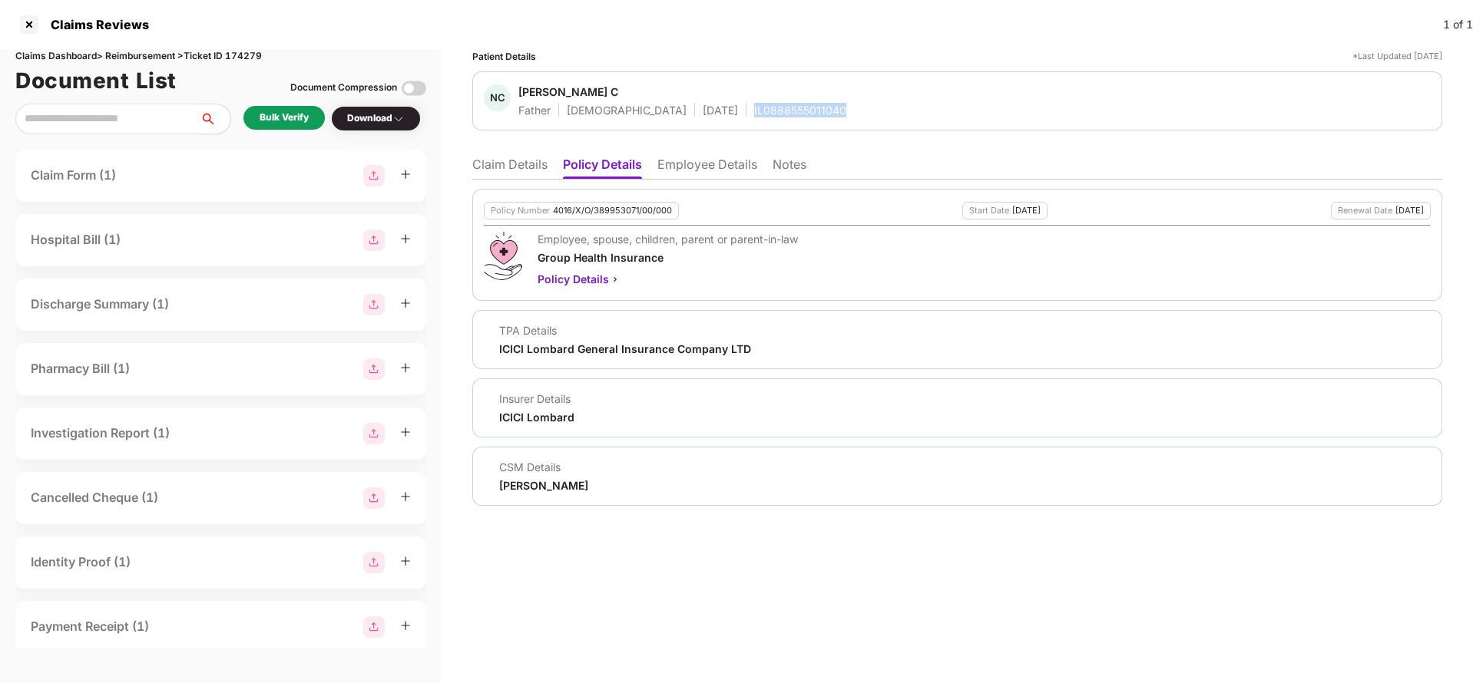
click at [754, 113] on div "IL0888555011040" at bounding box center [800, 110] width 92 height 15
copy div "IL0888555011040"
click at [703, 158] on li "Employee Details" at bounding box center [707, 168] width 100 height 22
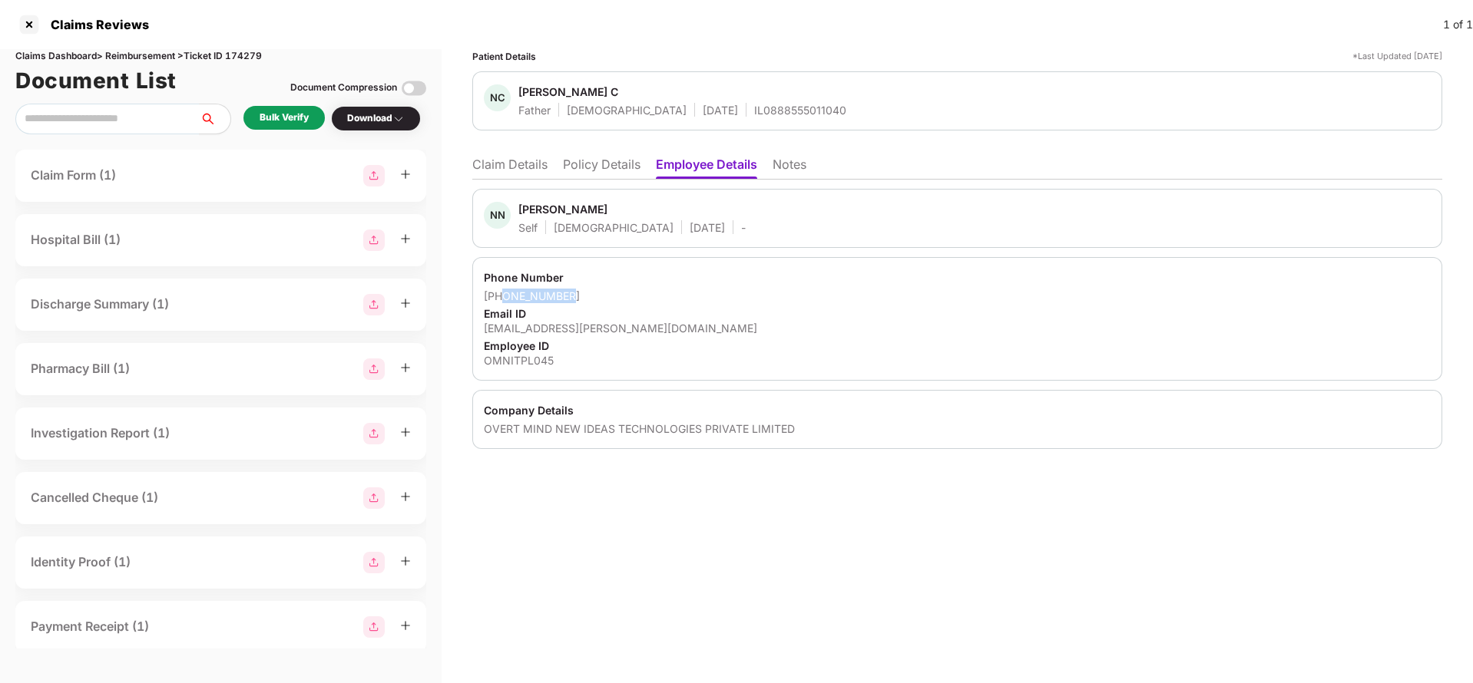
drag, startPoint x: 502, startPoint y: 295, endPoint x: 629, endPoint y: 296, distance: 126.7
click at [629, 296] on div "+918825832381" at bounding box center [957, 296] width 947 height 15
copy div "8825832381"
click at [587, 329] on div "naveen.nallasivam@omnireach.app" at bounding box center [957, 328] width 947 height 15
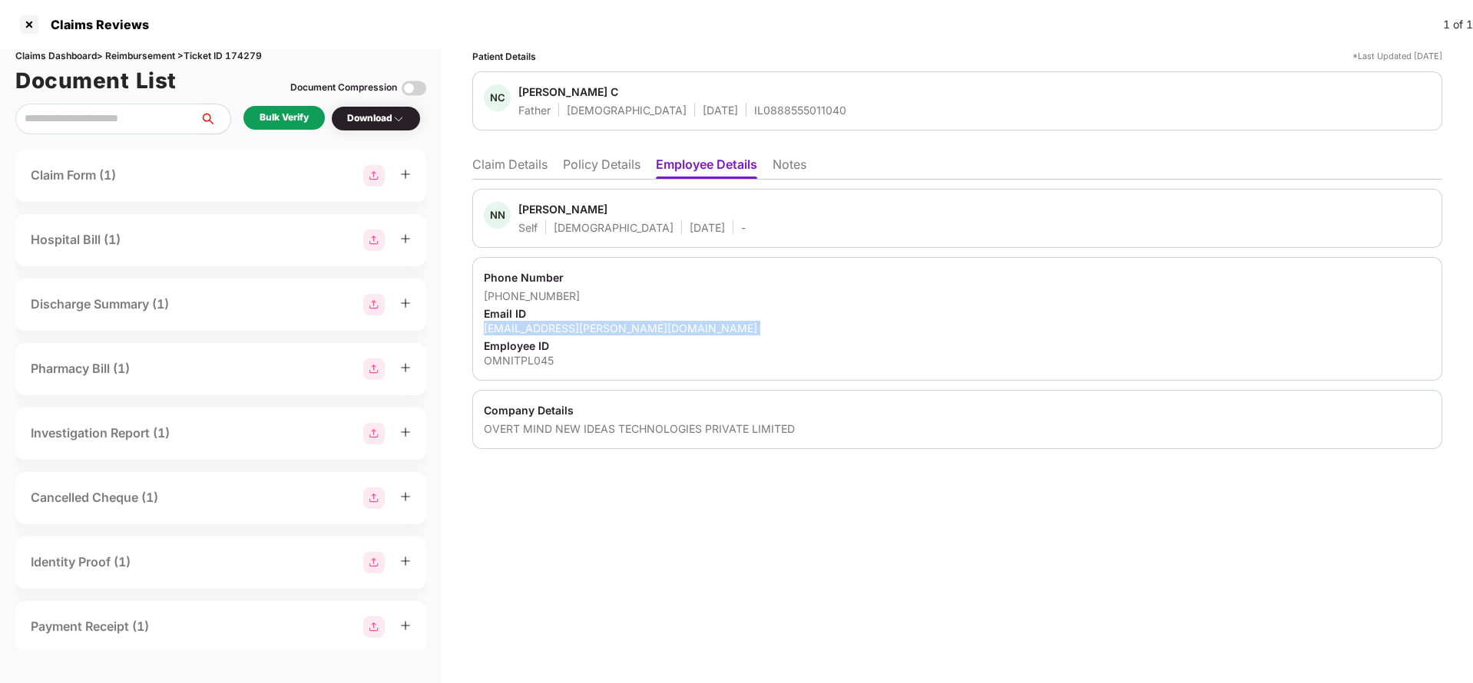
click at [587, 329] on div "naveen.nallasivam@omnireach.app" at bounding box center [957, 328] width 947 height 15
copy div "naveen.nallasivam@omnireach.app"
click at [507, 164] on li "Claim Details" at bounding box center [509, 168] width 75 height 22
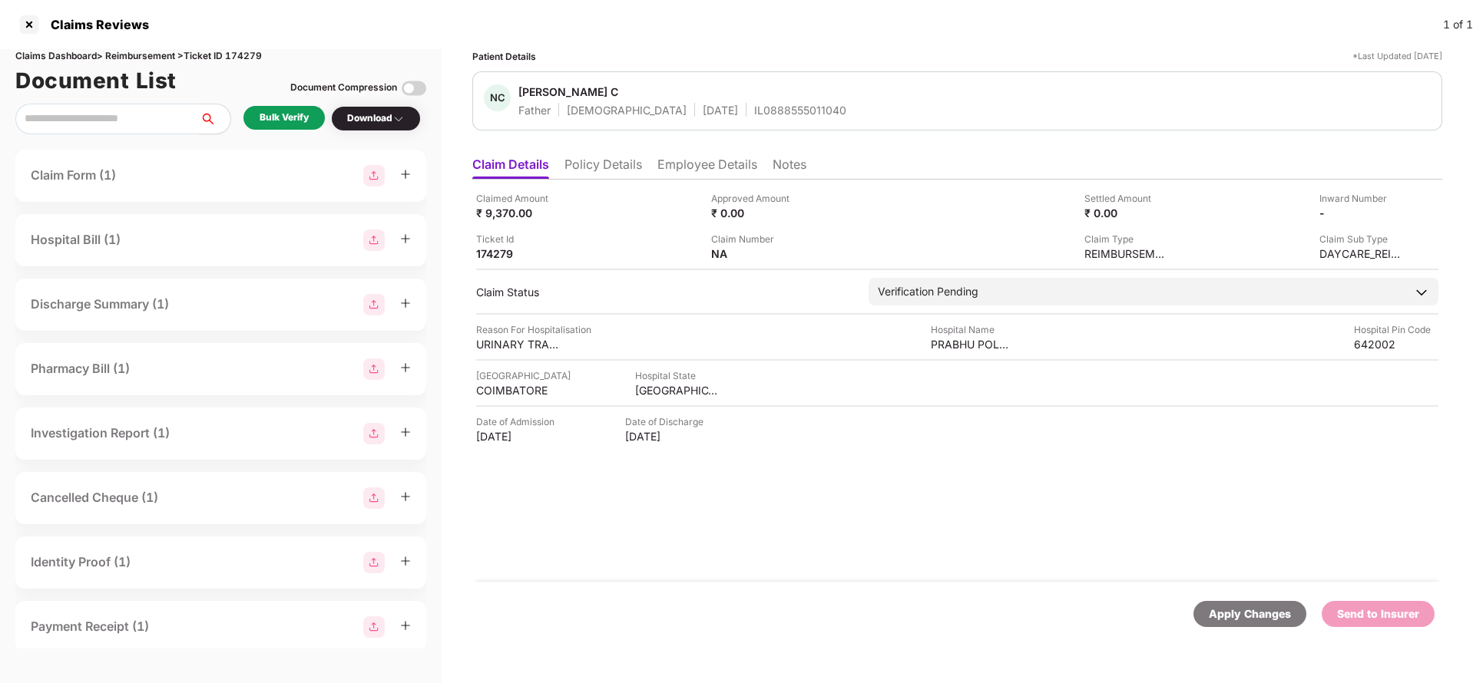
click at [506, 222] on div "Claimed Amount ₹ 9,370.00 Approved Amount ₹ 0.00 Settled Amount ₹ 0.00 Inward N…" at bounding box center [957, 226] width 962 height 70
copy div "9,370"
click at [945, 345] on div "PRABHU POLY CLINIC" at bounding box center [973, 344] width 84 height 15
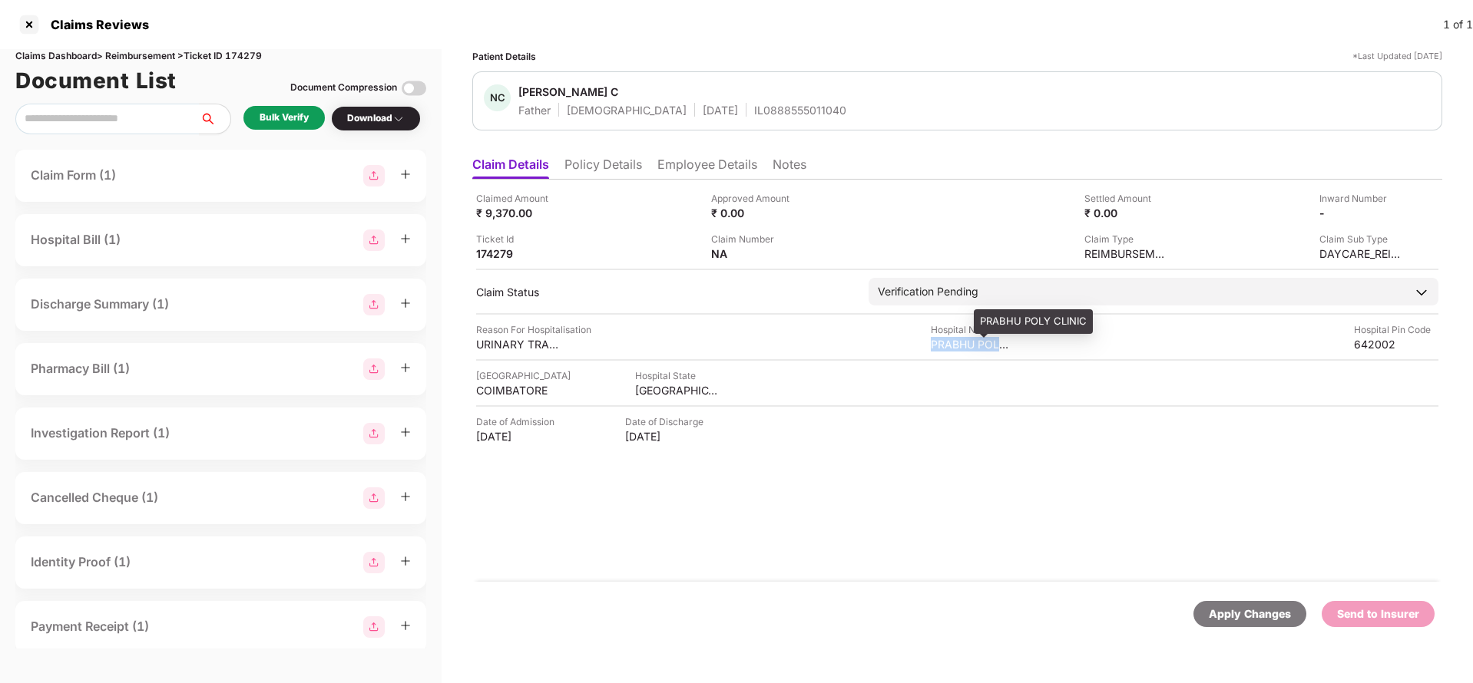
click at [945, 345] on div "PRABHU POLY CLINIC" at bounding box center [973, 344] width 84 height 15
copy div "PRABHU POLY CLINIC"
click at [270, 122] on div "Bulk Verify" at bounding box center [284, 118] width 49 height 15
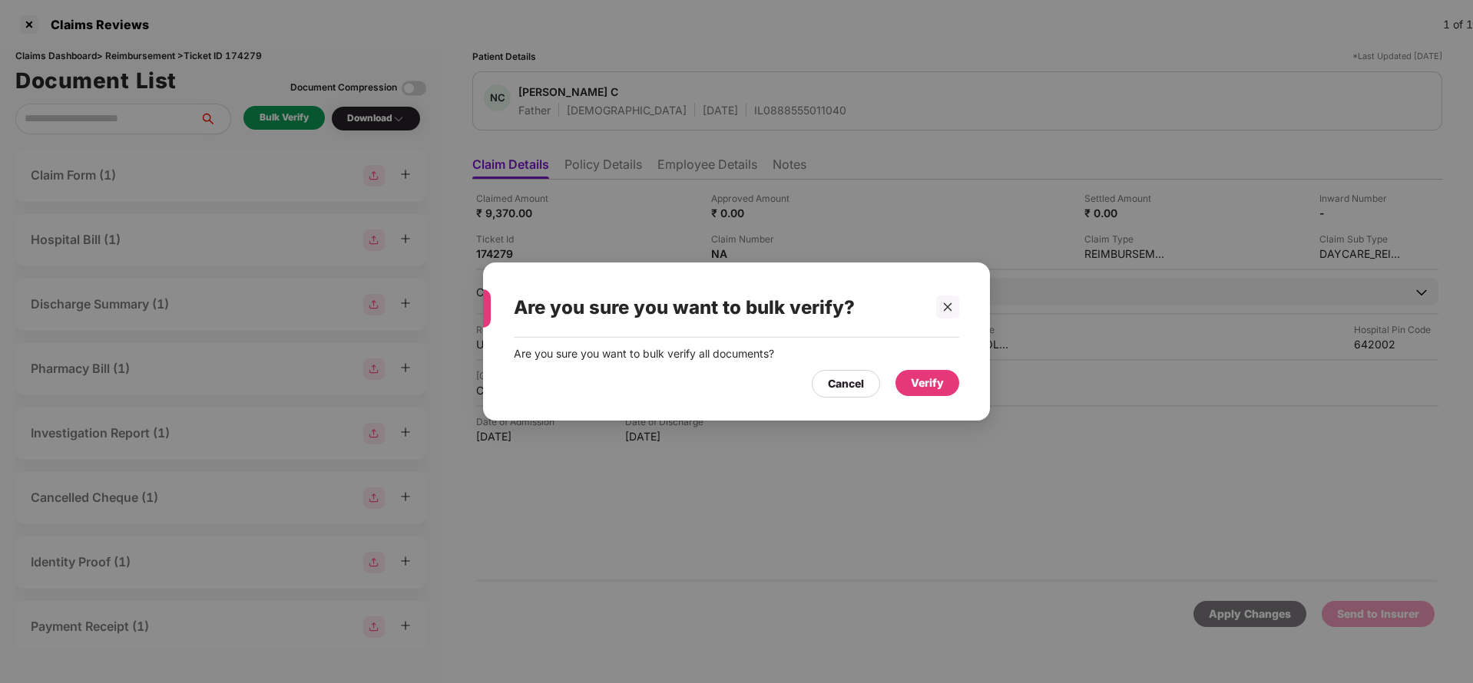
click at [927, 382] on div "Verify" at bounding box center [927, 383] width 33 height 17
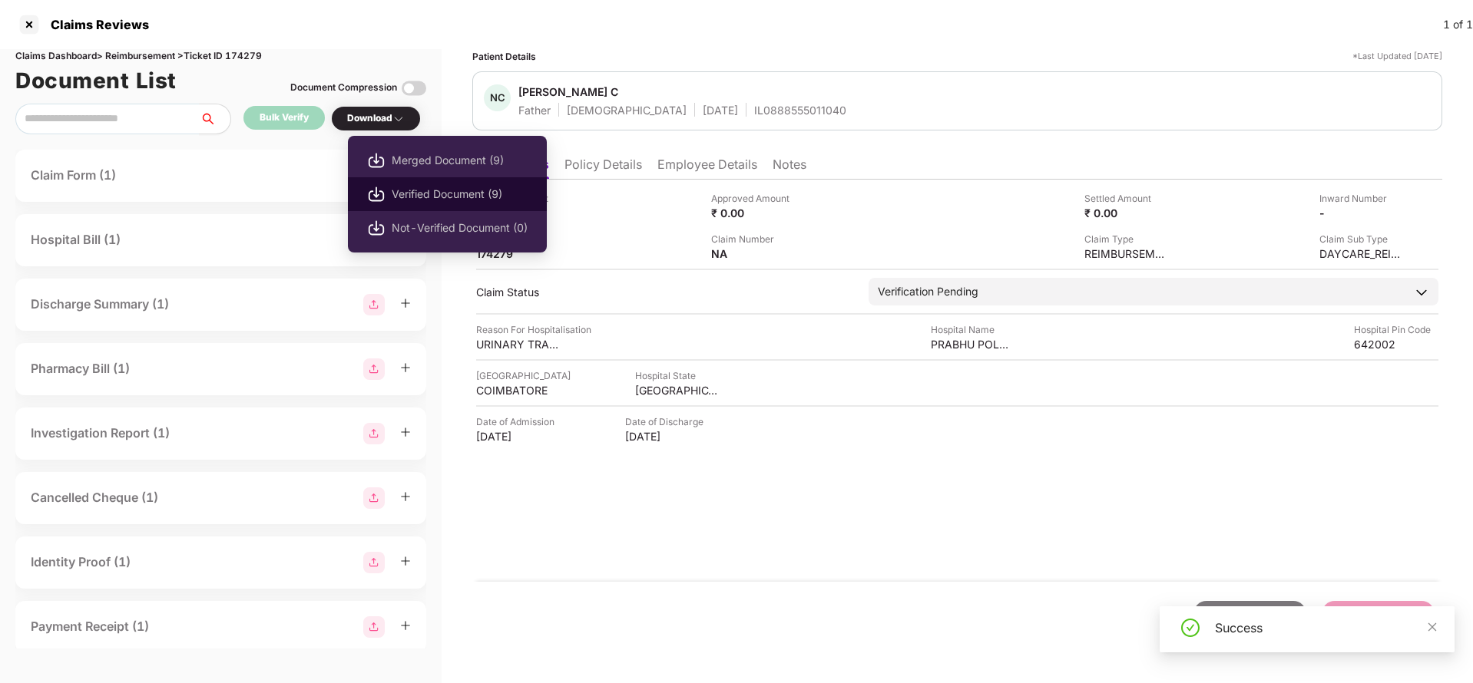
click at [422, 200] on span "Verified Document (9)" at bounding box center [460, 194] width 136 height 17
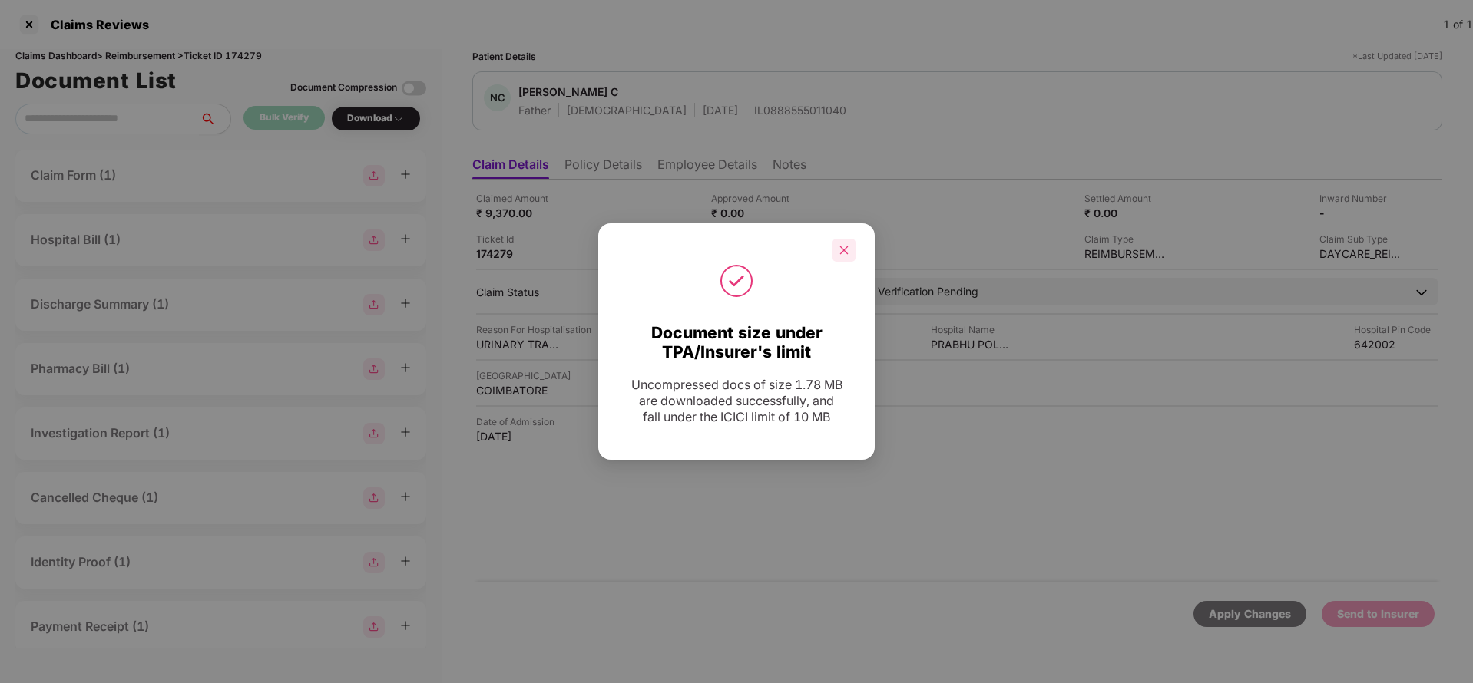
click at [849, 251] on icon "close" at bounding box center [844, 250] width 11 height 11
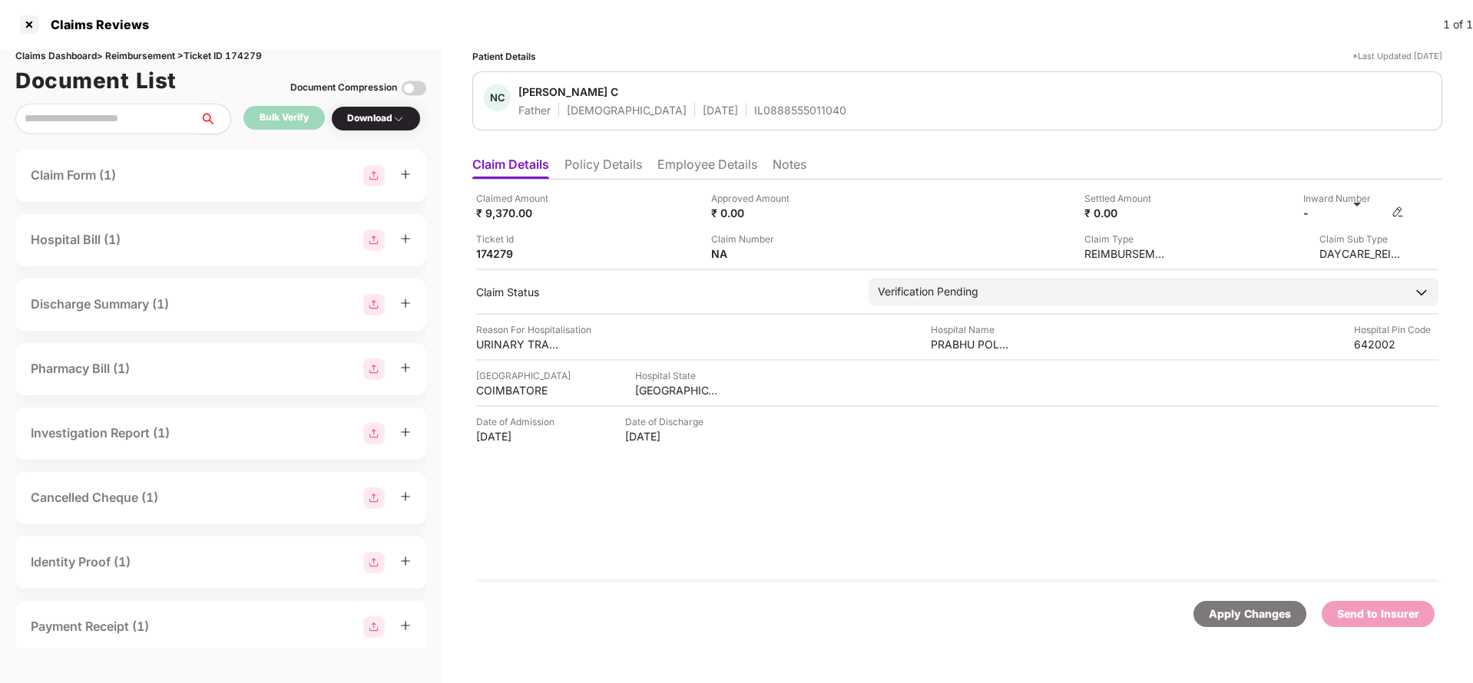
click at [1404, 214] on img at bounding box center [1397, 212] width 12 height 12
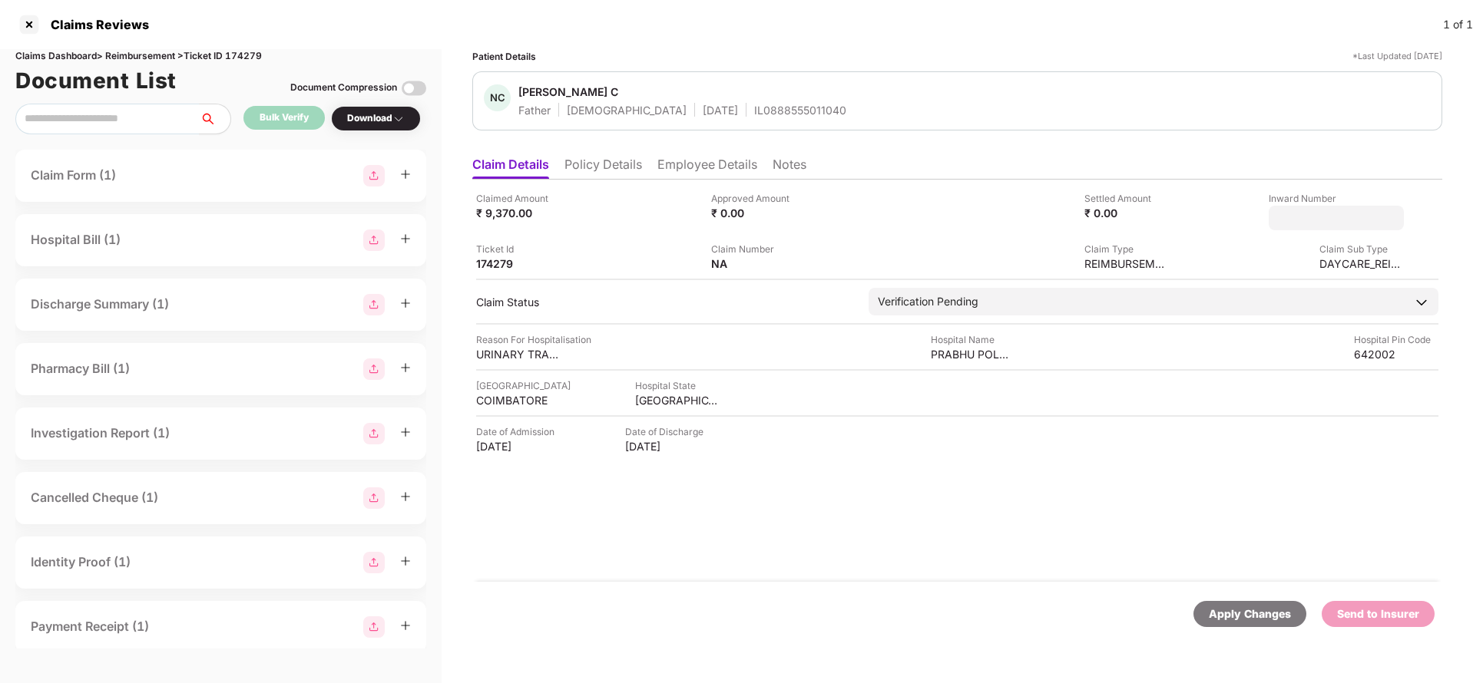
type input "**********"
click at [1040, 285] on div "**********" at bounding box center [957, 381] width 970 height 402
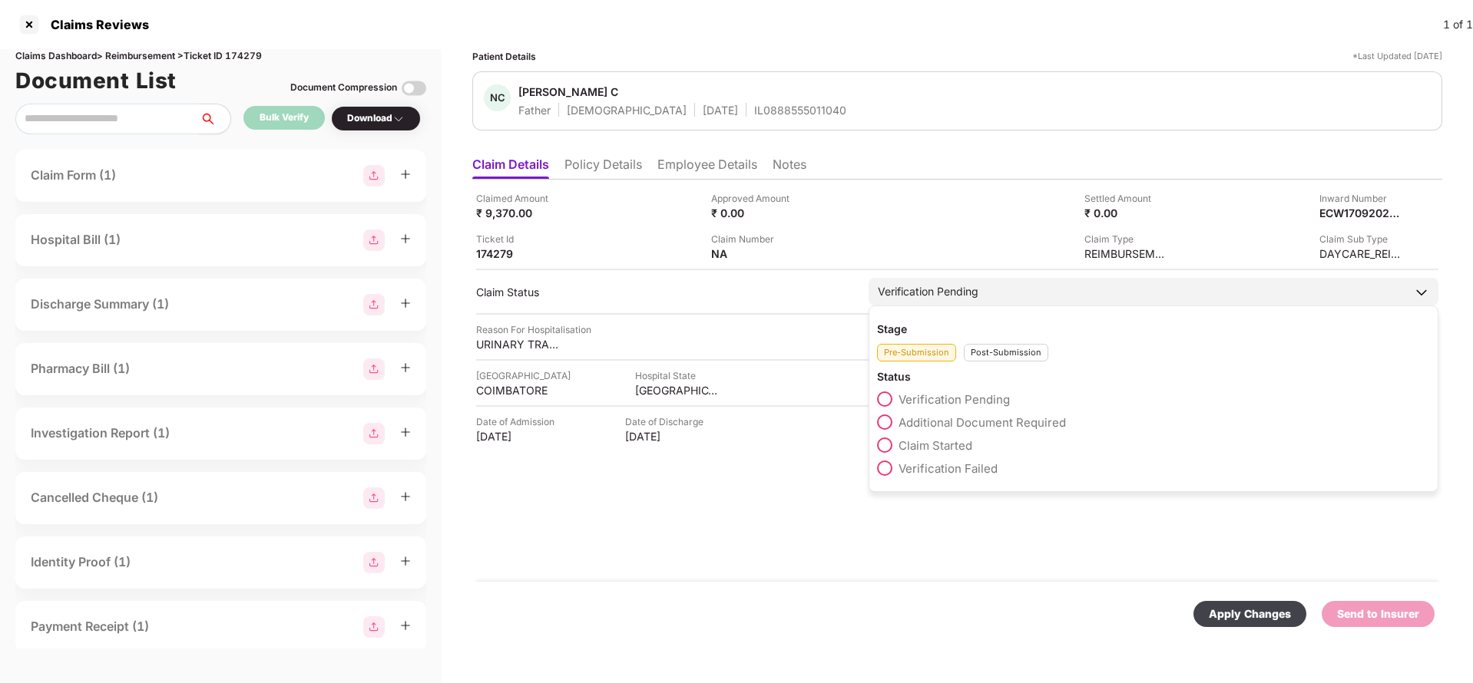
click at [1005, 363] on div "Stage Pre-Submission Post-Submission Status Verification Pending Additional Doc…" at bounding box center [1154, 399] width 570 height 187
click at [1010, 356] on div "Post-Submission" at bounding box center [1006, 353] width 84 height 18
click at [960, 422] on span "Claim Under Process" at bounding box center [956, 422] width 116 height 15
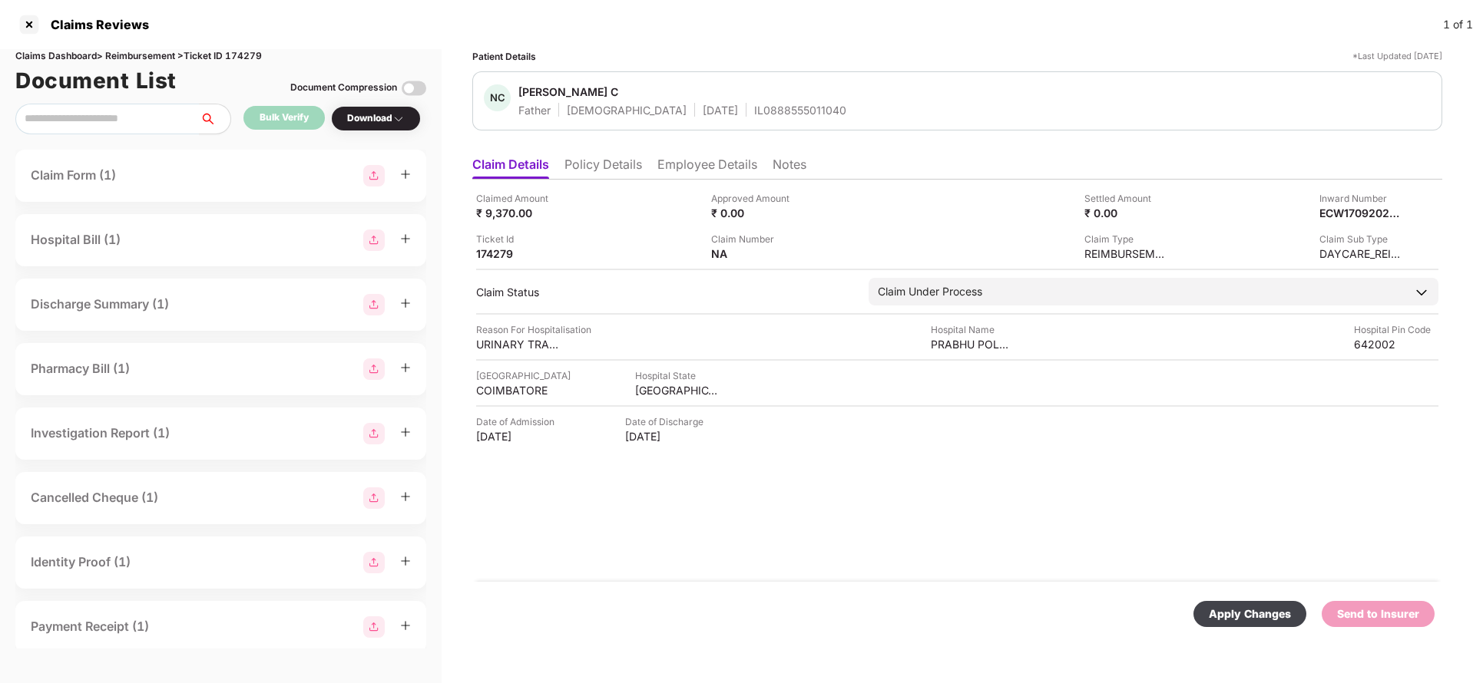
click at [1259, 629] on div "Apply Changes Send to Insurer" at bounding box center [957, 614] width 970 height 65
click at [1259, 630] on div "Apply Changes Send to Insurer" at bounding box center [957, 614] width 970 height 65
click at [1261, 620] on div "Apply Changes" at bounding box center [1250, 614] width 82 height 17
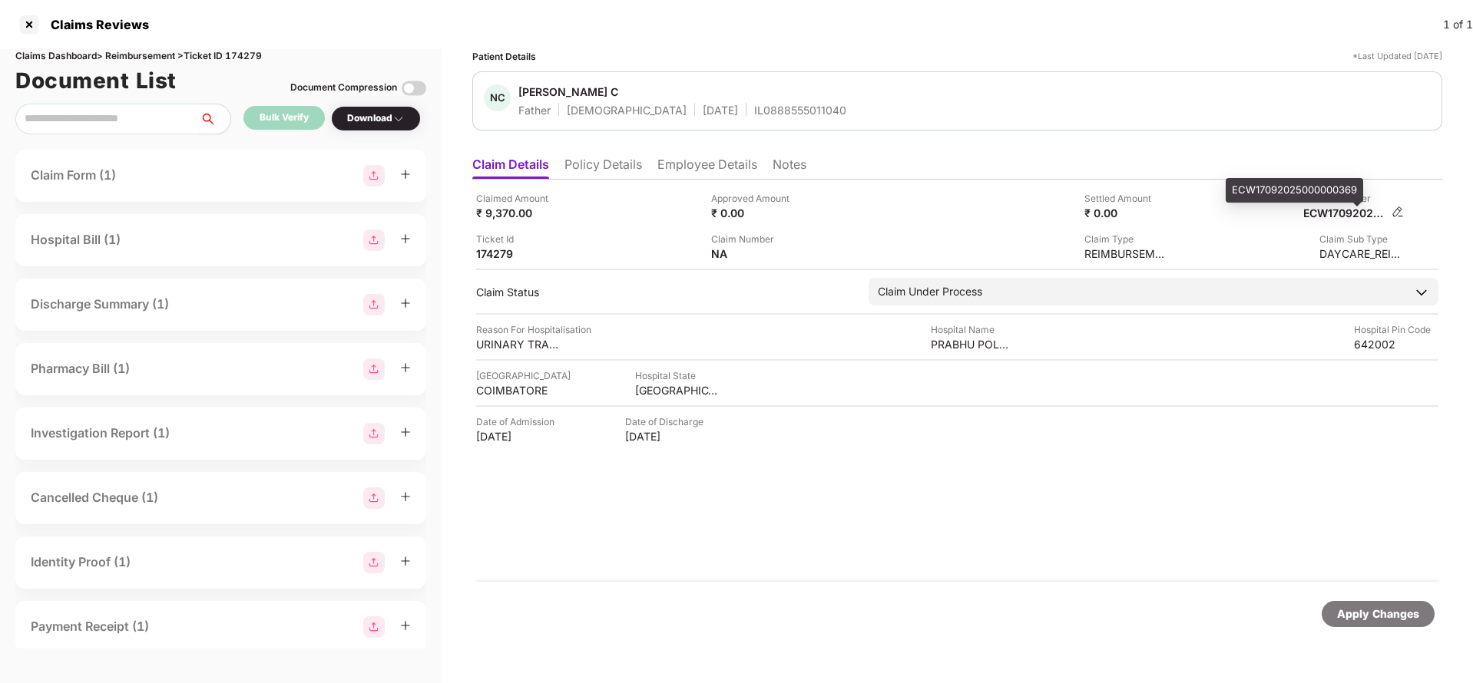
click at [1329, 213] on div "ECW17092025000000369" at bounding box center [1345, 213] width 84 height 15
copy div "ECW17092025000000369"
click at [731, 101] on span "Nallasivam C" at bounding box center [682, 93] width 328 height 18
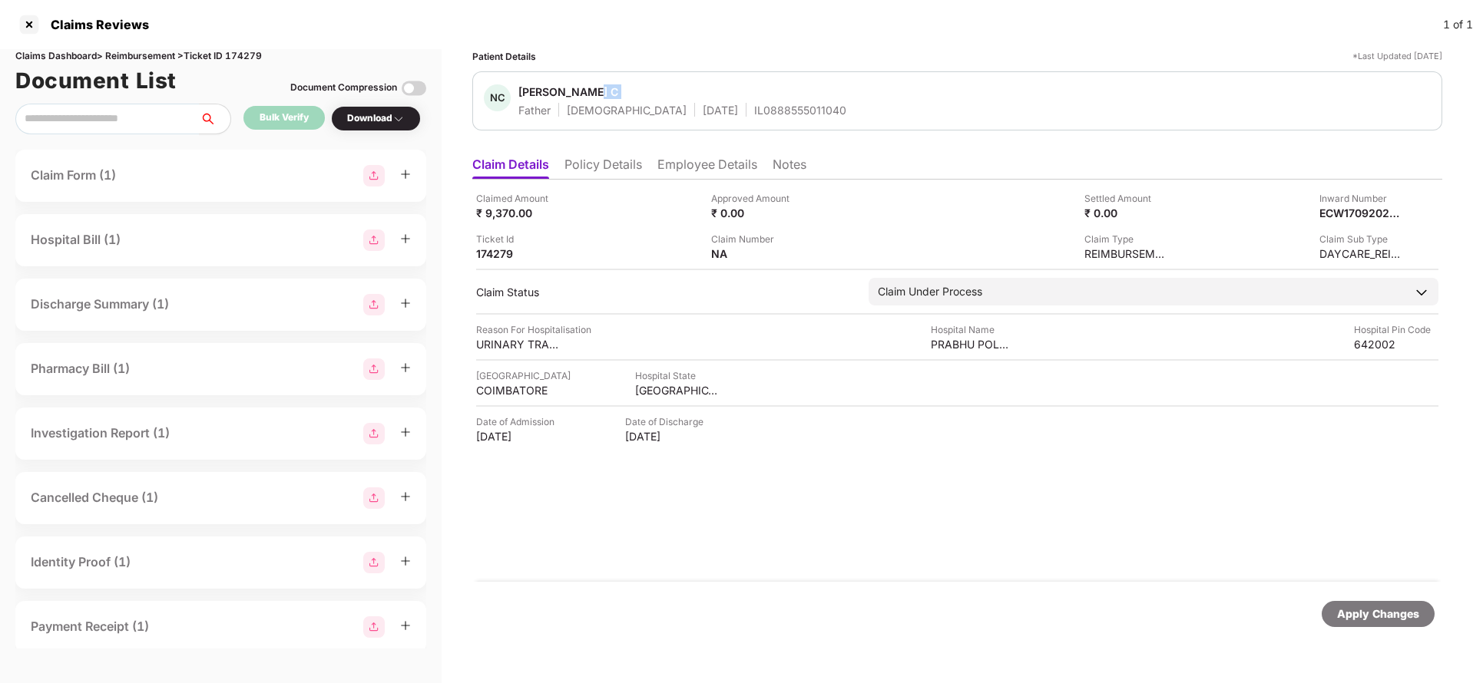
click at [731, 101] on span "Nallasivam C" at bounding box center [682, 93] width 328 height 18
click at [754, 105] on div "IL0888555011040" at bounding box center [800, 110] width 92 height 15
copy div "IL0888555011040"
click at [1378, 634] on div "Apply Changes" at bounding box center [957, 614] width 970 height 65
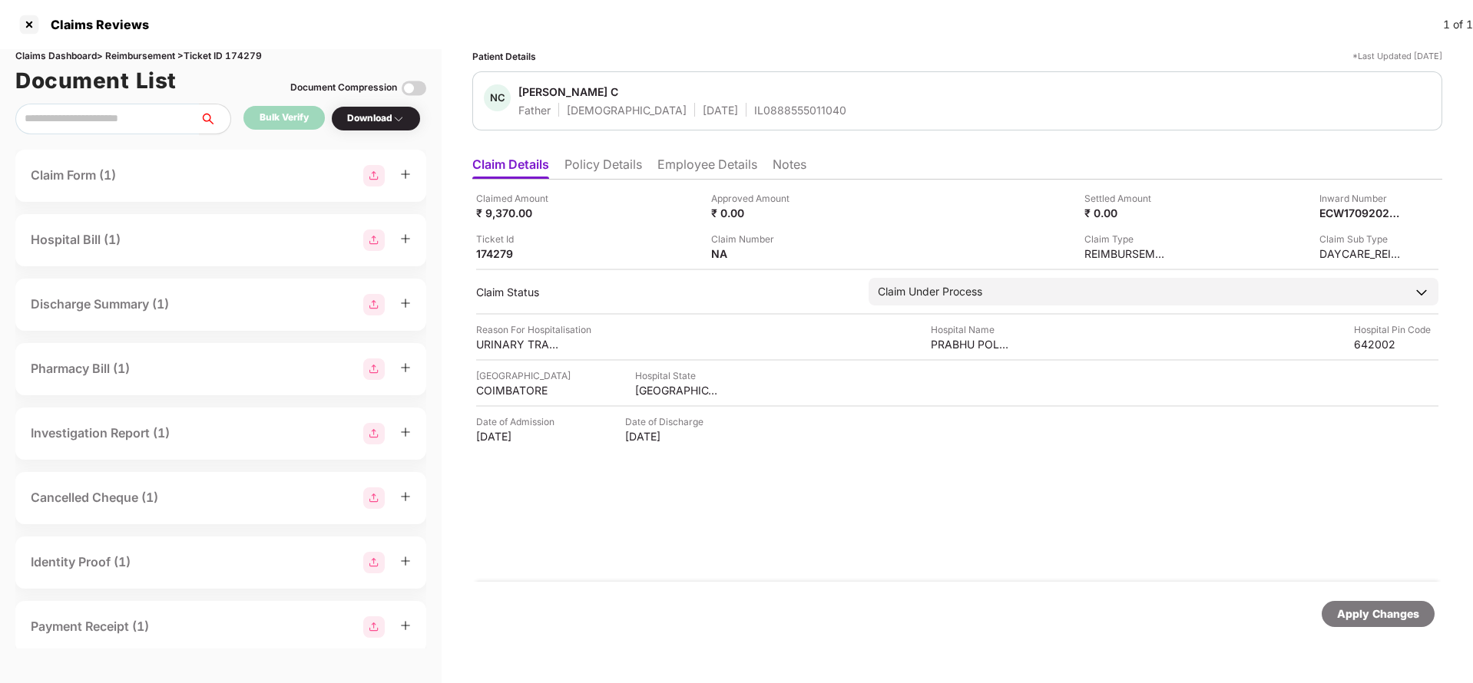
click at [1381, 614] on div "Apply Changes" at bounding box center [1378, 614] width 82 height 17
click at [247, 52] on div "Claims Dashboard > Reimbursement > Ticket ID 174279" at bounding box center [220, 56] width 411 height 15
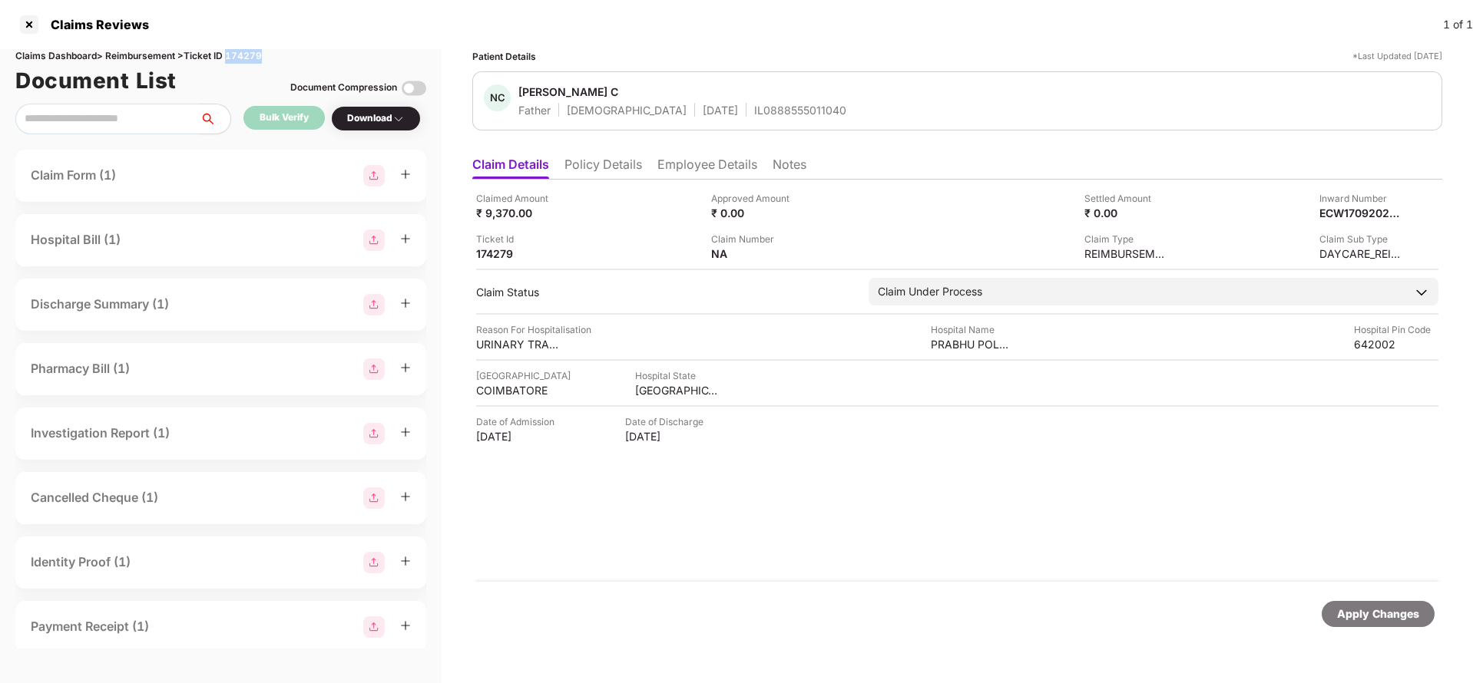
click at [247, 52] on div "Claims Dashboard > Reimbursement > Ticket ID 174279" at bounding box center [220, 56] width 411 height 15
copy div "174279"
click at [1348, 612] on div "Apply Changes" at bounding box center [1378, 614] width 82 height 17
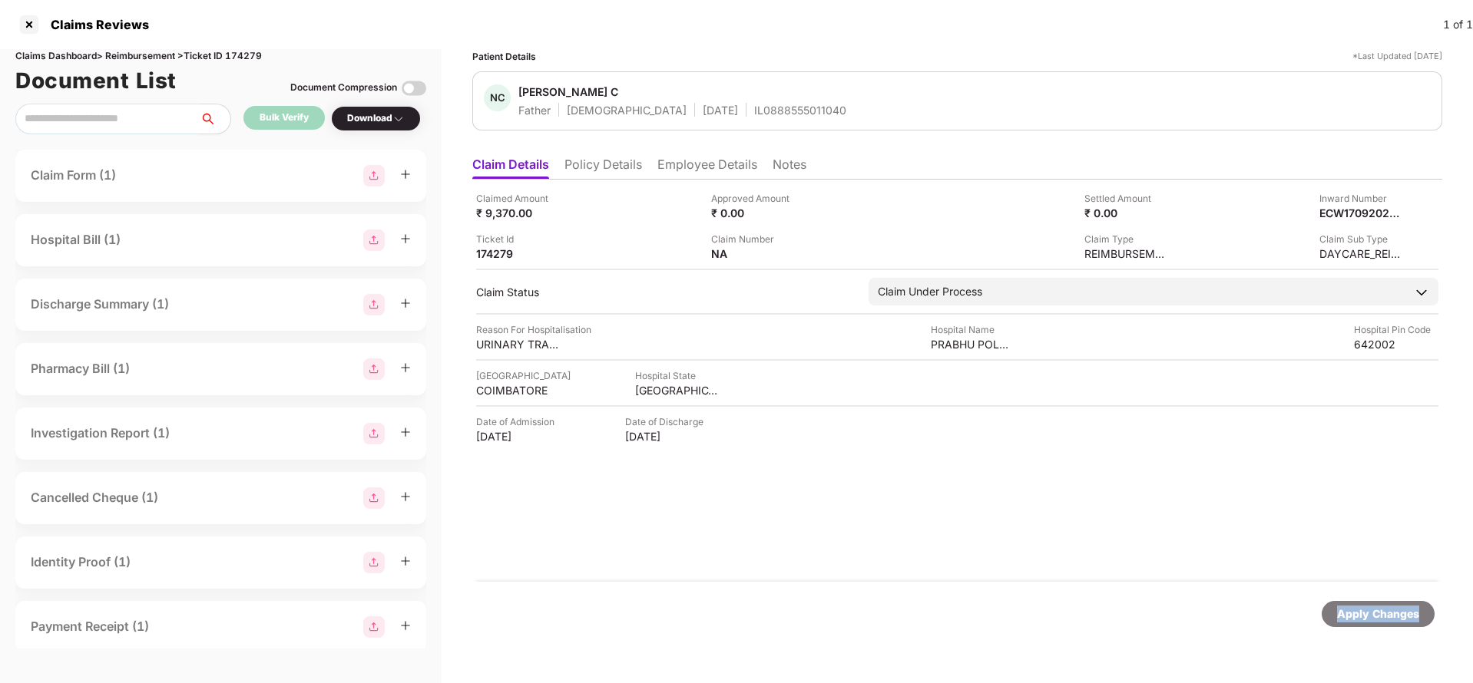
click at [1348, 612] on div "Apply Changes" at bounding box center [1378, 614] width 82 height 17
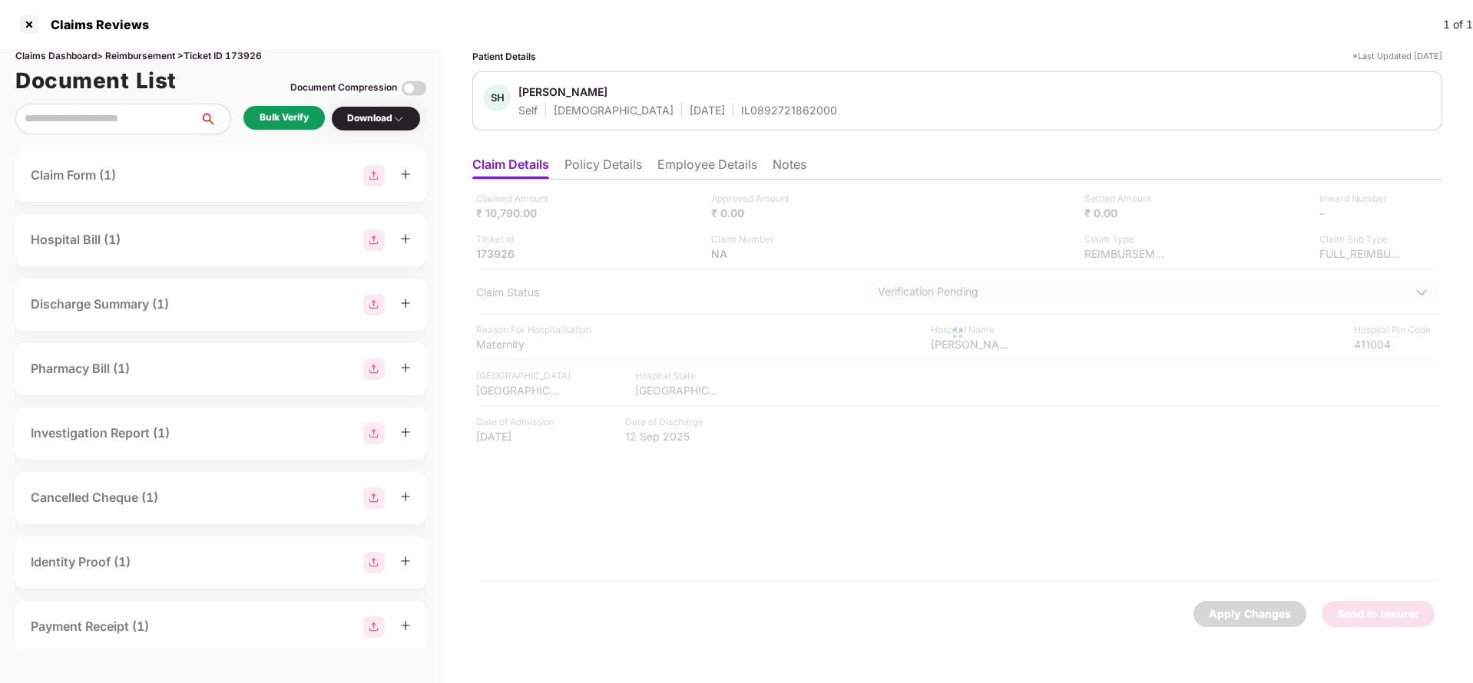
click at [627, 160] on li "Policy Details" at bounding box center [603, 168] width 78 height 22
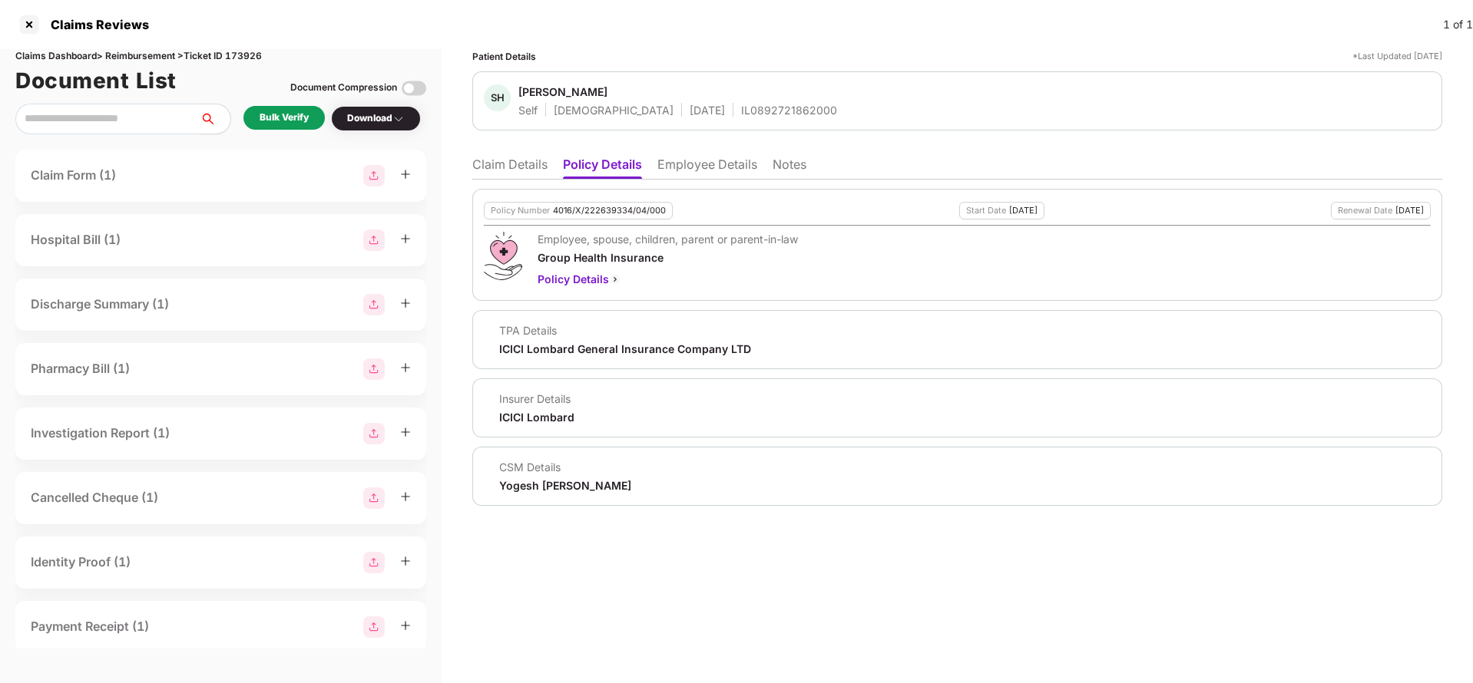
click at [595, 219] on div "Policy Number 4016/X/222639334/04/000" at bounding box center [578, 211] width 189 height 18
copy div "4016/X/222639334/04/000"
click at [488, 162] on li "Claim Details" at bounding box center [509, 168] width 75 height 22
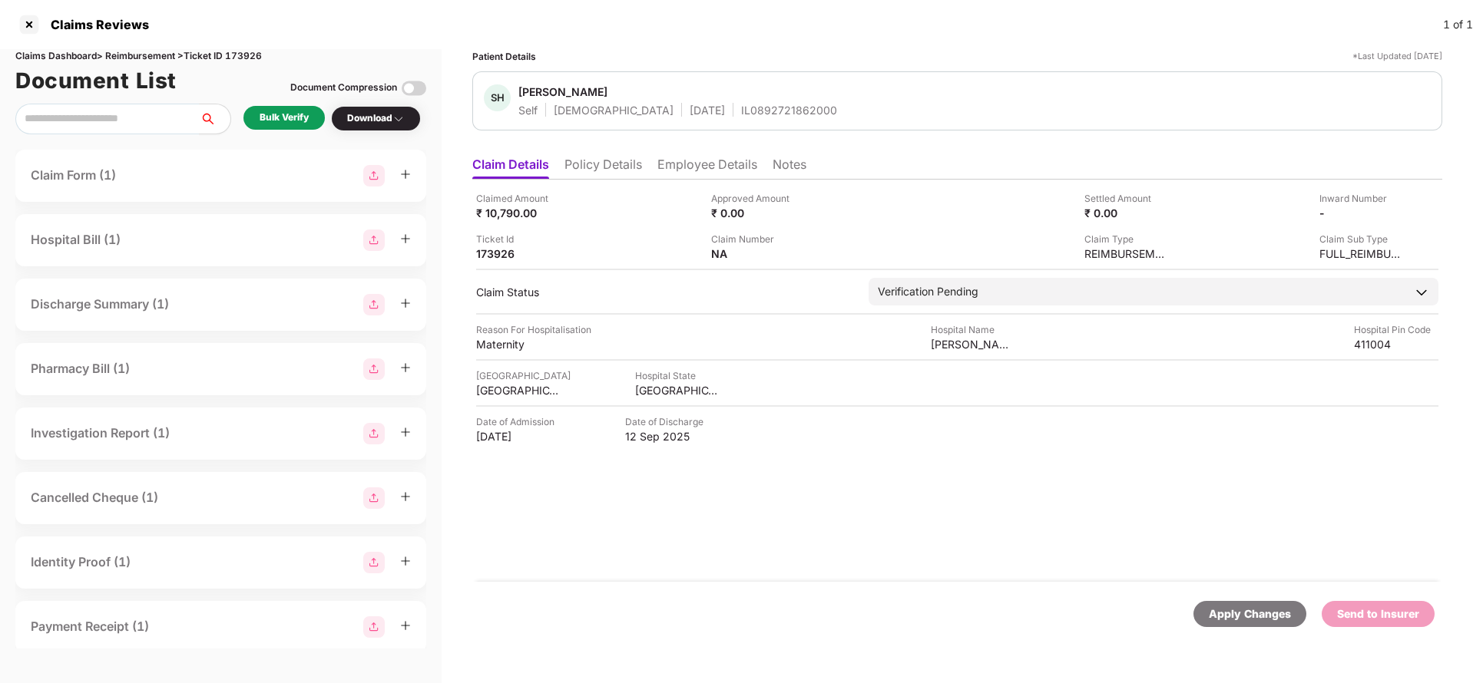
click at [1253, 614] on div "Apply Changes" at bounding box center [1250, 614] width 82 height 17
click at [1263, 622] on div "Apply Changes" at bounding box center [1250, 614] width 82 height 17
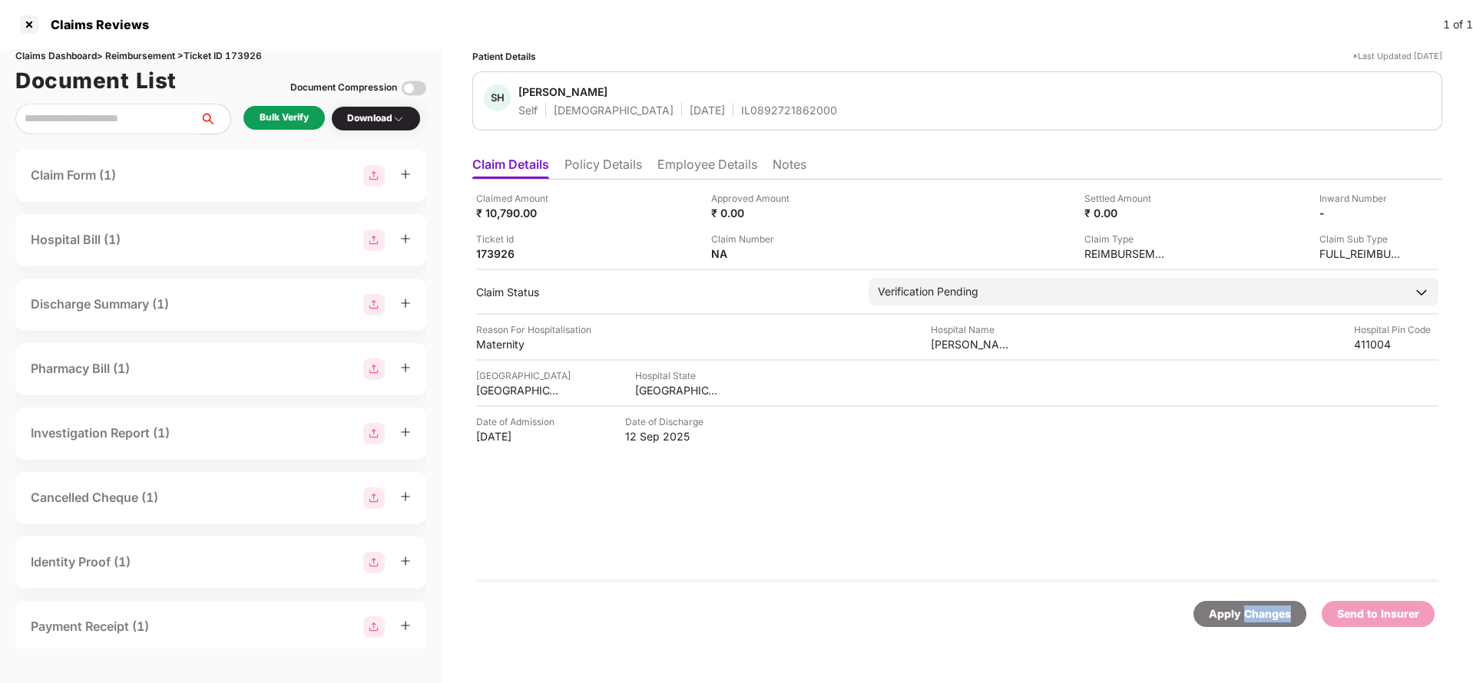
click at [1263, 622] on div "Apply Changes" at bounding box center [1250, 614] width 82 height 17
click at [596, 173] on li "Policy Details" at bounding box center [603, 168] width 78 height 22
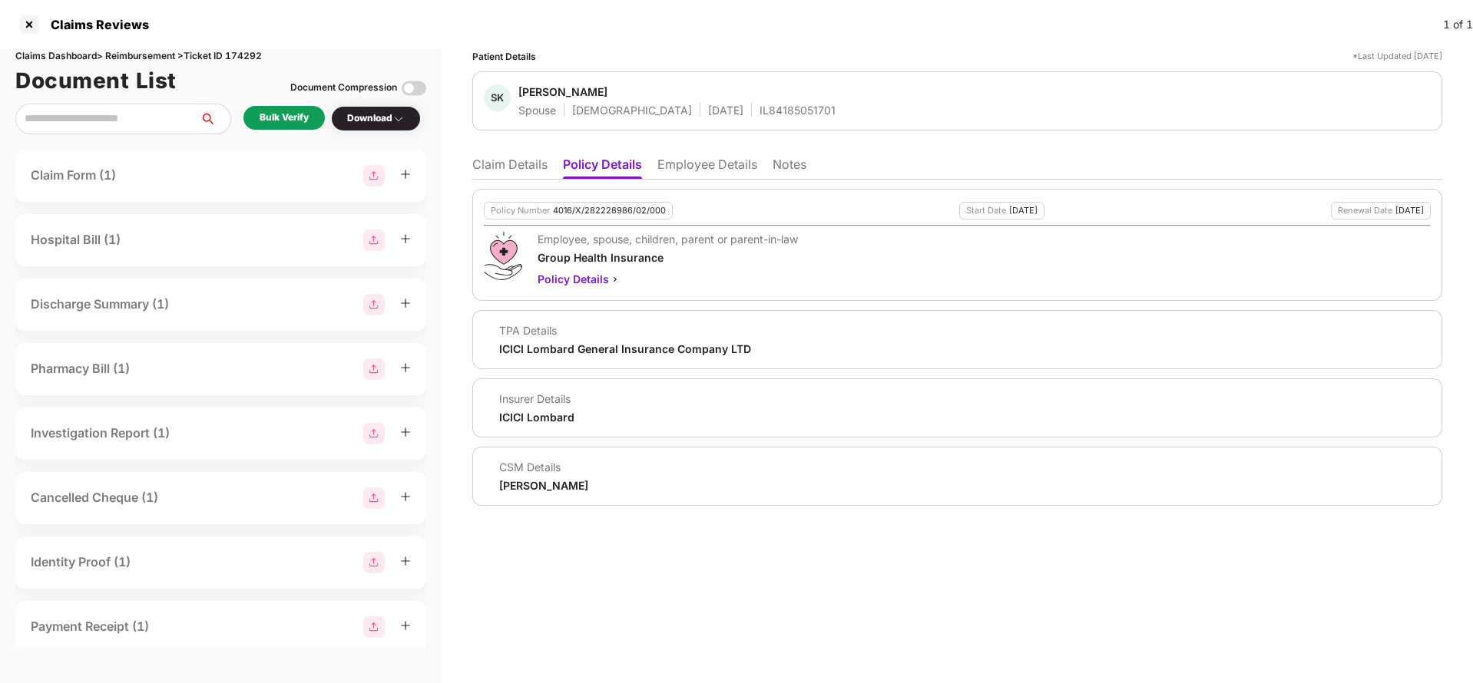
click at [612, 207] on div "4016/X/282228986/02/000" at bounding box center [609, 211] width 113 height 10
copy div "4016/X/282228986/02/000"
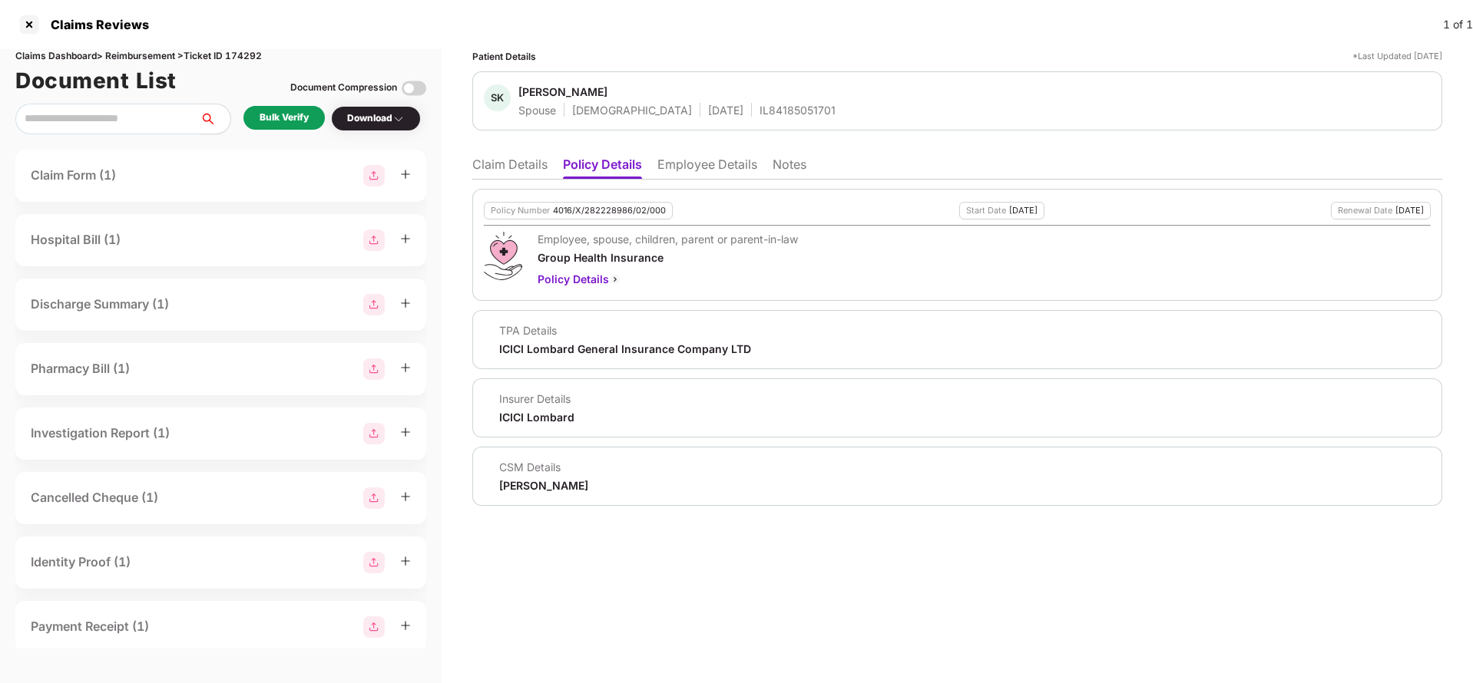
click at [759, 114] on div "IL84185051701" at bounding box center [797, 110] width 76 height 15
copy div "IL84185051701"
click at [694, 168] on li "Employee Details" at bounding box center [707, 168] width 100 height 22
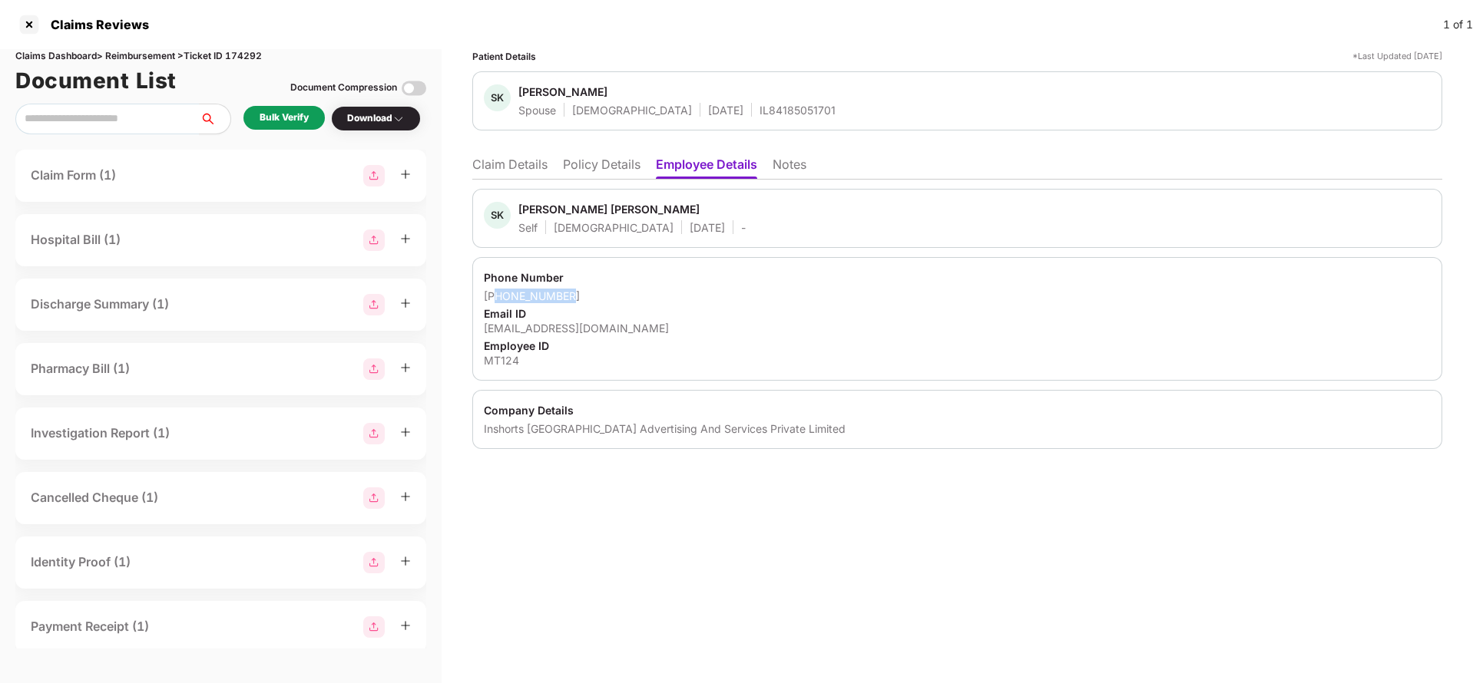
drag, startPoint x: 501, startPoint y: 295, endPoint x: 658, endPoint y: 299, distance: 157.5
click at [658, 299] on div "+918292968020" at bounding box center [957, 296] width 947 height 15
click at [507, 293] on div "+918292968020" at bounding box center [957, 296] width 947 height 15
drag, startPoint x: 503, startPoint y: 293, endPoint x: 607, endPoint y: 294, distance: 104.4
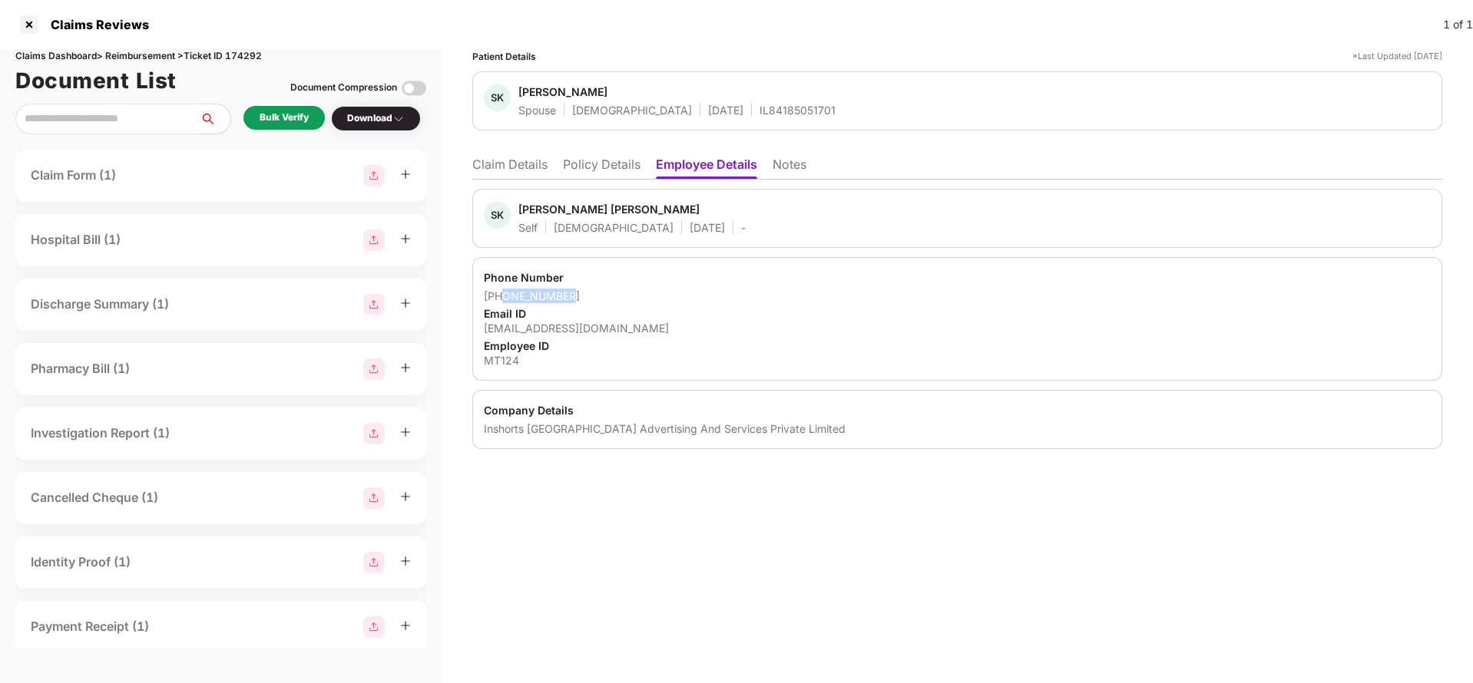
click at [607, 294] on div "+918292968020" at bounding box center [957, 296] width 947 height 15
copy div "8292968020"
click at [502, 167] on li "Claim Details" at bounding box center [509, 168] width 75 height 22
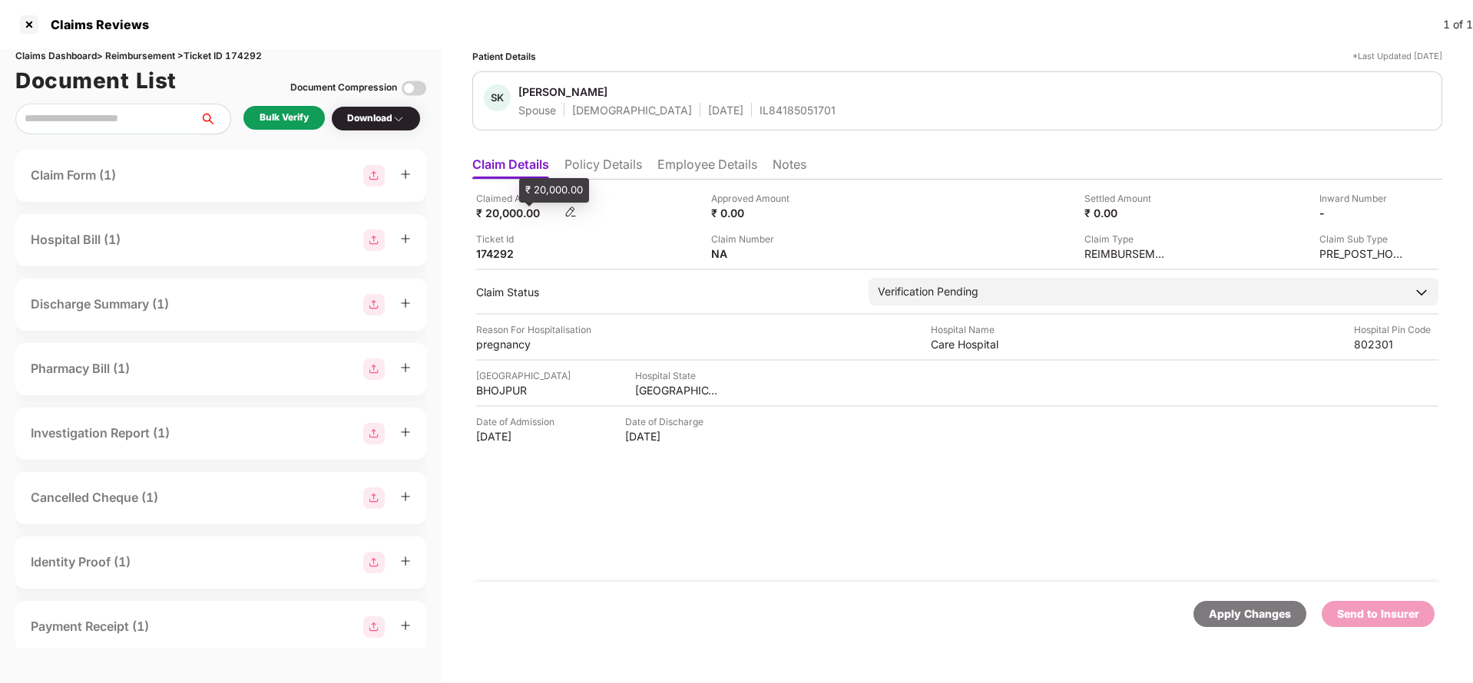
click at [511, 213] on div "₹ 20,000.00" at bounding box center [518, 213] width 84 height 15
copy div "20,000"
click at [965, 347] on div "Care Hospital" at bounding box center [973, 344] width 84 height 15
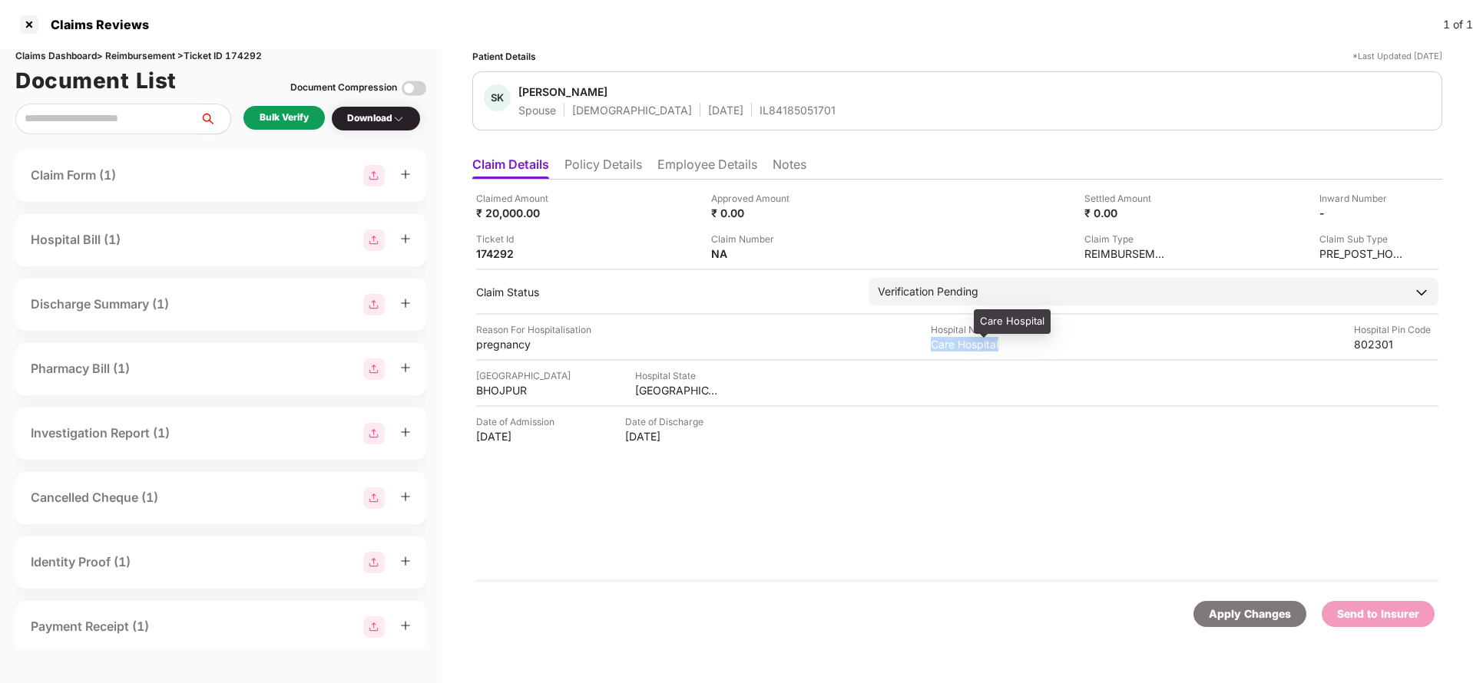
click at [965, 347] on div "Care Hospital" at bounding box center [973, 344] width 84 height 15
copy div "Care Hospital"
click at [292, 129] on div "Bulk Verify" at bounding box center [283, 118] width 81 height 24
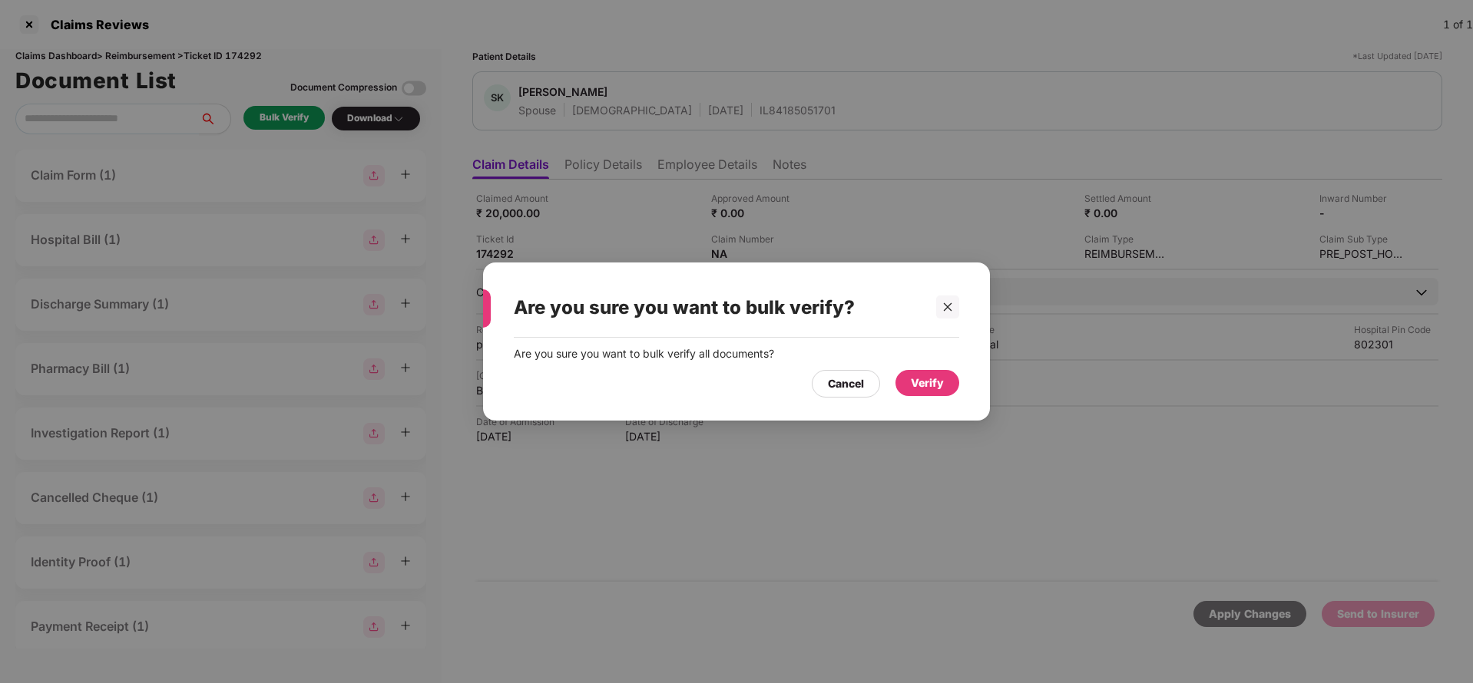
click at [919, 386] on div "Verify" at bounding box center [927, 383] width 33 height 17
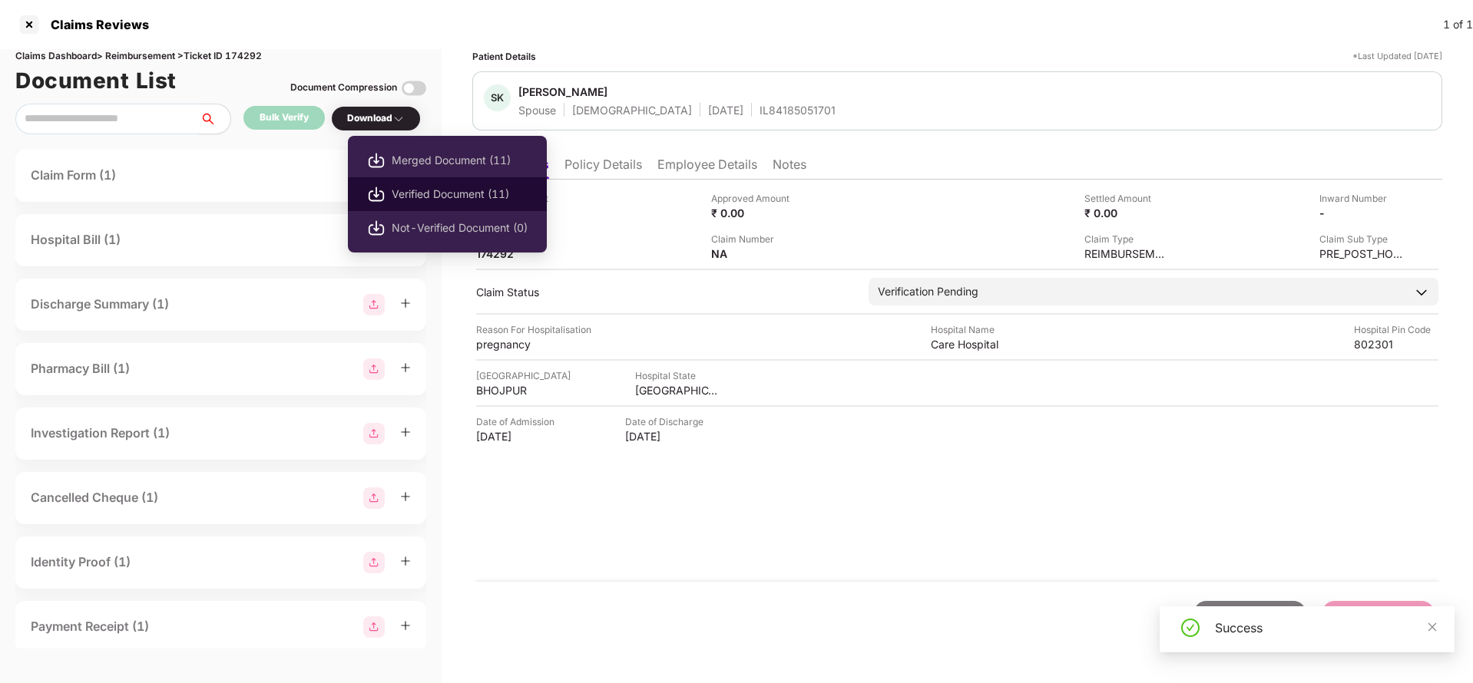
click at [425, 187] on span "Verified Document (11)" at bounding box center [460, 194] width 136 height 17
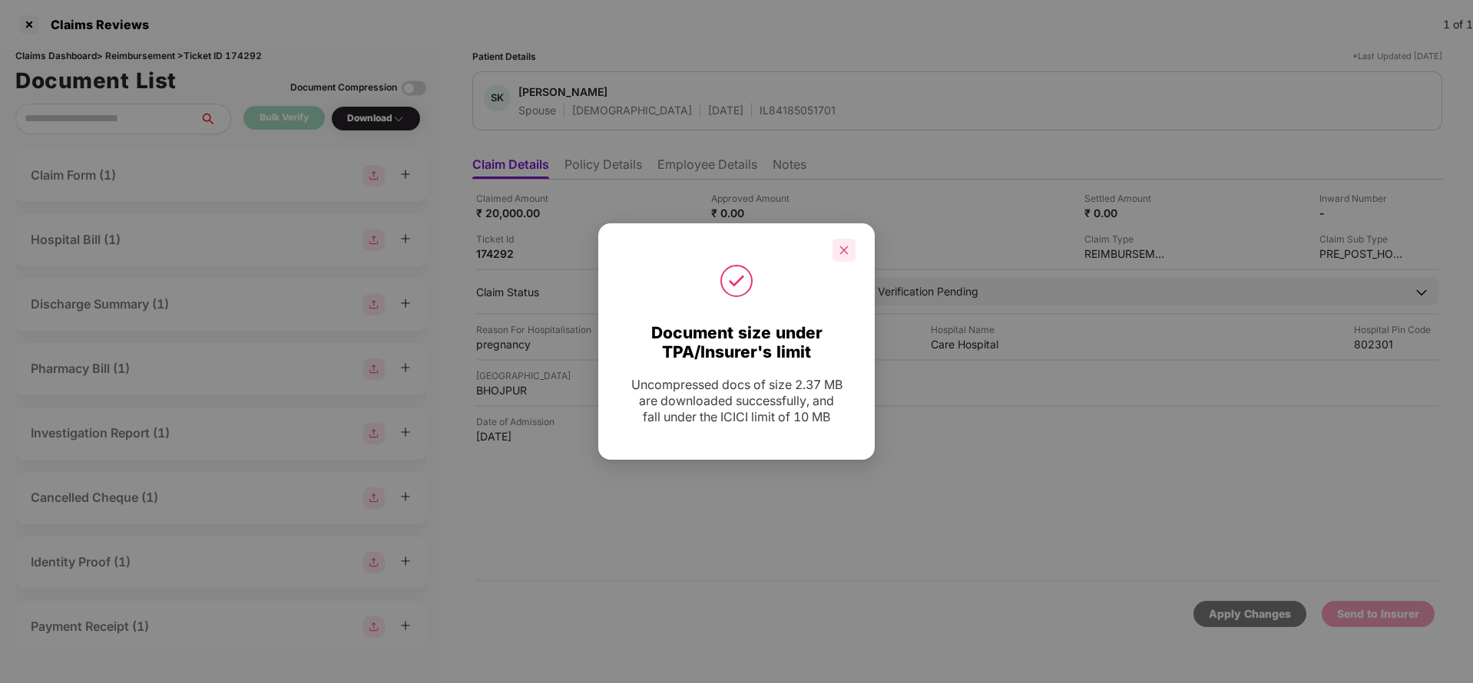
click at [835, 251] on div at bounding box center [843, 250] width 23 height 23
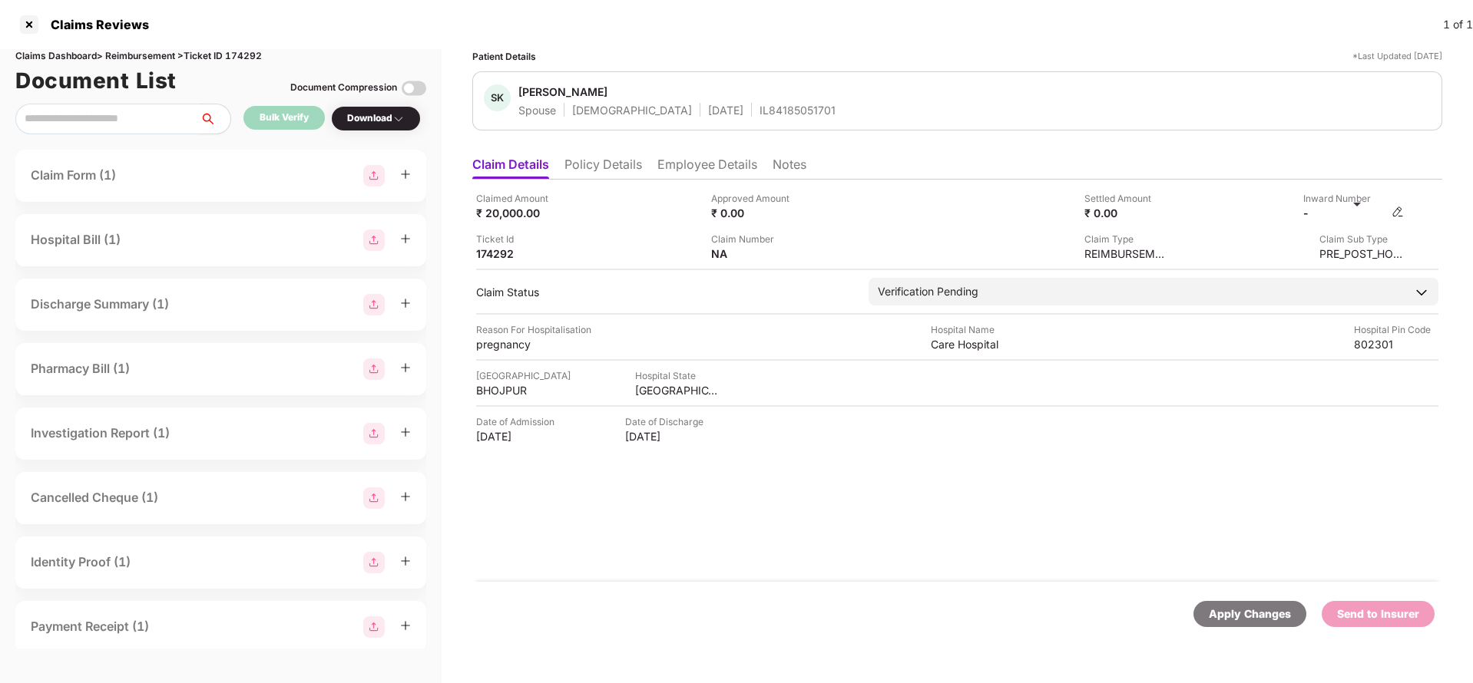
click at [1395, 212] on img at bounding box center [1397, 212] width 12 height 12
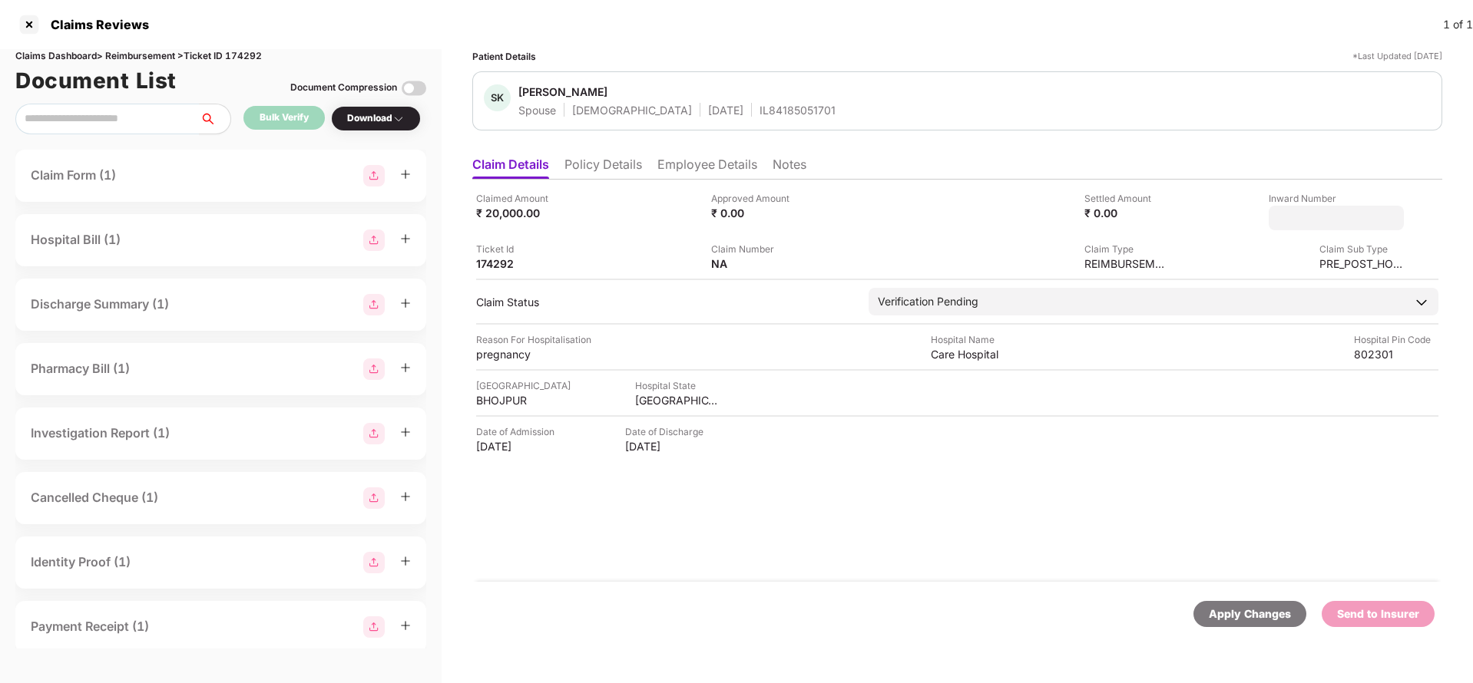
type input "**********"
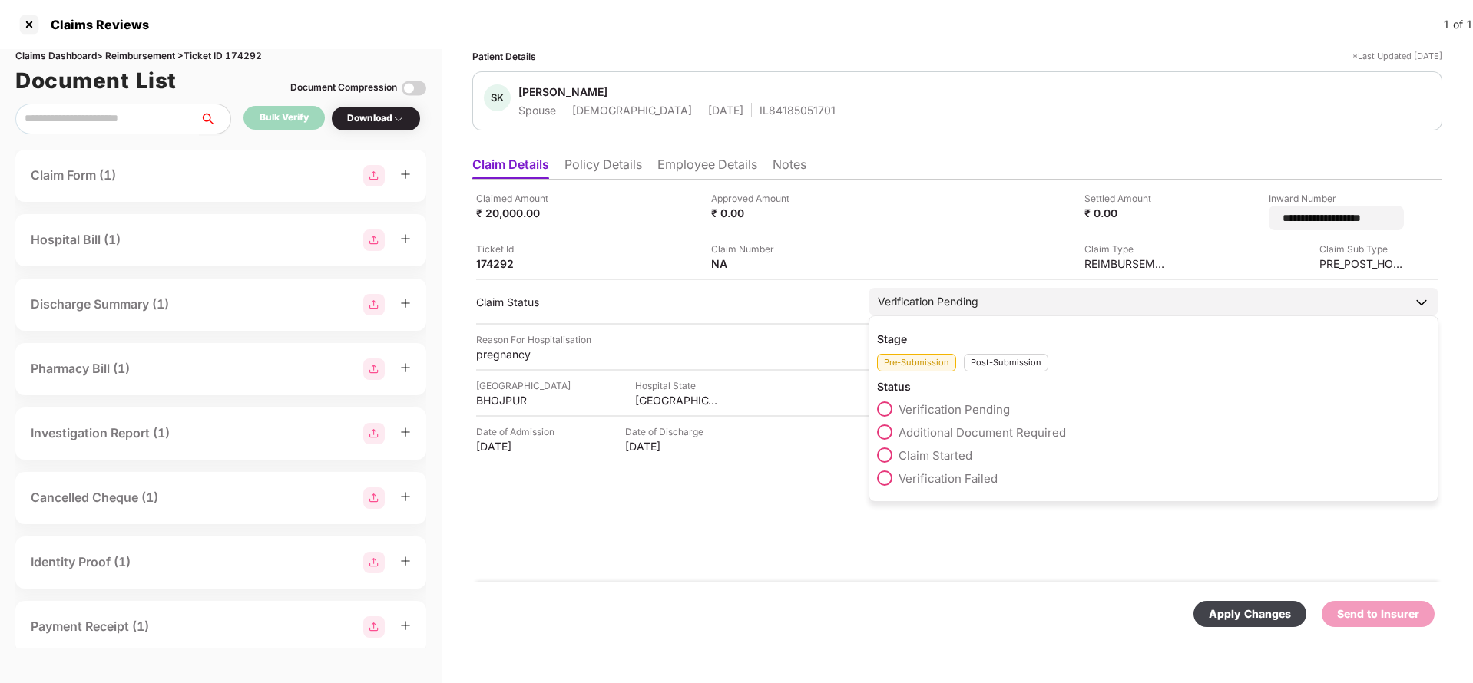
click at [1035, 305] on div "Verification Pending Stage Pre-Submission Post-Submission Status Verification P…" at bounding box center [1154, 302] width 570 height 28
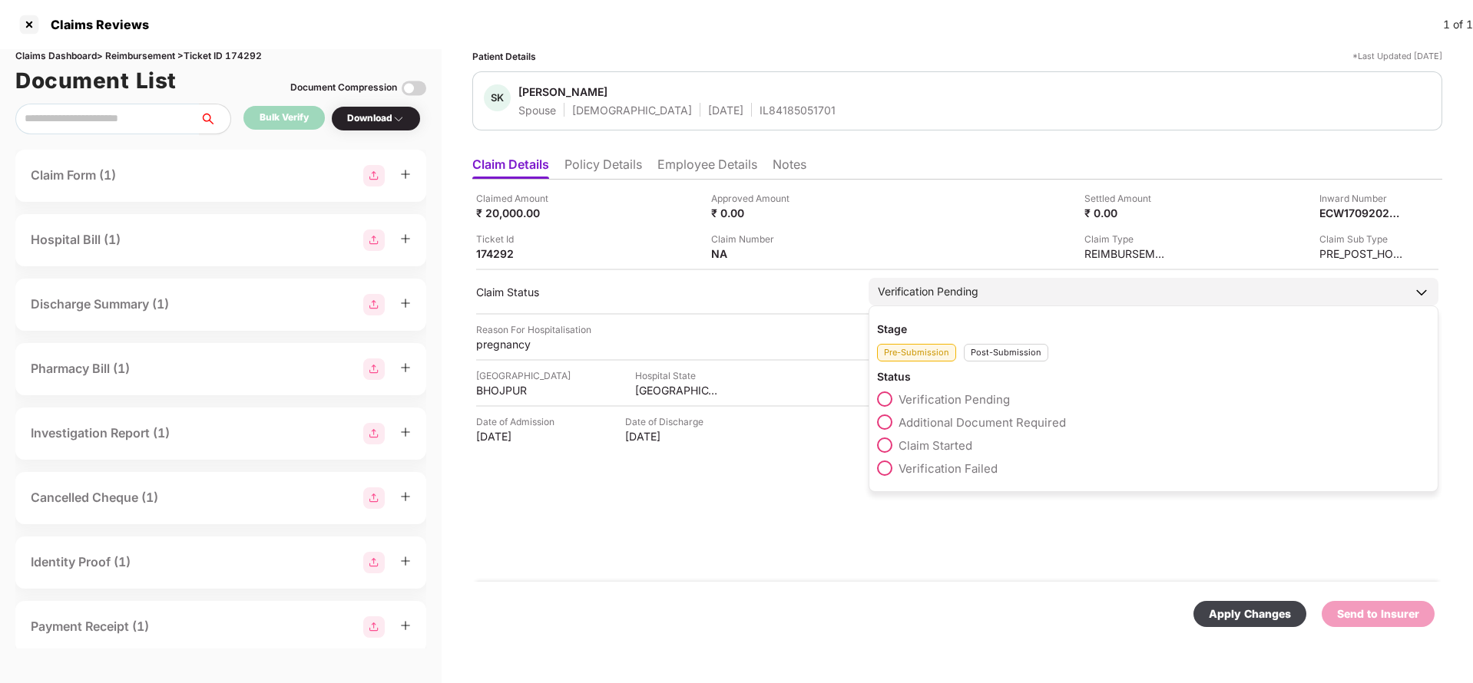
click at [1012, 362] on div "Stage Pre-Submission Post-Submission Status Verification Pending Additional Doc…" at bounding box center [1154, 399] width 570 height 187
click at [1012, 352] on div "Post-Submission" at bounding box center [1006, 353] width 84 height 18
click at [977, 425] on span "Claim Under Process" at bounding box center [956, 422] width 116 height 15
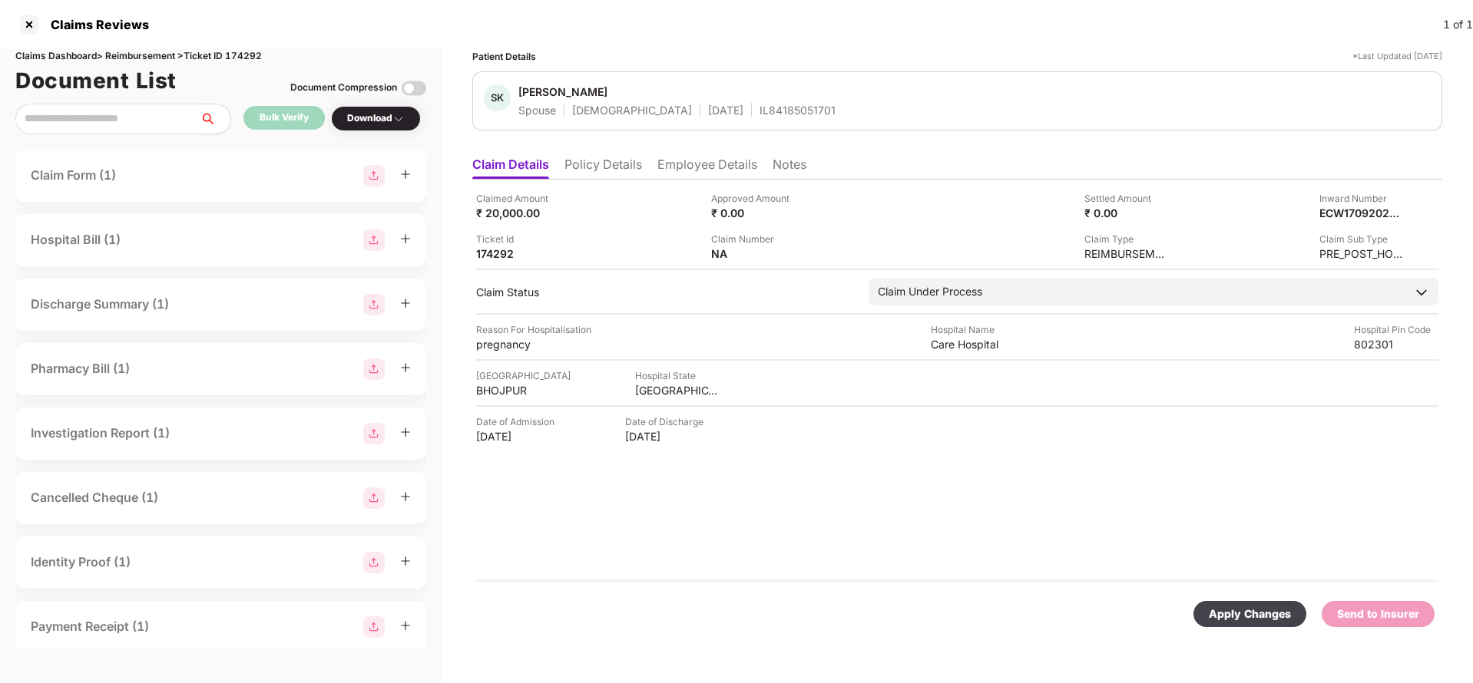
click at [1233, 604] on div "Apply Changes" at bounding box center [1249, 614] width 113 height 26
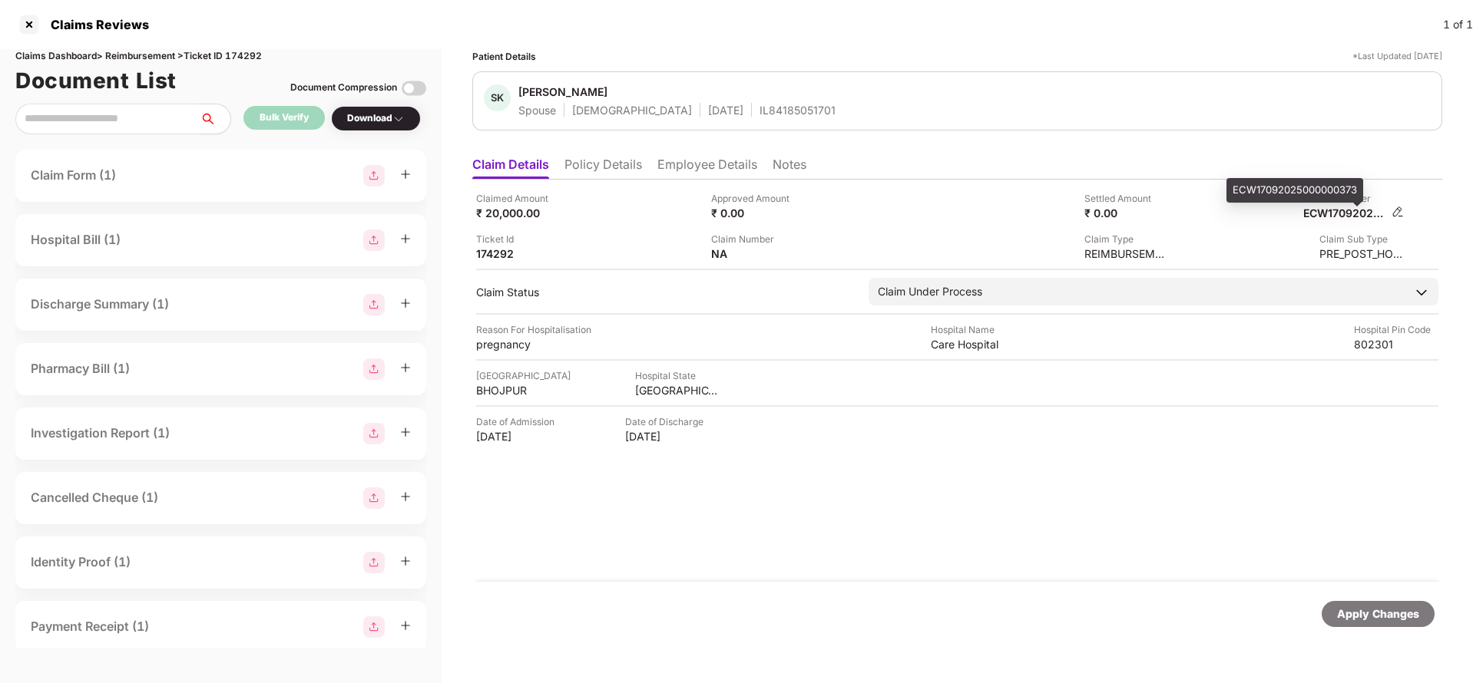
click at [1339, 211] on div "ECW17092025000000373" at bounding box center [1345, 213] width 84 height 15
copy div "ECW17092025000000373"
click at [759, 106] on div "IL84185051701" at bounding box center [797, 110] width 76 height 15
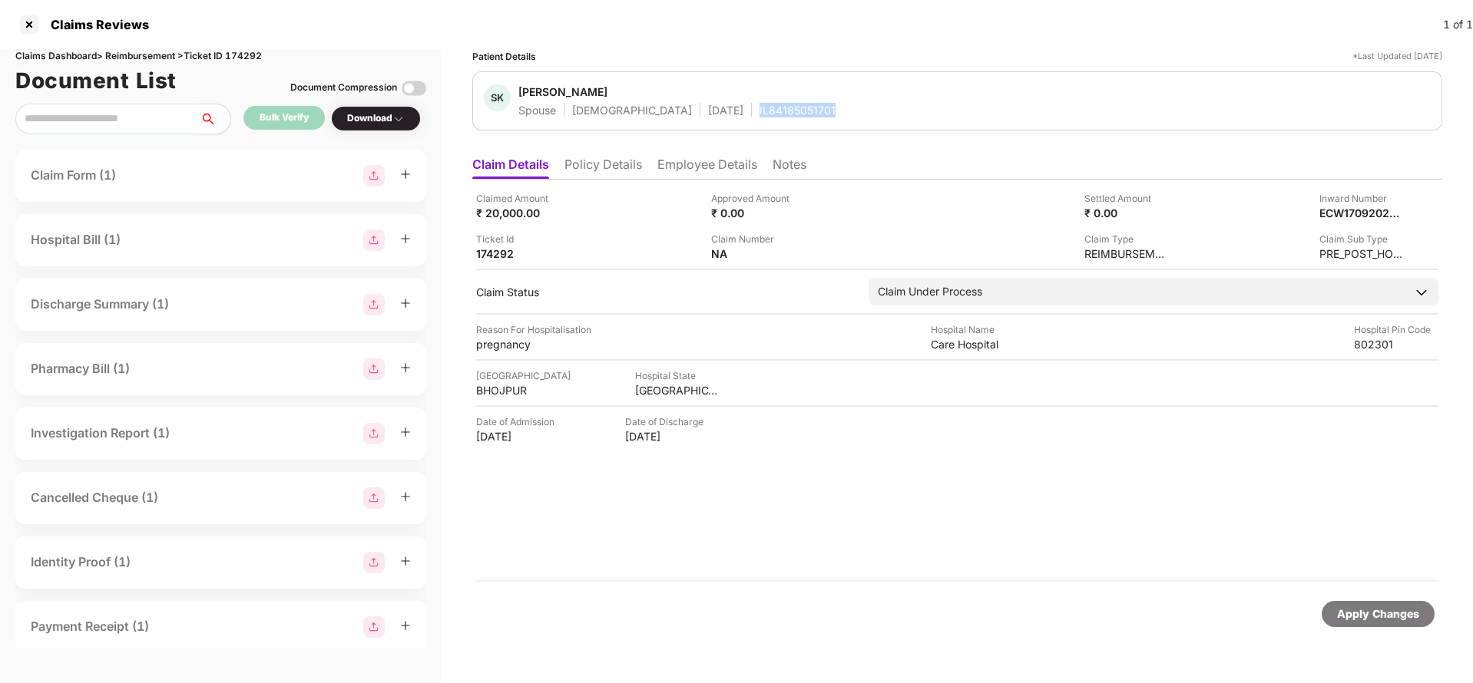
click at [759, 106] on div "IL84185051701" at bounding box center [797, 110] width 76 height 15
copy div "IL84185051701"
click at [1407, 612] on div "Apply Changes" at bounding box center [1378, 614] width 82 height 17
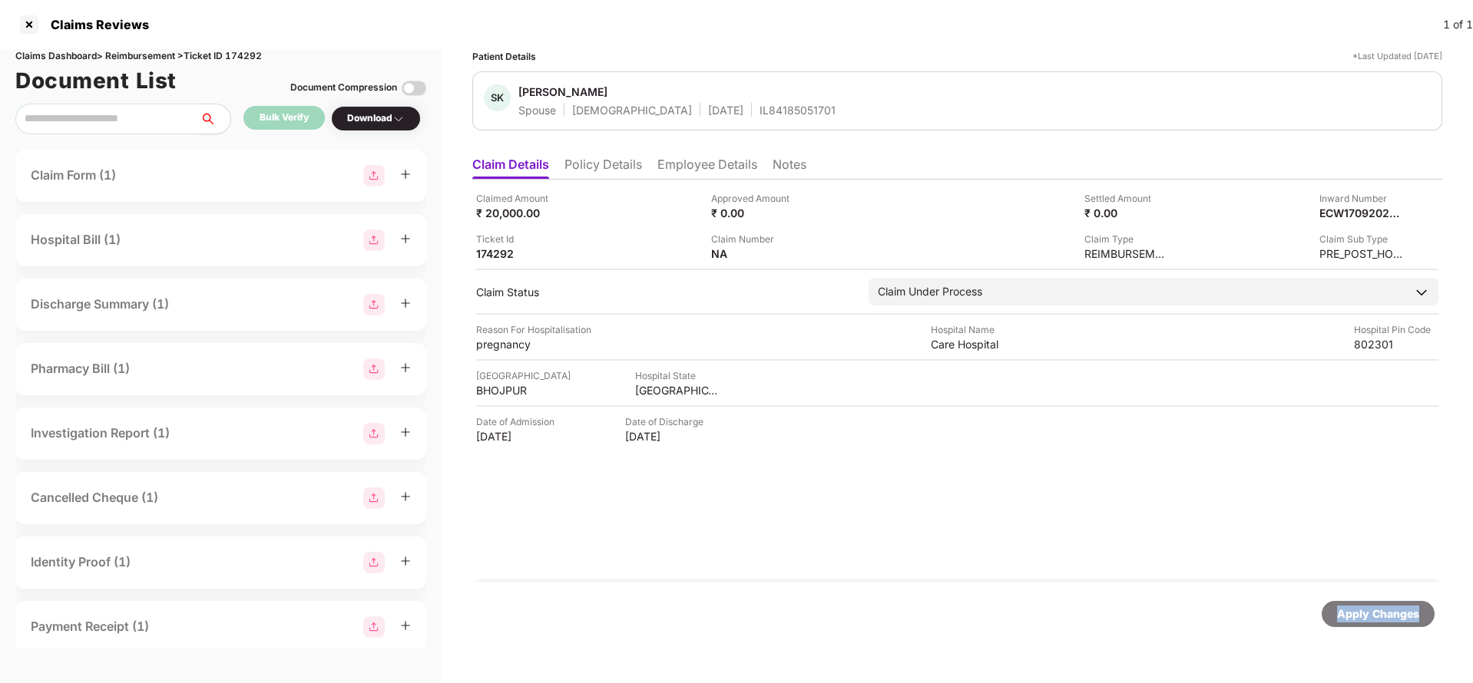
click at [1407, 612] on div "Apply Changes" at bounding box center [1378, 614] width 82 height 17
click at [247, 51] on div "Claims Dashboard > Reimbursement > Ticket ID 174292" at bounding box center [220, 56] width 411 height 15
copy div "174292"
click at [1376, 617] on div "Apply Changes" at bounding box center [1378, 614] width 82 height 17
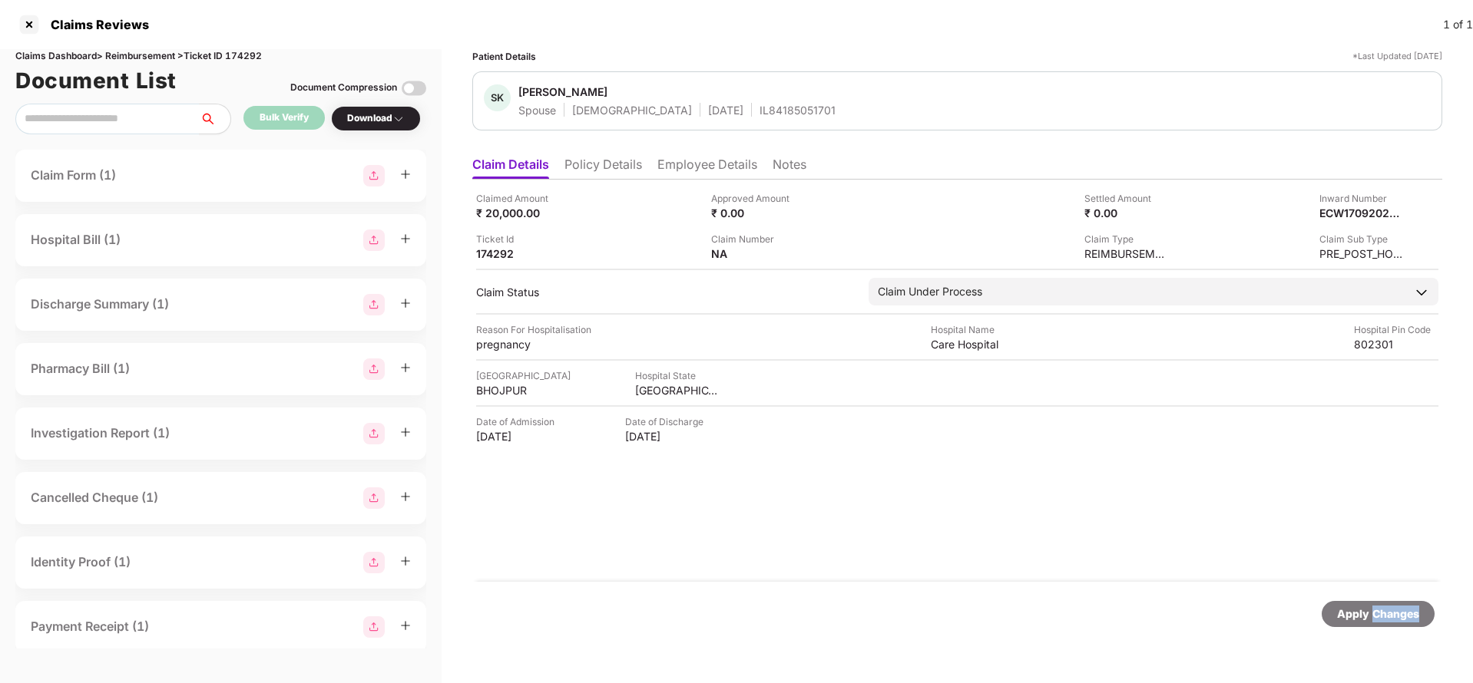
click at [1376, 617] on div "Apply Changes" at bounding box center [1378, 614] width 82 height 17
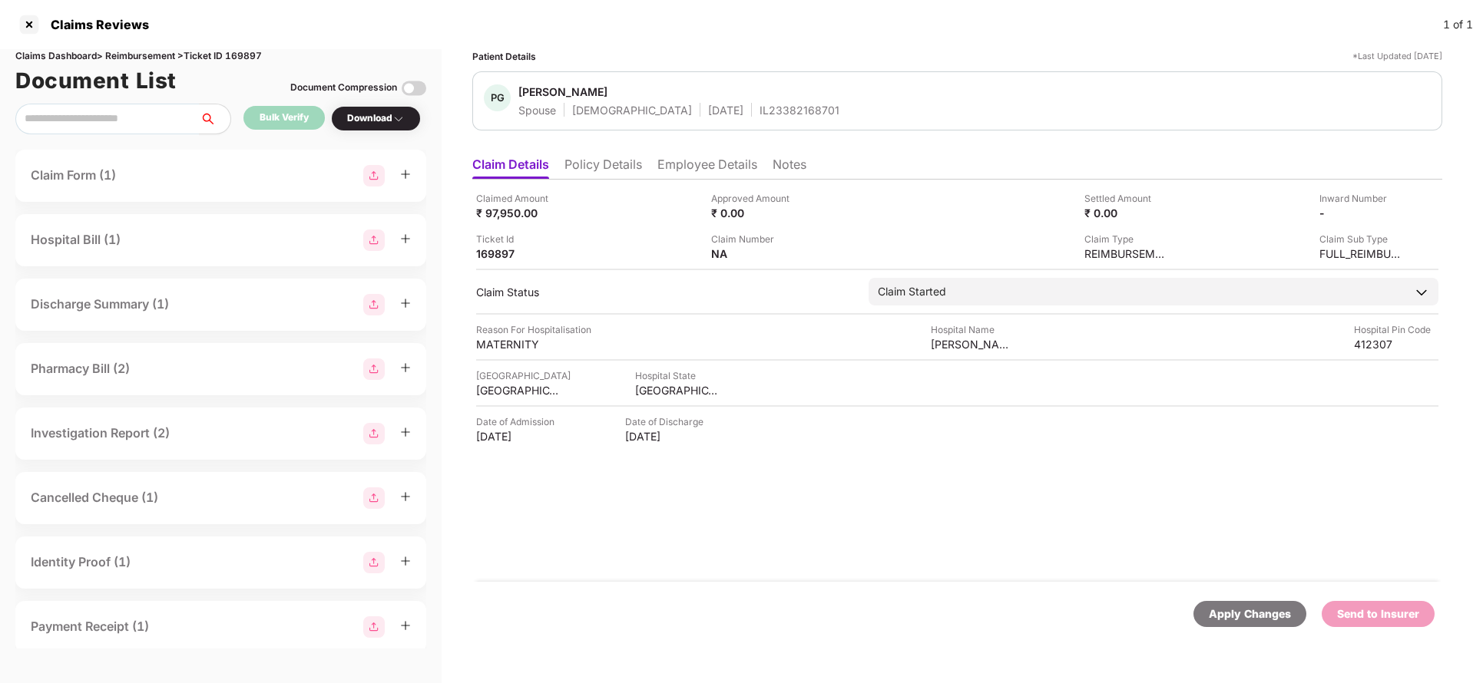
click at [602, 152] on ul "Claim Details Policy Details Employee Details Notes" at bounding box center [957, 164] width 970 height 31
click at [597, 162] on li "Policy Details" at bounding box center [603, 168] width 78 height 22
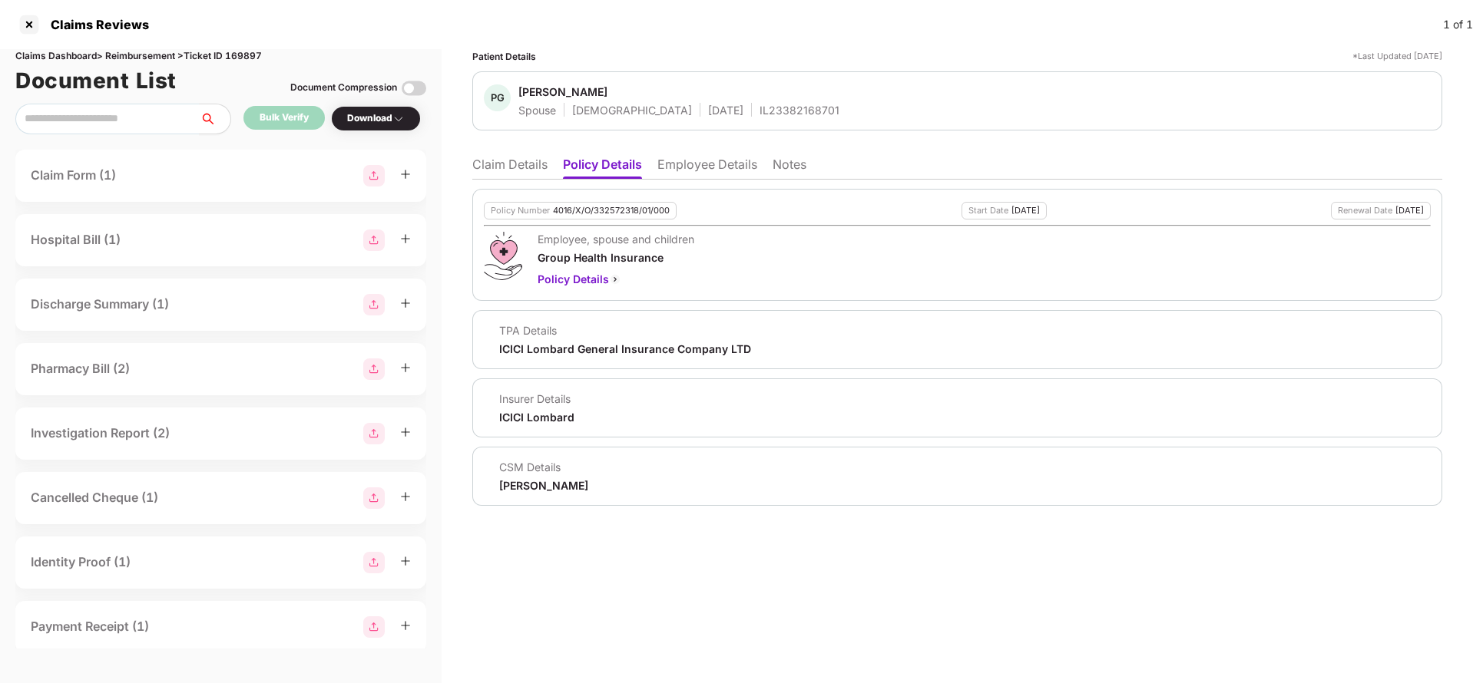
click at [598, 198] on div "Policy Number 4016/X/O/332572318/01/000 Start Date 16 Feb 2025 Renewal Date 15 …" at bounding box center [957, 245] width 970 height 112
copy div "4016/X/O/332572318/01/000"
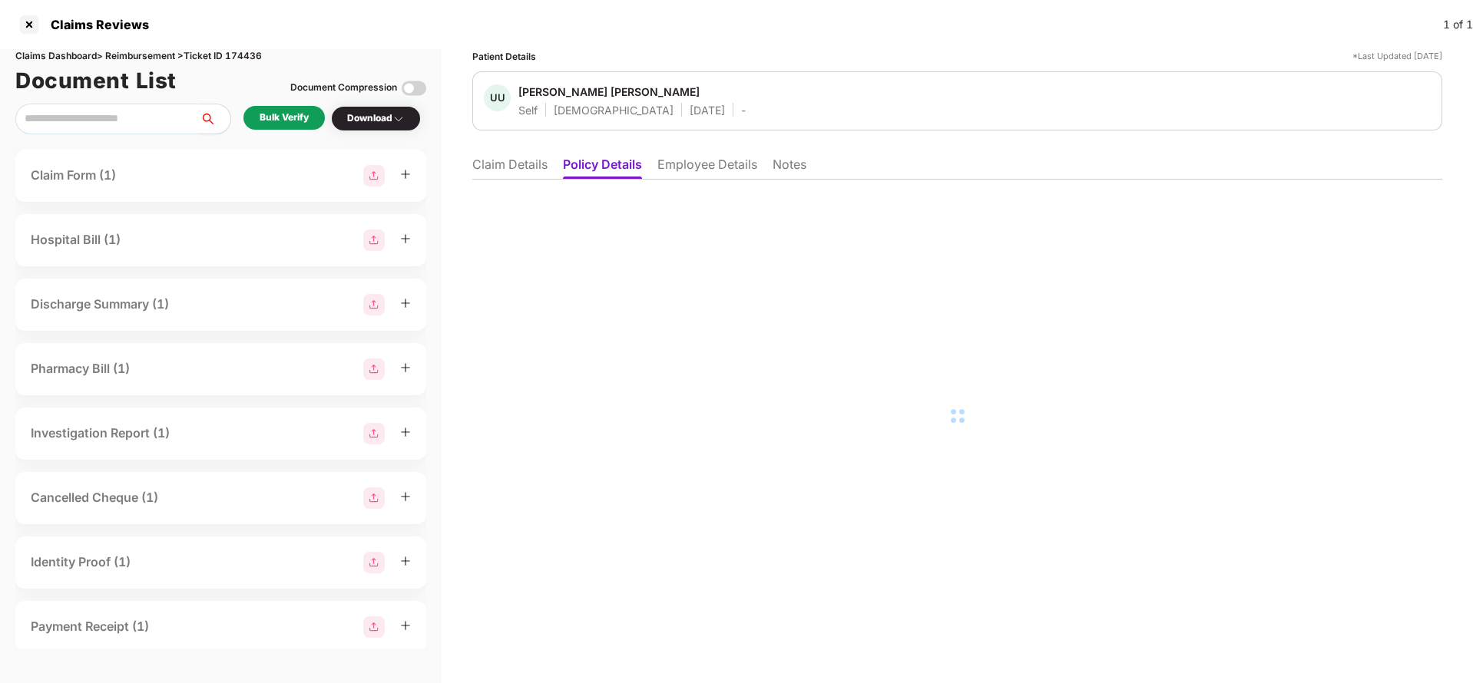
click at [505, 166] on li "Claim Details" at bounding box center [509, 168] width 75 height 22
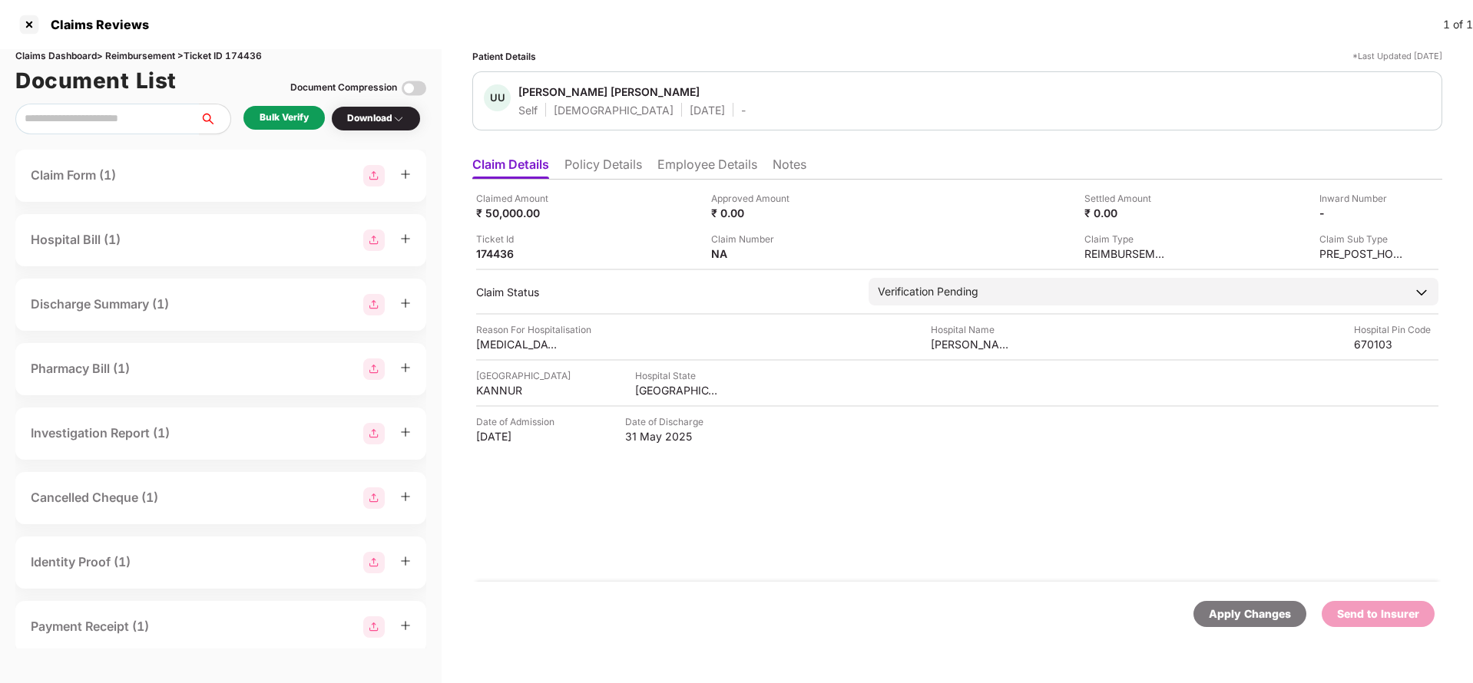
click at [673, 167] on li "Employee Details" at bounding box center [707, 168] width 100 height 22
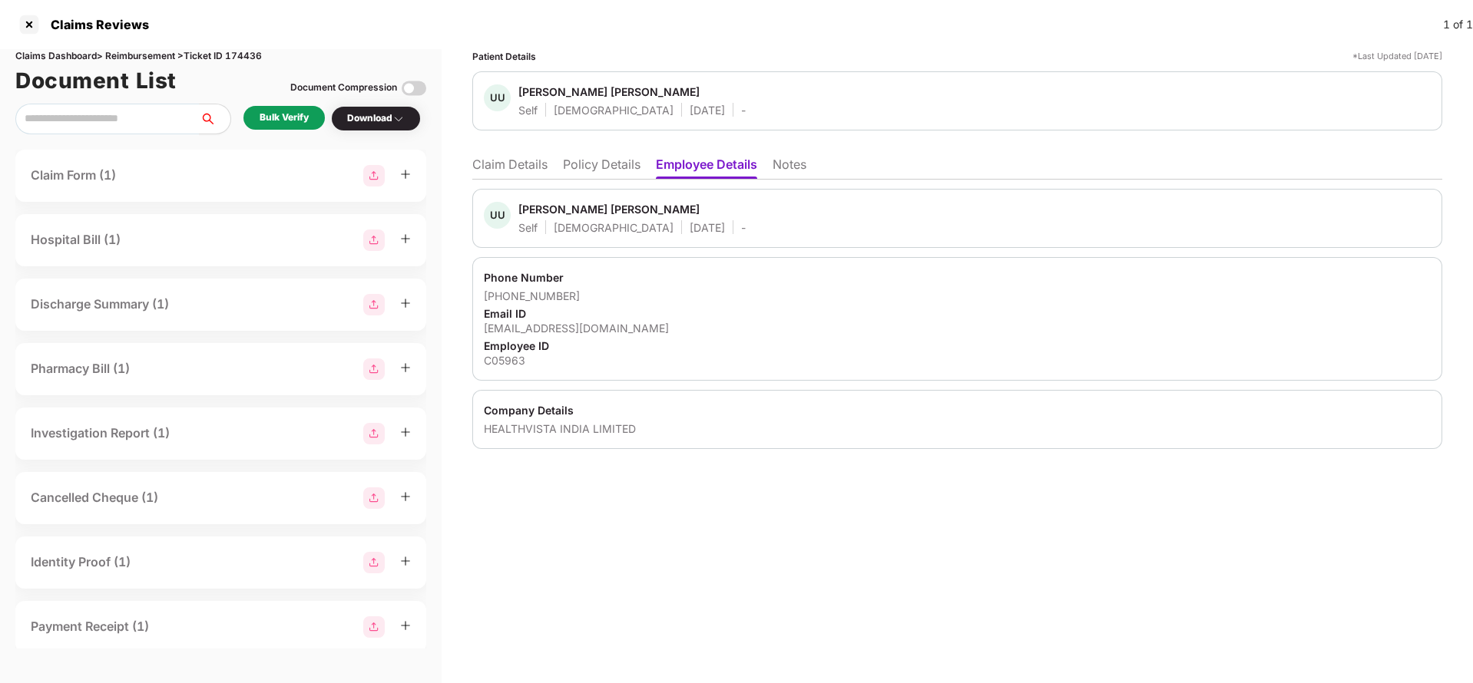
click at [636, 171] on li "Policy Details" at bounding box center [602, 168] width 78 height 22
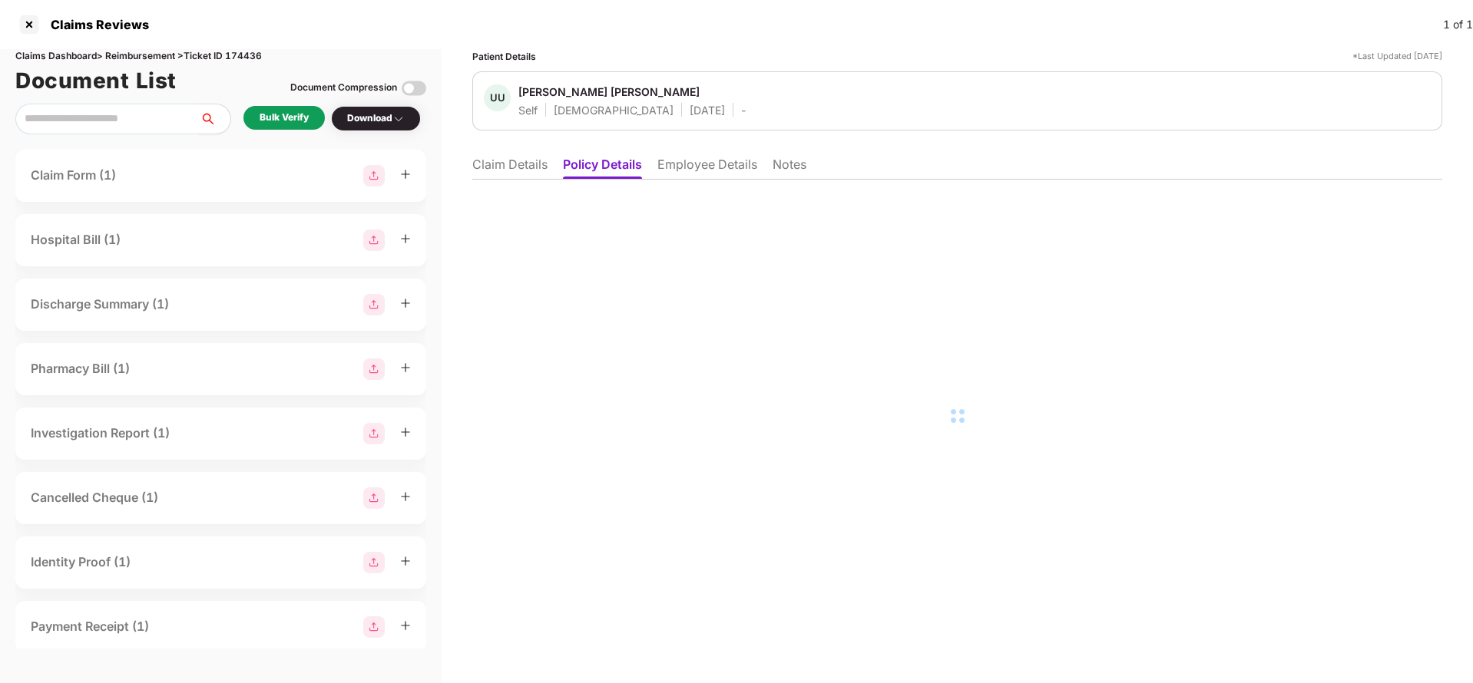
click at [515, 174] on li "Claim Details" at bounding box center [509, 168] width 75 height 22
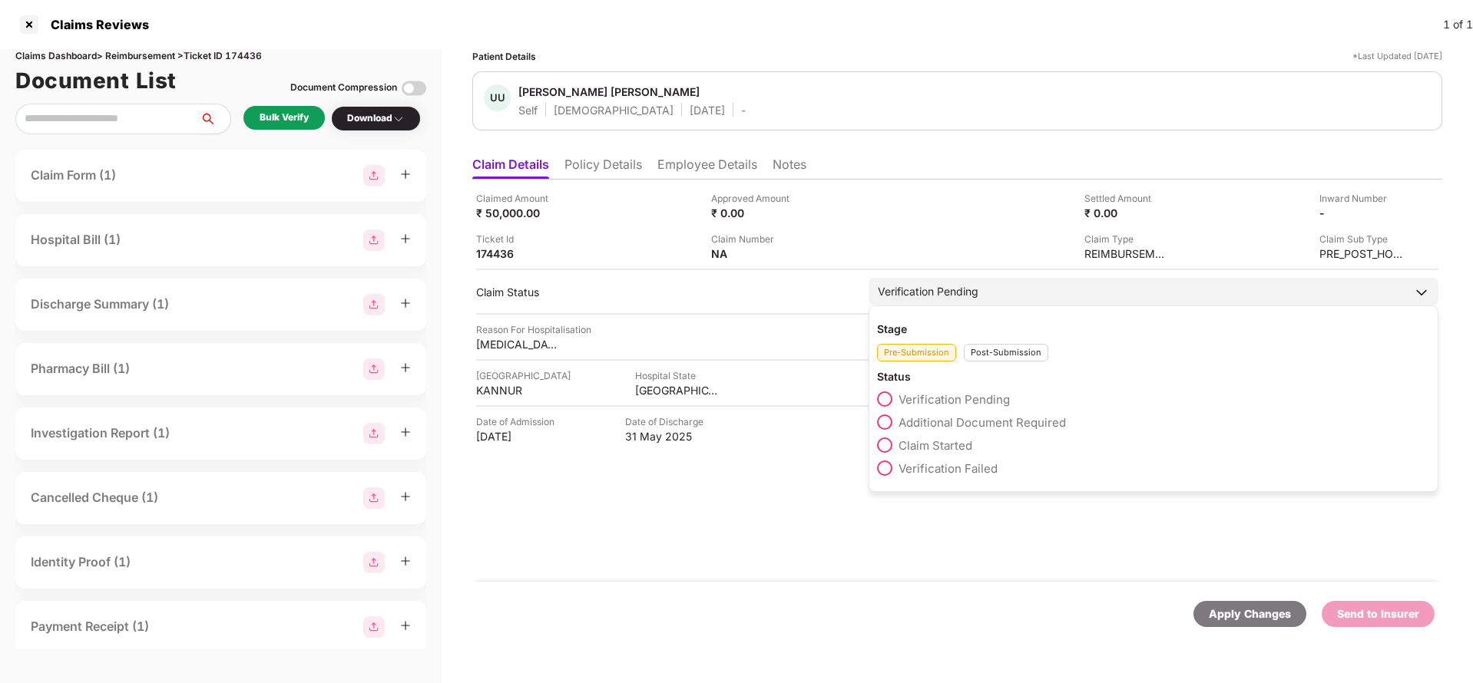
click at [951, 445] on span "Claim Started" at bounding box center [935, 445] width 74 height 15
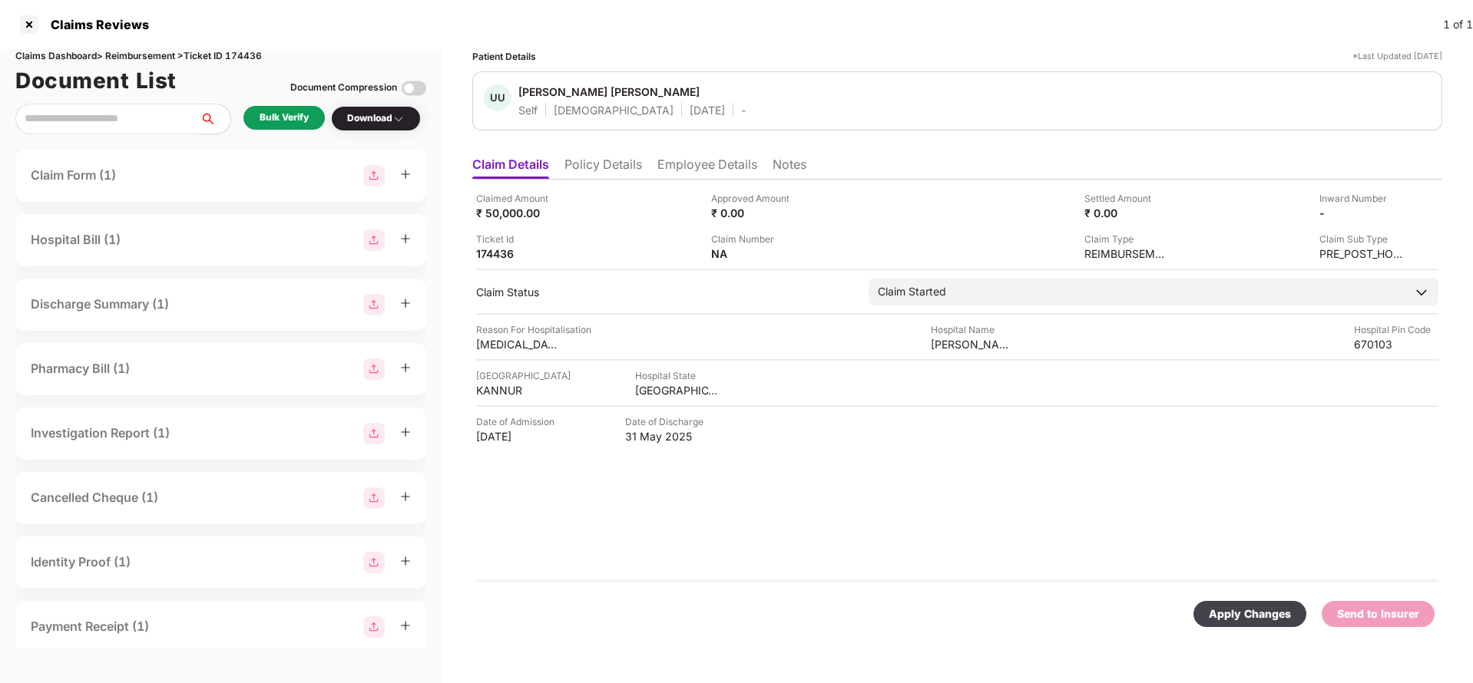
click at [1279, 613] on div "Apply Changes" at bounding box center [1250, 614] width 82 height 17
click at [709, 166] on li "Employee Details" at bounding box center [707, 168] width 100 height 22
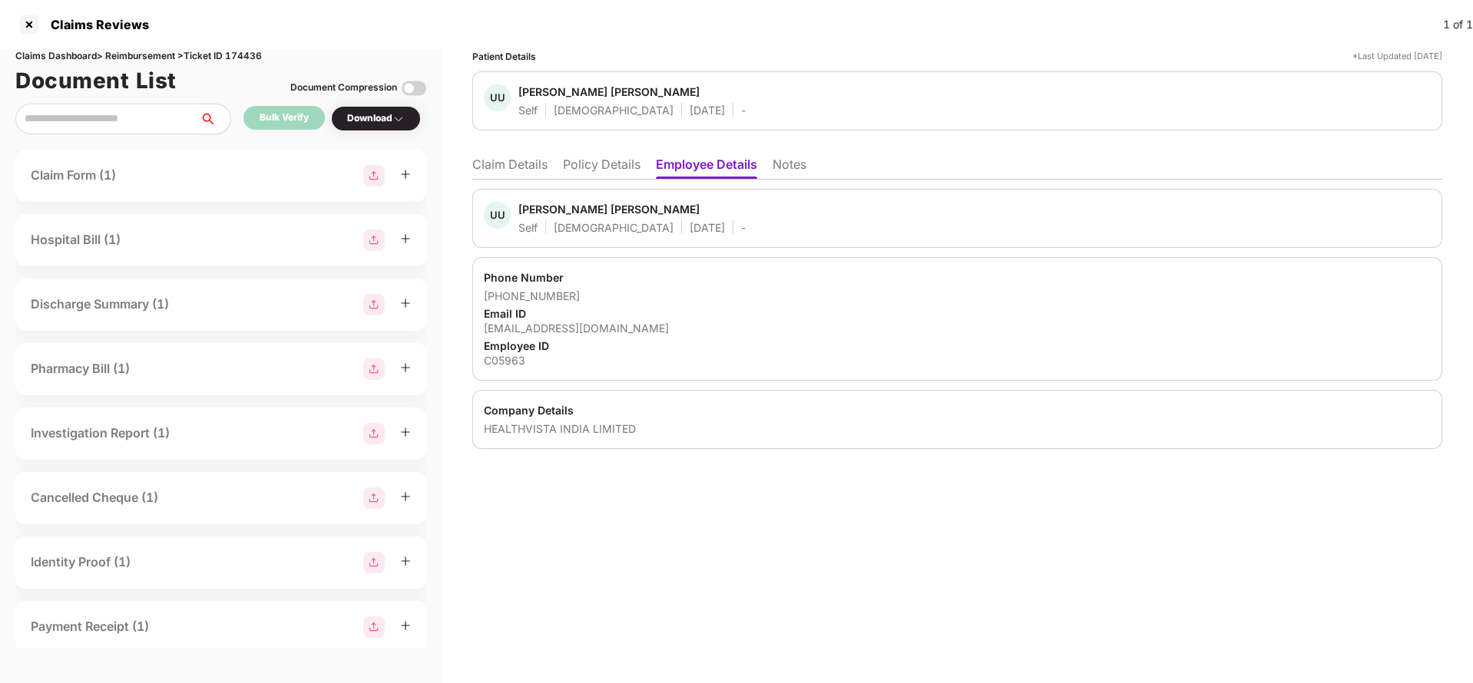
click at [578, 164] on li "Policy Details" at bounding box center [602, 168] width 78 height 22
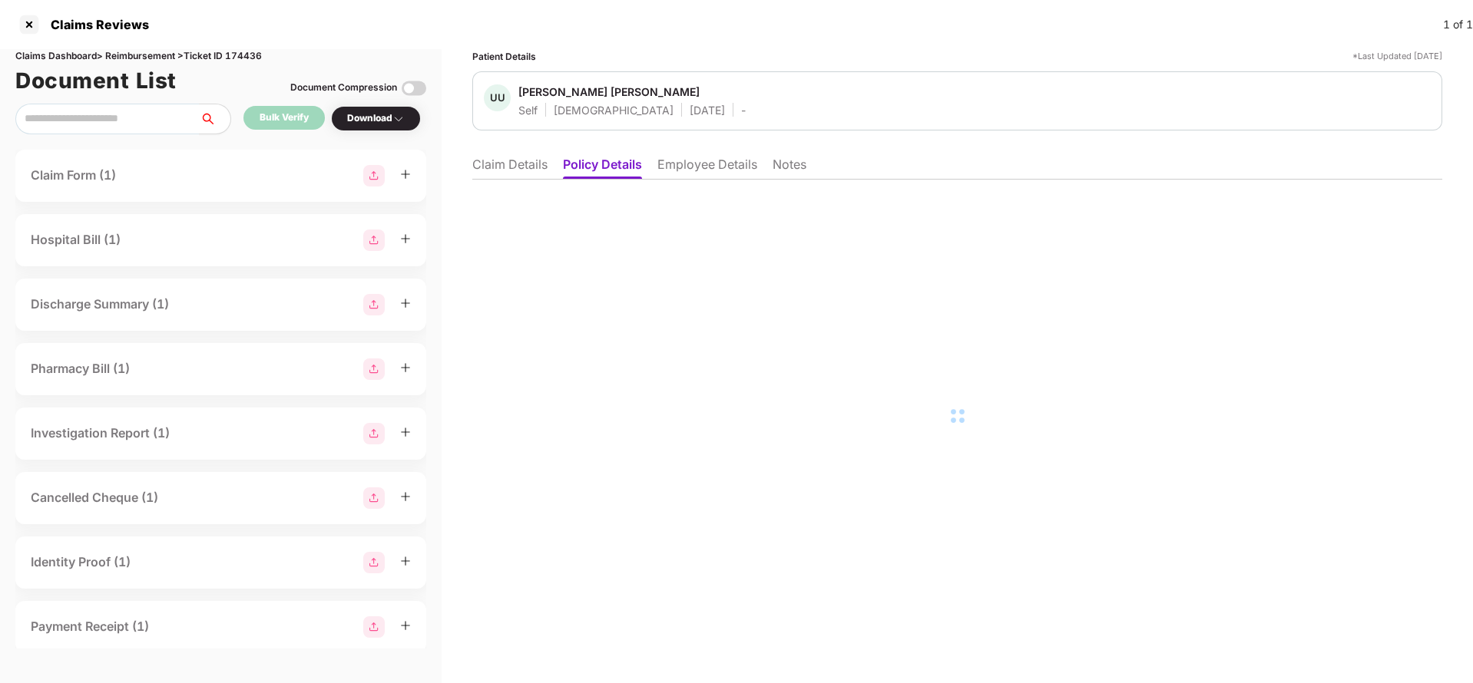
click at [515, 170] on li "Claim Details" at bounding box center [509, 168] width 75 height 22
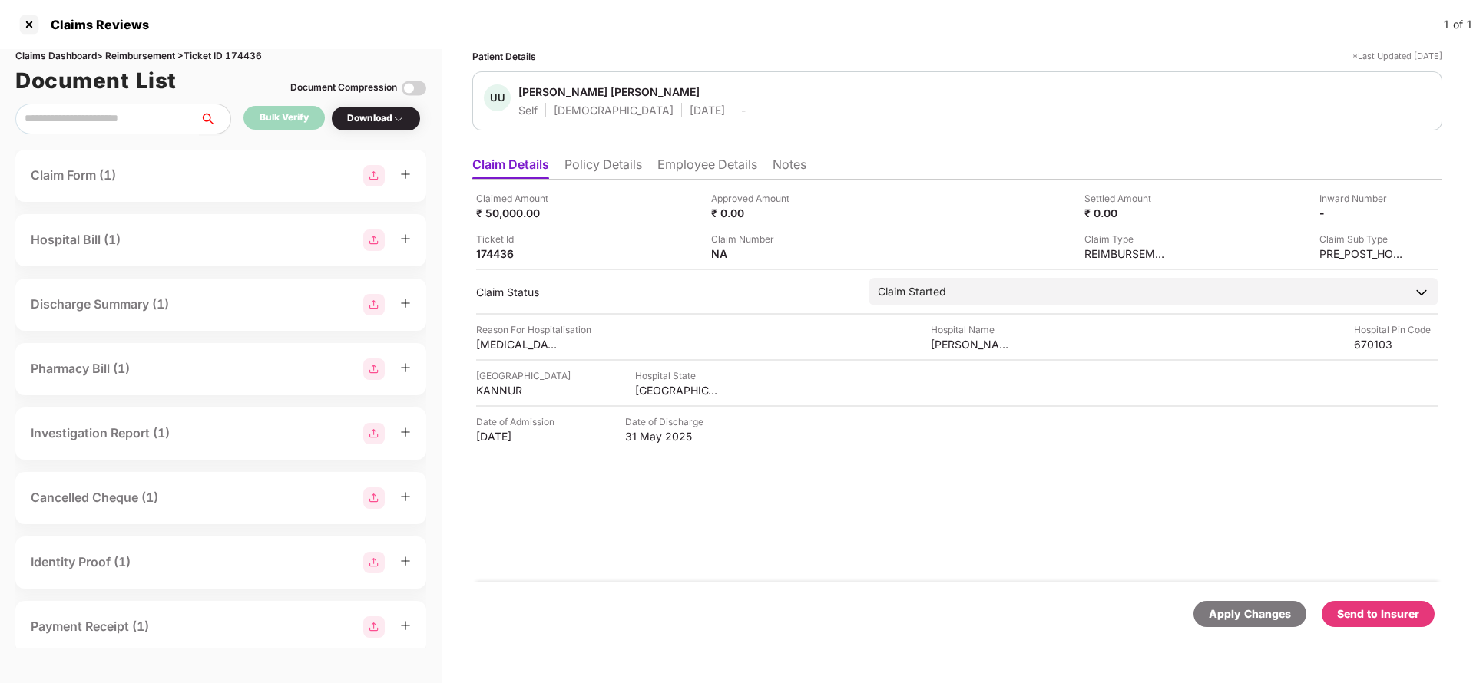
click at [604, 160] on li "Policy Details" at bounding box center [603, 168] width 78 height 22
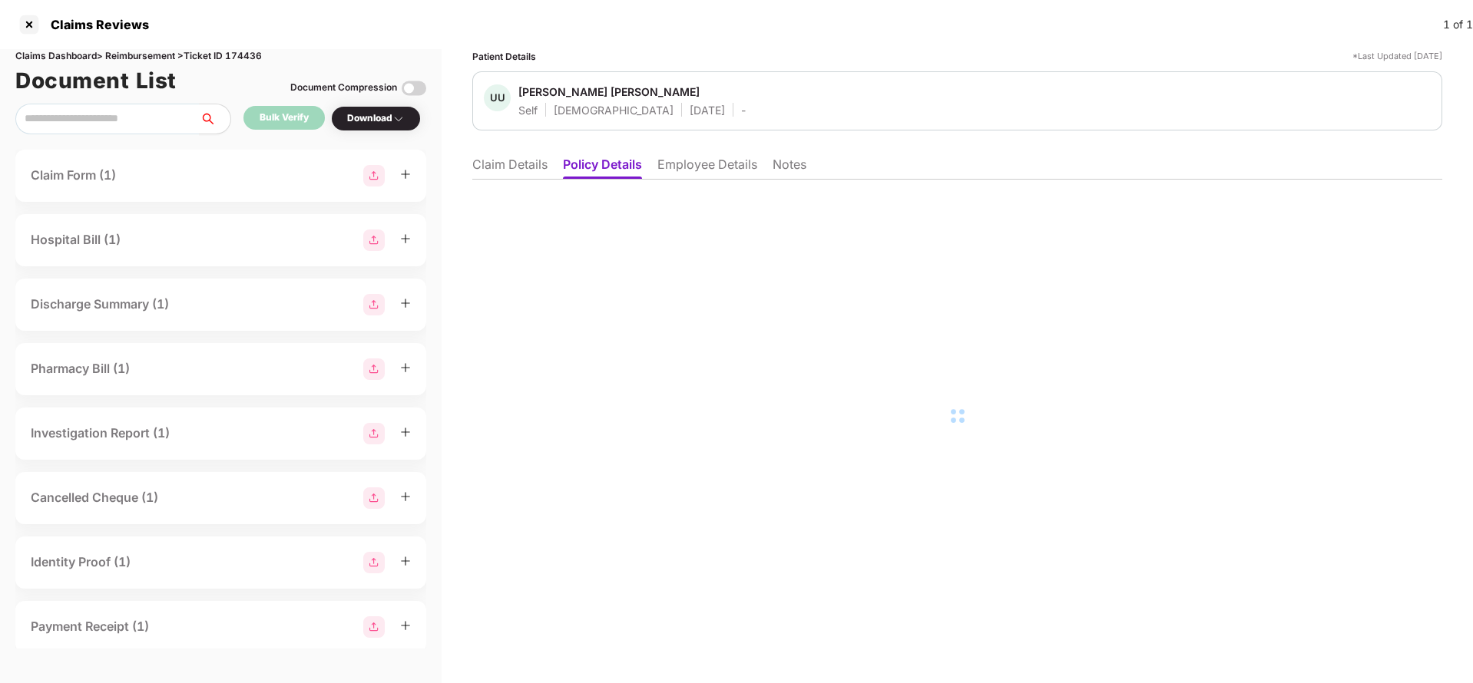
click at [726, 163] on li "Employee Details" at bounding box center [707, 168] width 100 height 22
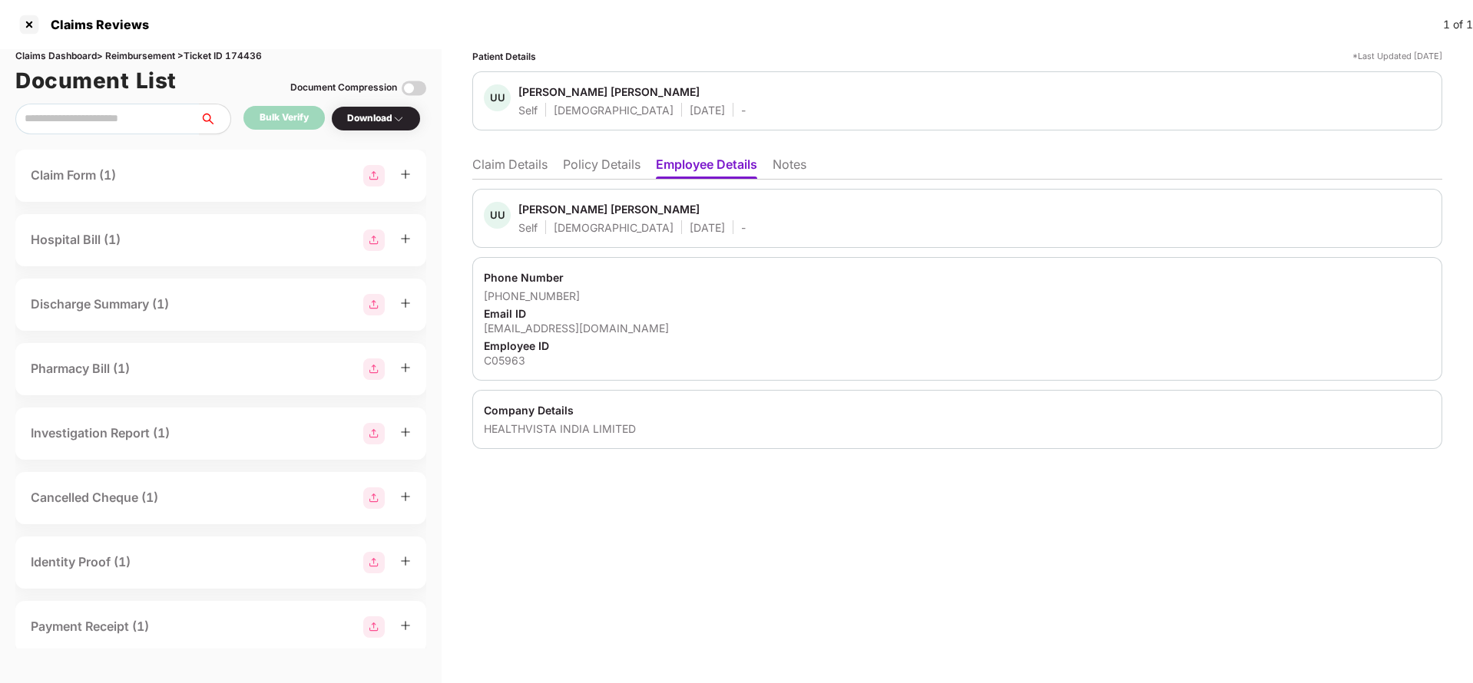
click at [592, 157] on li "Policy Details" at bounding box center [602, 168] width 78 height 22
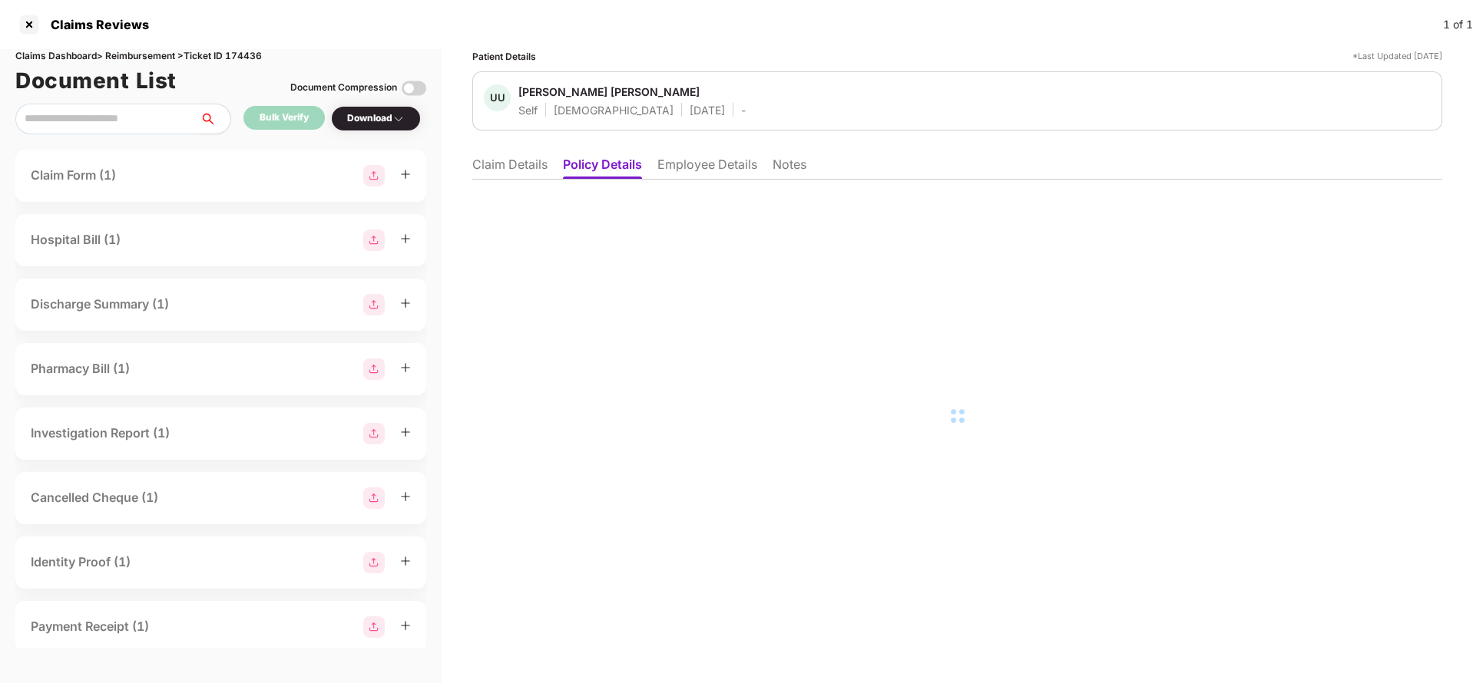
click at [722, 174] on li "Employee Details" at bounding box center [707, 168] width 100 height 22
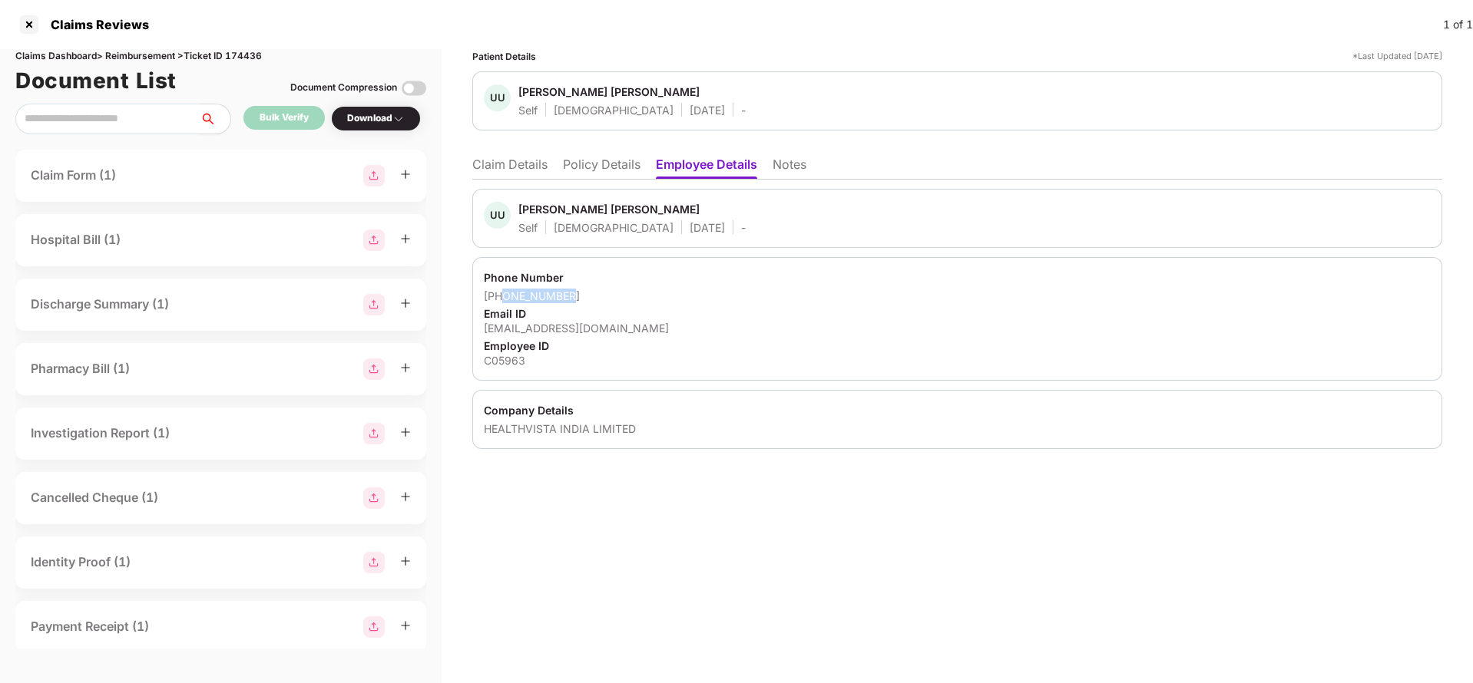
drag, startPoint x: 500, startPoint y: 297, endPoint x: 577, endPoint y: 293, distance: 77.7
click at [577, 293] on div "+916235968500" at bounding box center [957, 296] width 947 height 15
copy div "6235968500"
click at [601, 170] on li "Policy Details" at bounding box center [602, 168] width 78 height 22
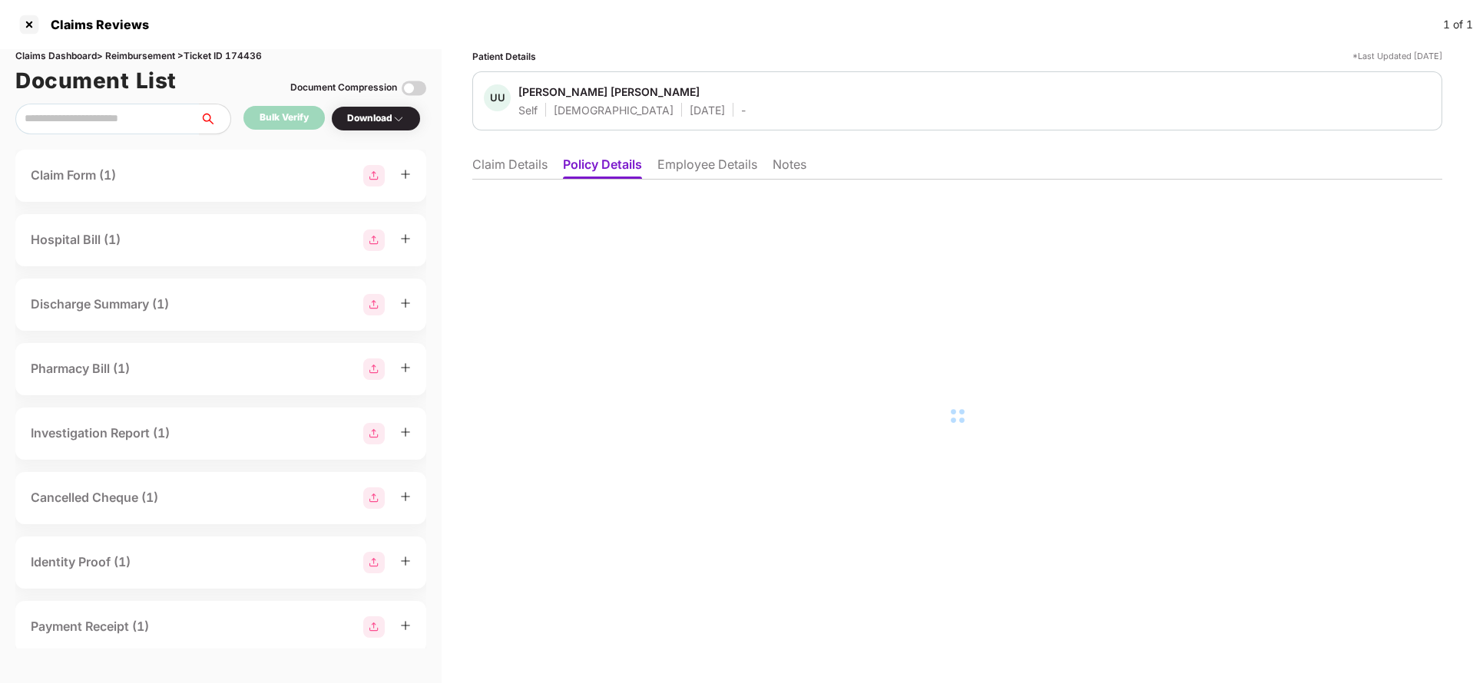
click at [508, 176] on li "Claim Details" at bounding box center [509, 168] width 75 height 22
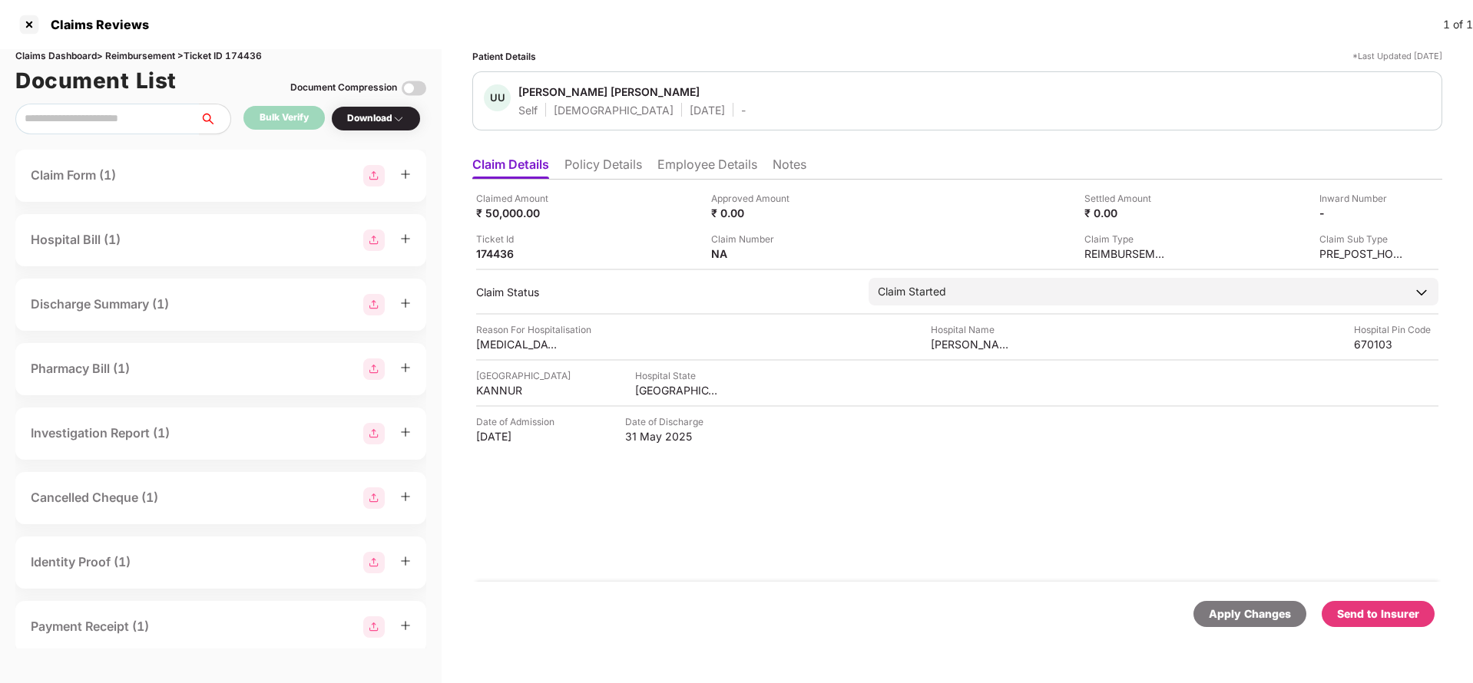
click at [712, 177] on li "Employee Details" at bounding box center [707, 168] width 100 height 22
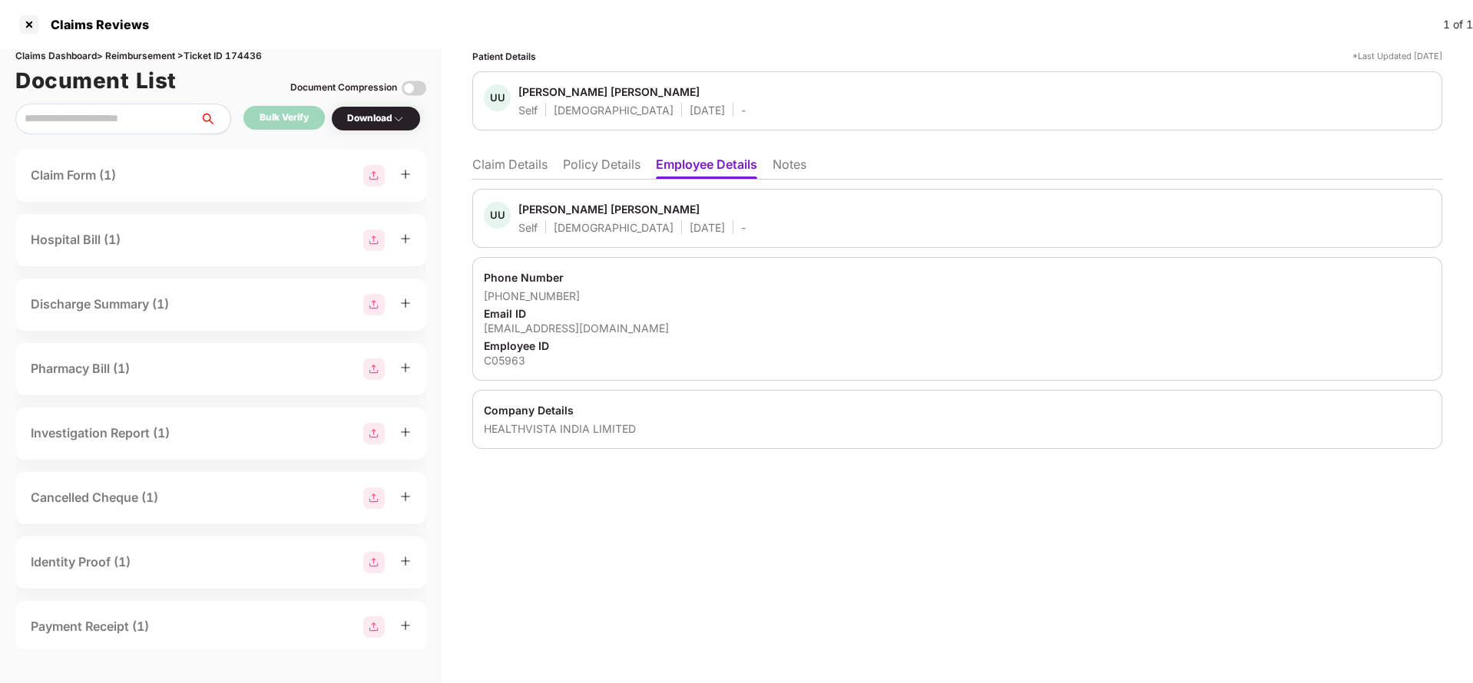
click at [501, 164] on li "Claim Details" at bounding box center [509, 168] width 75 height 22
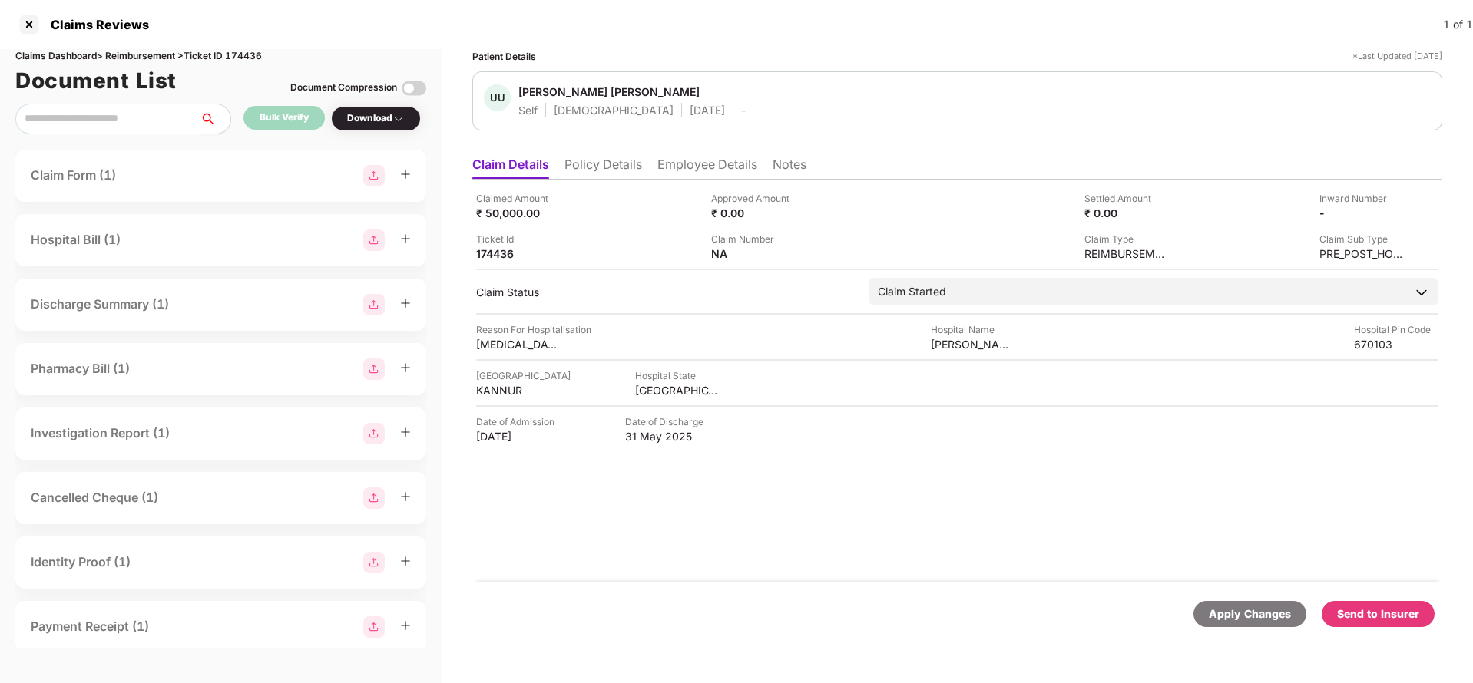
click at [1221, 606] on div "Apply Changes" at bounding box center [1250, 614] width 82 height 17
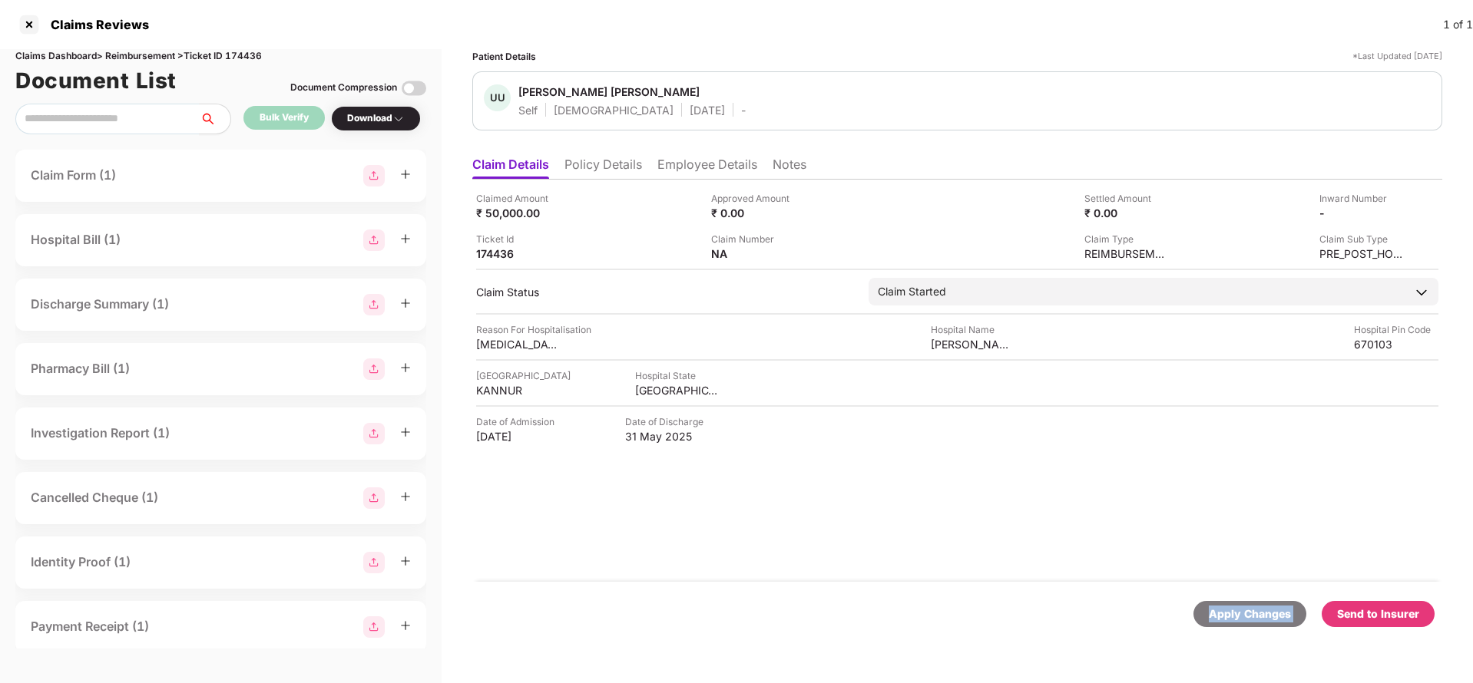
click at [1221, 606] on div "Apply Changes" at bounding box center [1250, 614] width 82 height 17
click at [248, 50] on div "Claims Dashboard > Reimbursement > Ticket ID 174436" at bounding box center [220, 56] width 411 height 15
copy div "174436"
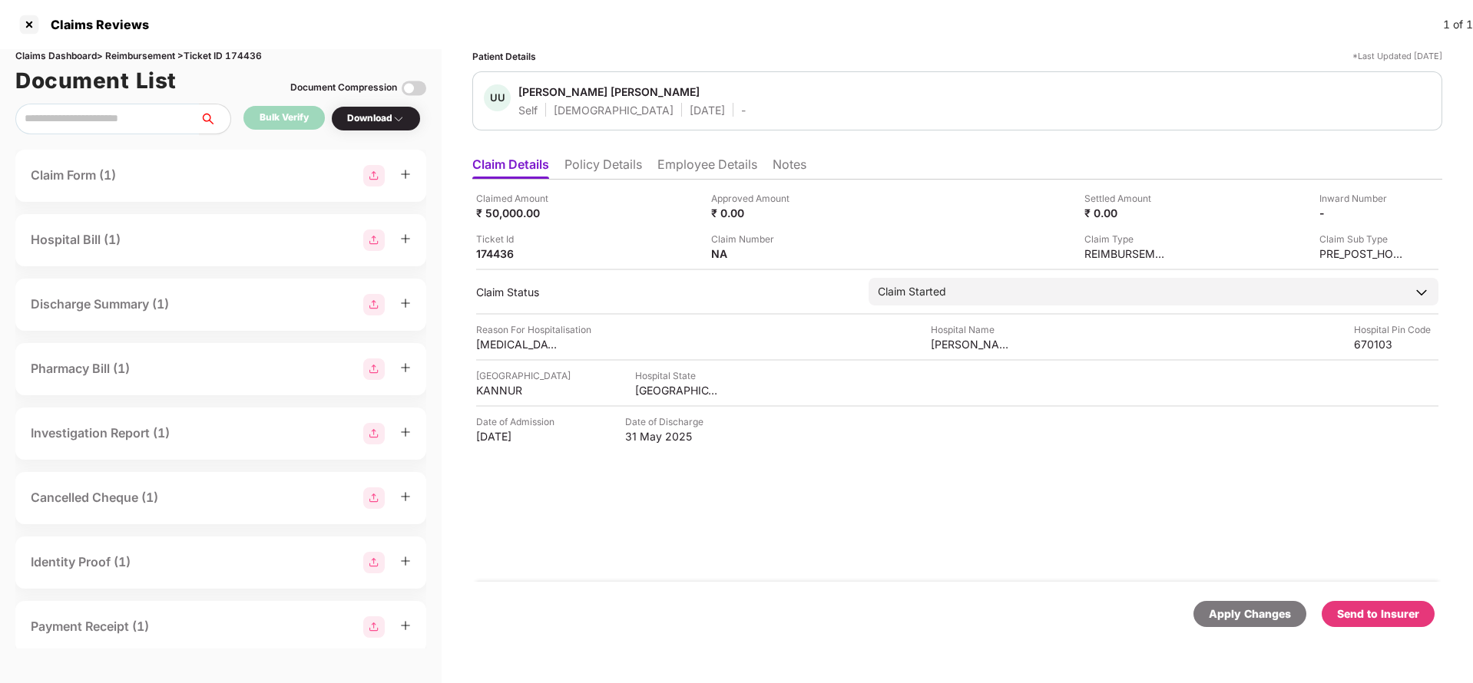
click at [1239, 606] on div "Apply Changes" at bounding box center [1250, 614] width 82 height 17
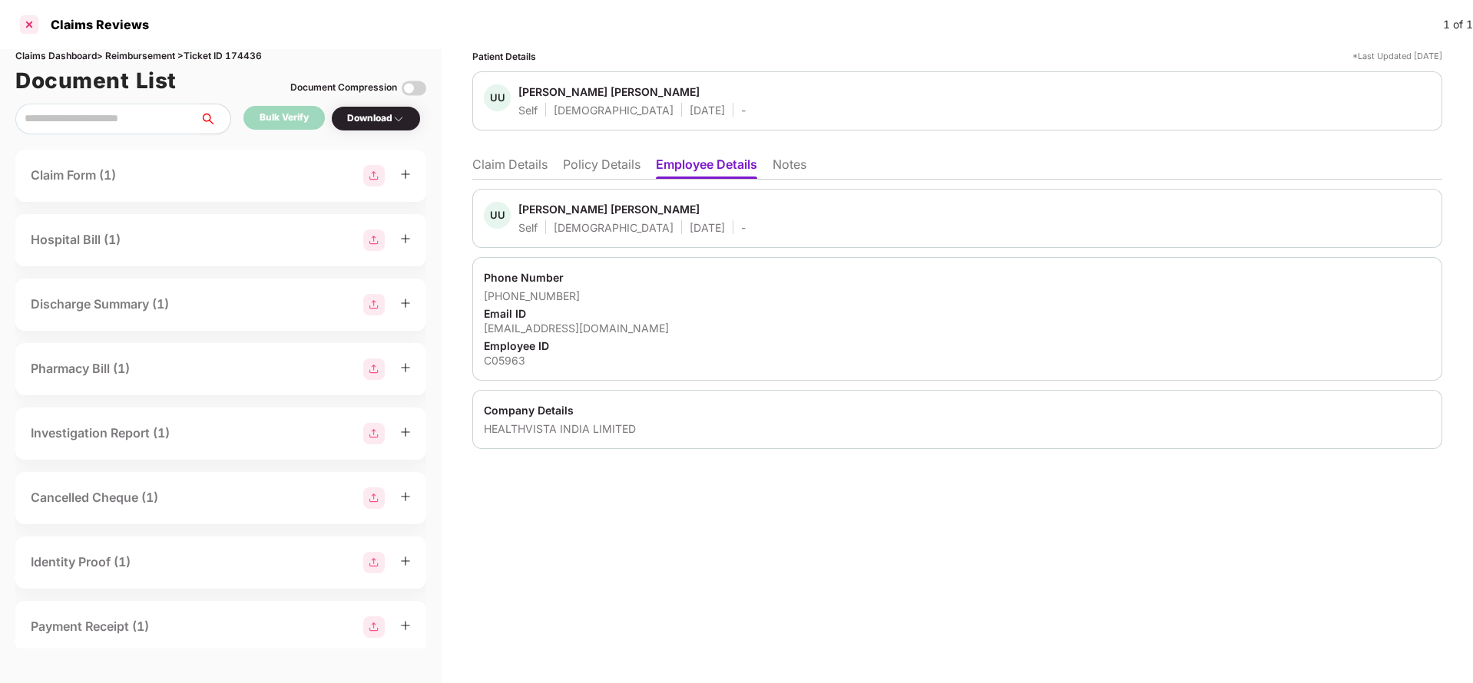
click at [35, 25] on div at bounding box center [29, 24] width 25 height 25
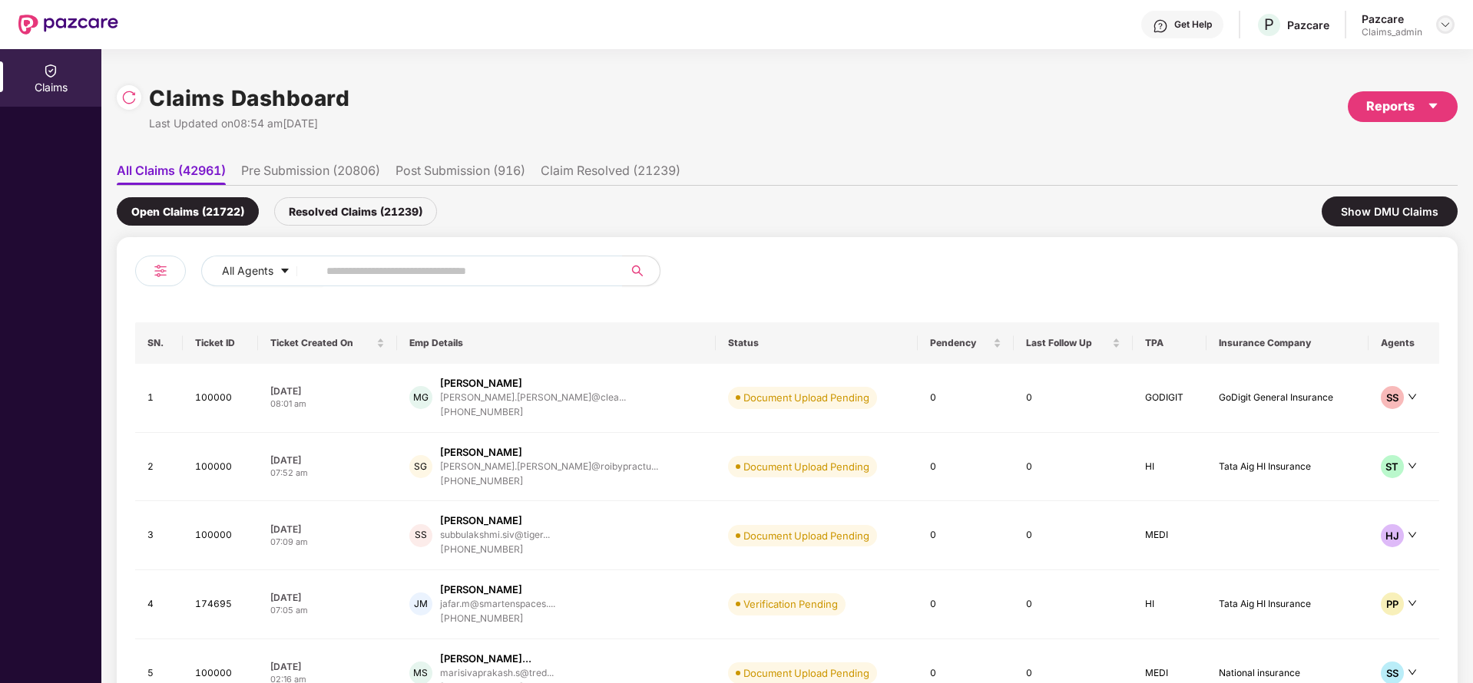
click at [1446, 23] on img at bounding box center [1445, 24] width 12 height 12
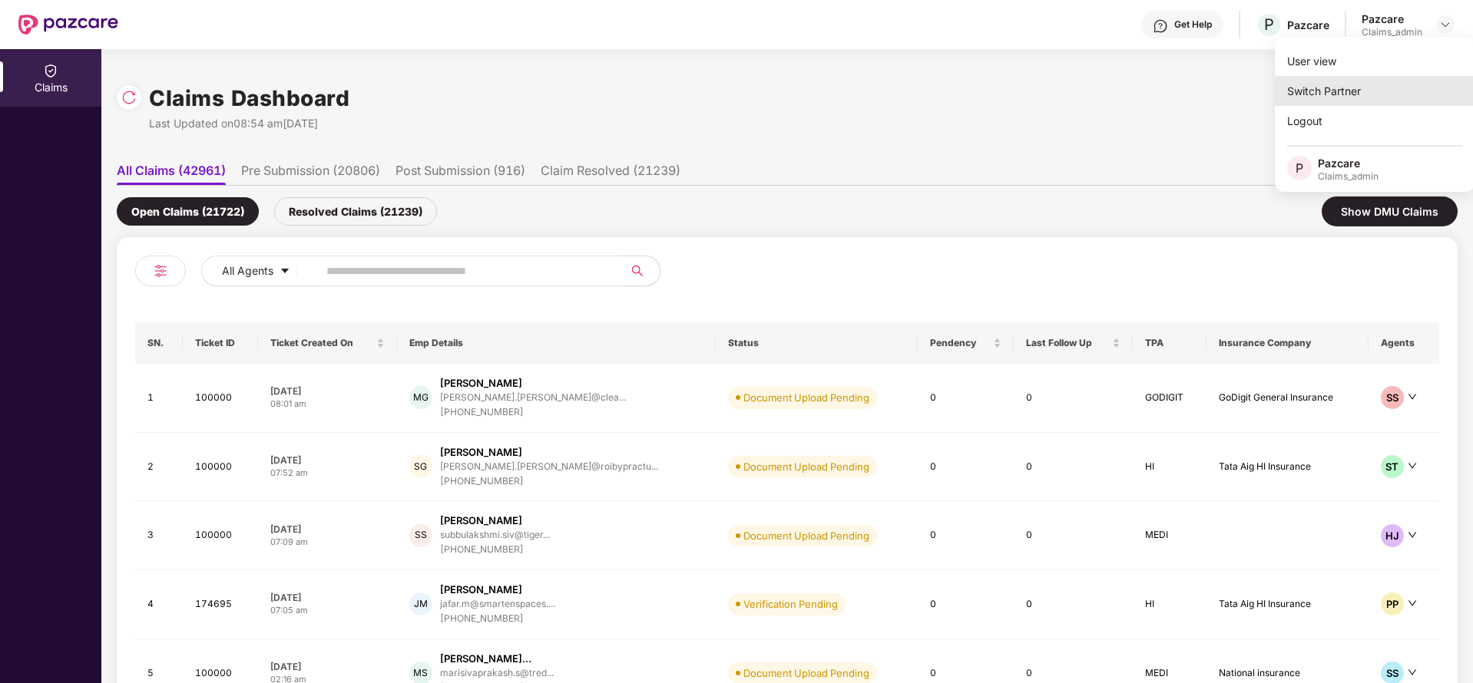
click at [1374, 85] on div "Switch Partner" at bounding box center [1375, 91] width 200 height 30
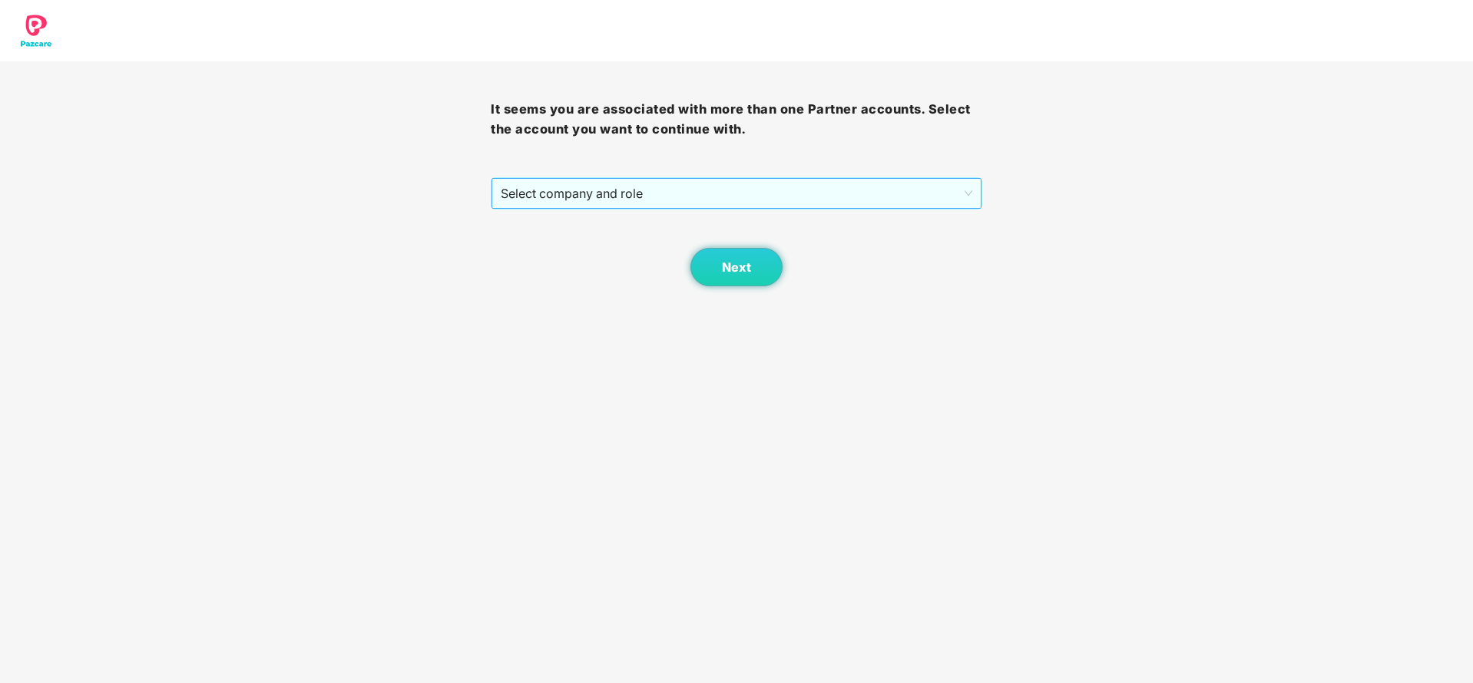
click at [761, 191] on span "Select company and role" at bounding box center [736, 193] width 471 height 29
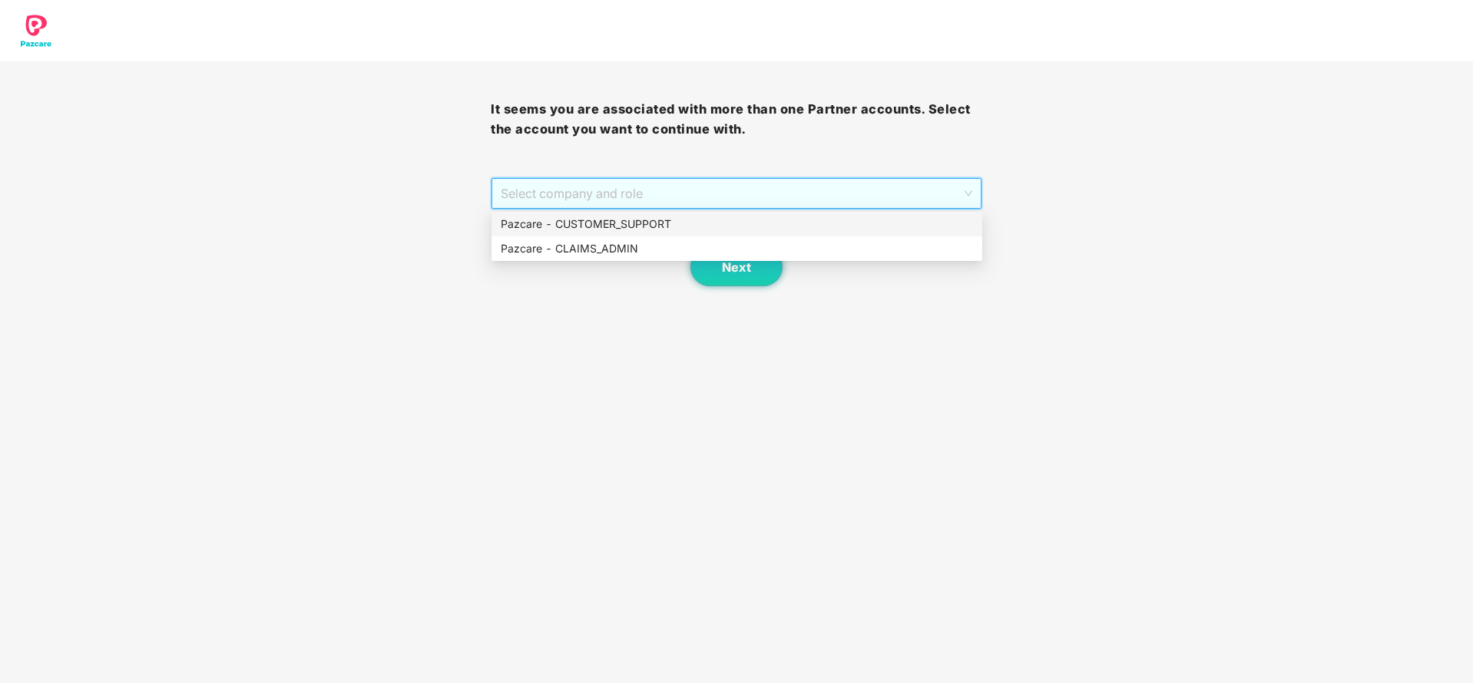
click at [587, 224] on div "Pazcare - CUSTOMER_SUPPORT" at bounding box center [737, 224] width 472 height 17
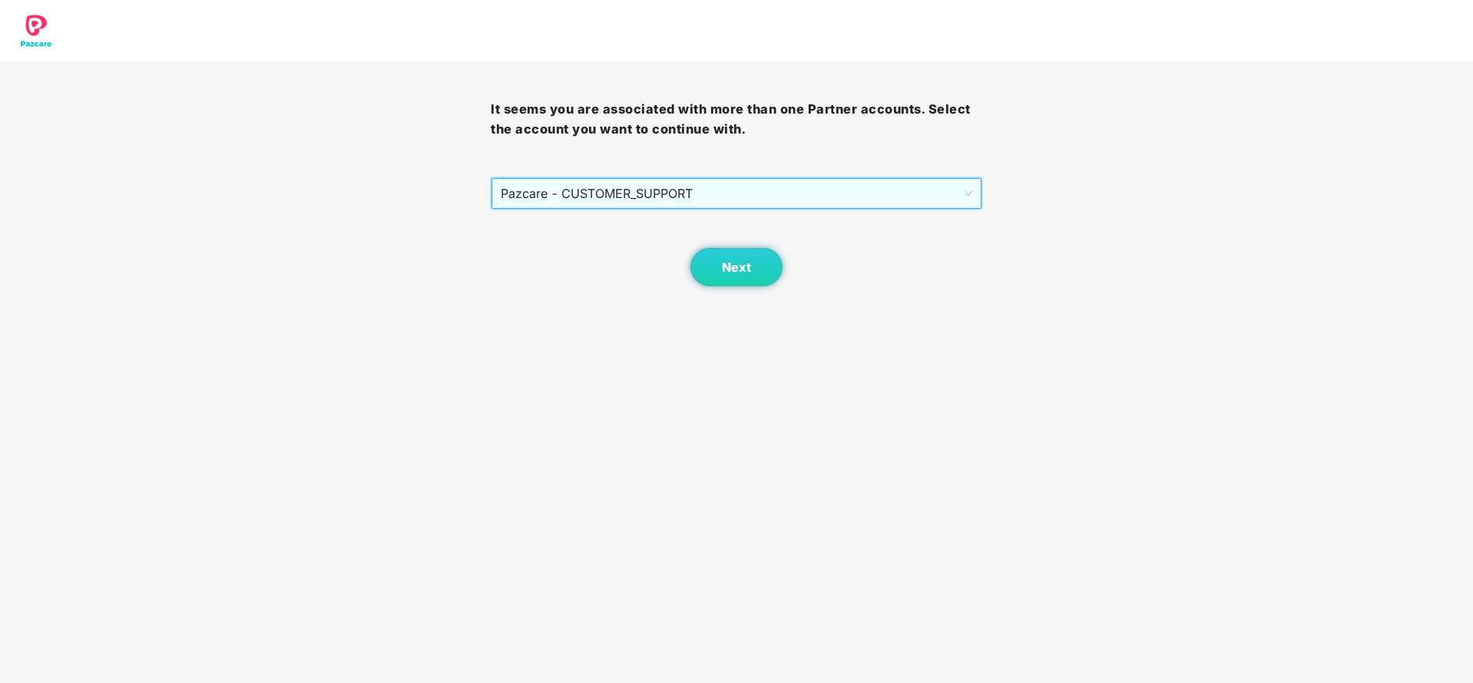
click at [733, 290] on body "It seems you are associated with more than one Partner accounts. Select the acc…" at bounding box center [736, 341] width 1473 height 683
click at [737, 276] on button "Next" at bounding box center [736, 267] width 92 height 38
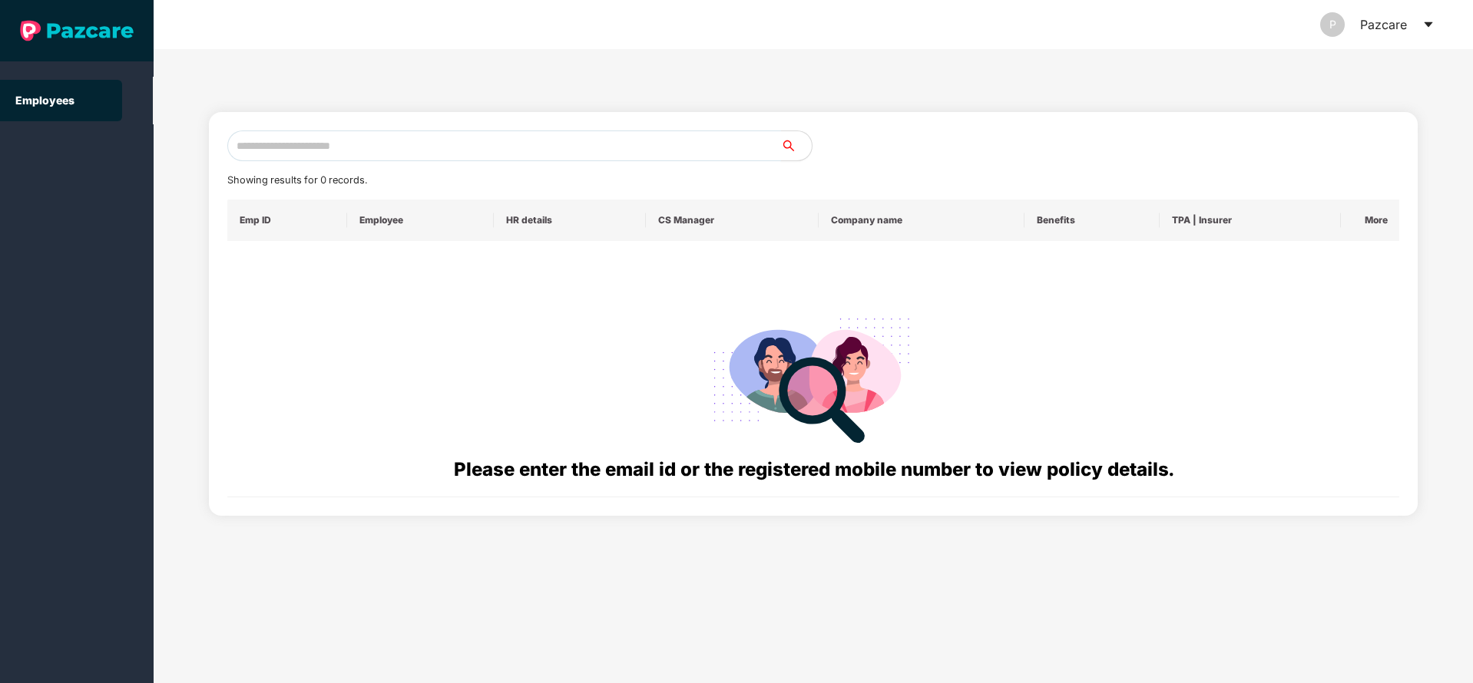
click at [360, 148] on input "text" at bounding box center [504, 146] width 554 height 31
paste input "**********"
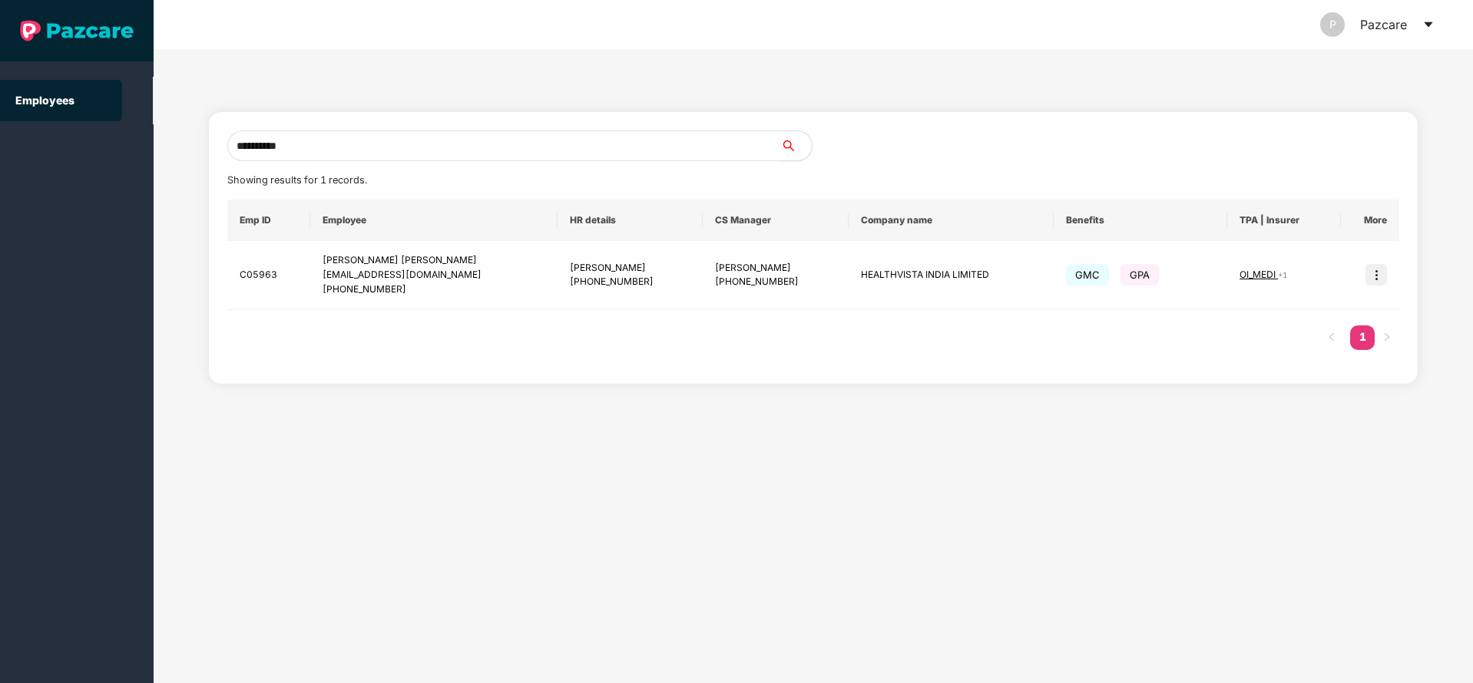
type input "**********"
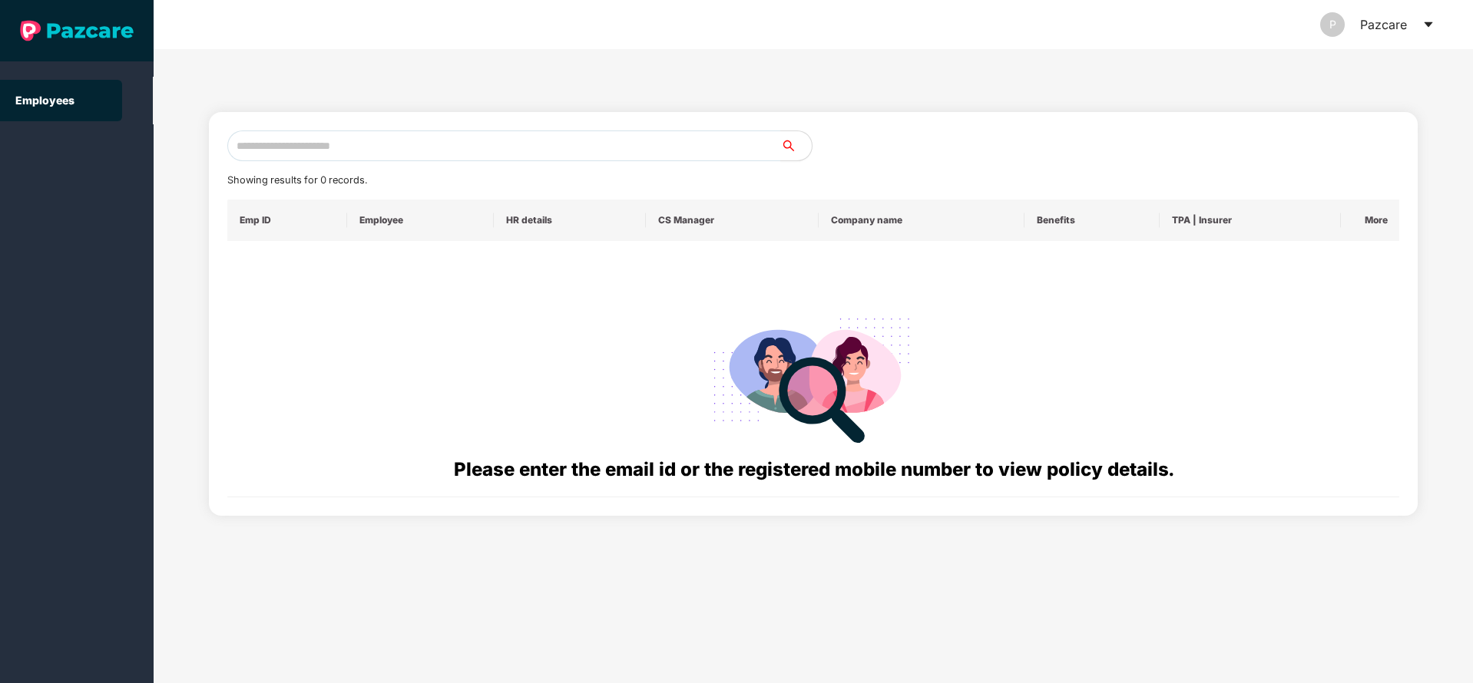
click at [1426, 28] on icon "caret-down" at bounding box center [1428, 24] width 12 height 12
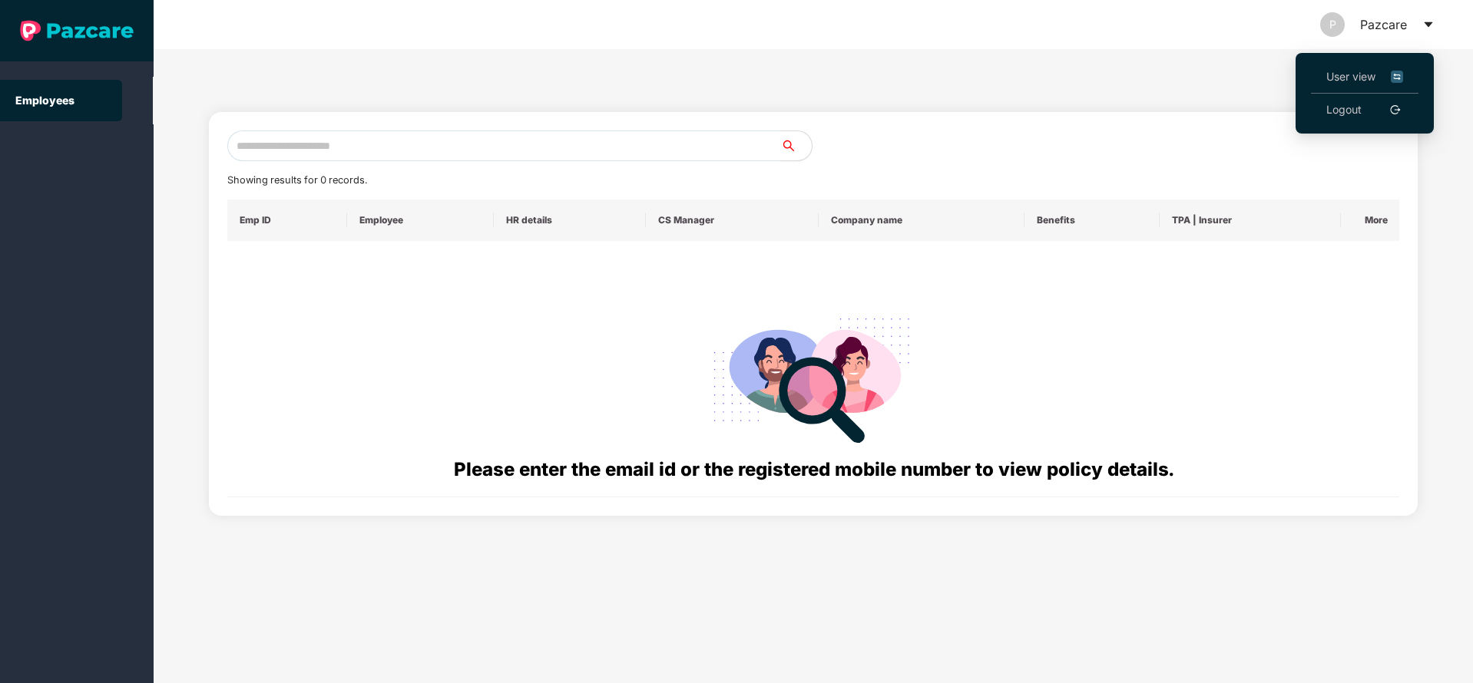
click at [1362, 110] on link "Logout" at bounding box center [1343, 109] width 35 height 17
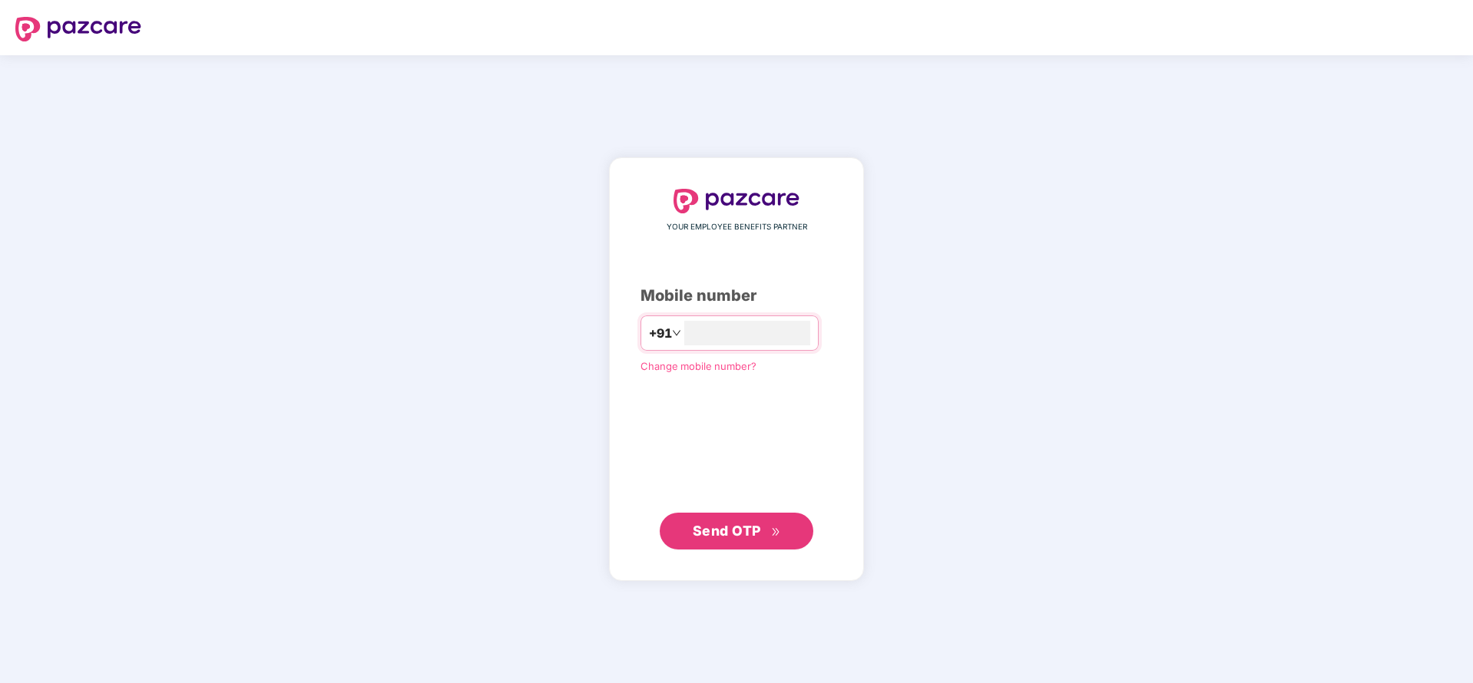
type input "**********"
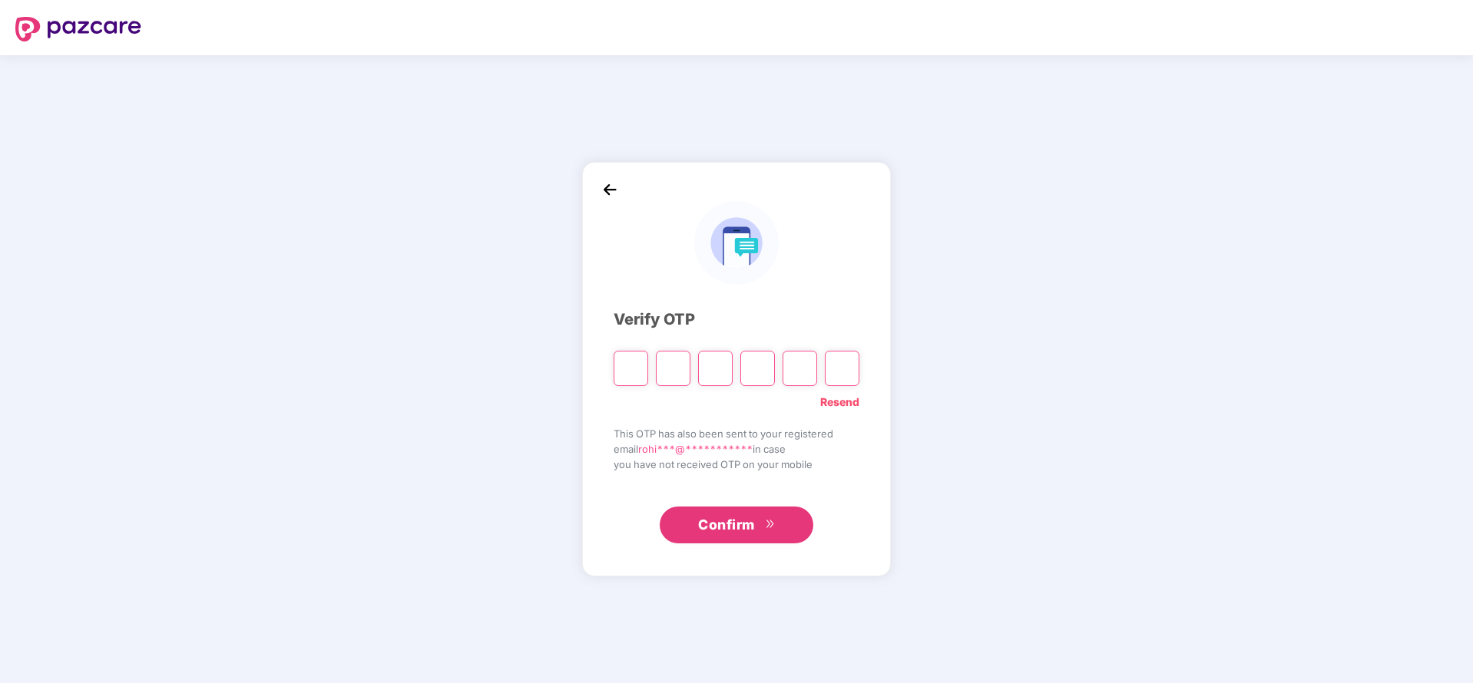
paste input "*"
type input "*"
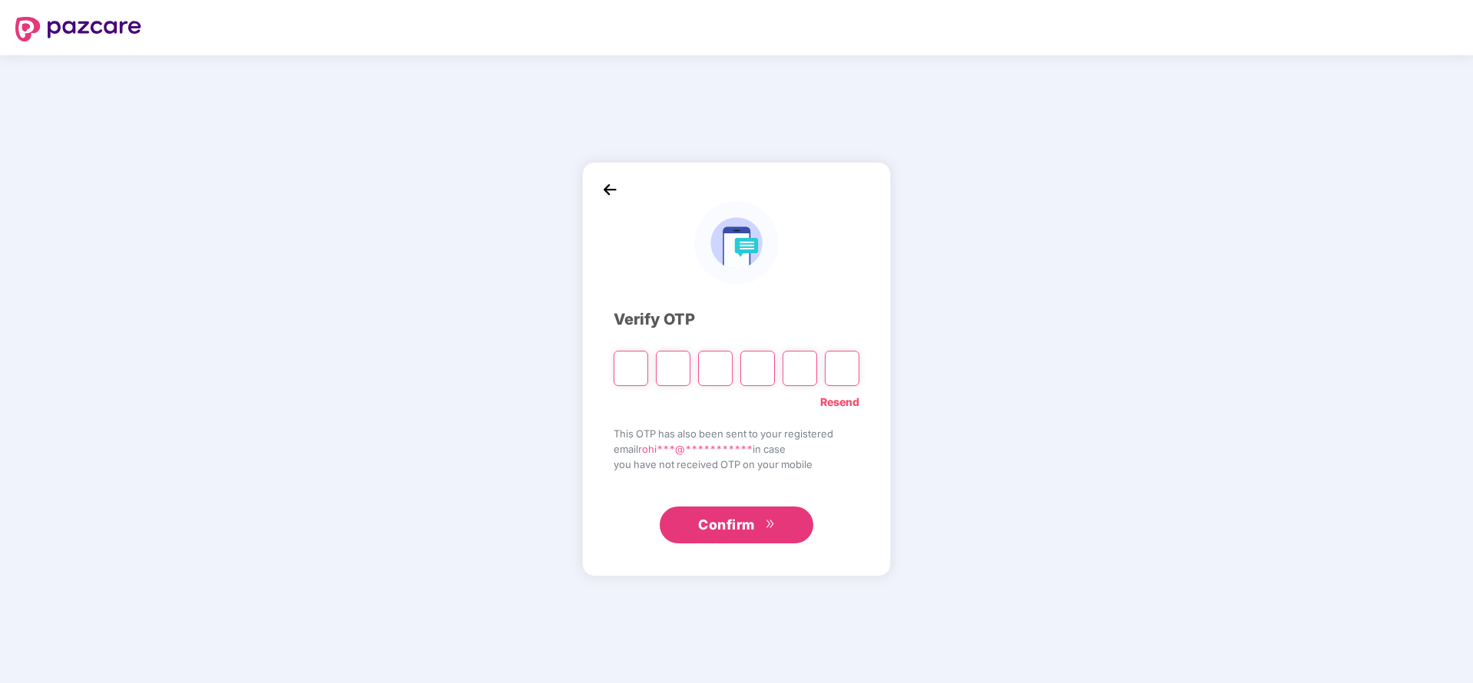
type input "*"
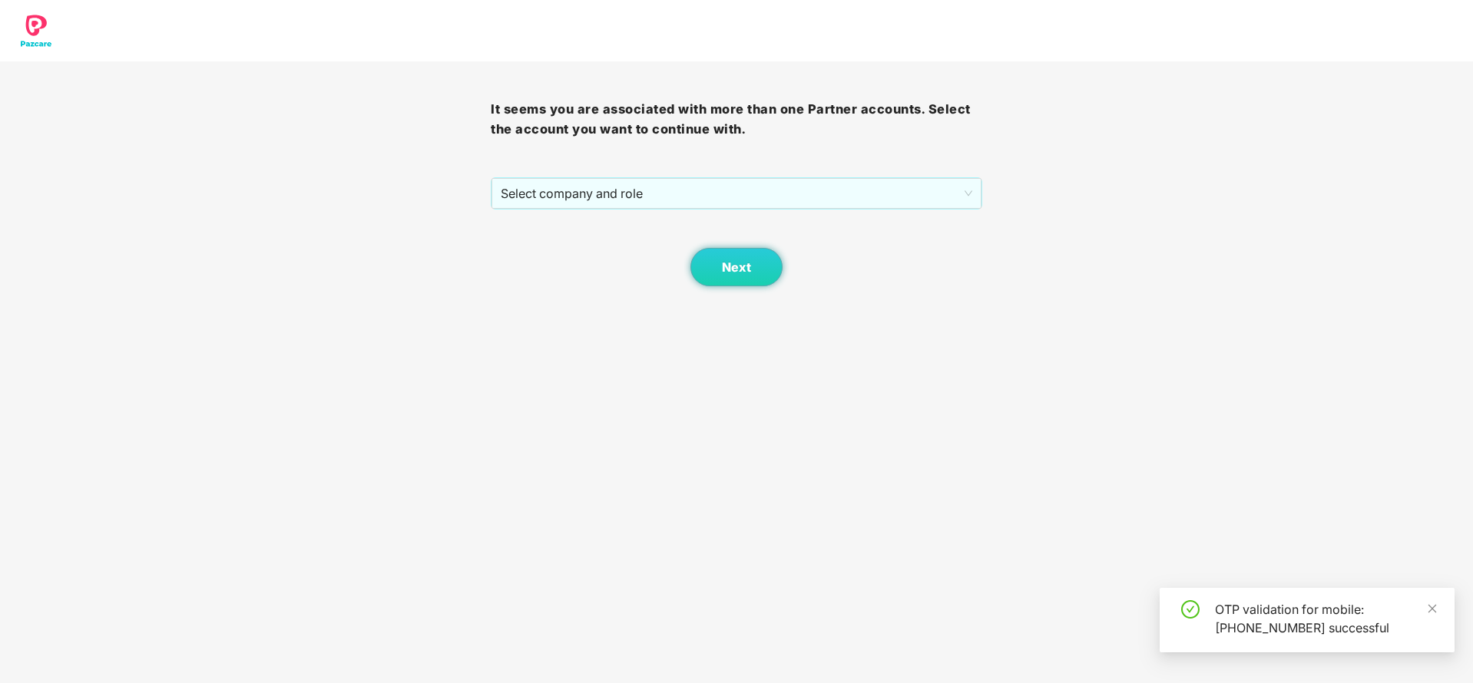
click at [763, 175] on div "It seems you are associated with more than one Partner accounts. Select the acc…" at bounding box center [736, 173] width 491 height 225
click at [744, 179] on span "Select company and role" at bounding box center [736, 193] width 471 height 29
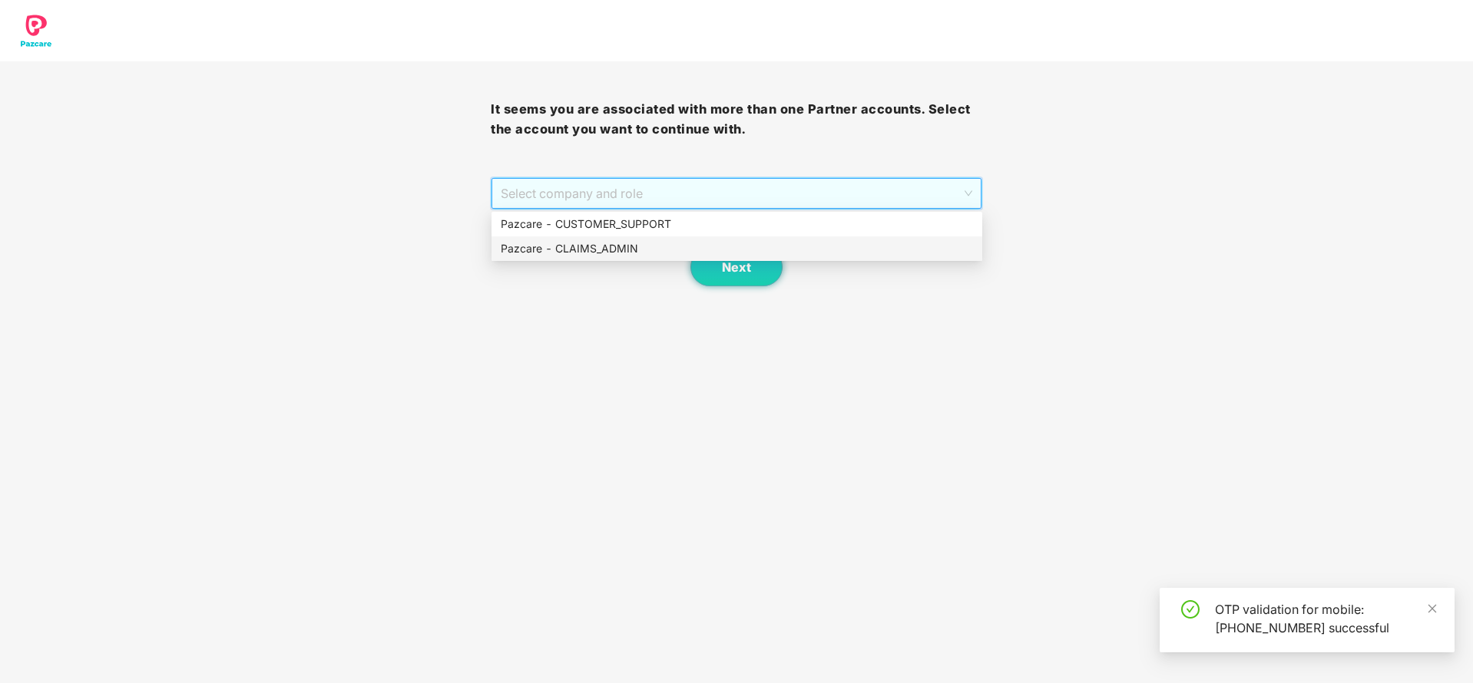
click at [607, 247] on div "Pazcare - CLAIMS_ADMIN" at bounding box center [737, 248] width 472 height 17
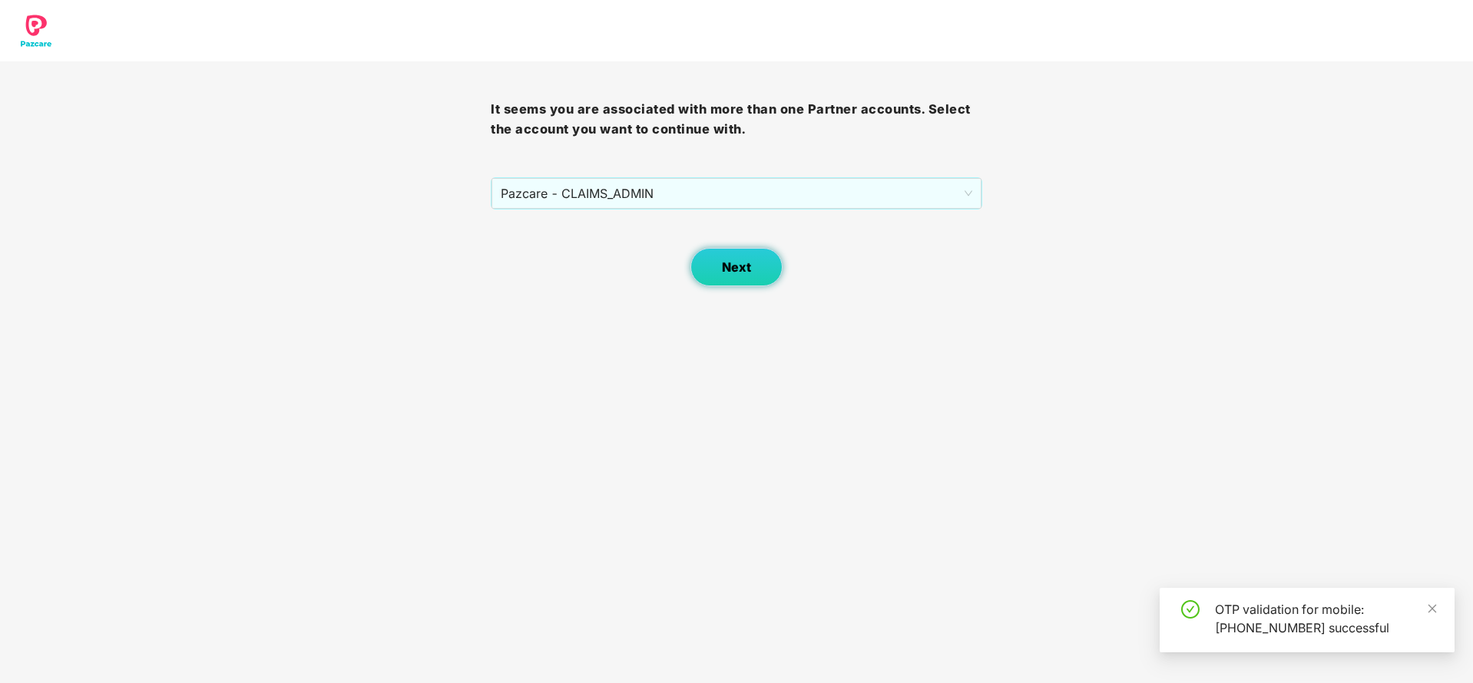
click at [731, 266] on span "Next" at bounding box center [736, 267] width 29 height 15
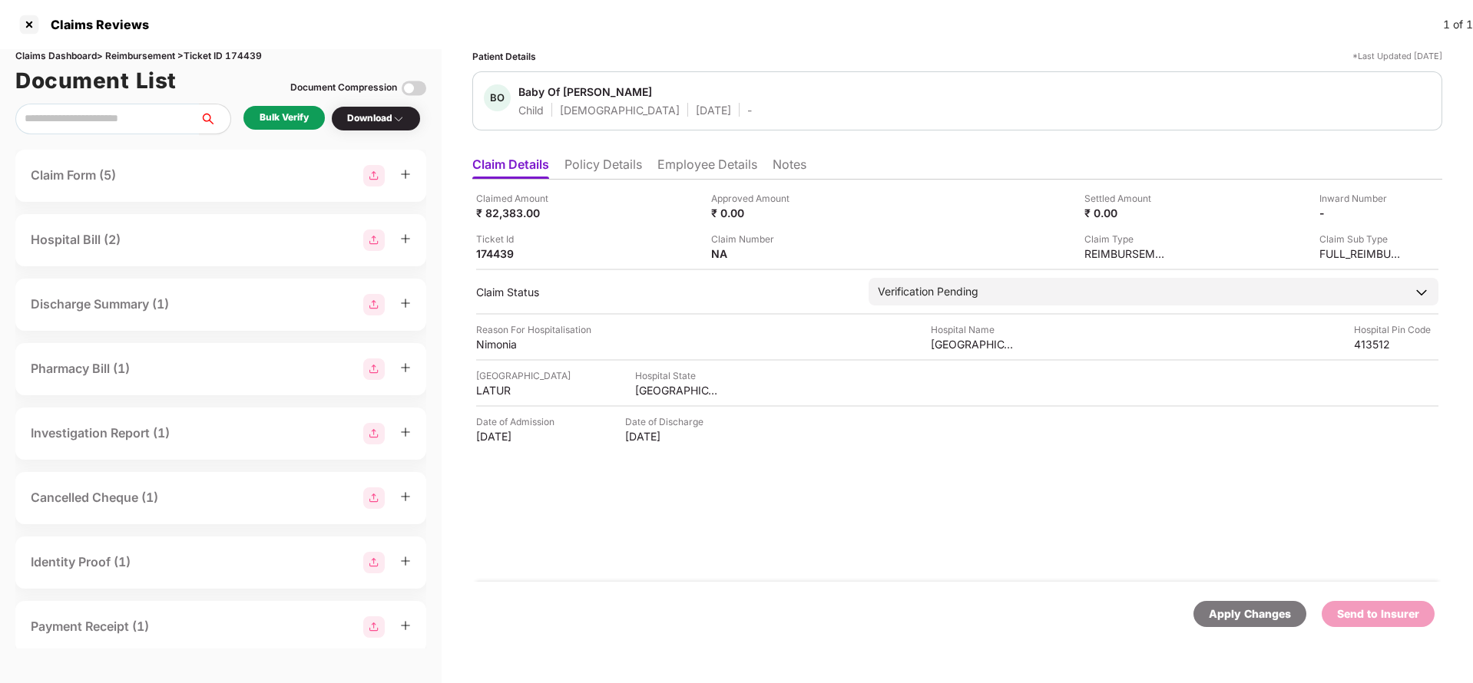
click at [611, 176] on li "Policy Details" at bounding box center [603, 168] width 78 height 22
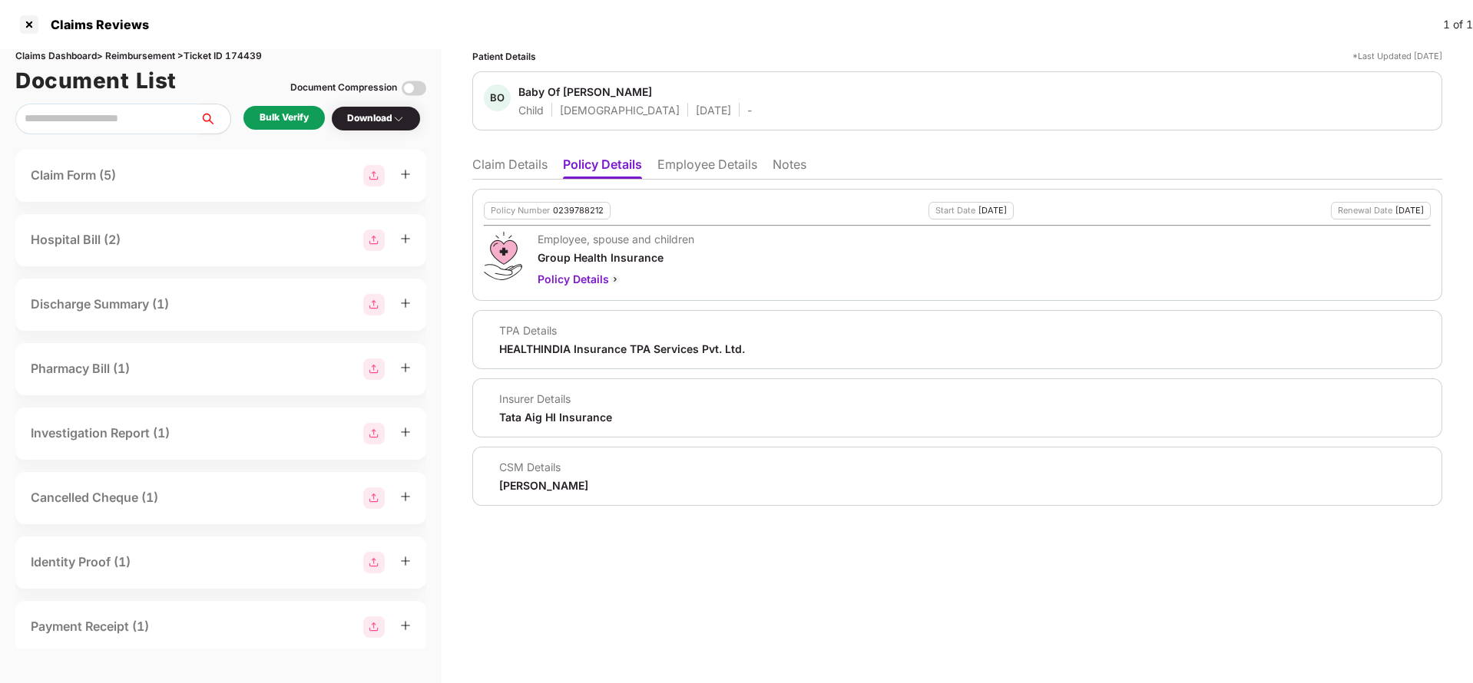
click at [710, 174] on li "Employee Details" at bounding box center [707, 168] width 100 height 22
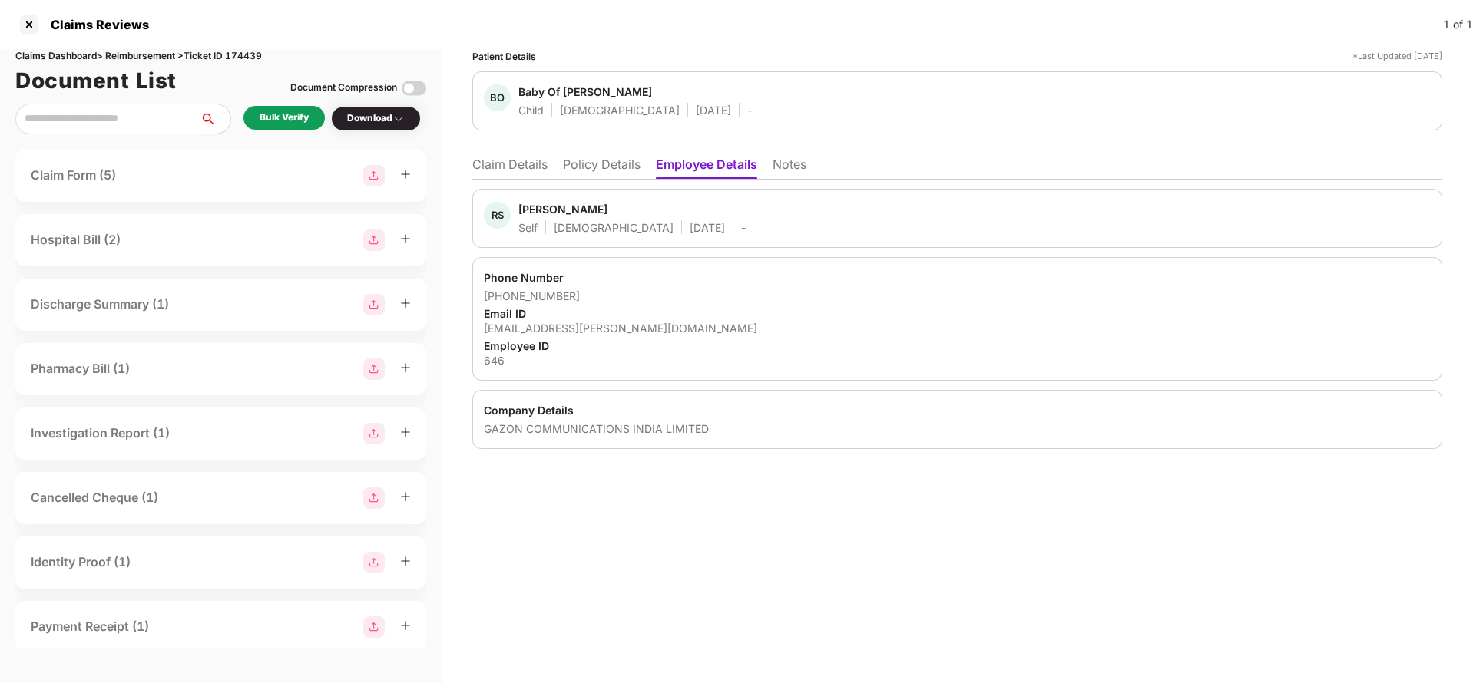
click at [532, 167] on li "Claim Details" at bounding box center [509, 168] width 75 height 22
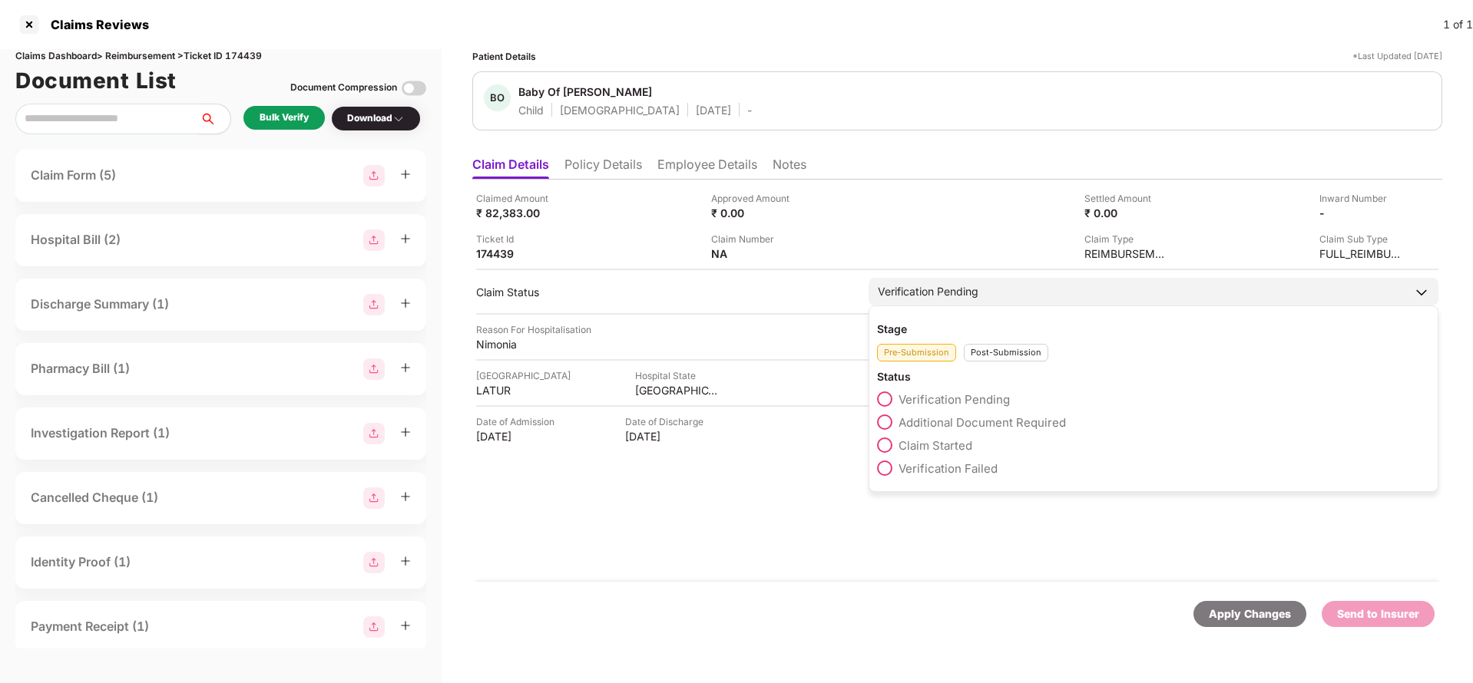
click at [938, 447] on span "Claim Started" at bounding box center [935, 445] width 74 height 15
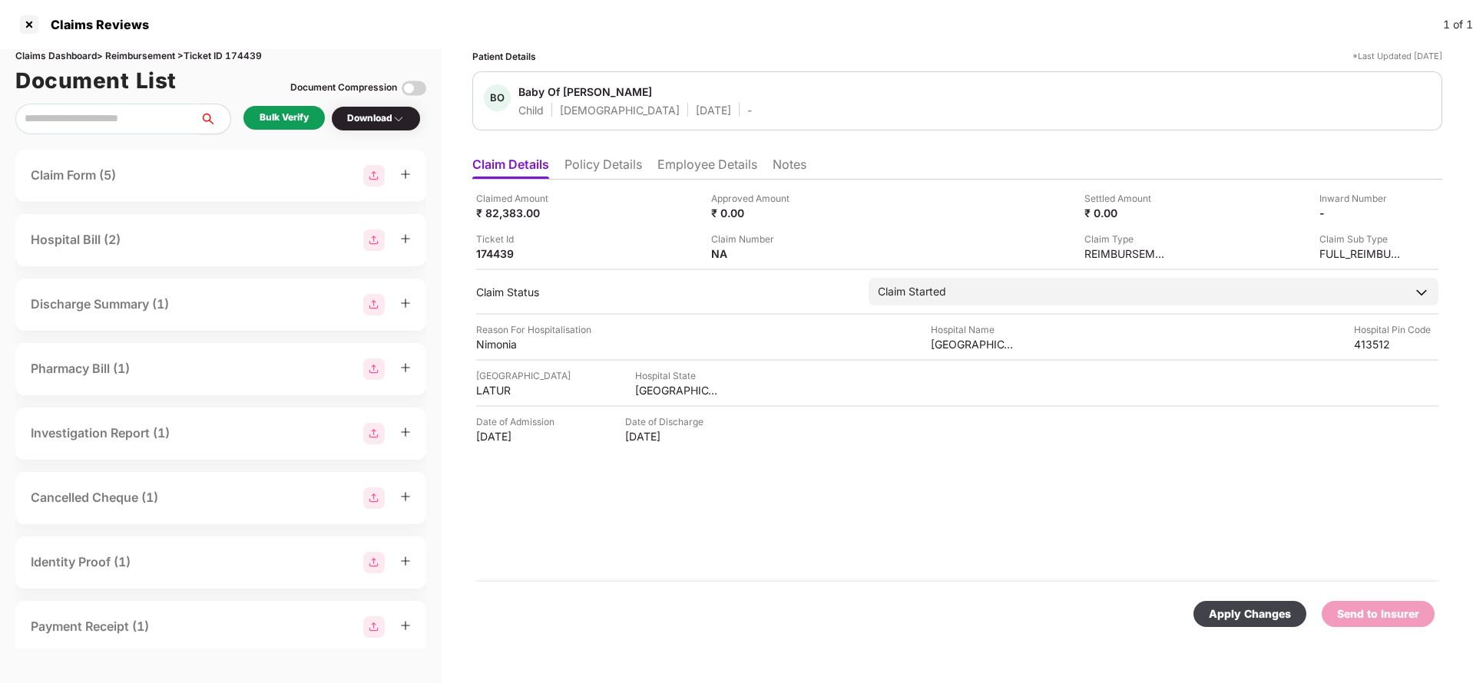
click at [1234, 612] on div "Apply Changes" at bounding box center [1250, 614] width 82 height 17
click at [591, 165] on li "Policy Details" at bounding box center [603, 168] width 78 height 22
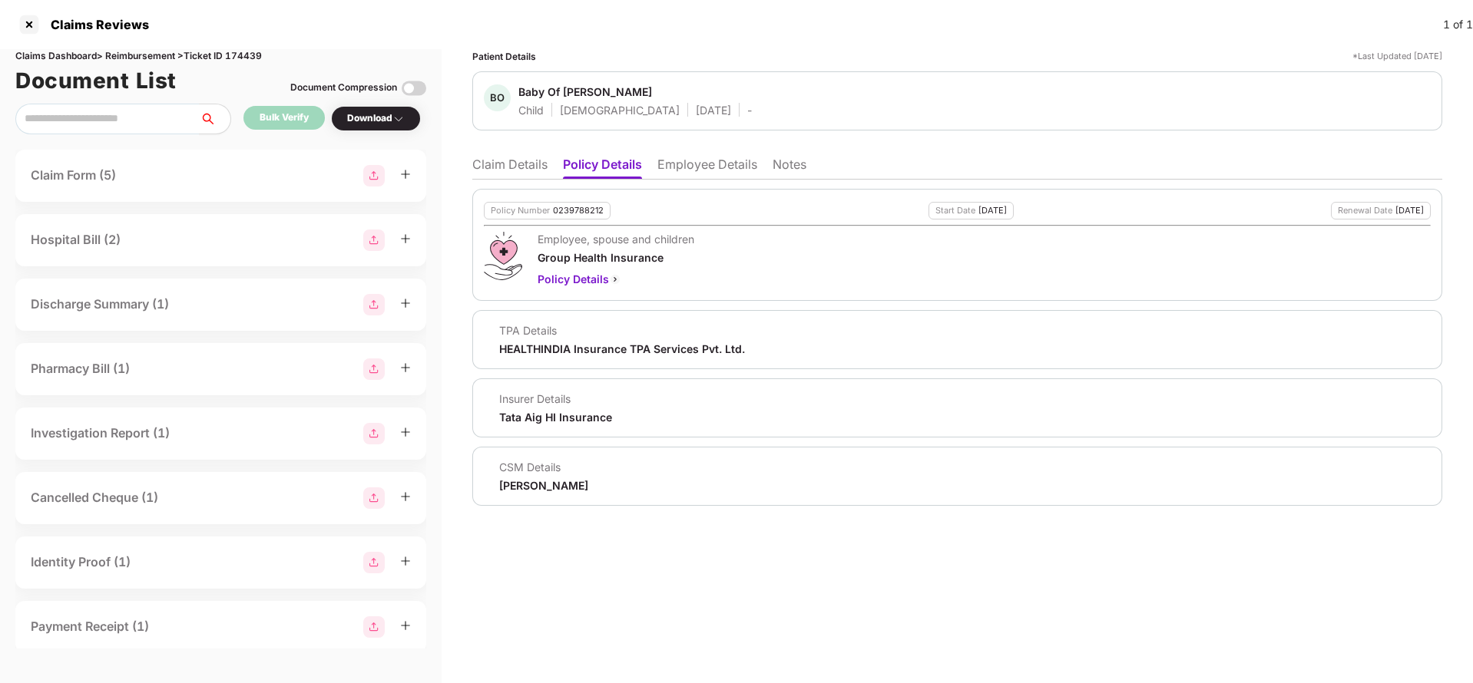
click at [530, 161] on li "Claim Details" at bounding box center [509, 168] width 75 height 22
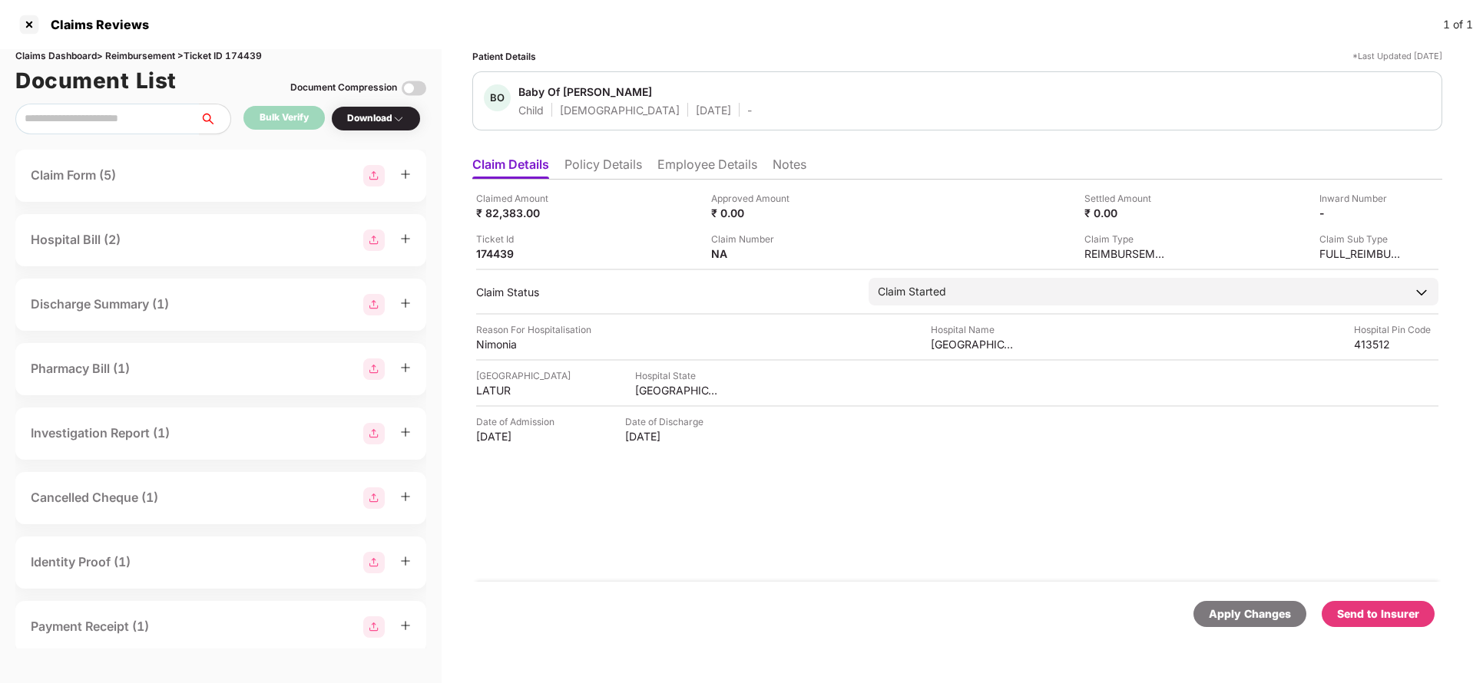
click at [628, 157] on li "Policy Details" at bounding box center [603, 168] width 78 height 22
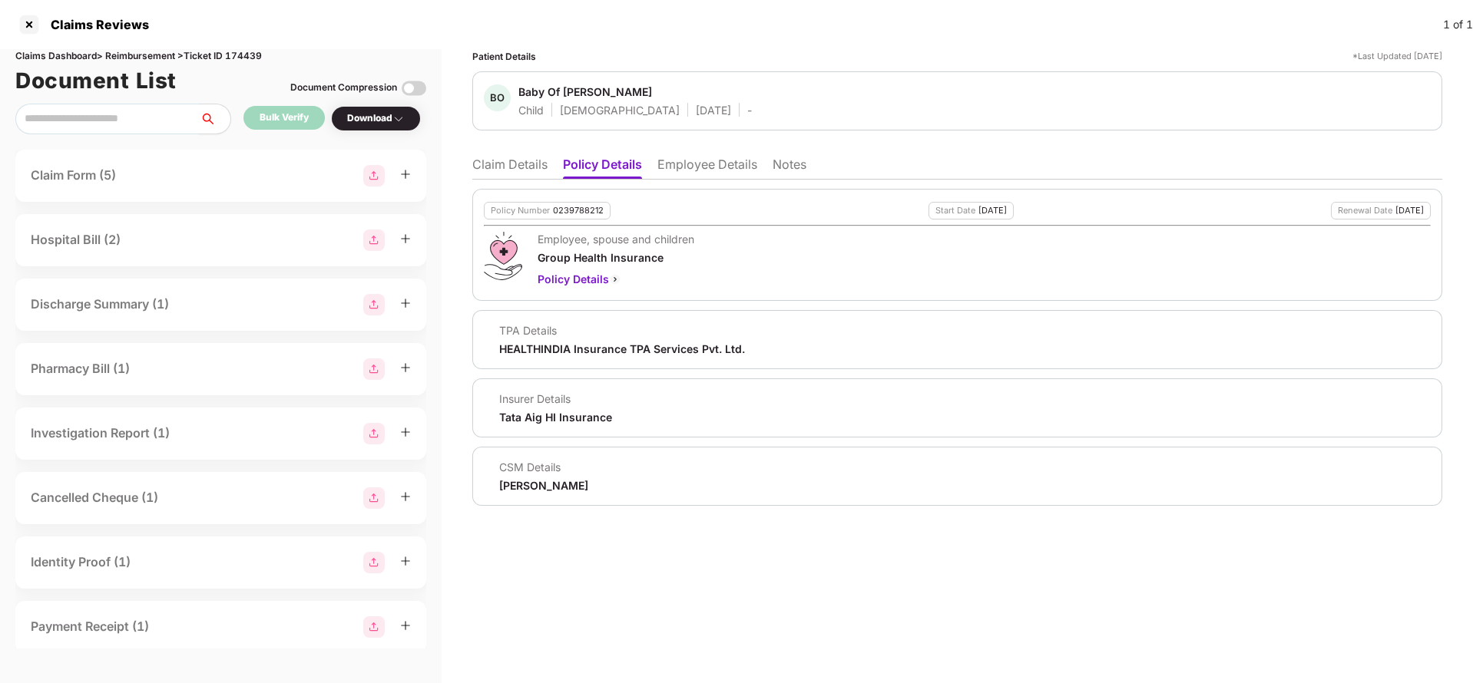
click at [725, 164] on li "Employee Details" at bounding box center [707, 168] width 100 height 22
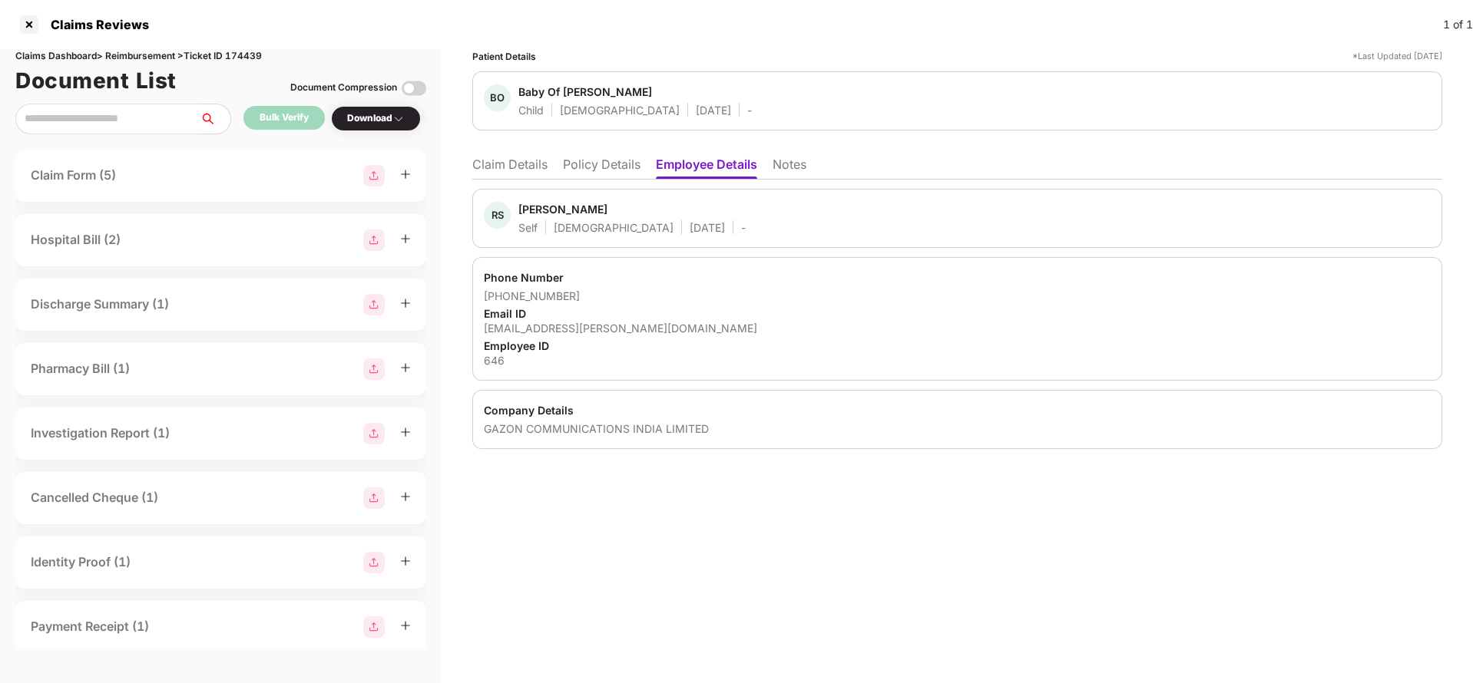
click at [531, 164] on li "Claim Details" at bounding box center [509, 168] width 75 height 22
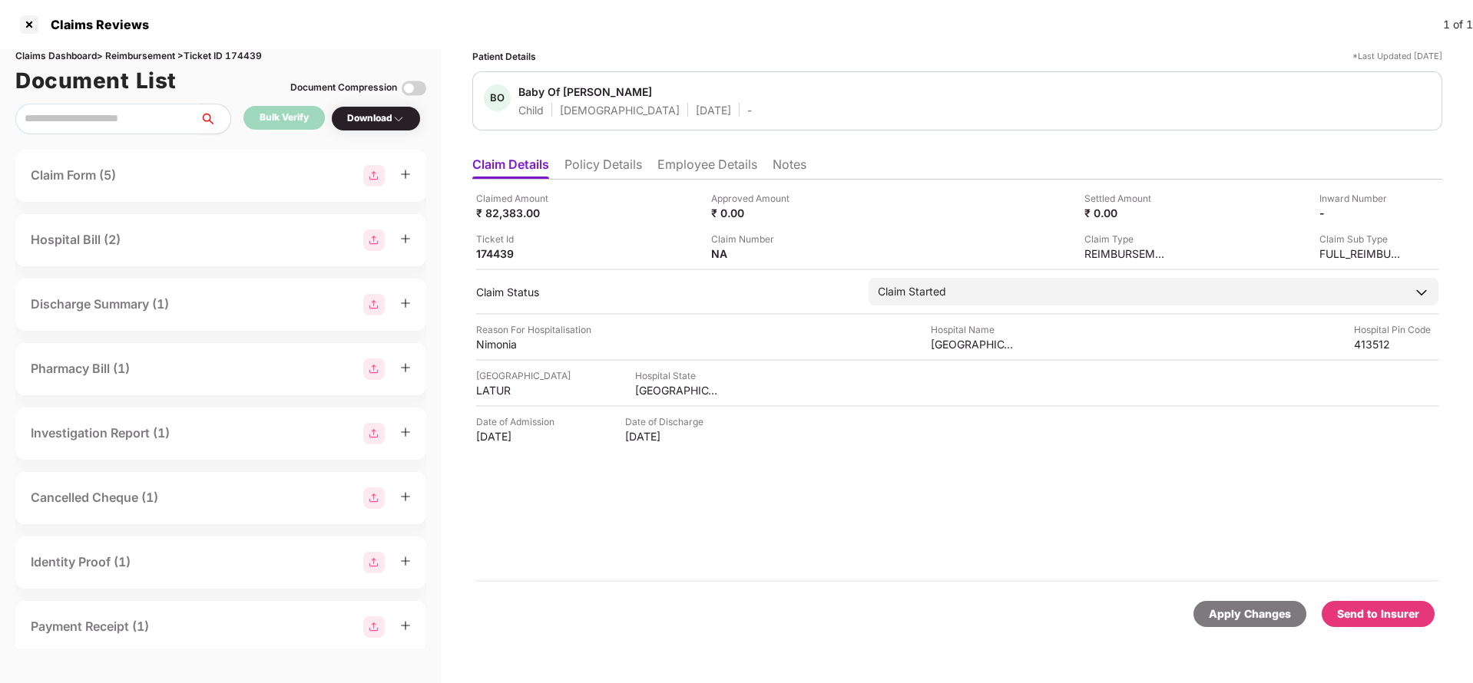
click at [1253, 624] on div "Apply Changes" at bounding box center [1249, 614] width 113 height 26
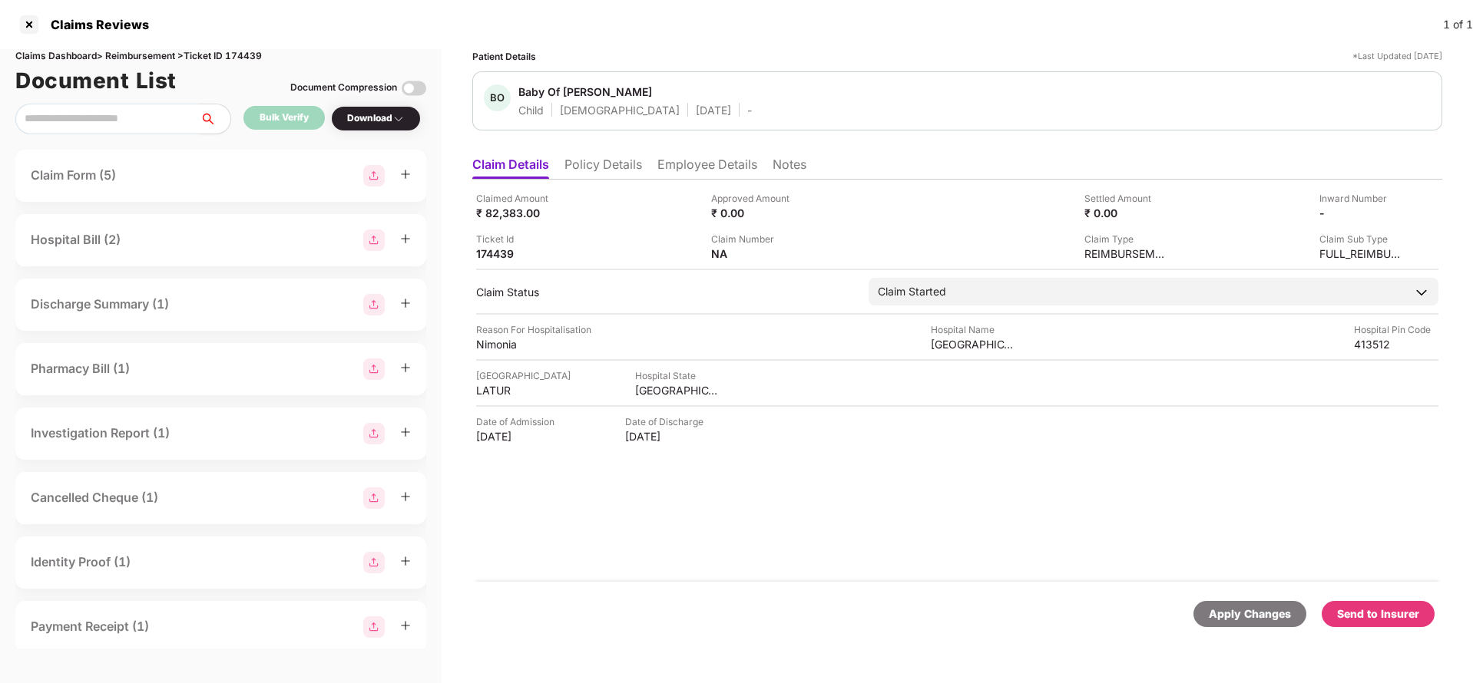
click at [235, 58] on div "Claims Dashboard > Reimbursement > Ticket ID 174439" at bounding box center [220, 56] width 411 height 15
copy div "174439"
click at [1278, 624] on div "Apply Changes" at bounding box center [1249, 614] width 113 height 26
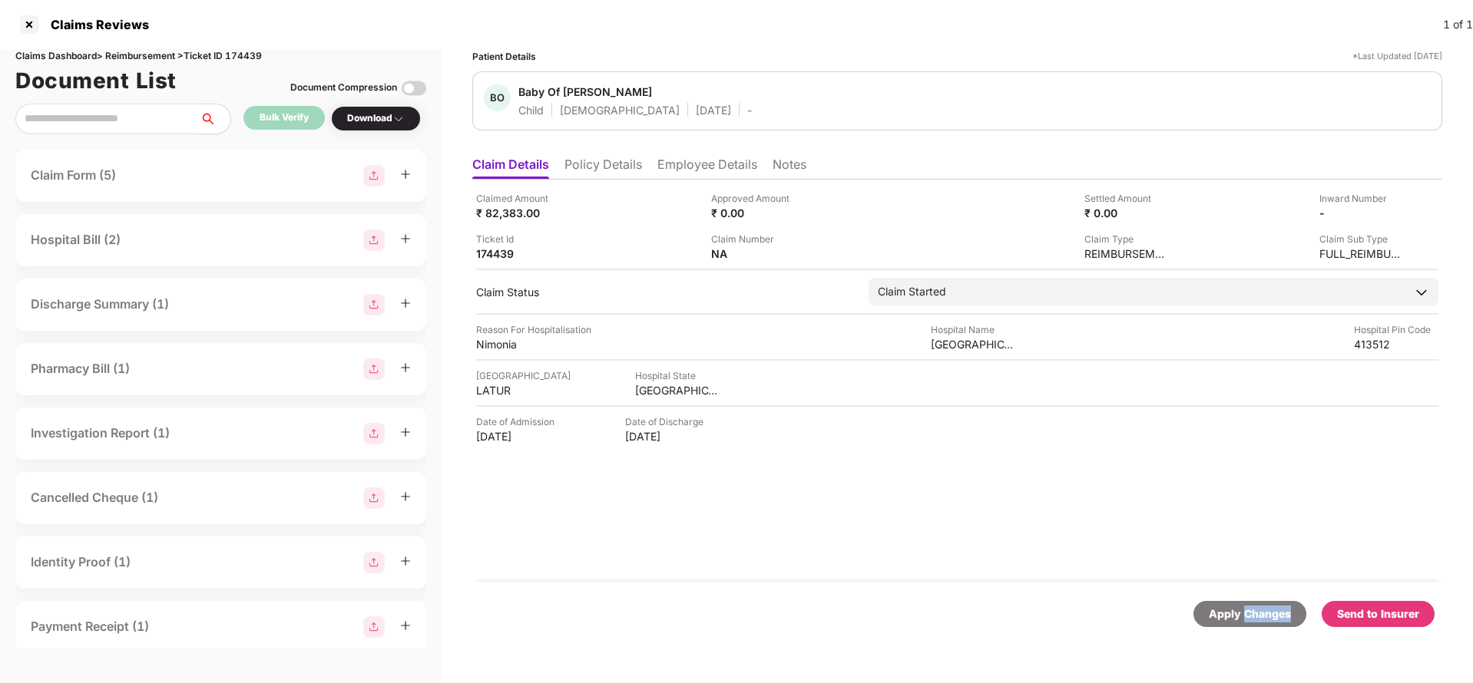
click at [1278, 624] on div "Apply Changes" at bounding box center [1249, 614] width 113 height 26
click at [622, 165] on li "Policy Details" at bounding box center [603, 168] width 78 height 22
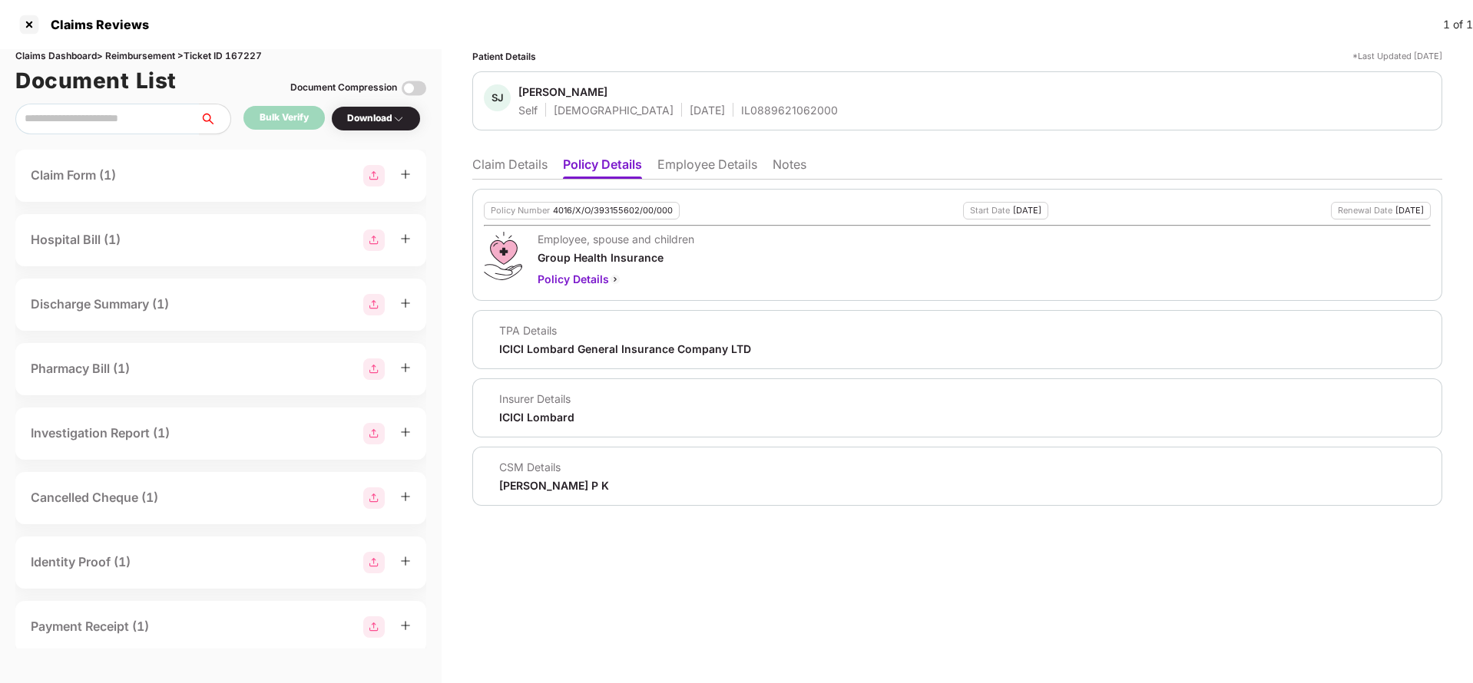
click at [612, 215] on div "4016/X/O/393155602/00/000" at bounding box center [613, 211] width 120 height 10
copy div "4016/X/O/393155602/00/000"
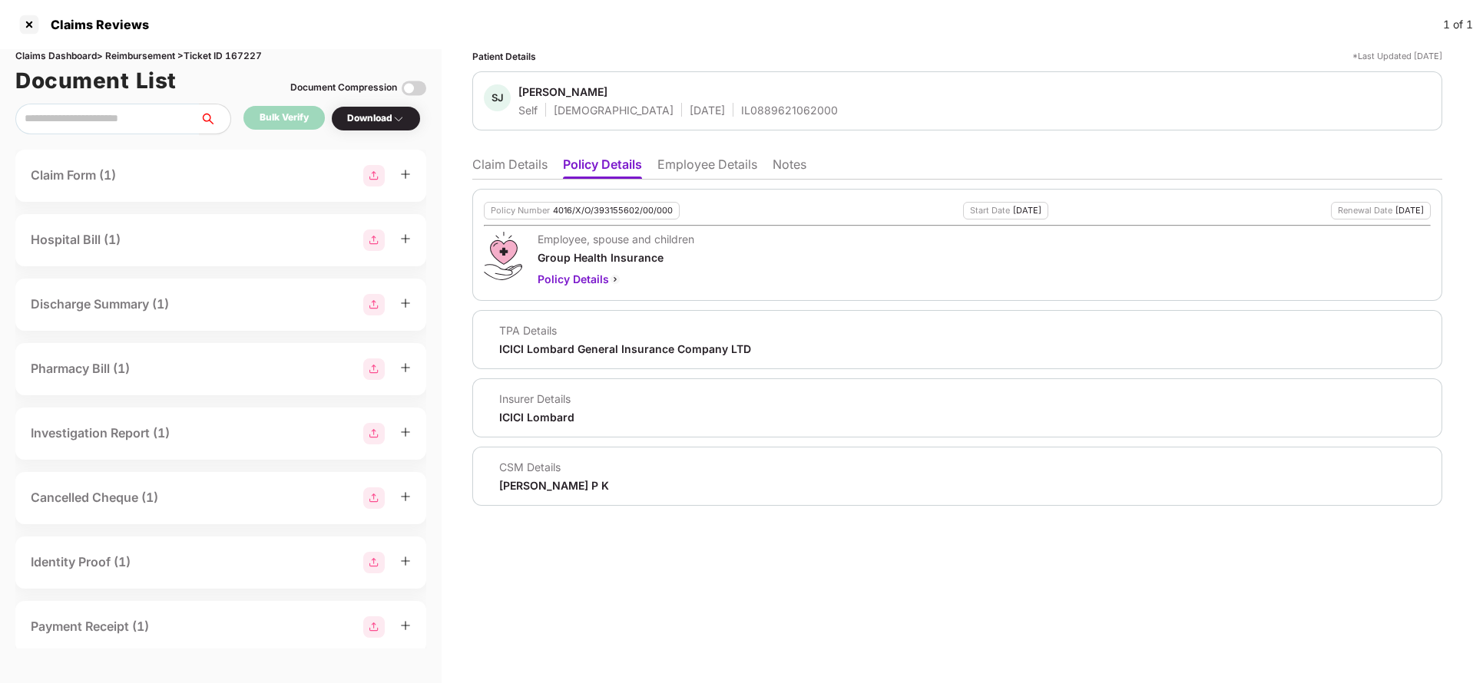
click at [741, 110] on div "IL0889621062000" at bounding box center [789, 110] width 97 height 15
copy div "IL0889621062000"
click at [686, 166] on li "Employee Details" at bounding box center [707, 168] width 100 height 22
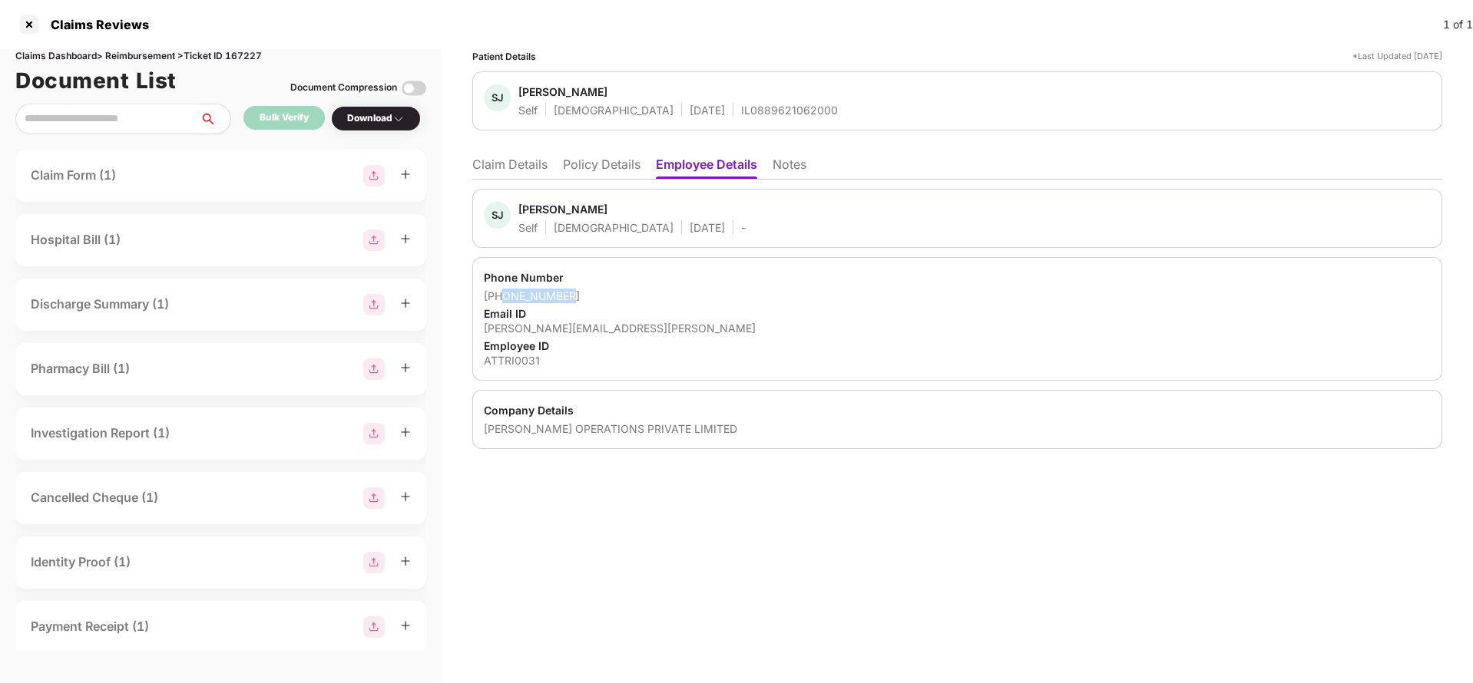
drag, startPoint x: 504, startPoint y: 296, endPoint x: 584, endPoint y: 293, distance: 79.9
click at [584, 293] on div "[PHONE_NUMBER]" at bounding box center [957, 296] width 947 height 15
copy div "9140675155"
click at [551, 333] on div "[PERSON_NAME][EMAIL_ADDRESS][PERSON_NAME]" at bounding box center [957, 328] width 947 height 15
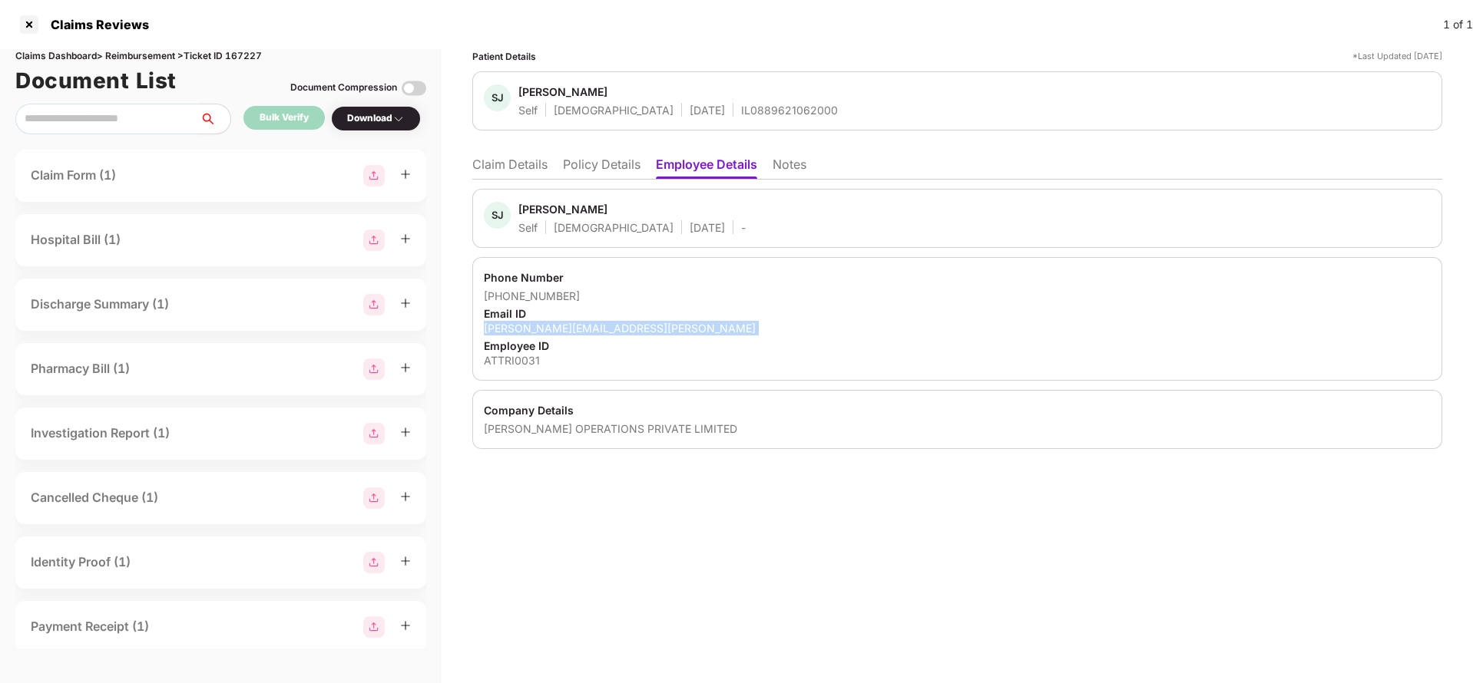
click at [551, 333] on div "[PERSON_NAME][EMAIL_ADDRESS][PERSON_NAME]" at bounding box center [957, 328] width 947 height 15
copy div "[PERSON_NAME][EMAIL_ADDRESS][PERSON_NAME]"
click at [515, 167] on li "Claim Details" at bounding box center [509, 168] width 75 height 22
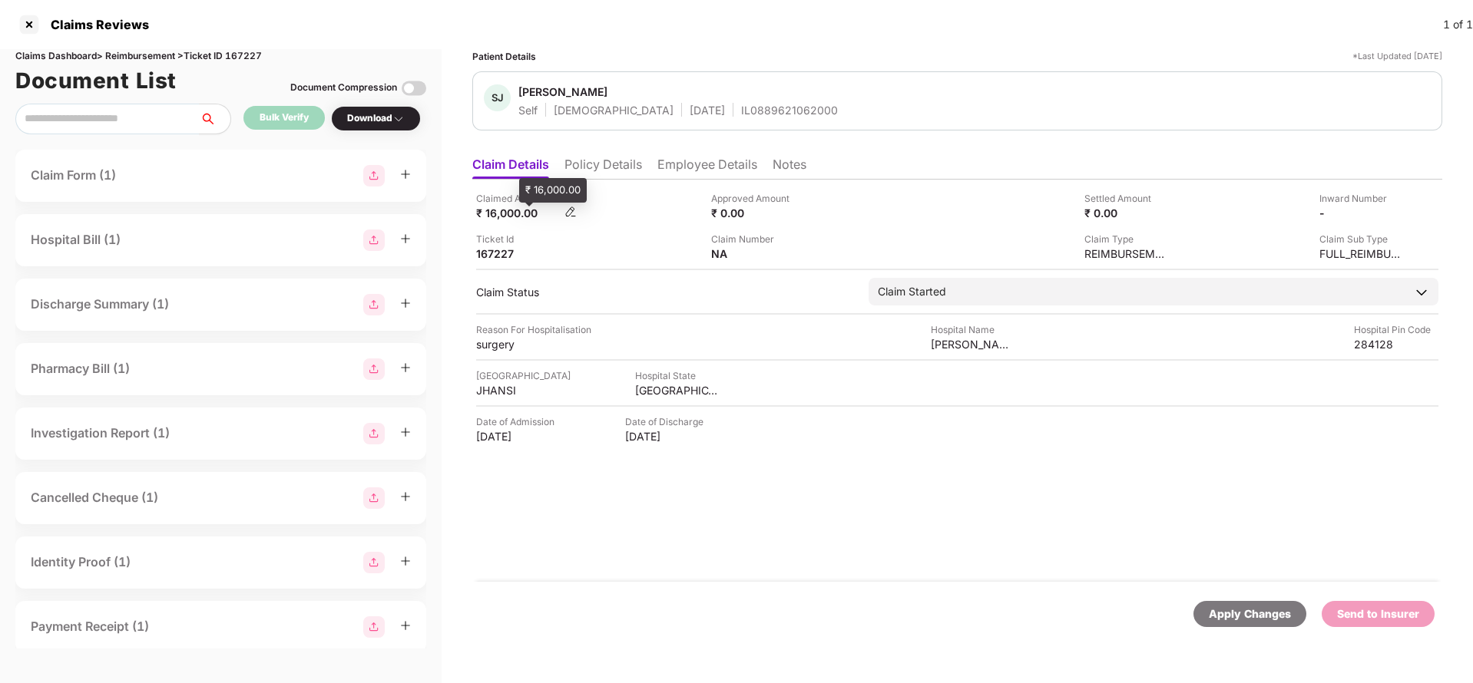
click at [516, 207] on div "₹ 16,000.00" at bounding box center [518, 213] width 84 height 15
copy div "16,000"
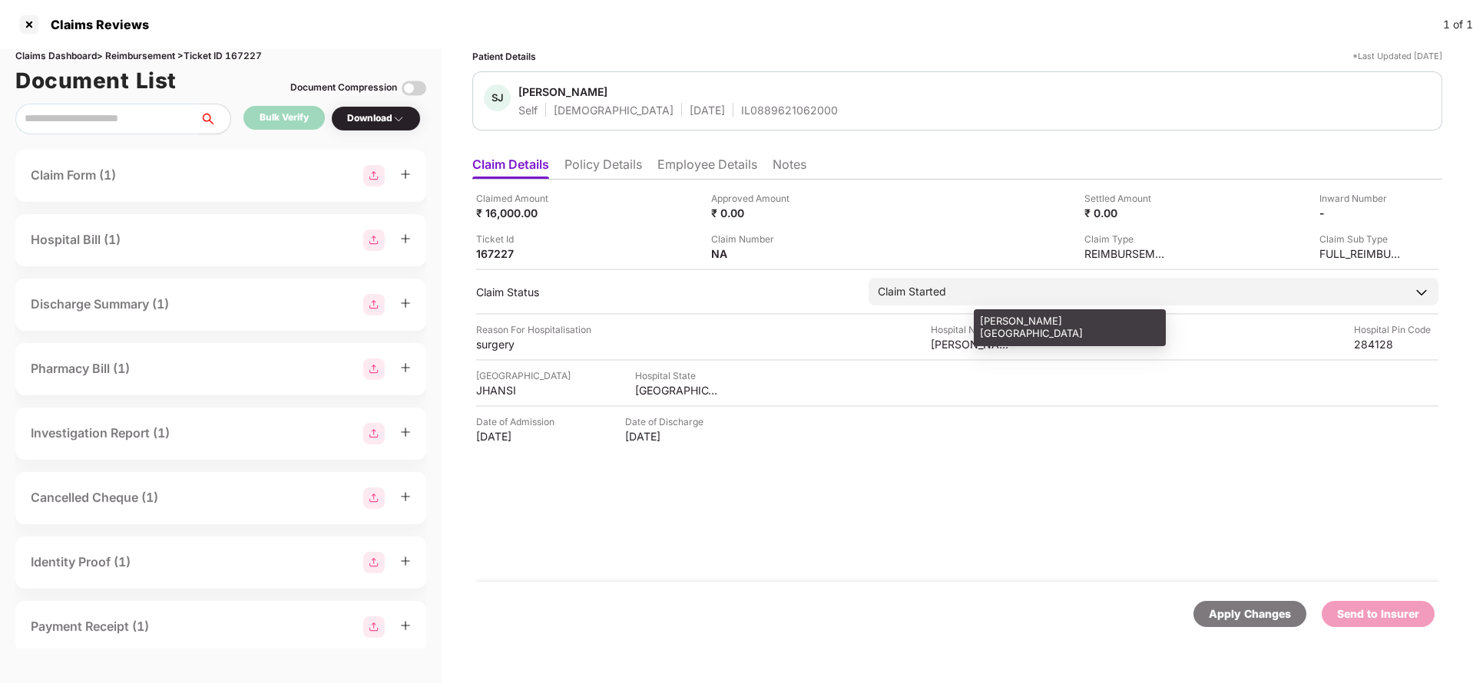
click at [986, 349] on div "[PERSON_NAME][GEOGRAPHIC_DATA]" at bounding box center [973, 344] width 84 height 15
copy div "[PERSON_NAME][GEOGRAPHIC_DATA]"
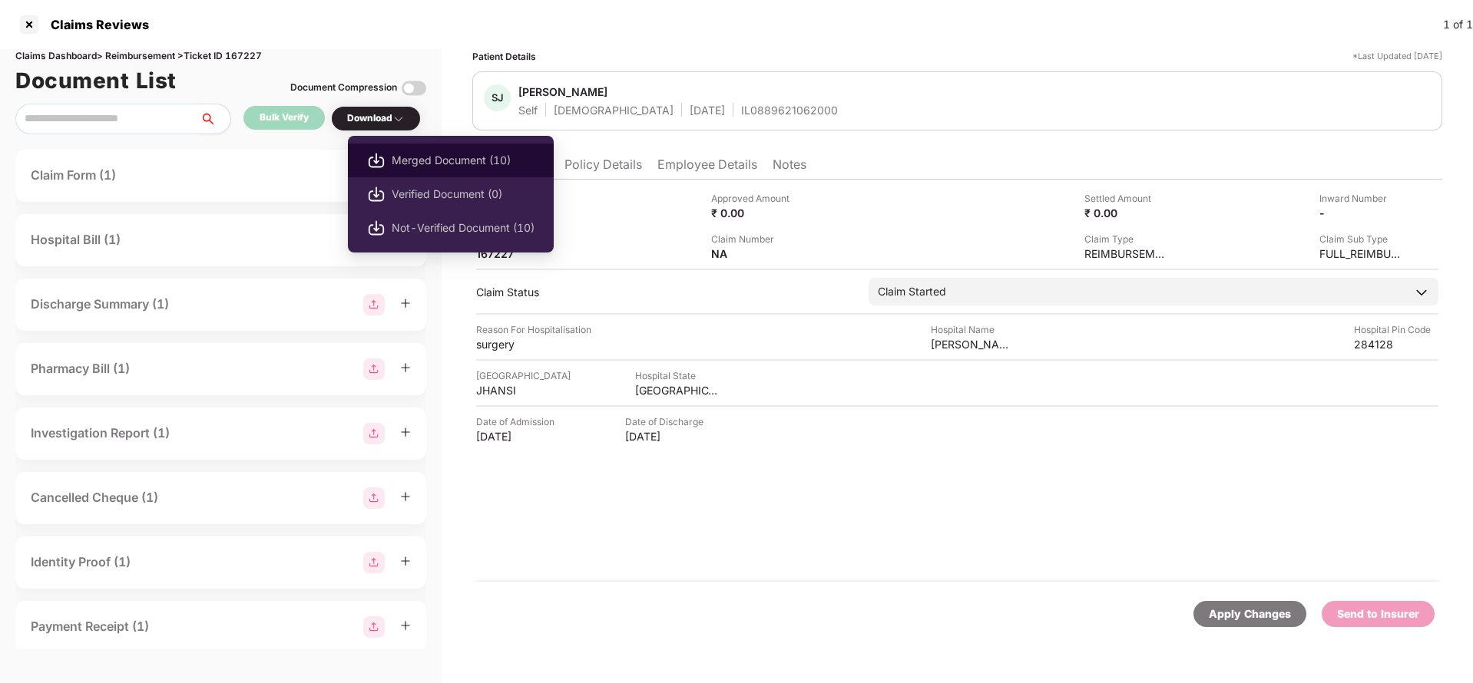
click at [446, 160] on span "Merged Document (10)" at bounding box center [463, 160] width 143 height 17
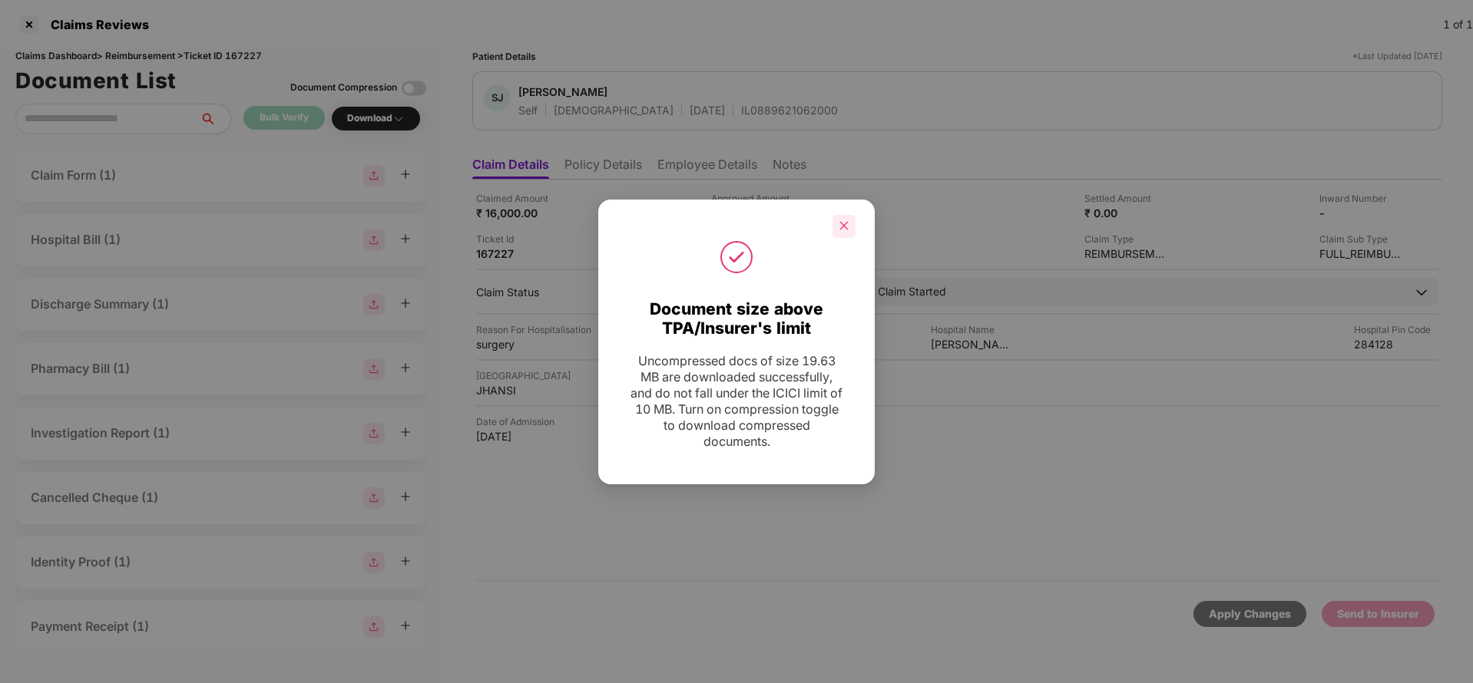
click at [844, 227] on icon "close" at bounding box center [844, 225] width 11 height 11
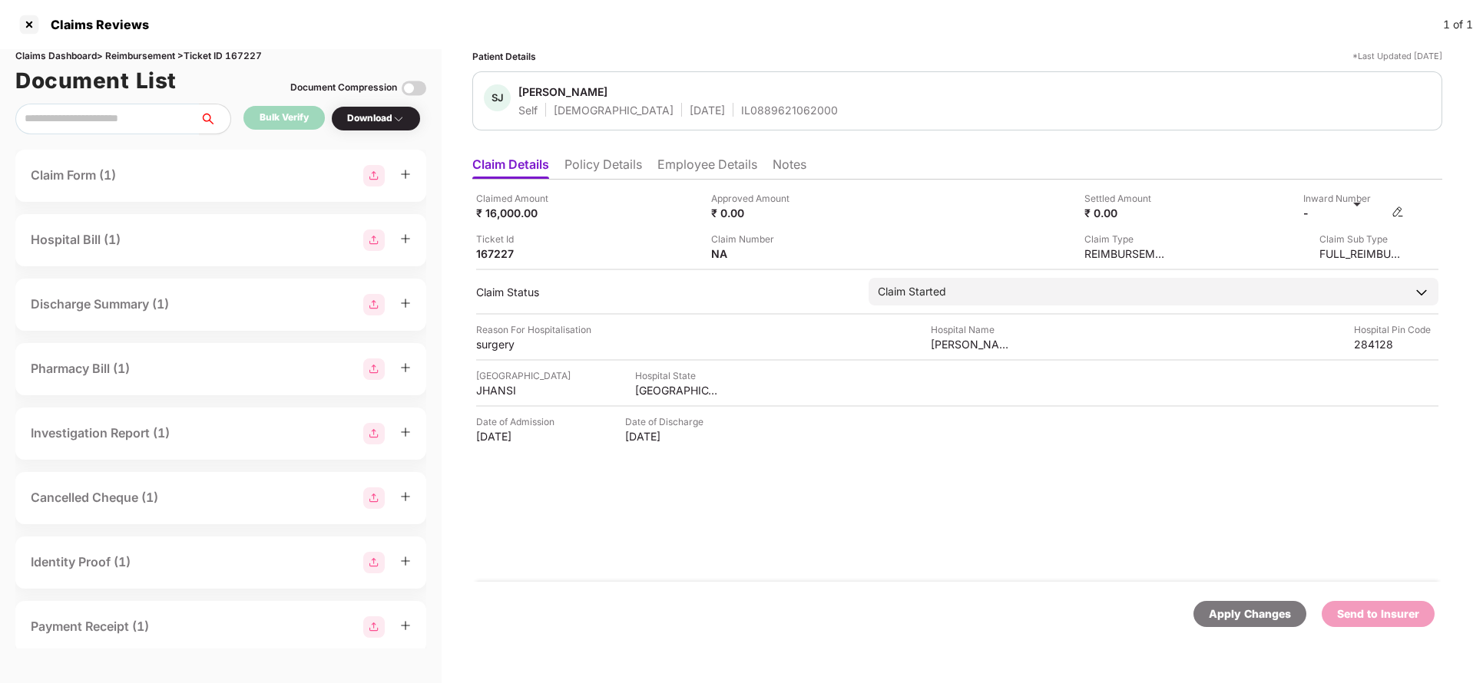
click at [1396, 209] on img at bounding box center [1397, 212] width 12 height 12
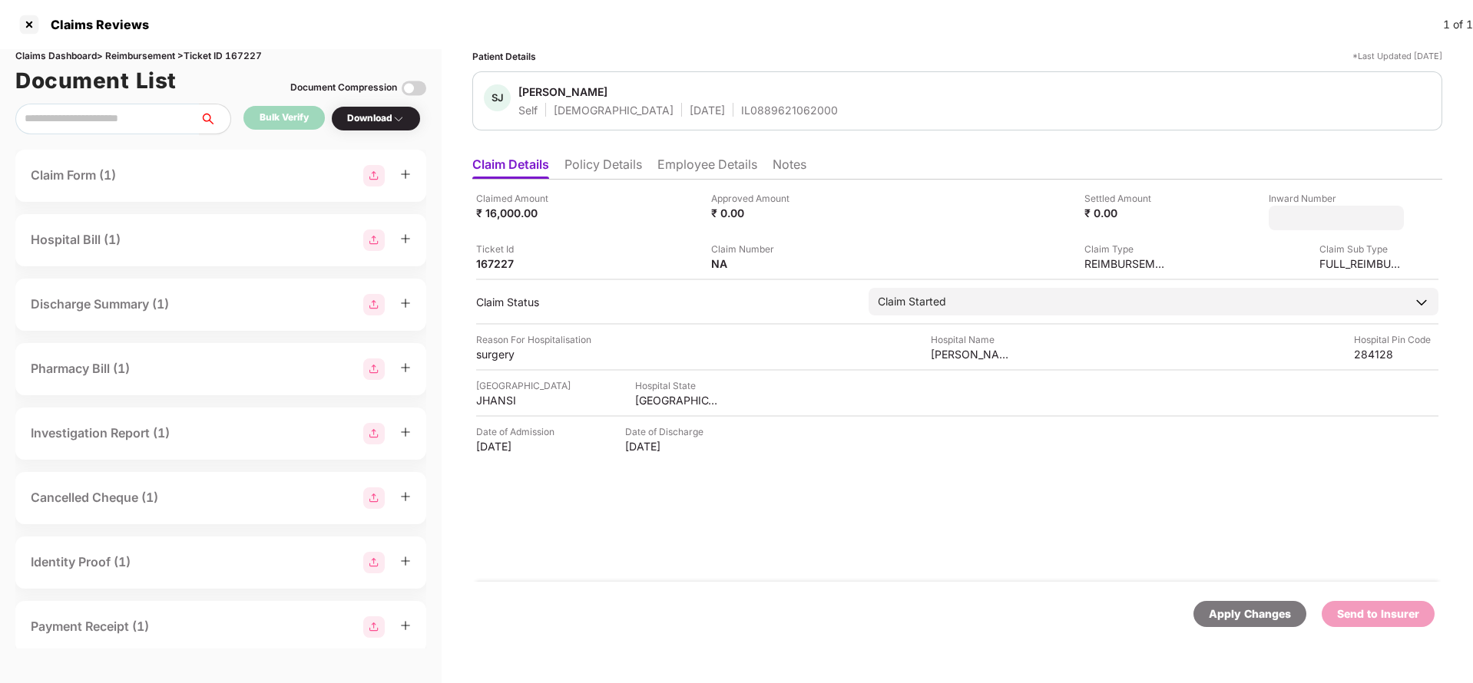
type input "**********"
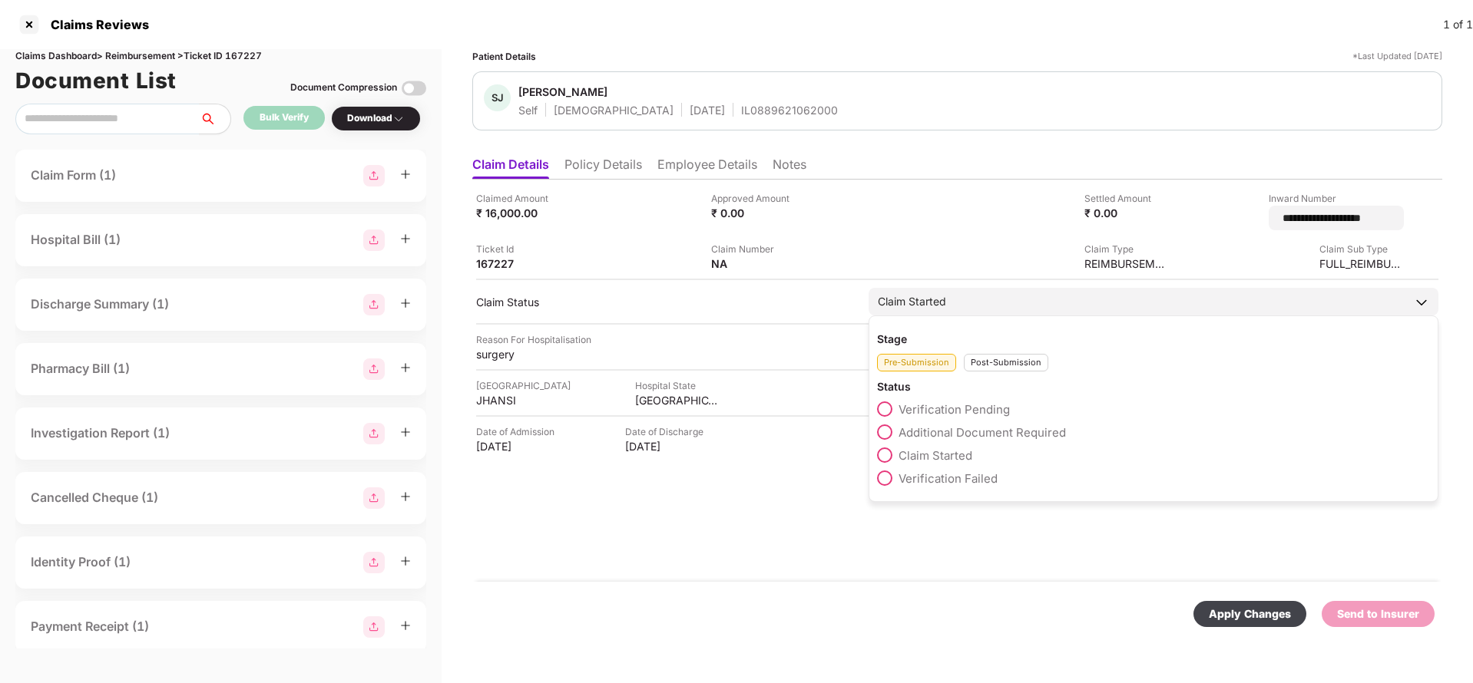
click at [997, 304] on div "Claim Started" at bounding box center [1154, 302] width 570 height 28
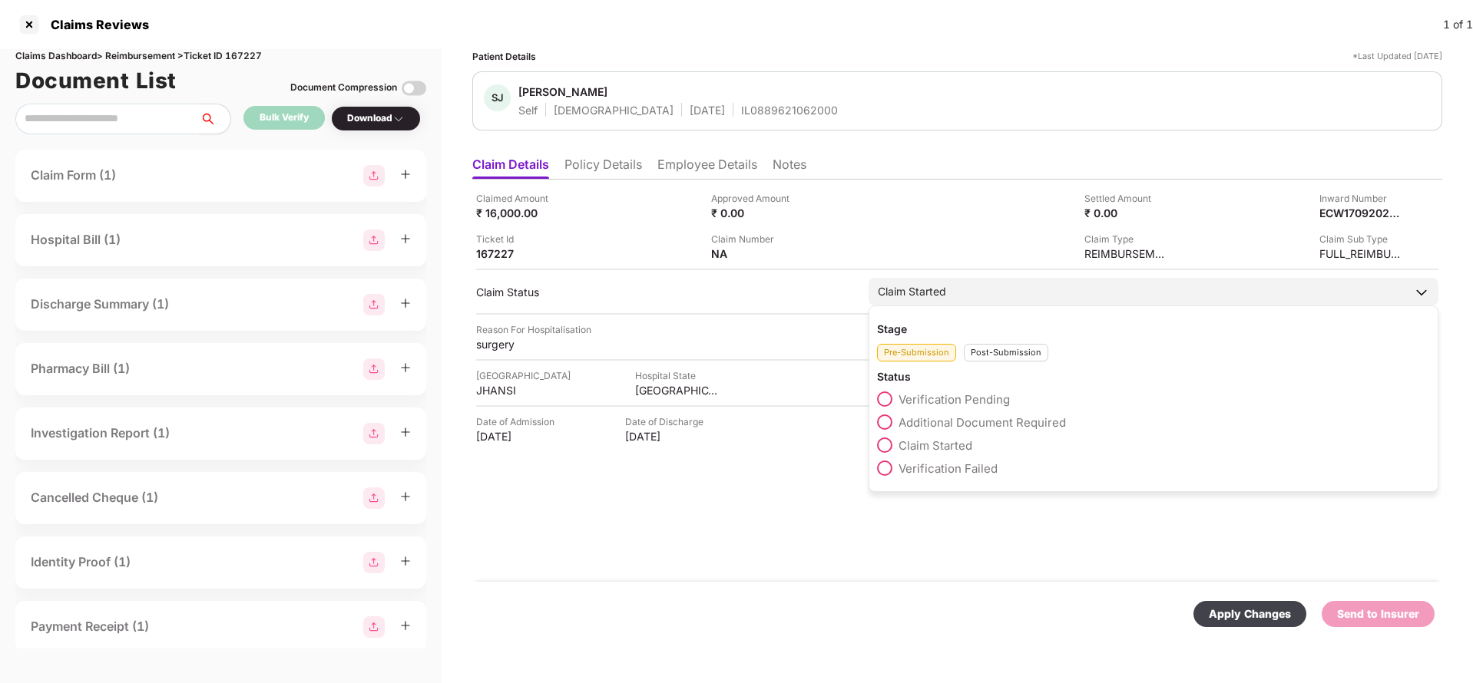
click at [1018, 359] on div "Post-Submission" at bounding box center [1006, 353] width 84 height 18
click at [975, 424] on span "Claim Under Process" at bounding box center [956, 422] width 116 height 15
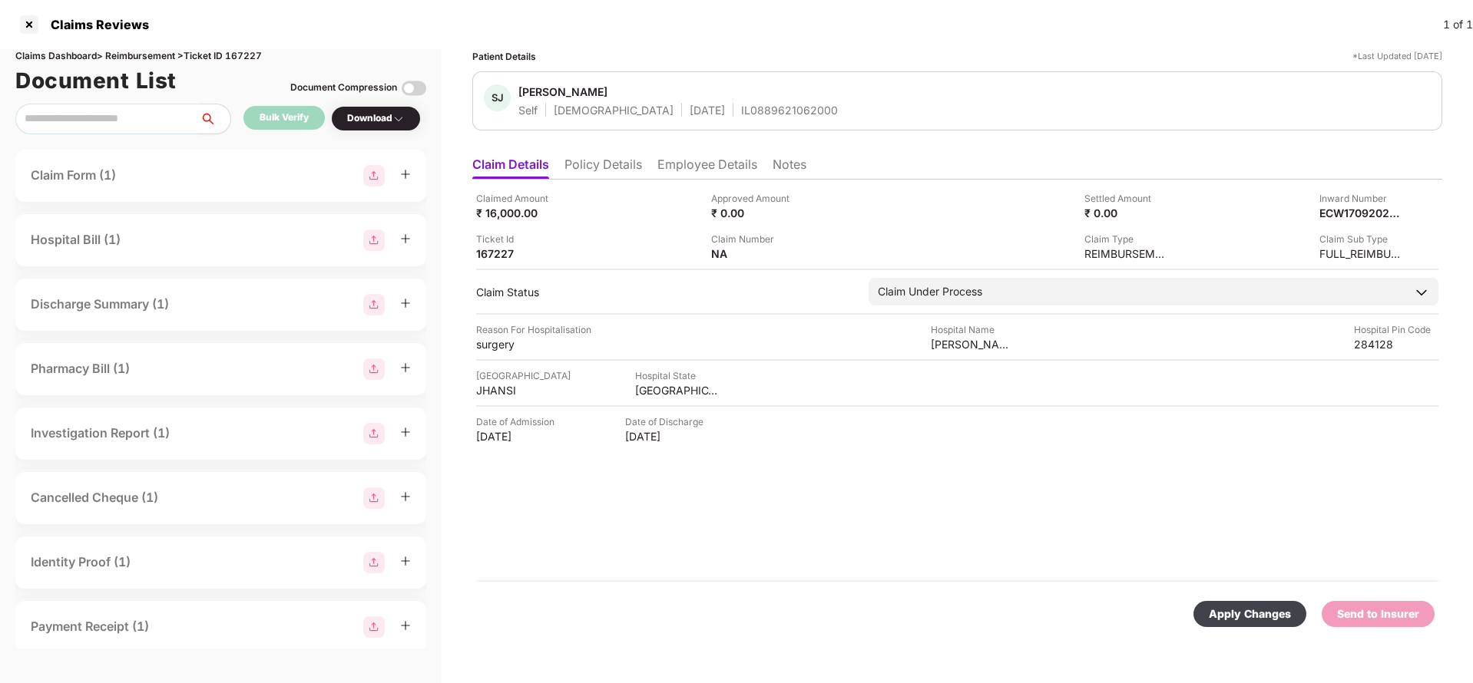
click at [1243, 606] on div "Apply Changes" at bounding box center [1250, 614] width 82 height 17
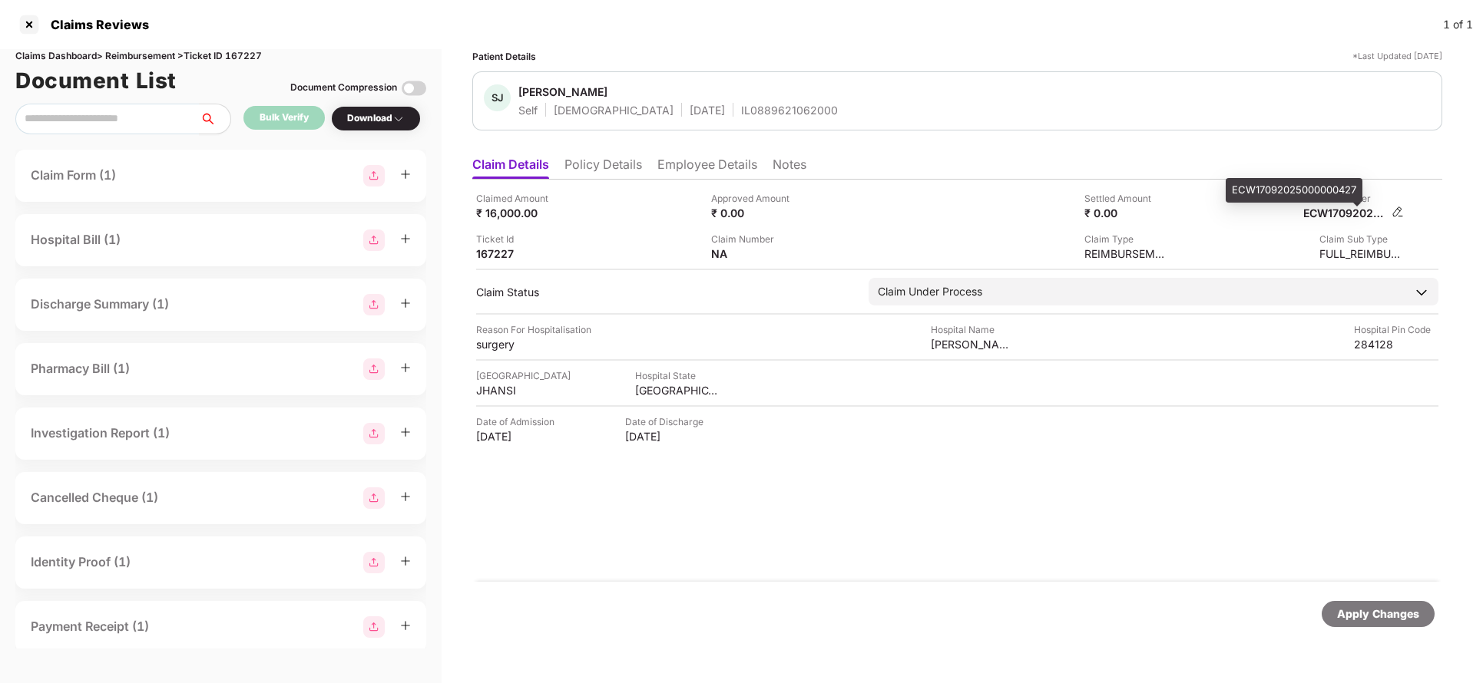
click at [1340, 207] on div "ECW17092025000000427" at bounding box center [1345, 213] width 84 height 15
copy div "ECW17092025000000427"
click at [741, 109] on div "IL0889621062000" at bounding box center [789, 110] width 97 height 15
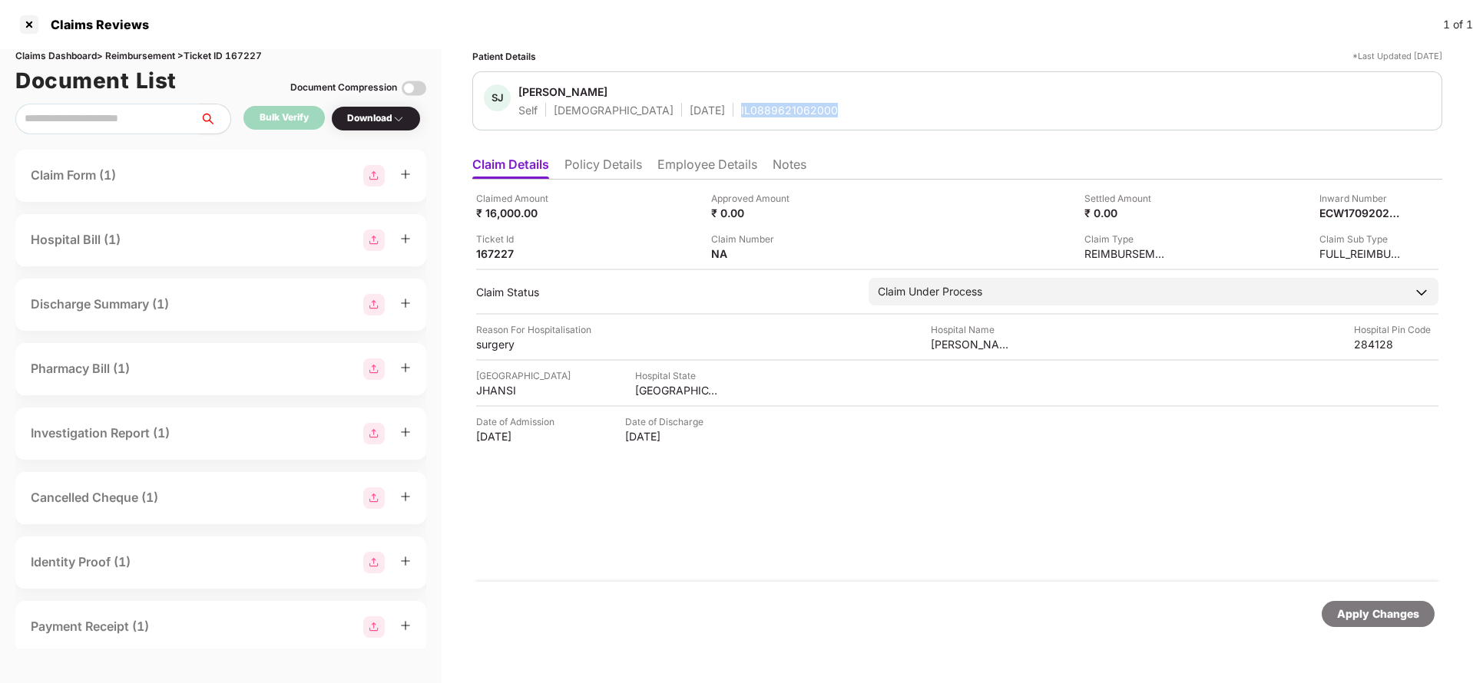
click at [741, 109] on div "IL0889621062000" at bounding box center [789, 110] width 97 height 15
copy div "IL0889621062000"
click at [1361, 622] on div "Apply Changes" at bounding box center [1378, 614] width 82 height 17
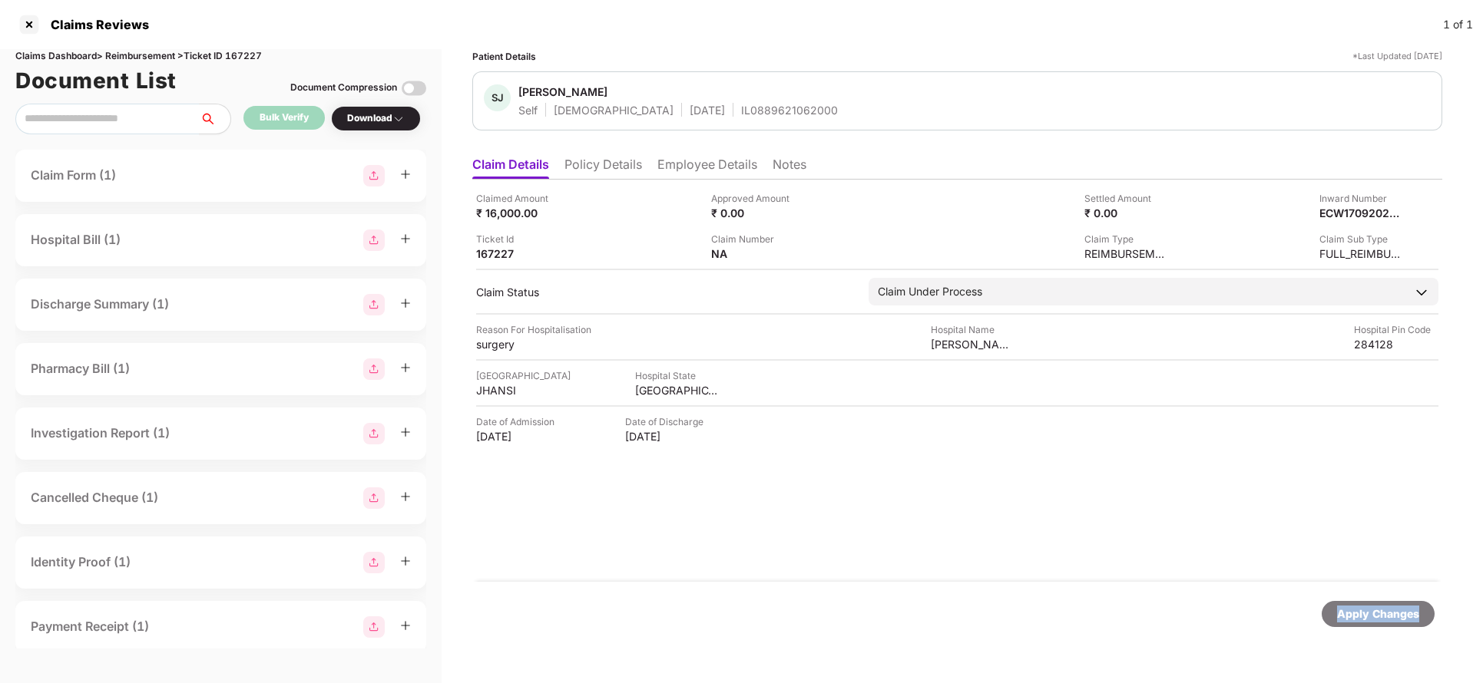
click at [1361, 622] on div "Apply Changes" at bounding box center [1378, 614] width 82 height 17
click at [1338, 208] on div "ECW17092025000000427" at bounding box center [1345, 213] width 84 height 15
click at [1376, 624] on div "Apply Changes" at bounding box center [1378, 614] width 113 height 26
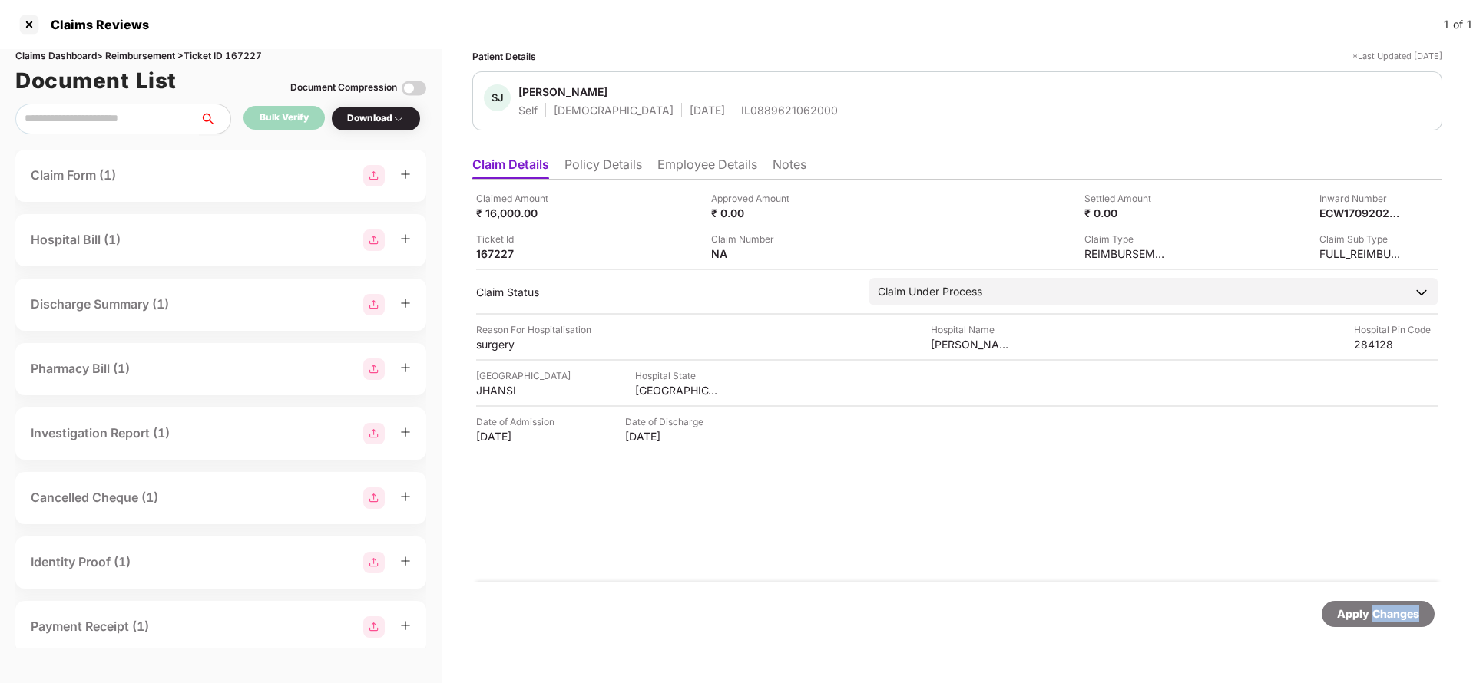
click at [1376, 624] on div "Apply Changes" at bounding box center [1378, 614] width 113 height 26
click at [727, 254] on div "220204495246" at bounding box center [753, 254] width 84 height 15
copy div "220204495246"
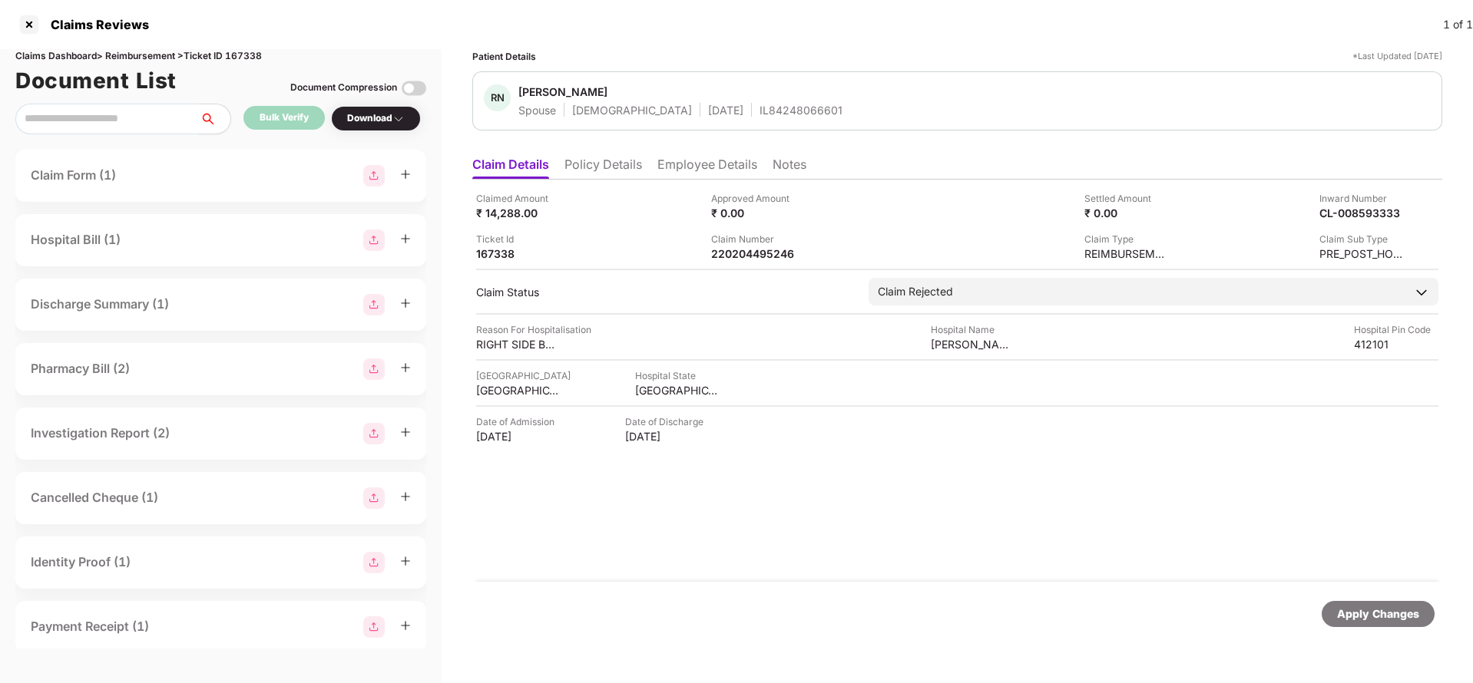
click at [723, 167] on li "Employee Details" at bounding box center [707, 168] width 100 height 22
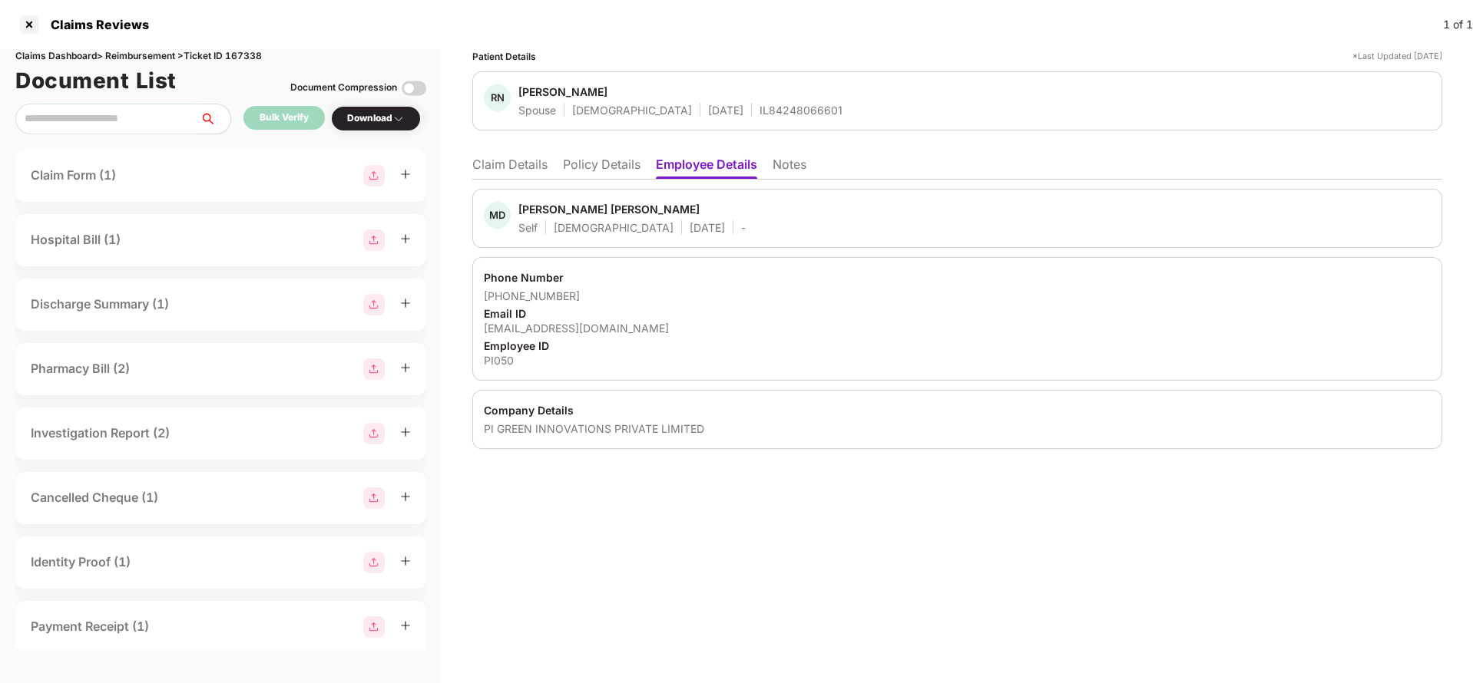
click at [503, 161] on li "Claim Details" at bounding box center [509, 168] width 75 height 22
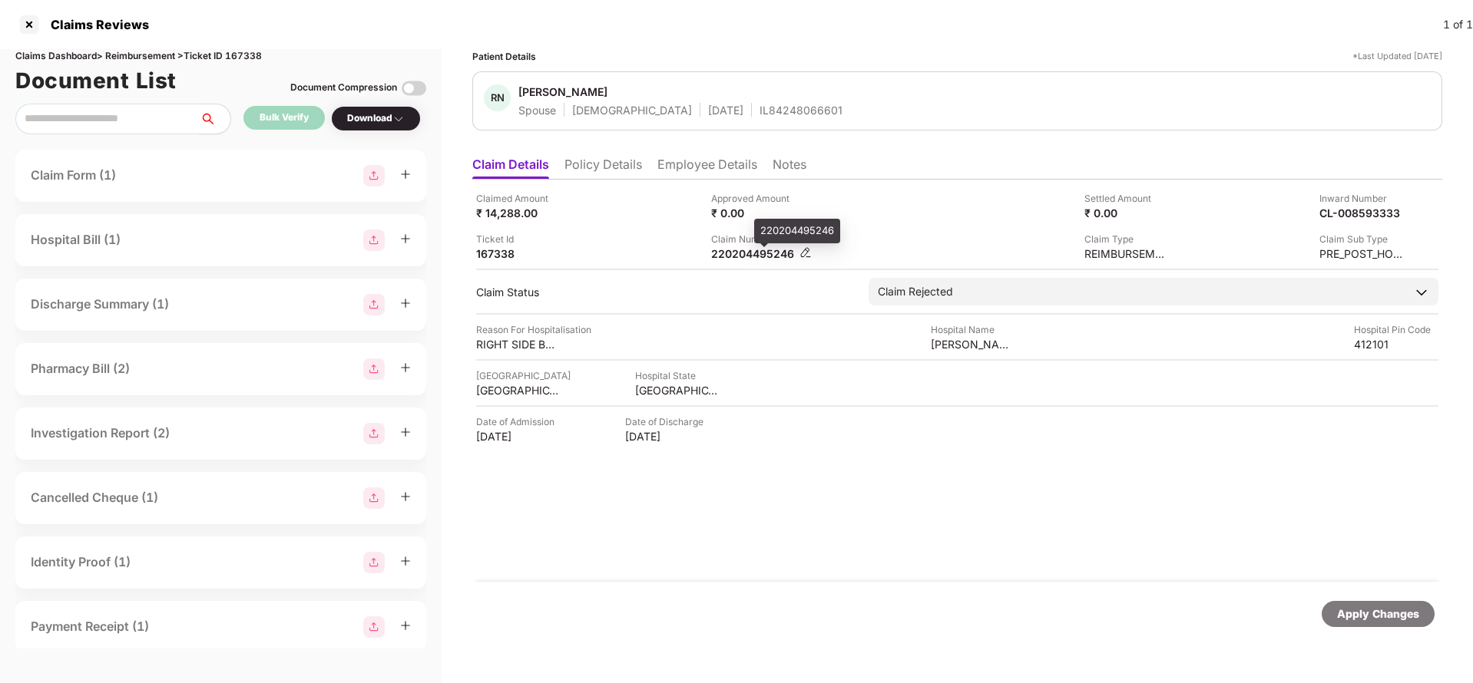
click at [750, 254] on div "220204495246" at bounding box center [753, 254] width 84 height 15
copy div "220204495246"
click at [765, 105] on div "IL84248066601" at bounding box center [800, 110] width 83 height 15
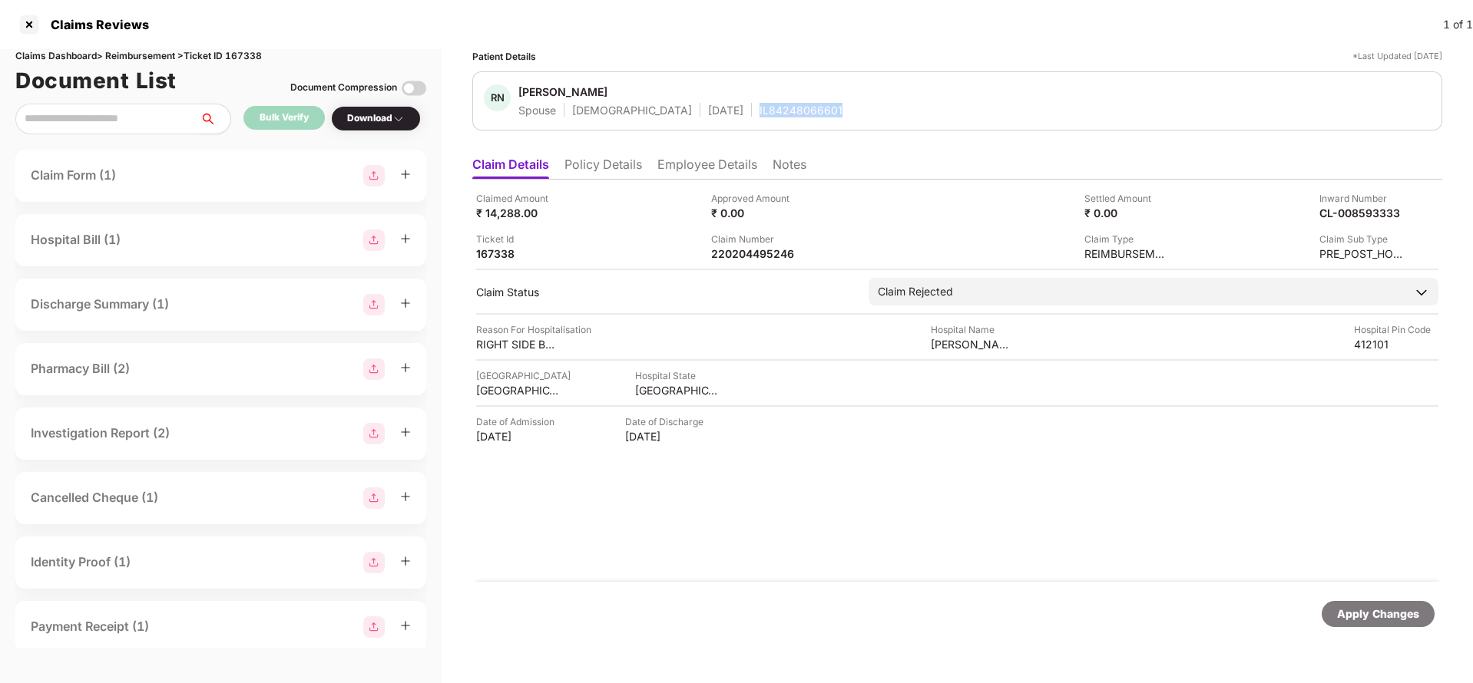
copy div "IL84248066601"
click at [1396, 616] on div "Apply Changes" at bounding box center [1378, 614] width 82 height 17
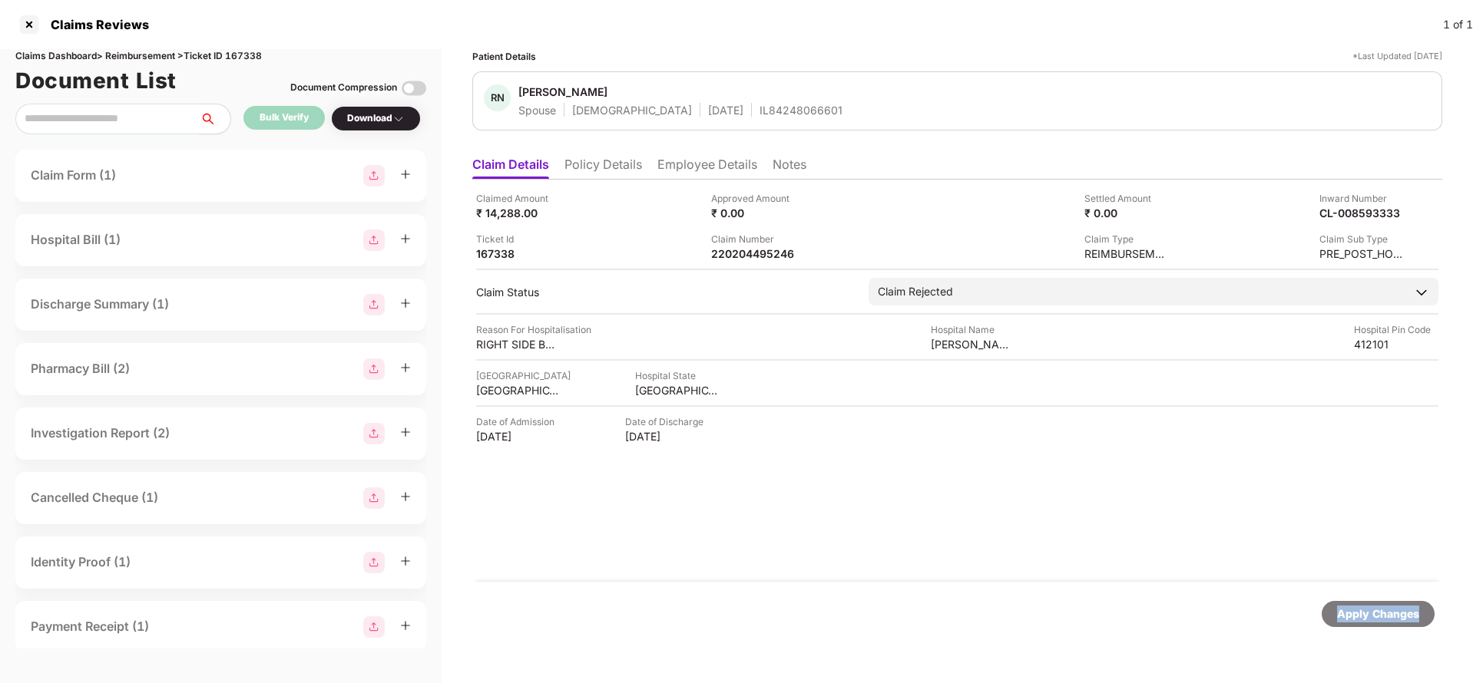
click at [1396, 616] on div "Apply Changes" at bounding box center [1378, 614] width 82 height 17
click at [244, 51] on div "Claims Dashboard > Reimbursement > Ticket ID 167338" at bounding box center [220, 56] width 411 height 15
copy div "167338"
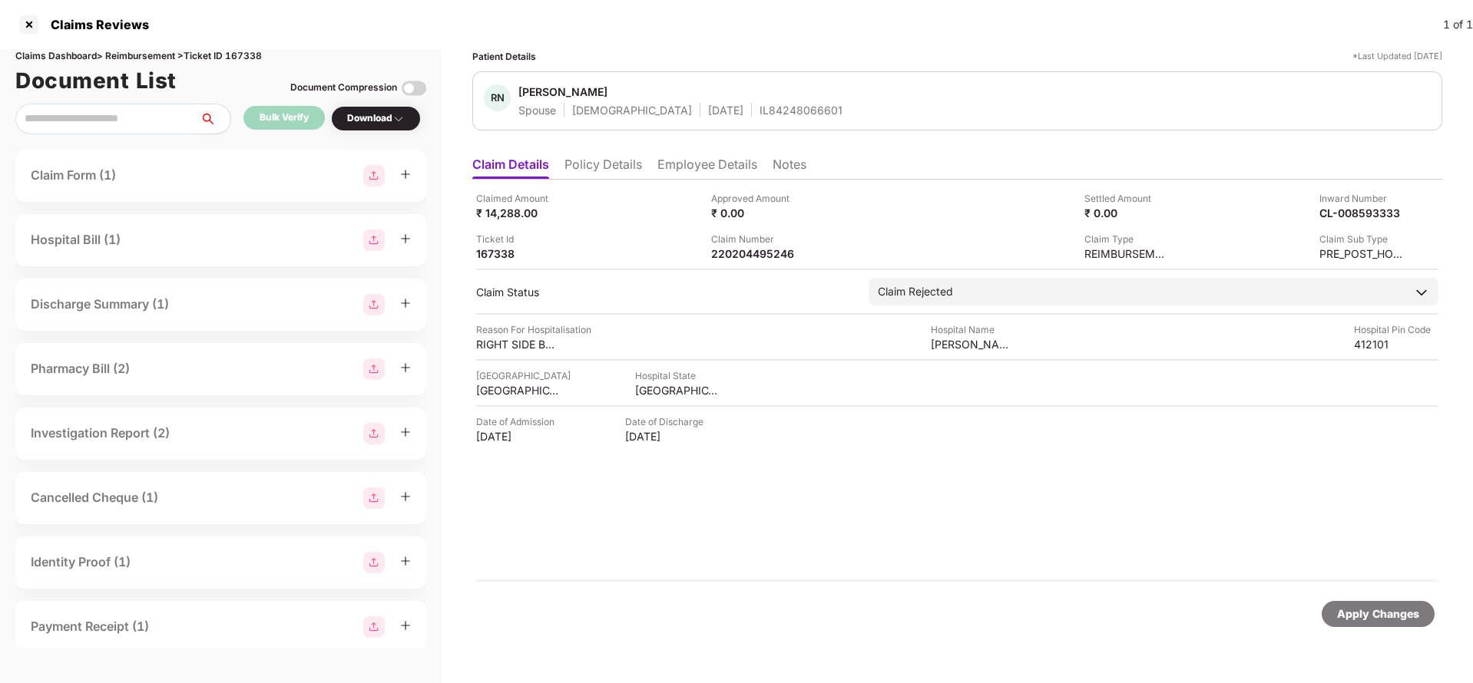
click at [1351, 601] on div "Apply Changes" at bounding box center [1378, 614] width 113 height 26
